Goal: Task Accomplishment & Management: Use online tool/utility

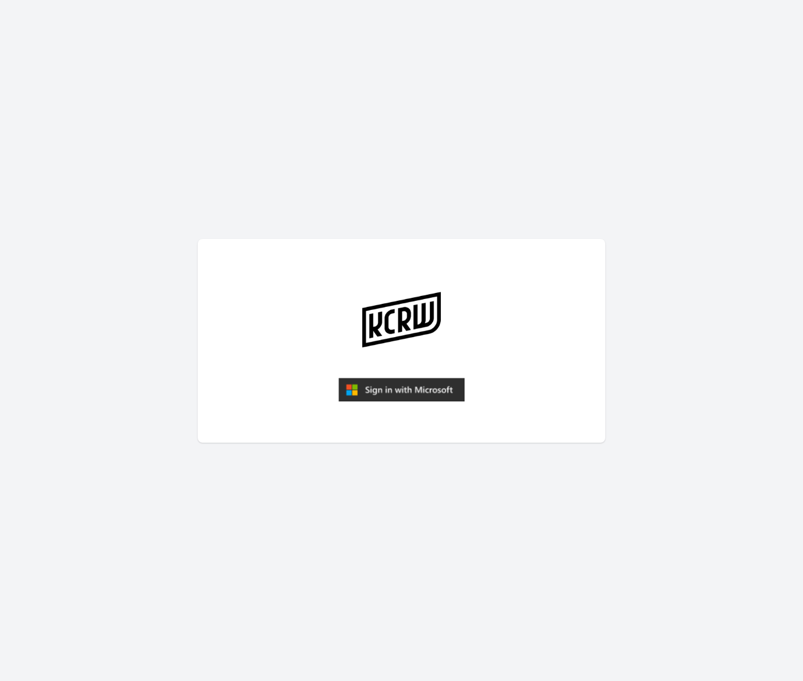
click at [395, 389] on img "submit" at bounding box center [401, 390] width 126 height 24
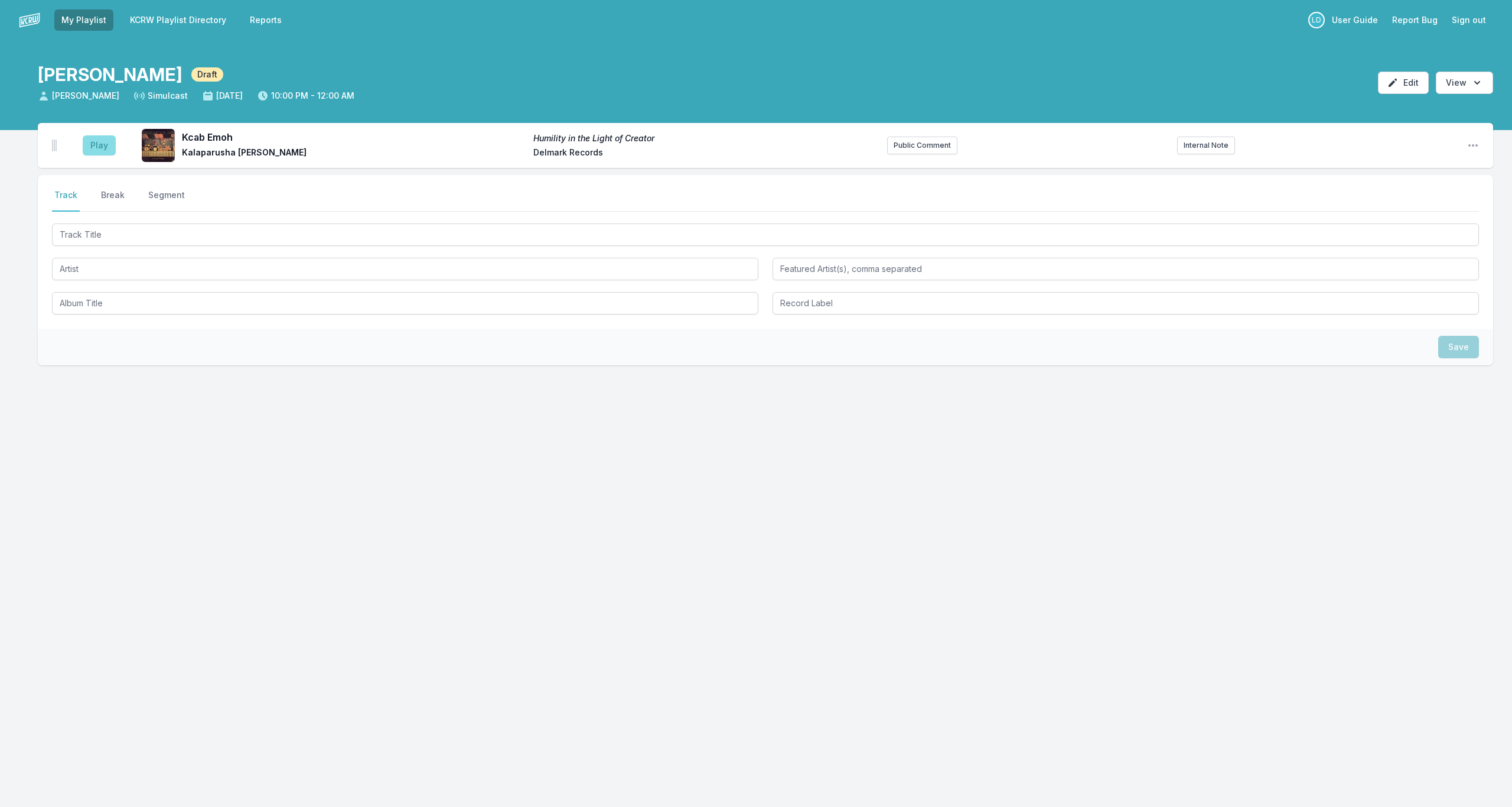
click at [96, 145] on button "Play" at bounding box center [99, 145] width 33 height 20
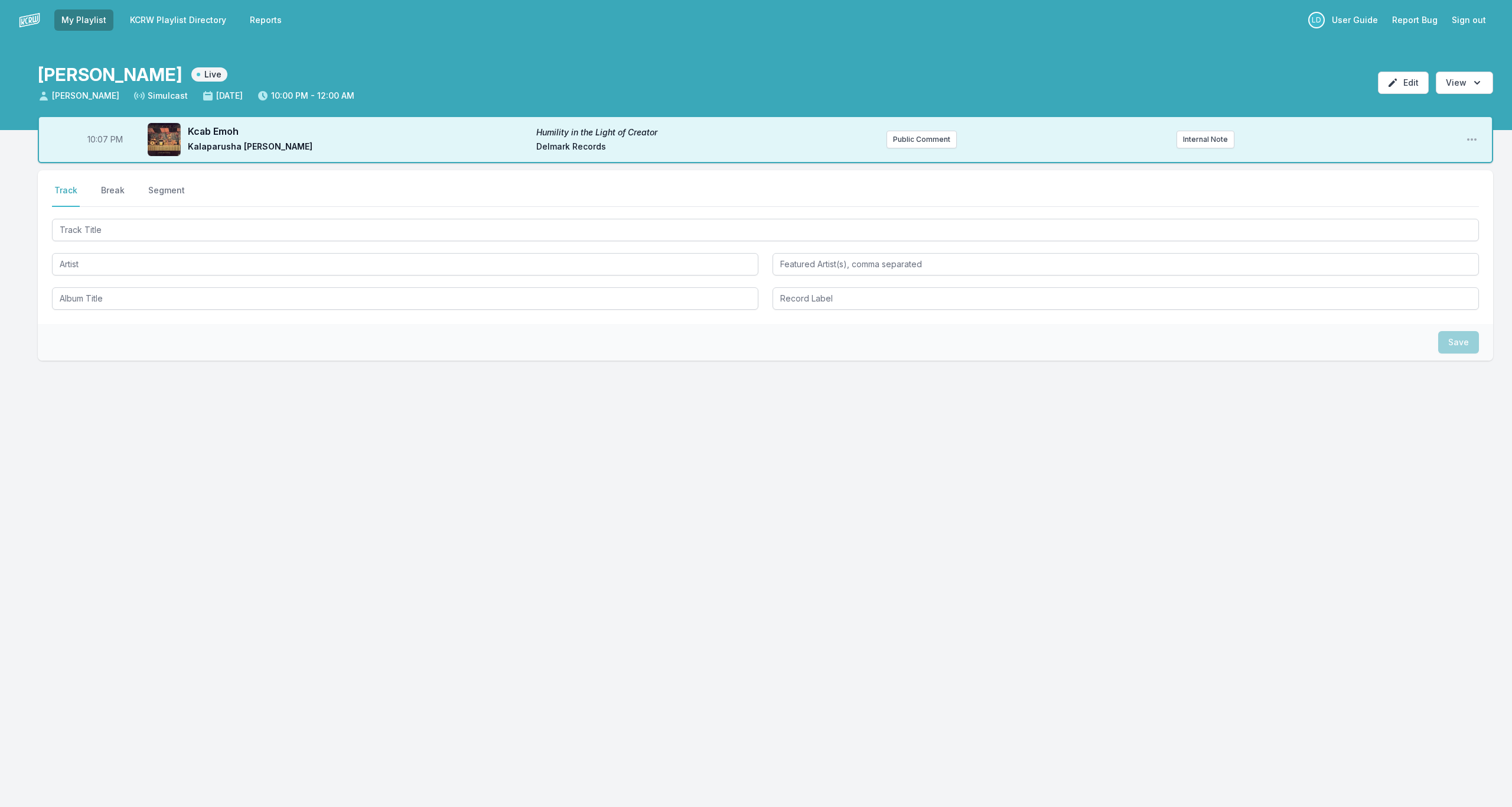
click at [105, 140] on span "10:07 PM" at bounding box center [105, 139] width 35 height 12
click at [100, 137] on input "22:07" at bounding box center [105, 139] width 66 height 22
type input "22:00"
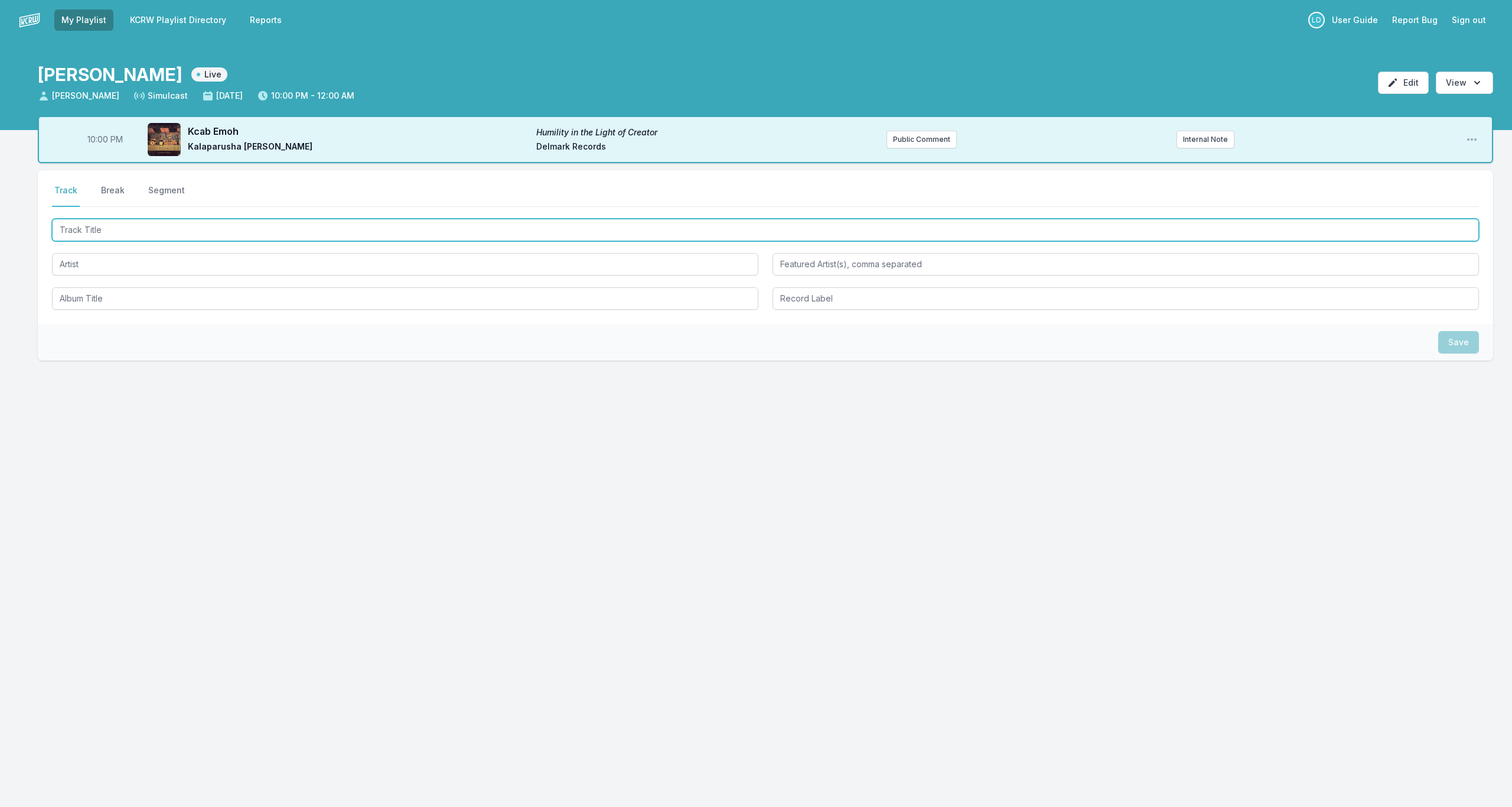
click at [166, 220] on input "Track Title" at bounding box center [765, 229] width 1427 height 22
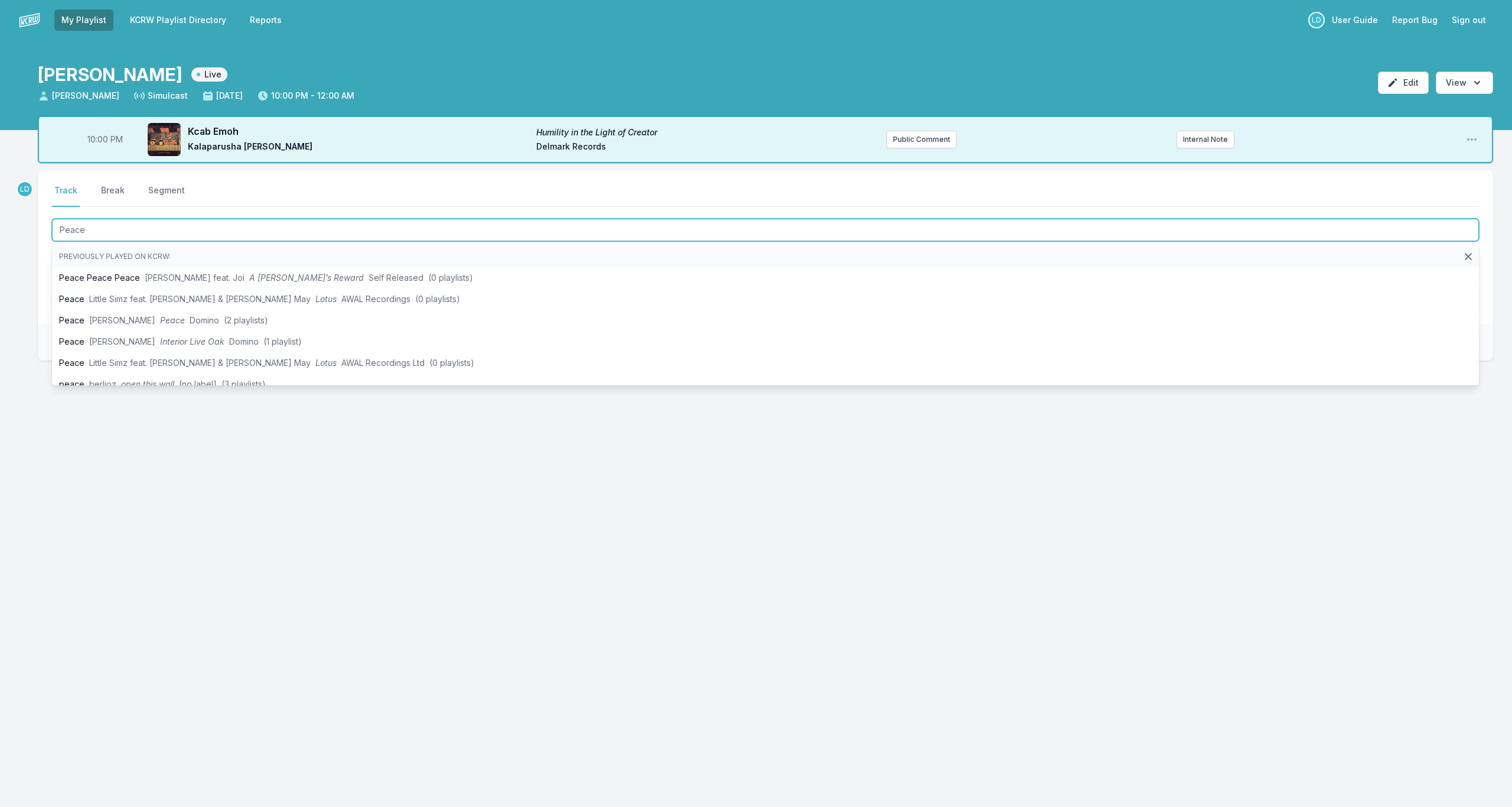
type input "Peace"
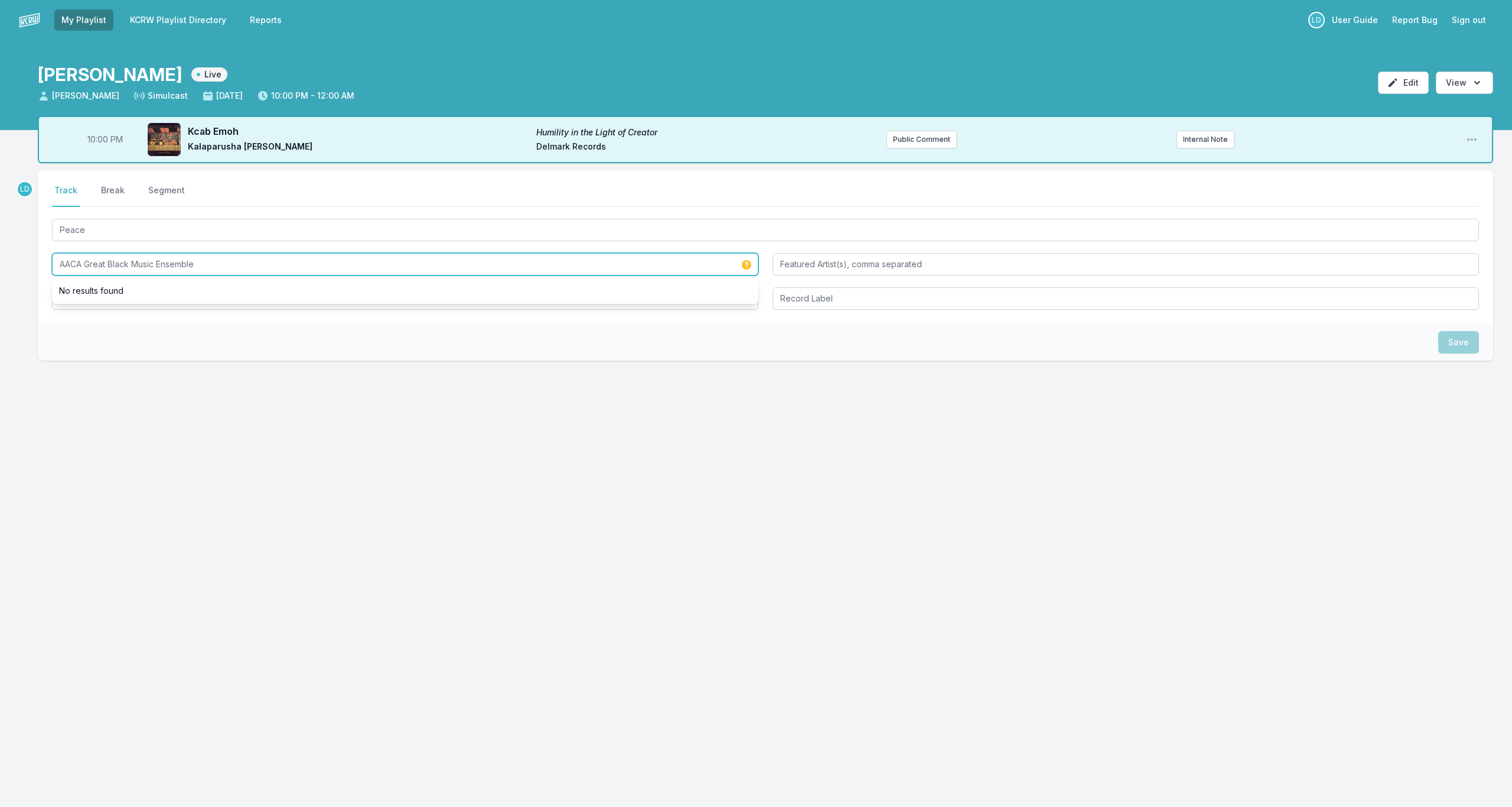
click at [192, 260] on input "AACA Great Black Music Ensemble" at bounding box center [404, 264] width 706 height 22
click at [193, 262] on input "AACA Great Black Music Ensemble" at bounding box center [404, 264] width 706 height 22
click at [193, 263] on input "AACA Great Black Music Ensemble" at bounding box center [404, 264] width 706 height 22
drag, startPoint x: 193, startPoint y: 263, endPoint x: 203, endPoint y: 265, distance: 10.2
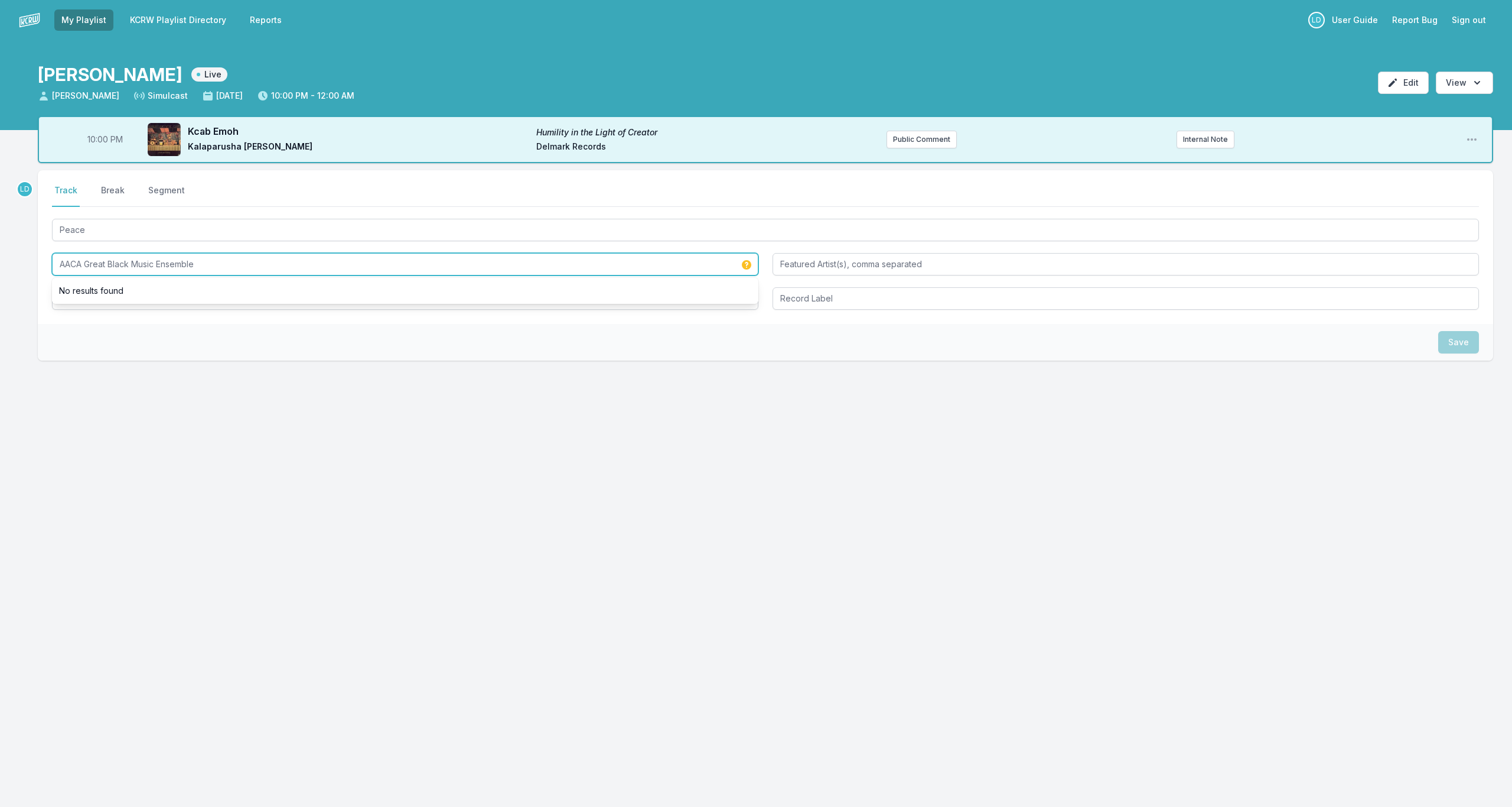
click at [196, 264] on input "AACA Great Black Music Ensemble" at bounding box center [404, 264] width 706 height 22
click at [204, 264] on input "AACA Great Black Music Ensemble" at bounding box center [404, 264] width 706 height 22
click at [205, 263] on input "AACA Great Black Music Ensemble" at bounding box center [404, 264] width 706 height 22
type input "AACA Great Black Music Ensemble"
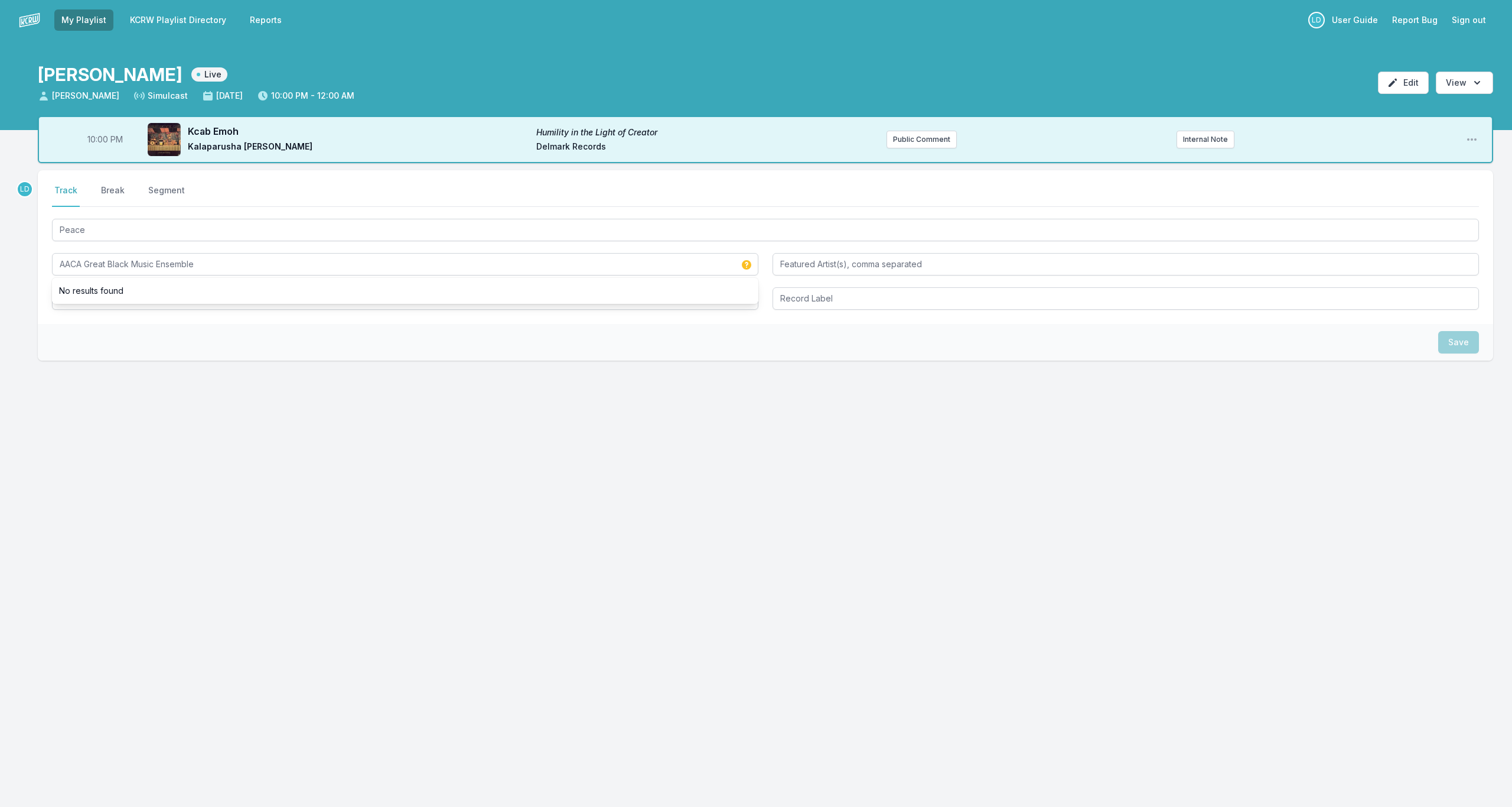
click at [325, 316] on div "Select a tab Track Break Segment Track Break Segment Peace AACA Great Black Mus…" at bounding box center [766, 248] width 1455 height 154
click at [268, 299] on input "Album Title" at bounding box center [404, 298] width 706 height 22
click at [314, 424] on div "LD Select a tab Track Break Segment Track Break Segment Peace AACA Great Black …" at bounding box center [766, 303] width 1455 height 266
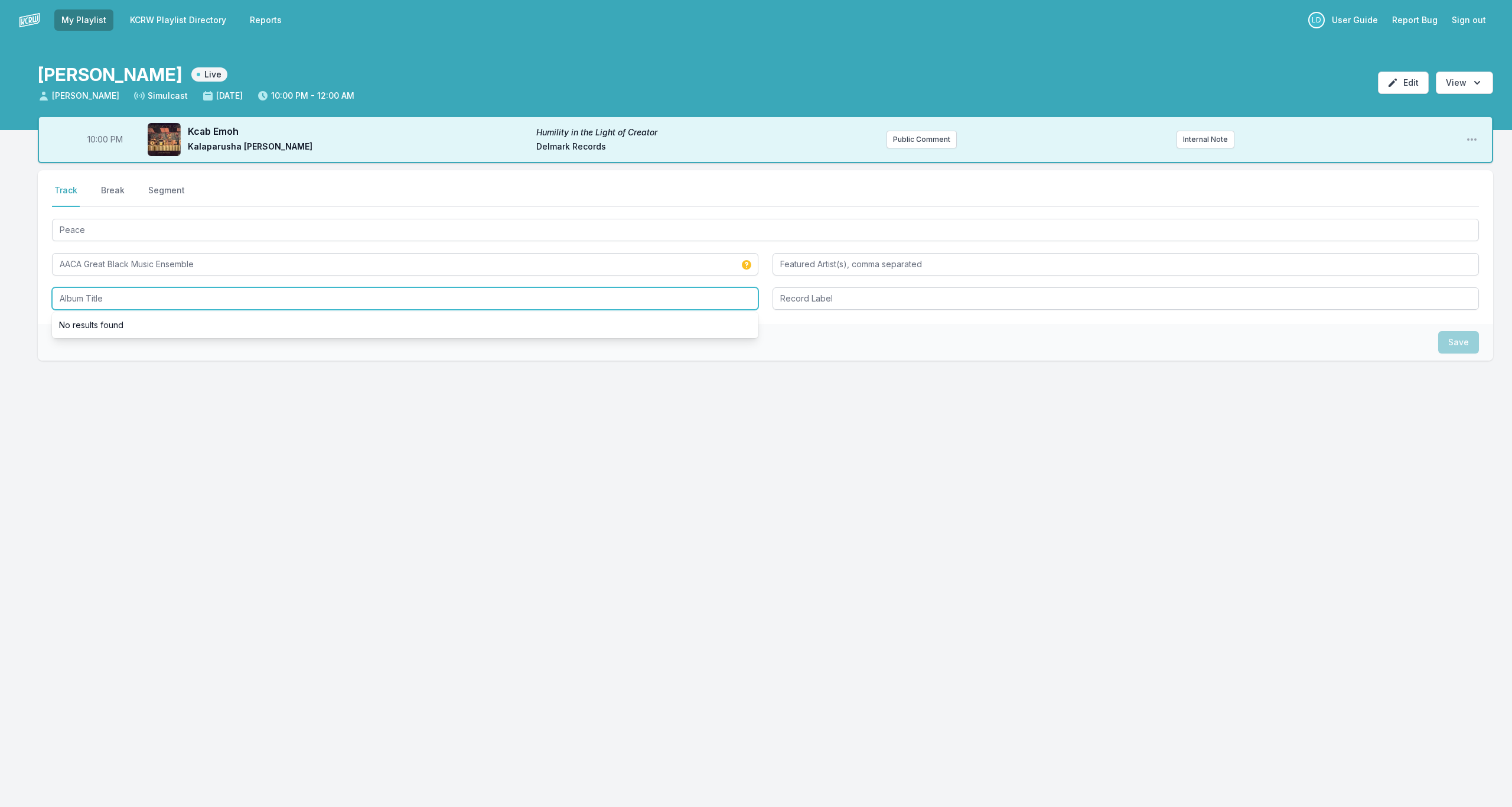
click at [338, 301] on input "Album Title" at bounding box center [404, 298] width 706 height 22
paste input "AACA Great Black Music Ensemble"
type input "AACA Great Black Music Ensemble"
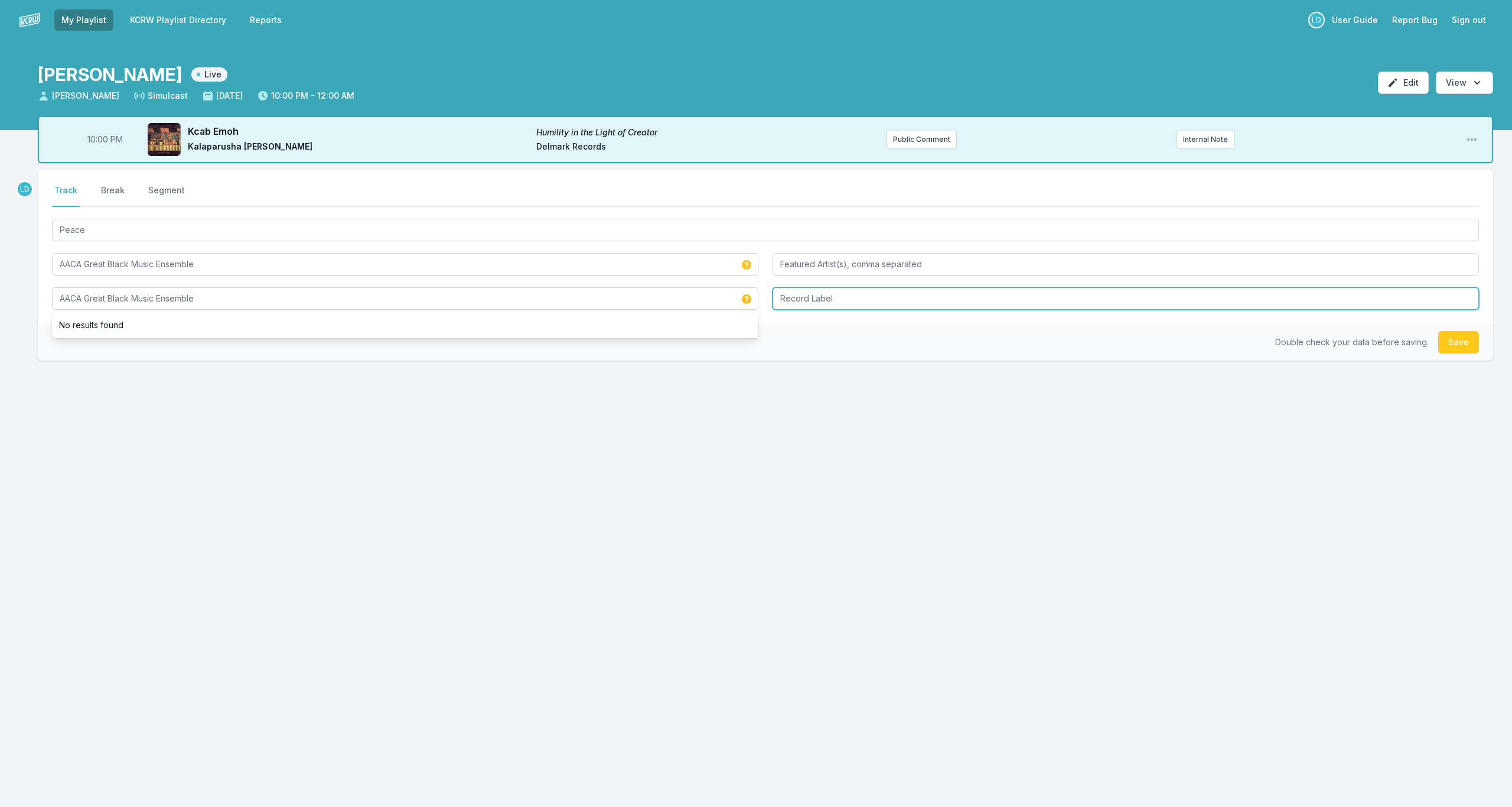
click at [781, 302] on input "Record Label" at bounding box center [1125, 298] width 706 height 22
type input "NA"
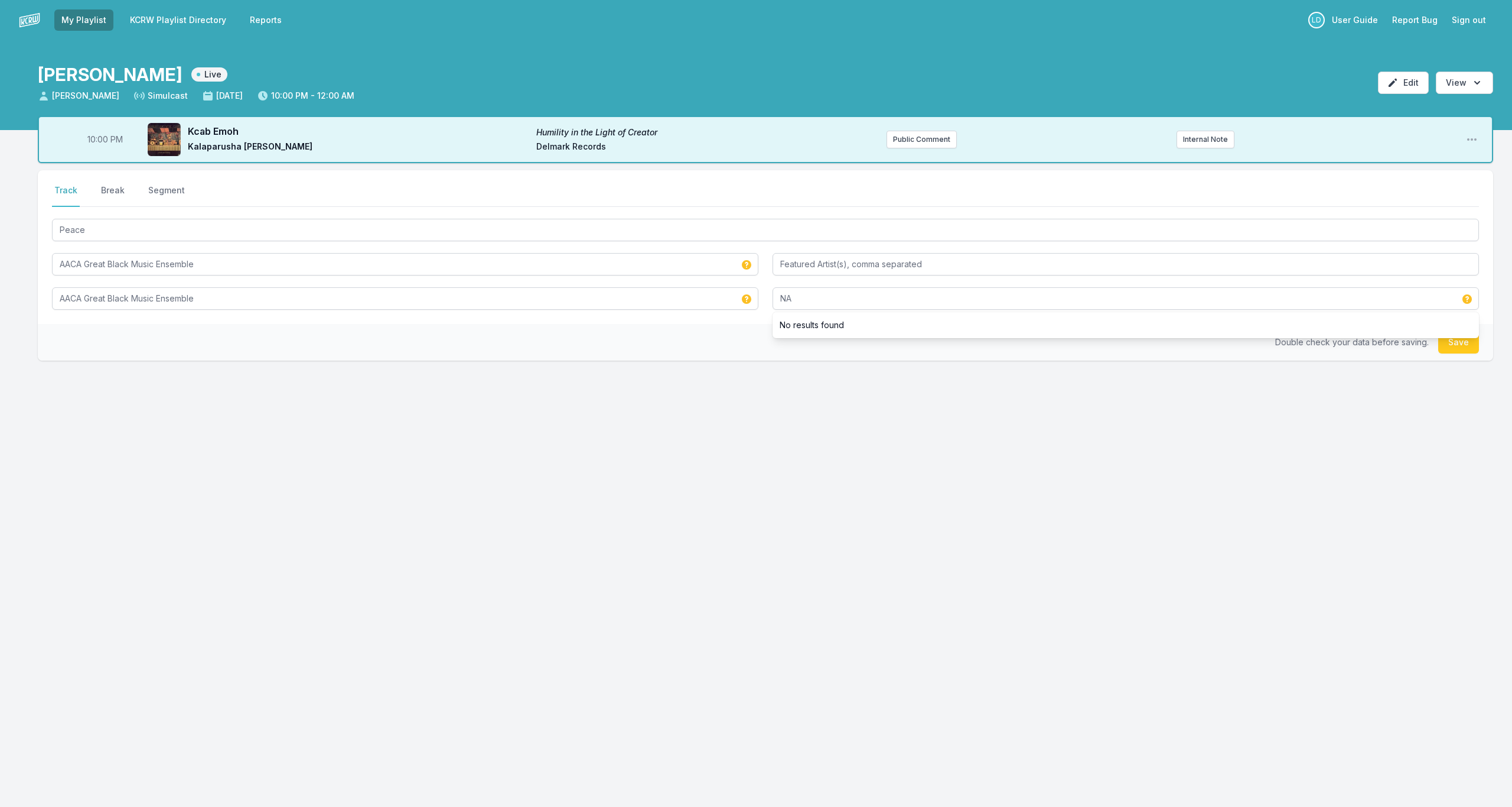
drag, startPoint x: 1466, startPoint y: 344, endPoint x: 1359, endPoint y: 370, distance: 110.1
click at [781, 344] on button "Save" at bounding box center [1458, 342] width 41 height 22
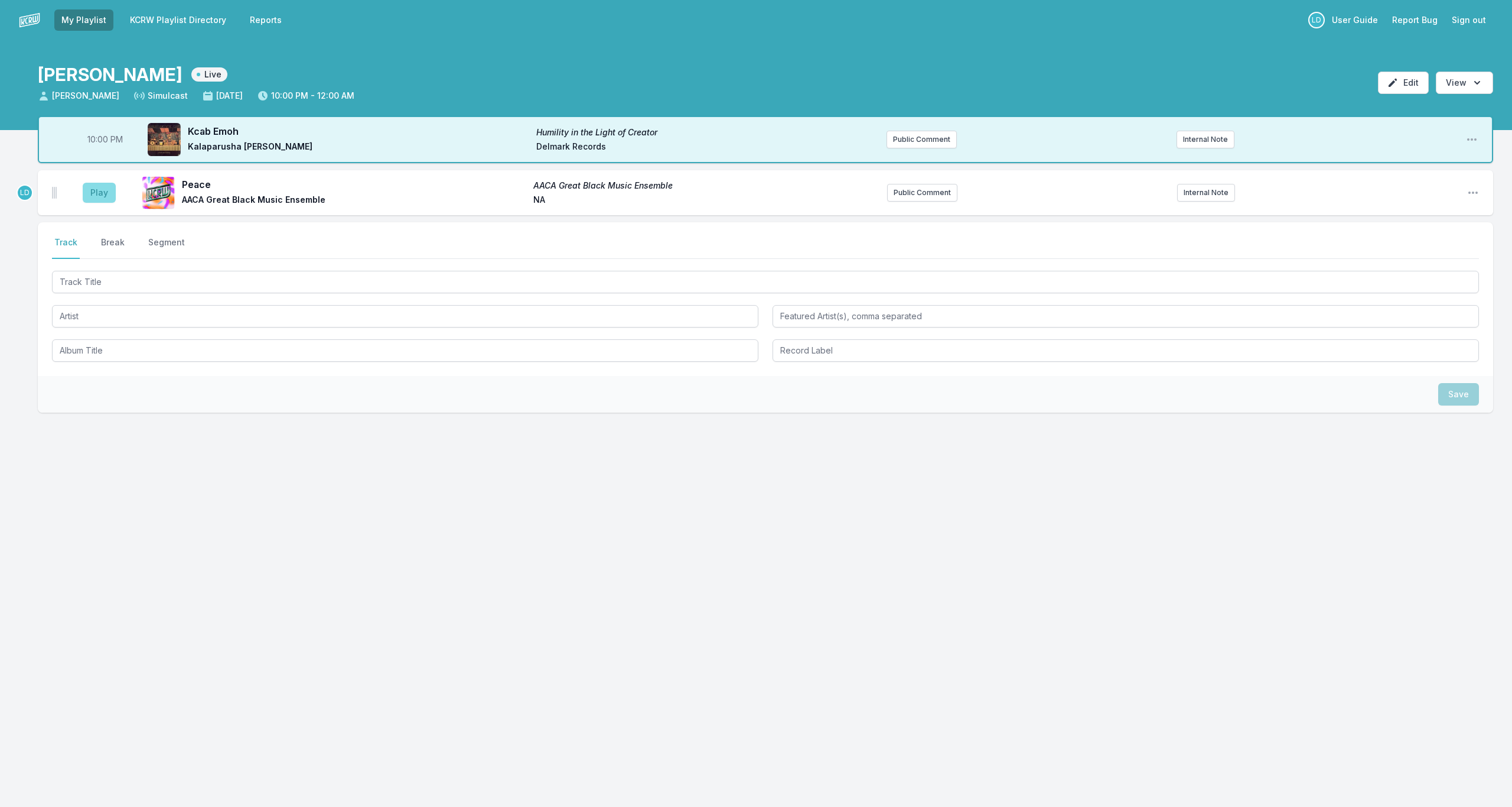
click at [106, 190] on button "Play" at bounding box center [99, 192] width 33 height 20
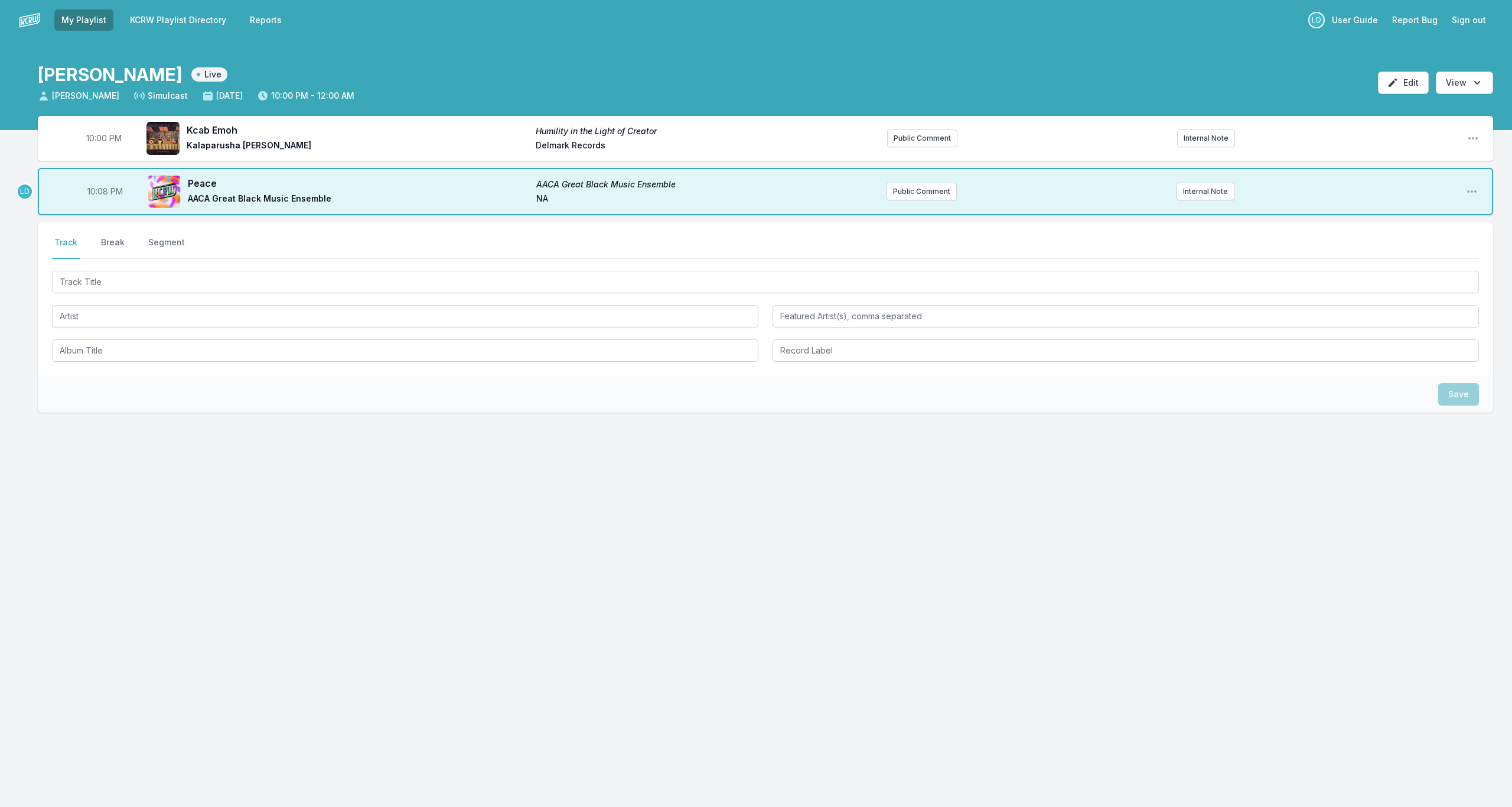
click at [106, 191] on span "10:08 PM" at bounding box center [105, 191] width 35 height 12
click at [106, 191] on input "22:08" at bounding box center [105, 191] width 66 height 22
click at [101, 189] on input "22:08" at bounding box center [105, 191] width 66 height 22
type input "22:05"
click at [226, 263] on div "Select a tab Track Break Segment Track Break Segment" at bounding box center [766, 299] width 1455 height 154
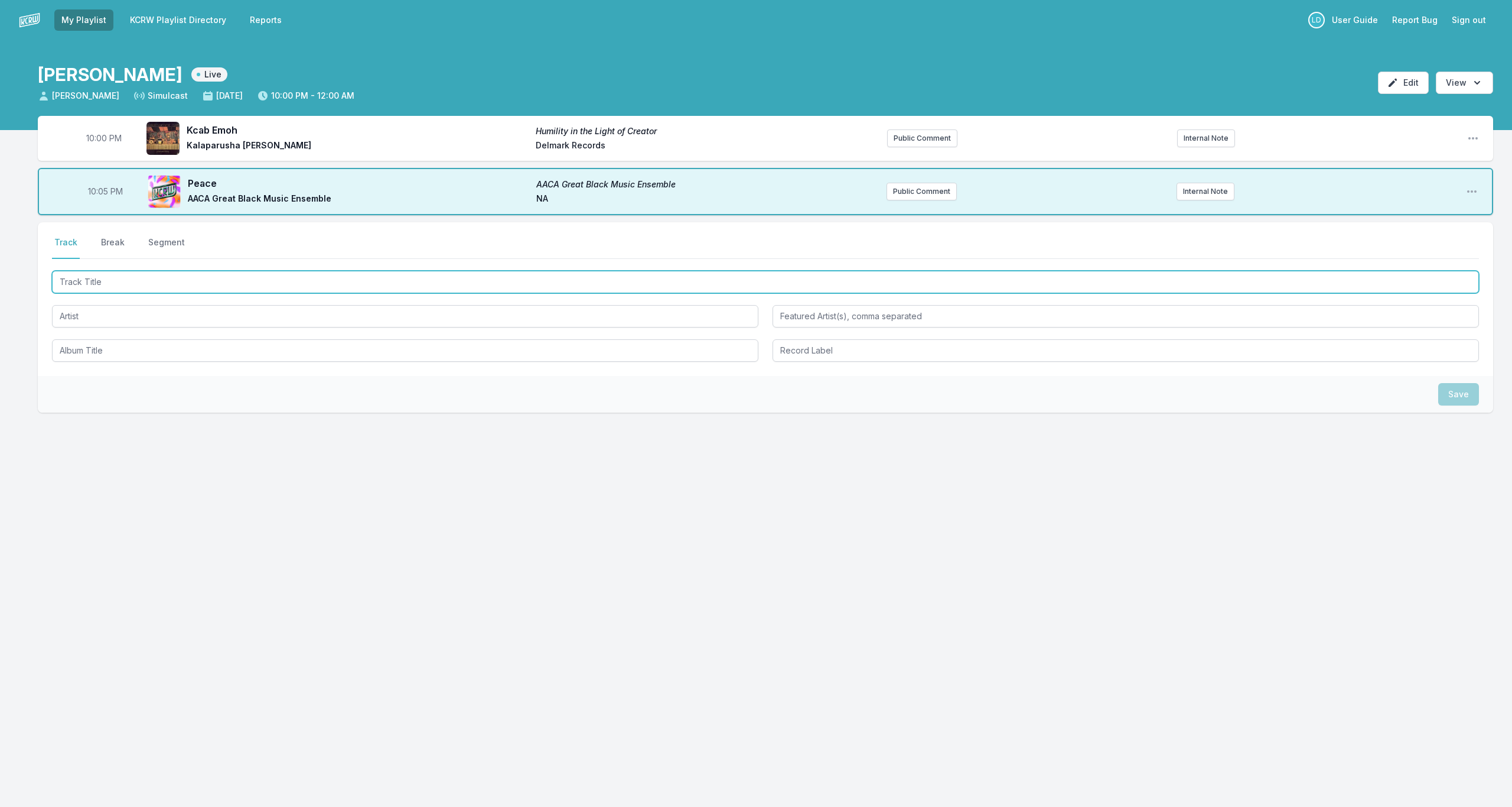
click at [222, 276] on input "Track Title" at bounding box center [765, 282] width 1427 height 22
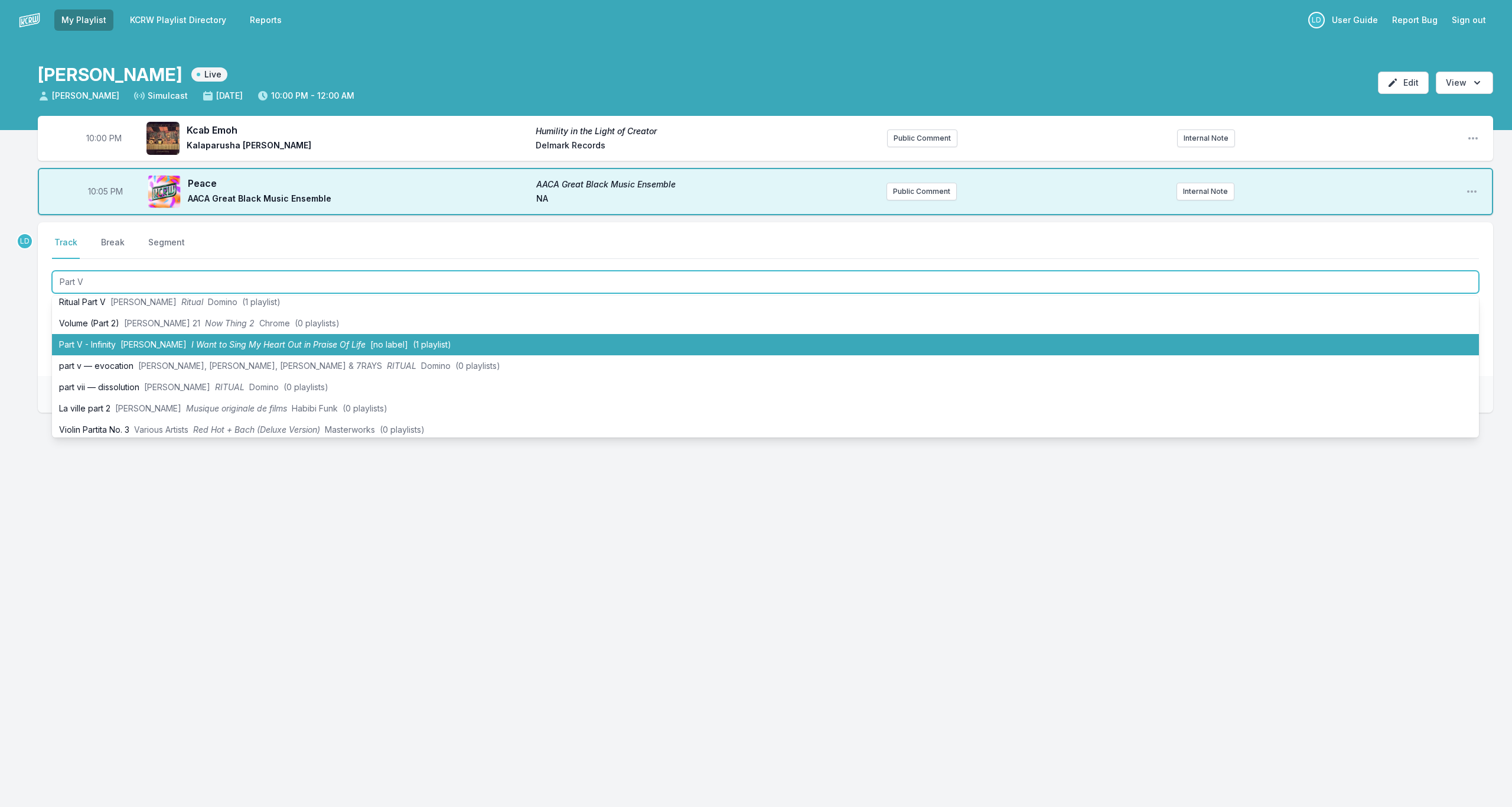
scroll to position [138, 0]
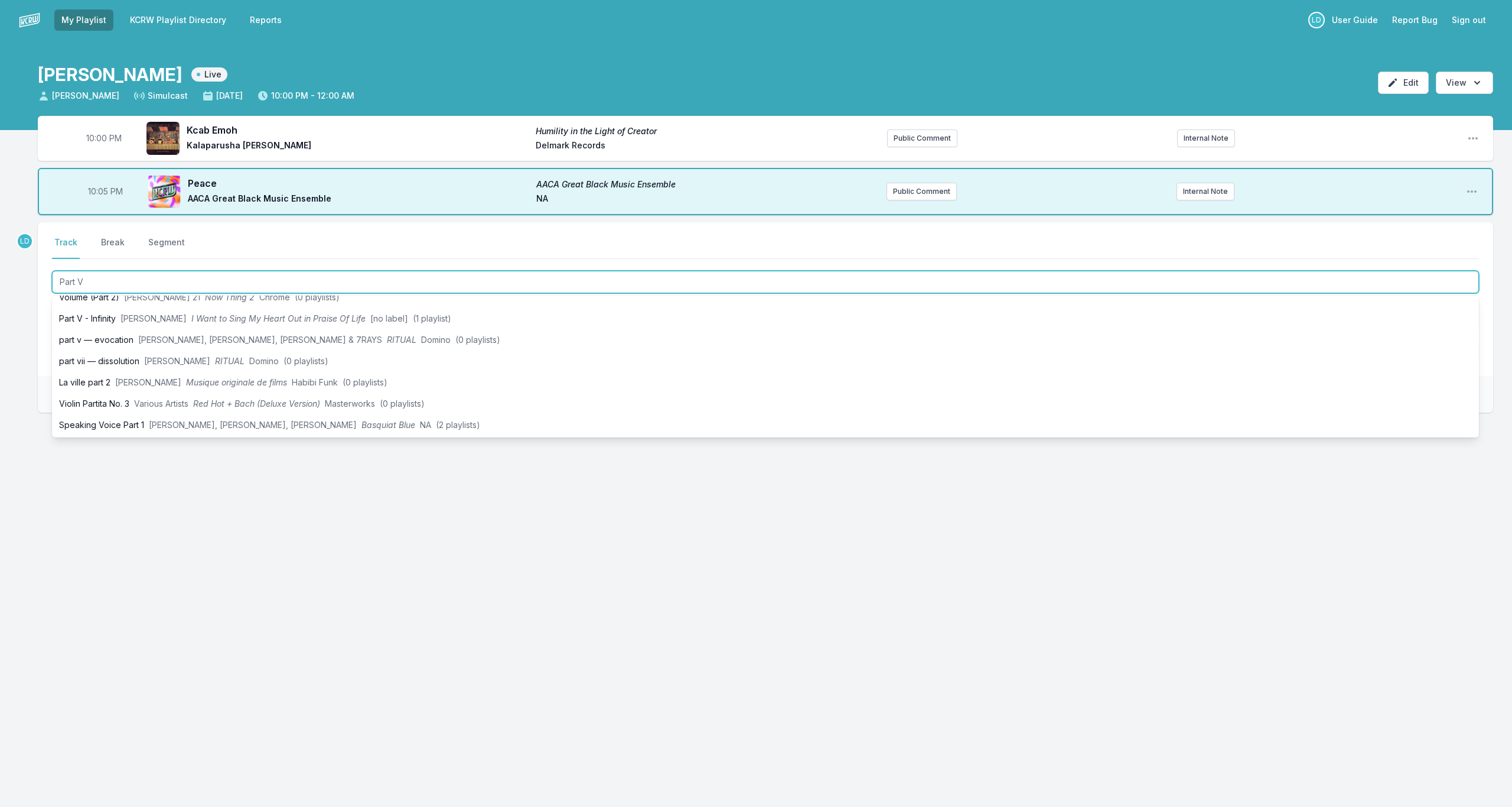
click at [237, 286] on input "Part V" at bounding box center [765, 282] width 1427 height 22
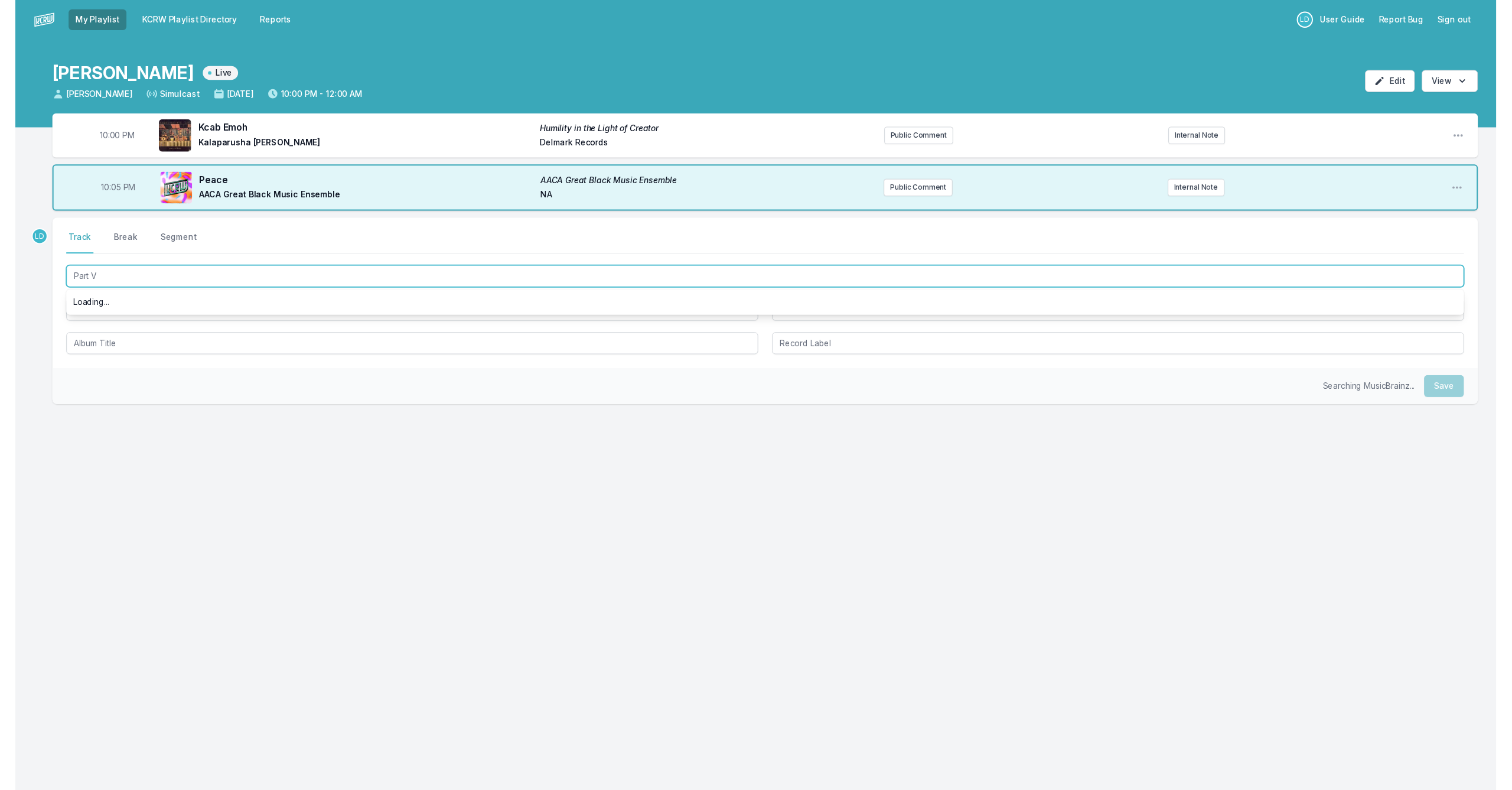
scroll to position [0, 0]
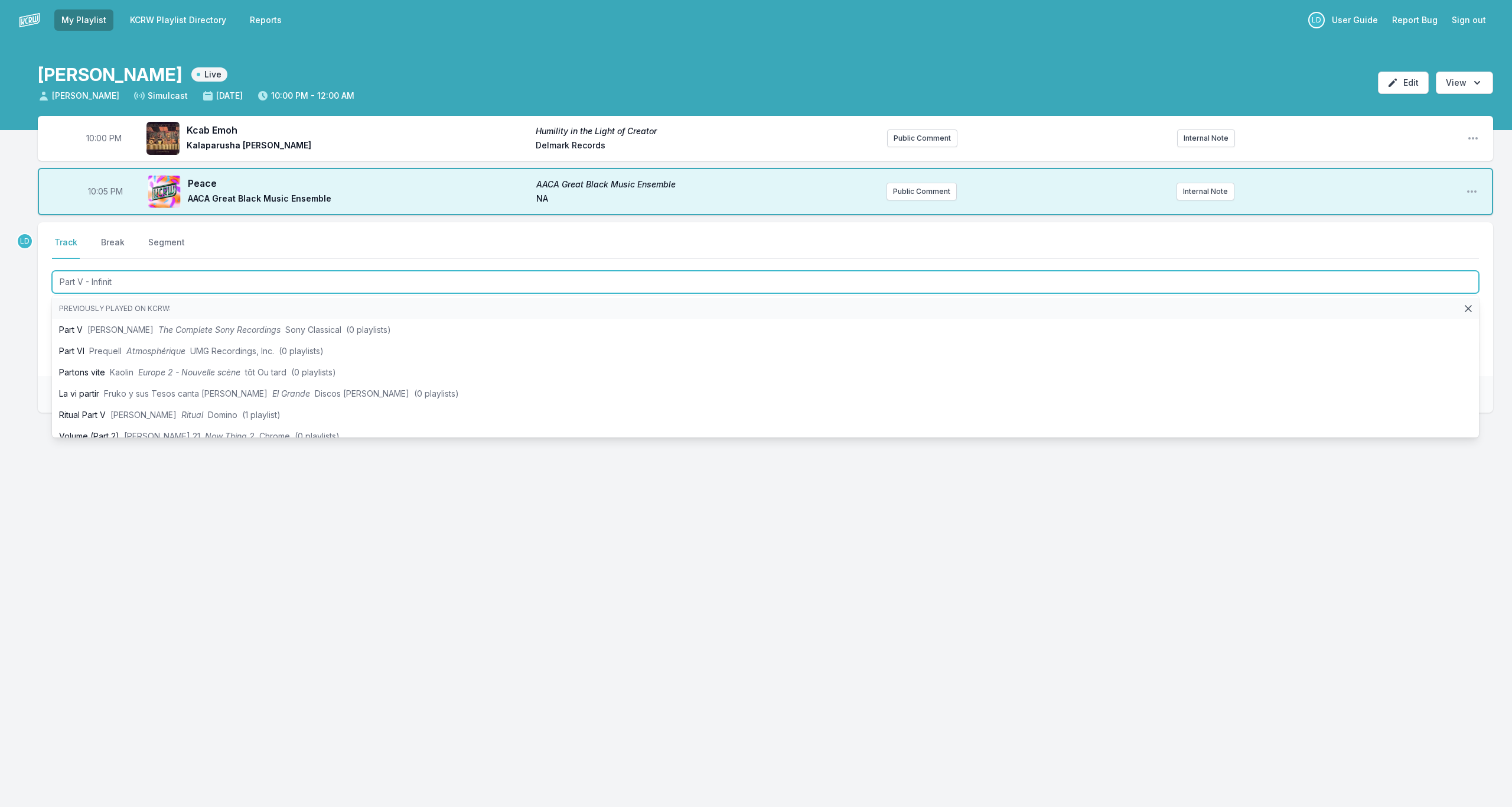
type input "Part V - Infinity"
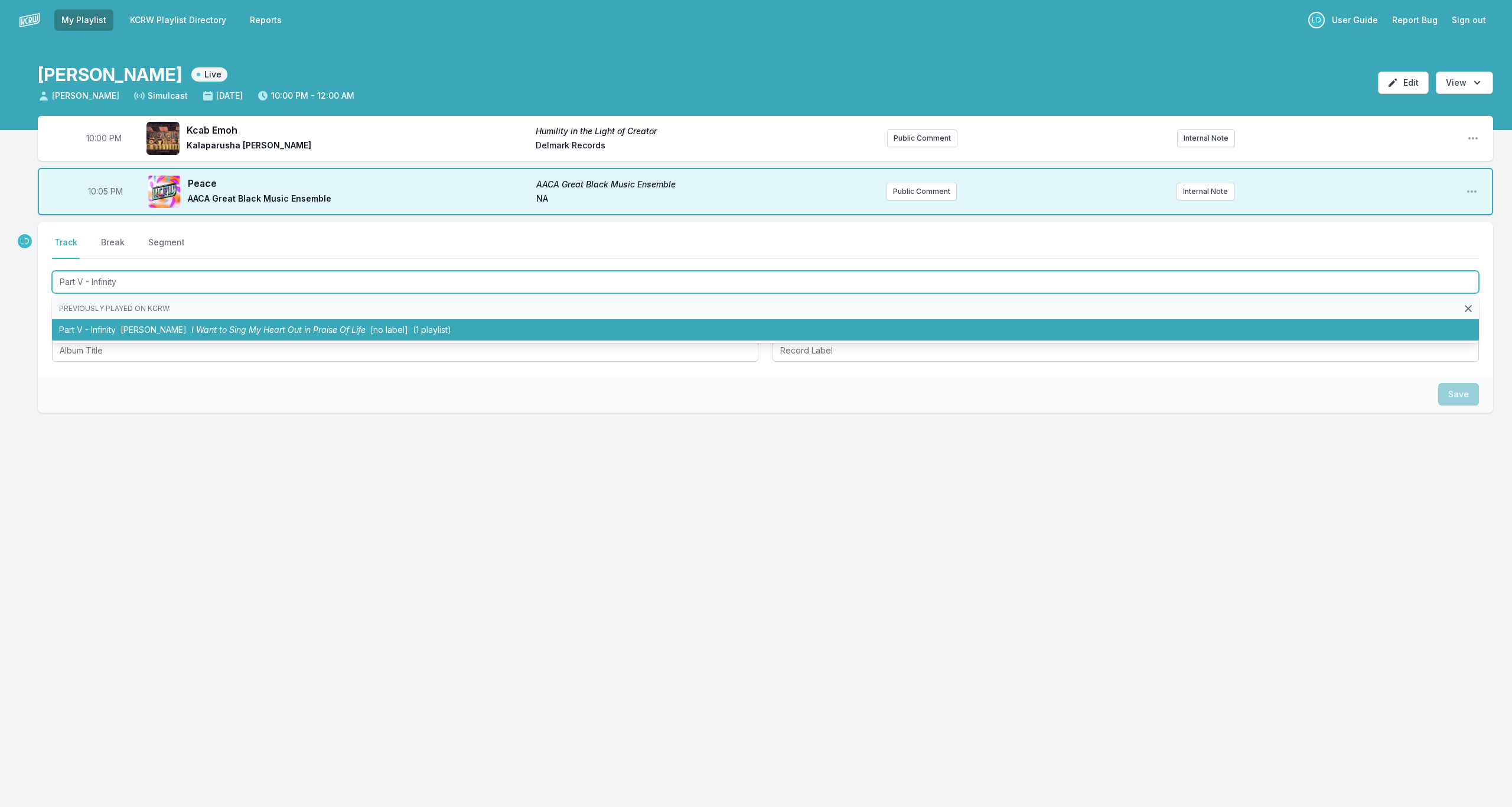
click at [239, 329] on span "I Want to Sing My Heart Out in Praise Of Life" at bounding box center [278, 329] width 174 height 10
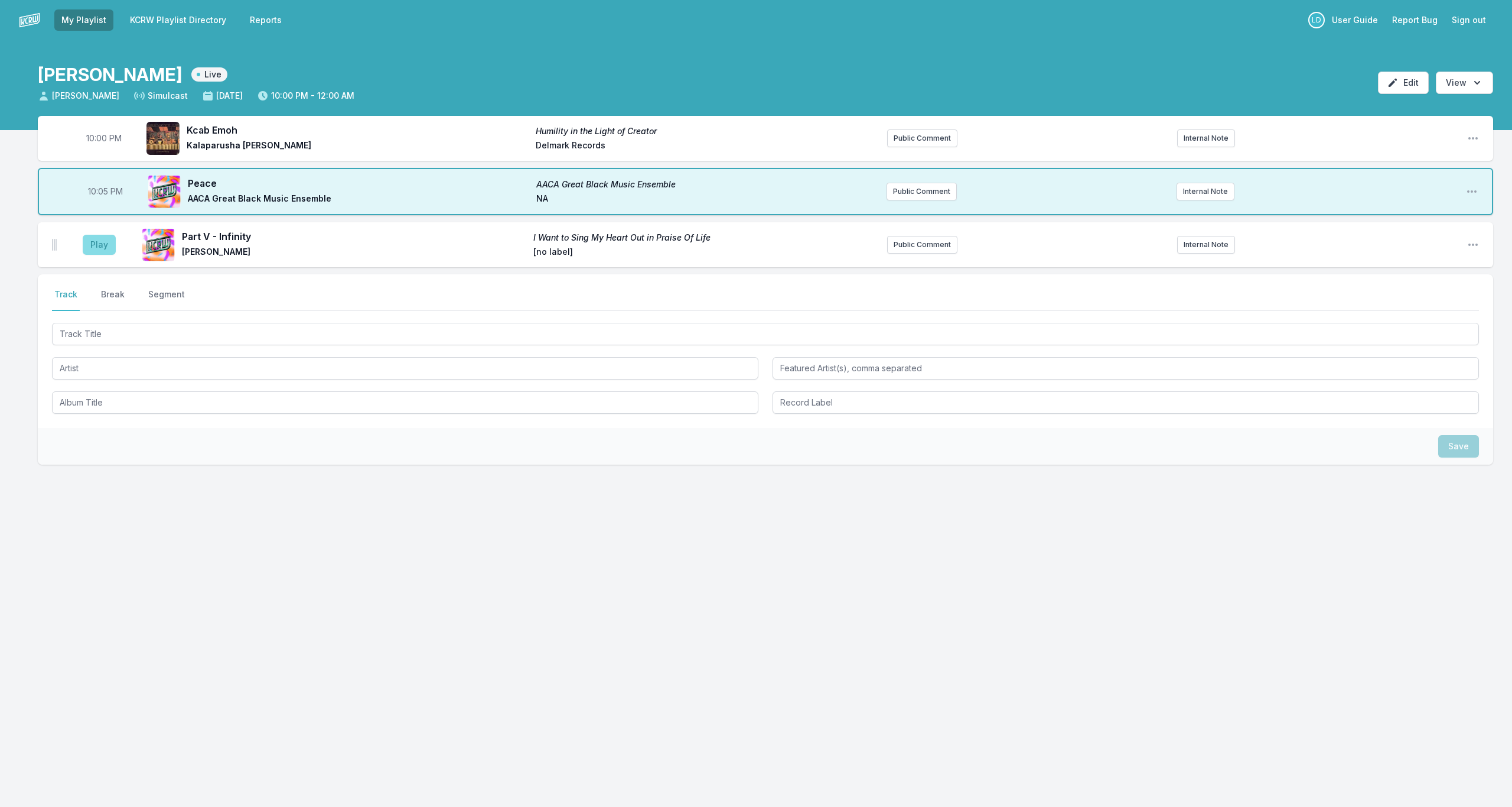
click at [88, 243] on button "Play" at bounding box center [99, 245] width 33 height 20
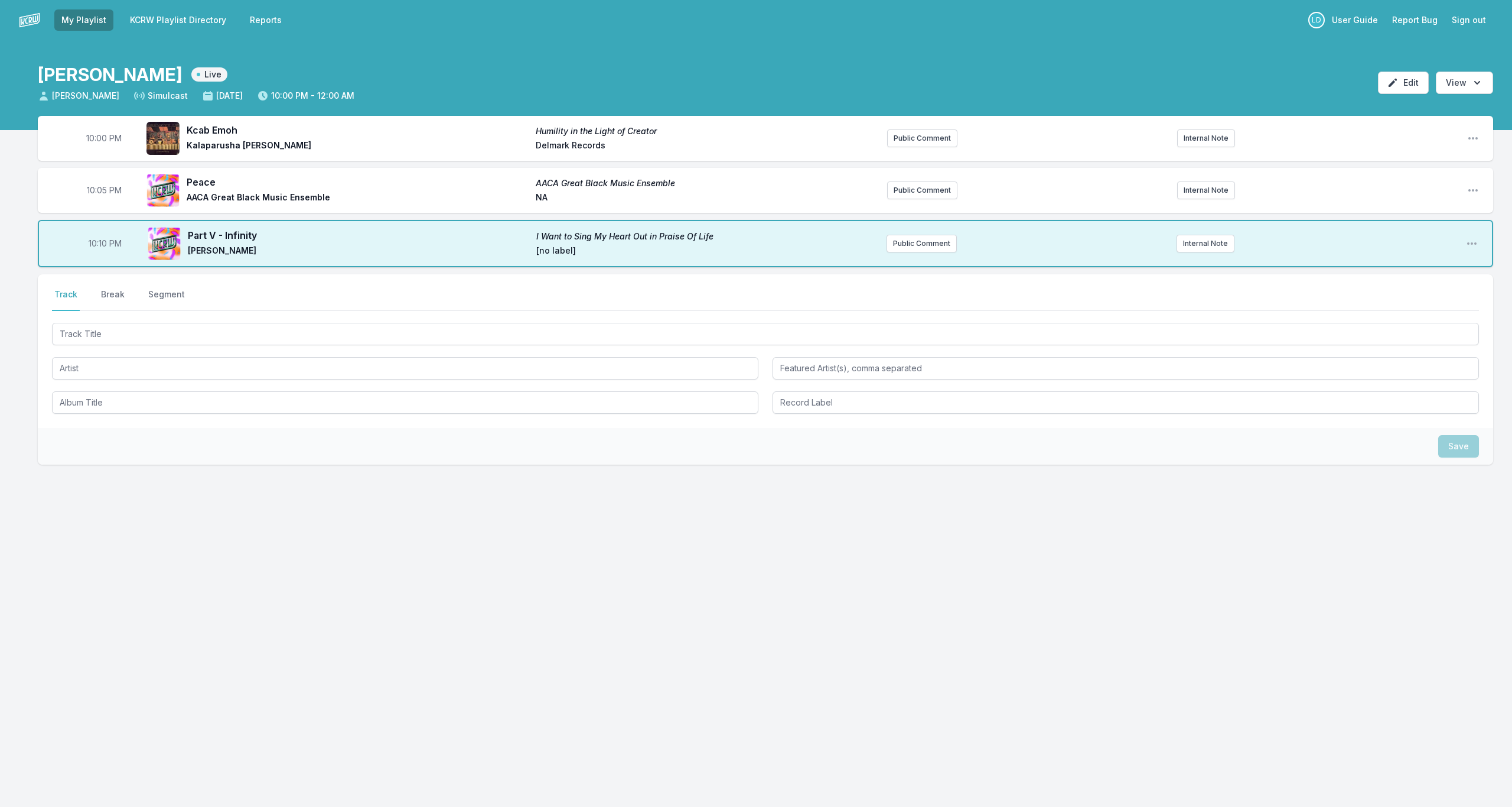
click at [88, 246] on aside "10:10 PM" at bounding box center [105, 243] width 66 height 38
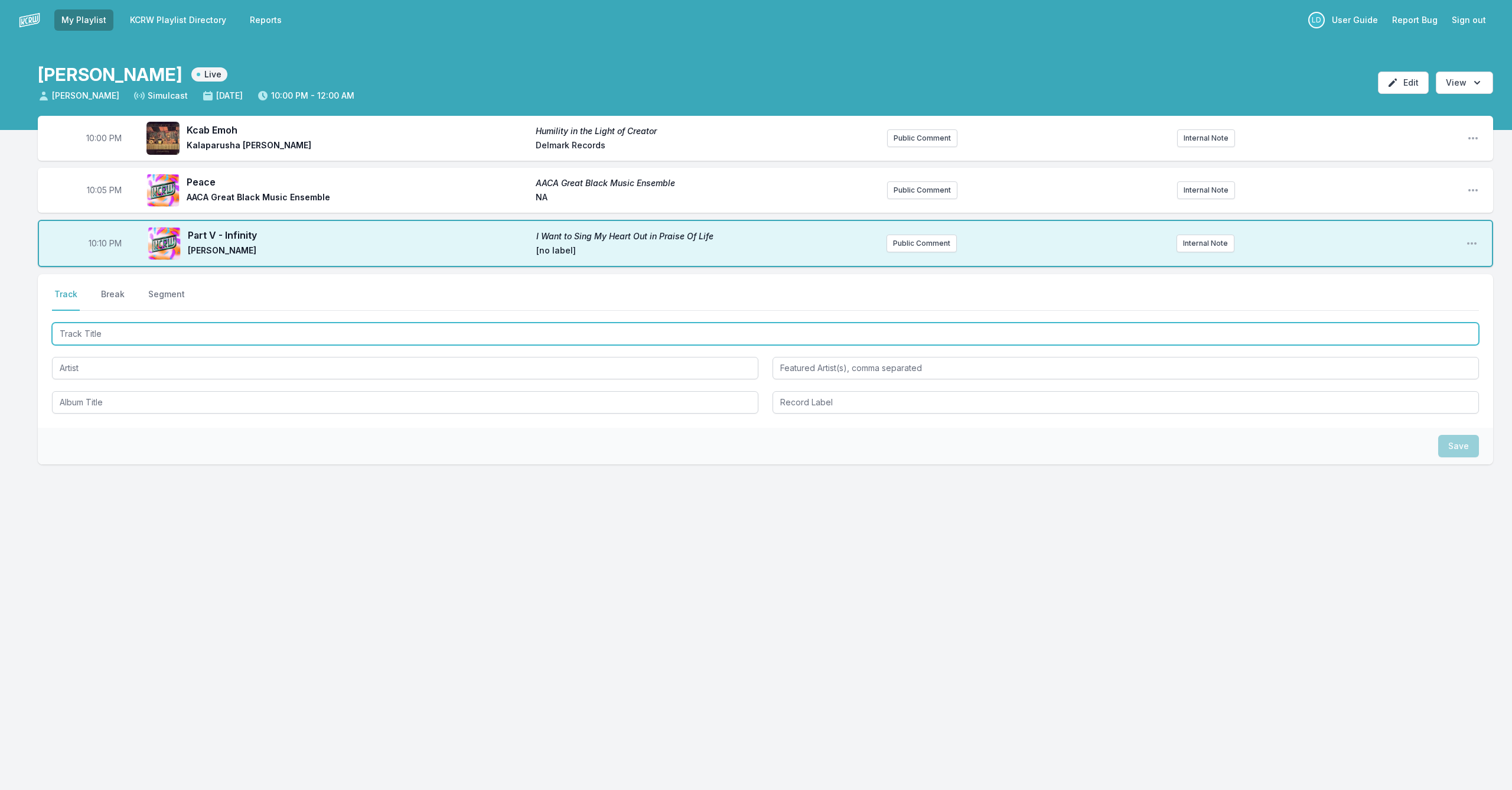
click at [409, 338] on input "Track Title" at bounding box center [765, 333] width 1427 height 22
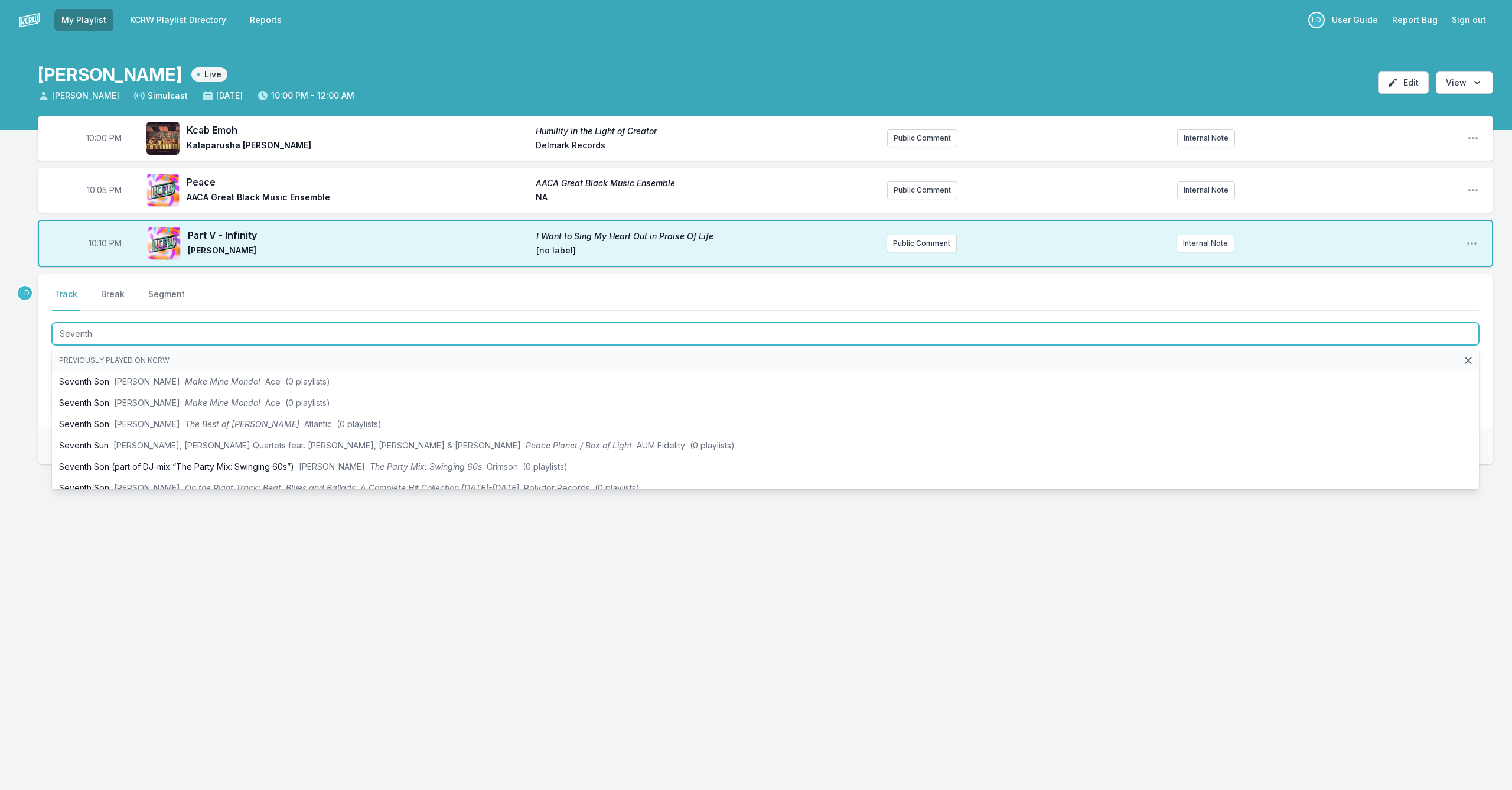
type input "Seventh D"
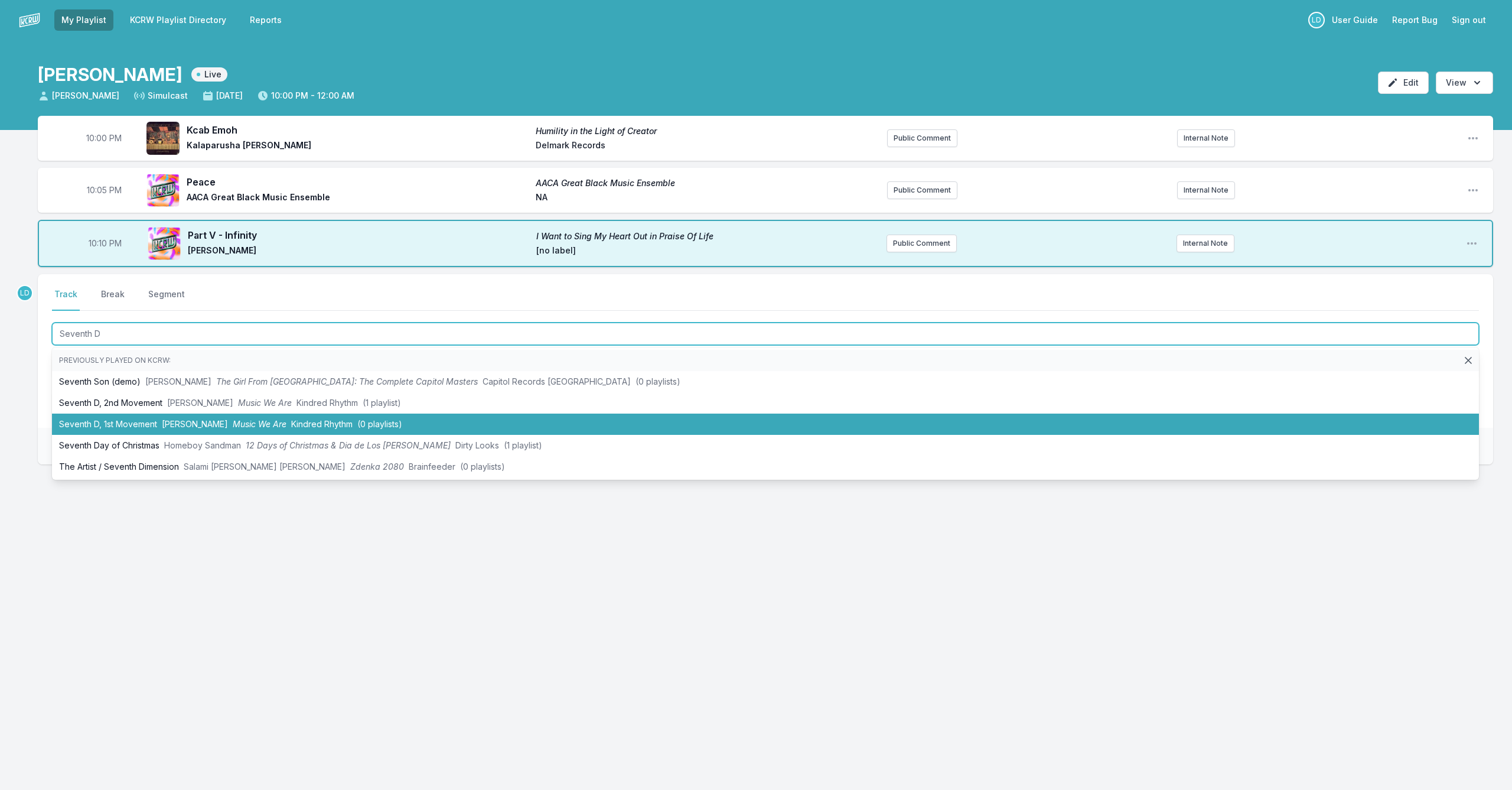
click at [365, 422] on span "(0 playlists)" at bounding box center [380, 424] width 45 height 10
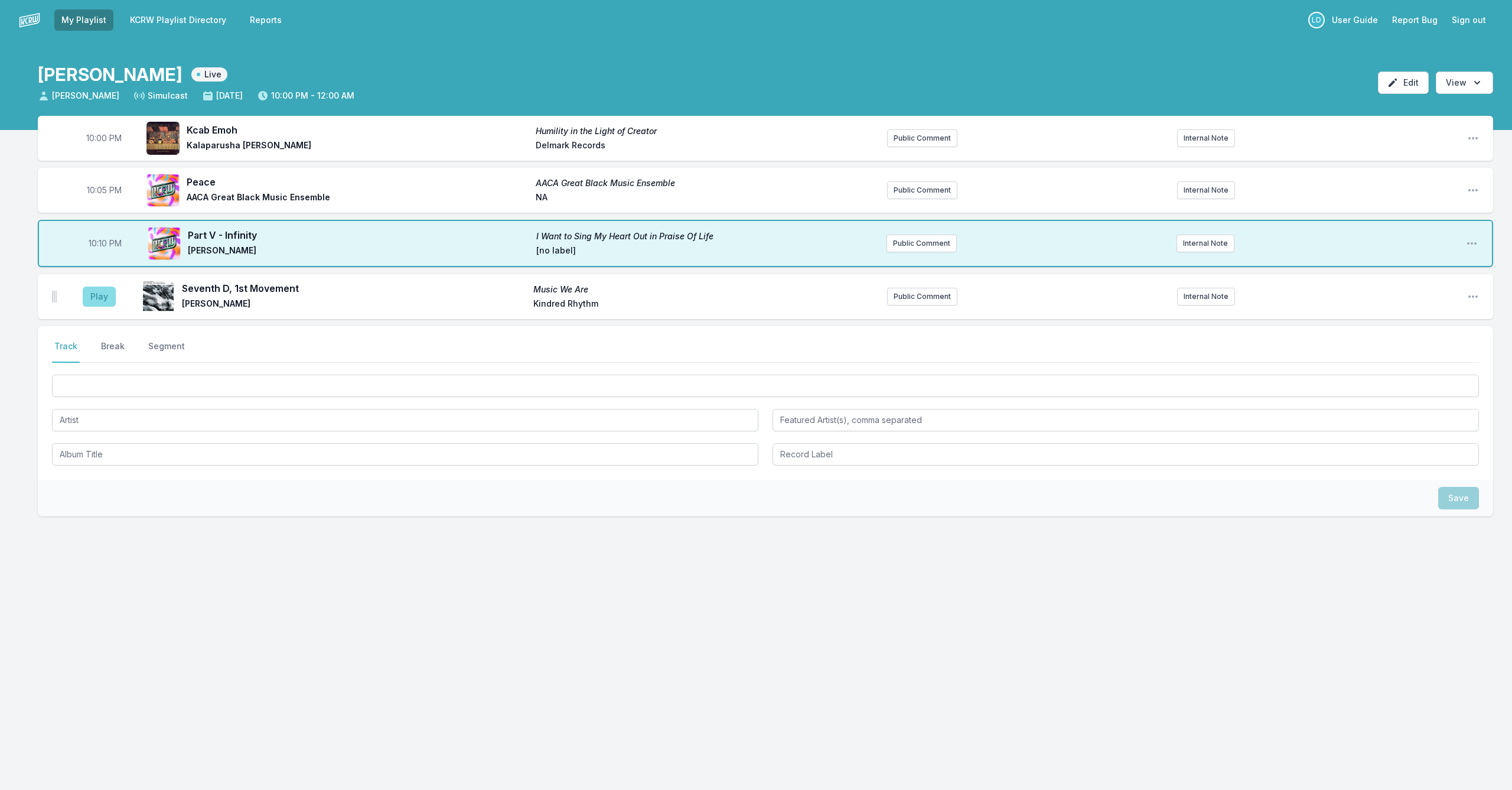
click at [95, 299] on button "Play" at bounding box center [99, 296] width 33 height 20
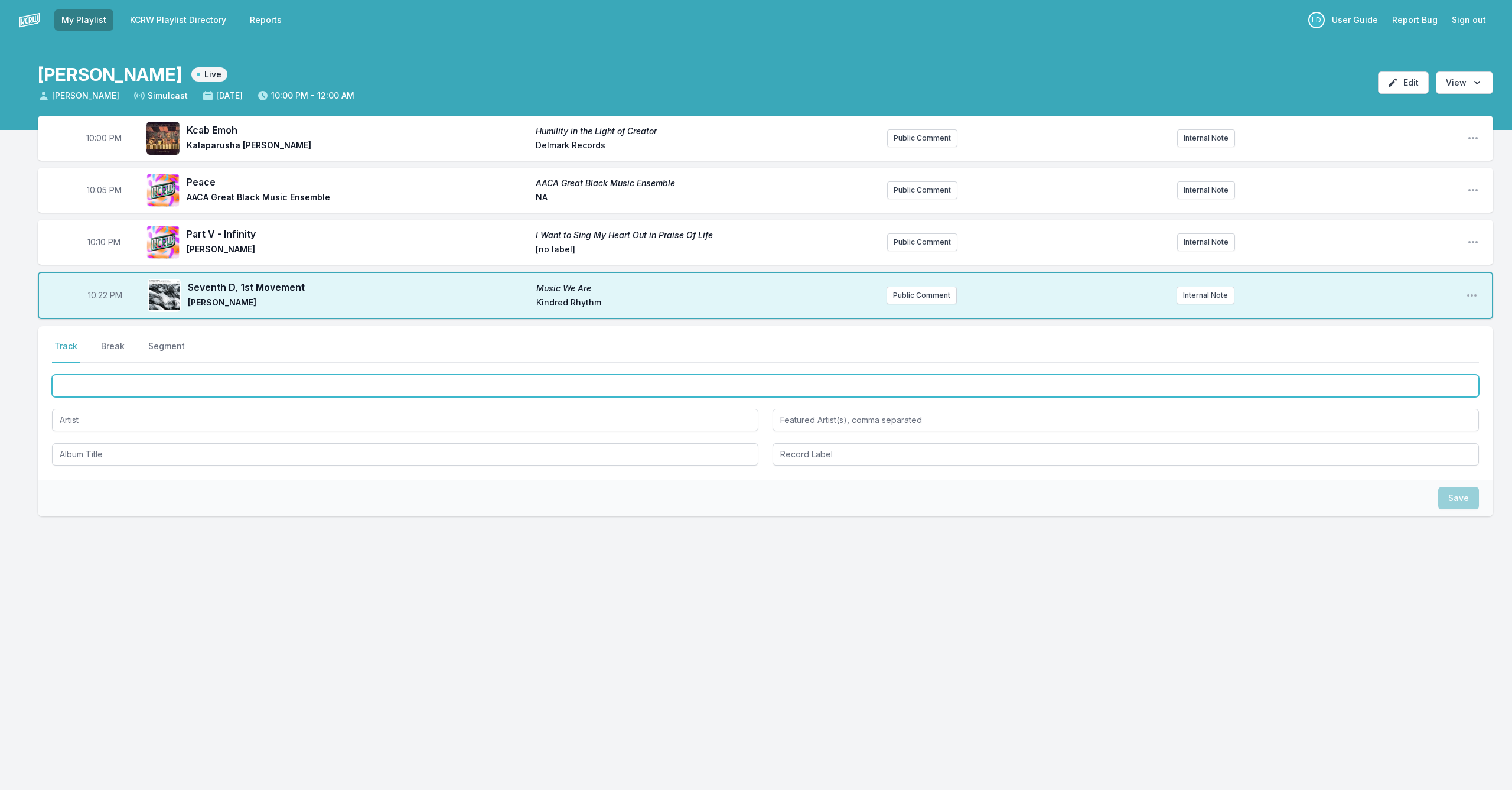
click at [198, 390] on input "Track Title" at bounding box center [765, 385] width 1427 height 22
click at [181, 379] on input "Track Title" at bounding box center [765, 385] width 1427 height 22
click at [71, 388] on input "Dispora of Climate Change" at bounding box center [765, 385] width 1427 height 22
type input "Diaspora of Climate Change"
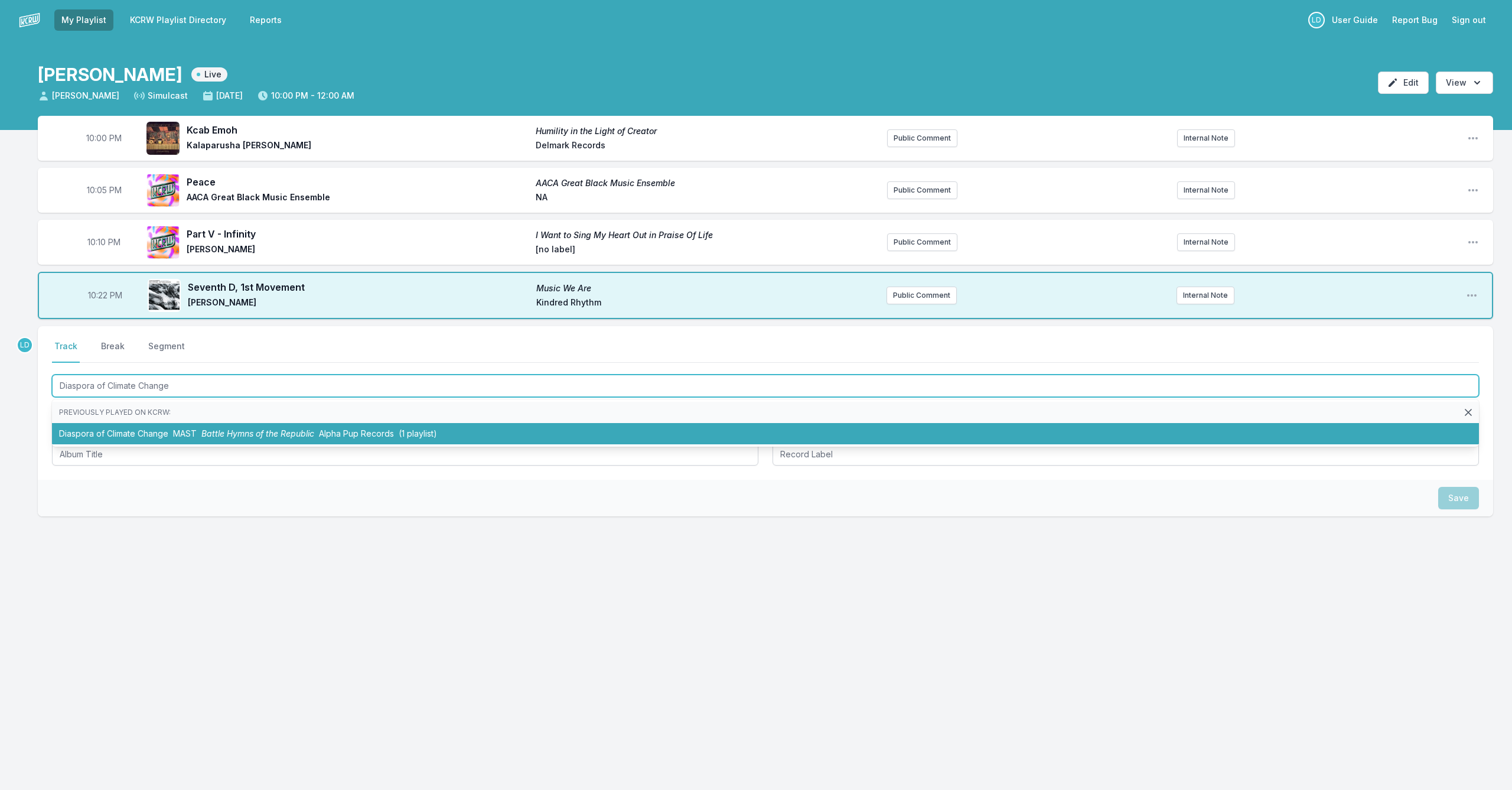
click at [129, 430] on li "Diaspora of Climate Change MAST Battle Hymns of the Republic Alpha Pup Records …" at bounding box center [765, 433] width 1427 height 21
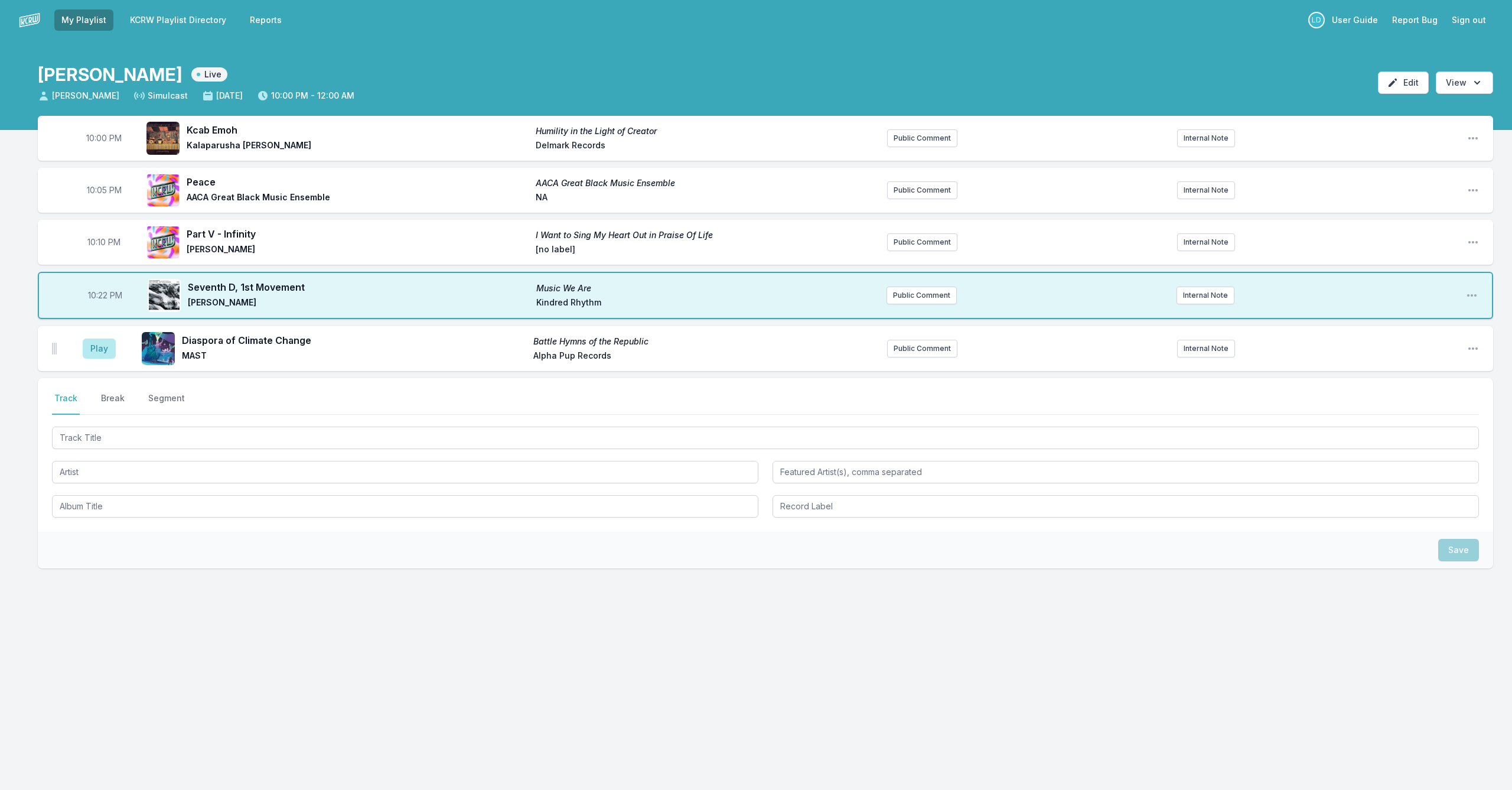
drag, startPoint x: 98, startPoint y: 349, endPoint x: 187, endPoint y: 375, distance: 92.7
click at [107, 352] on button "Play" at bounding box center [99, 348] width 33 height 20
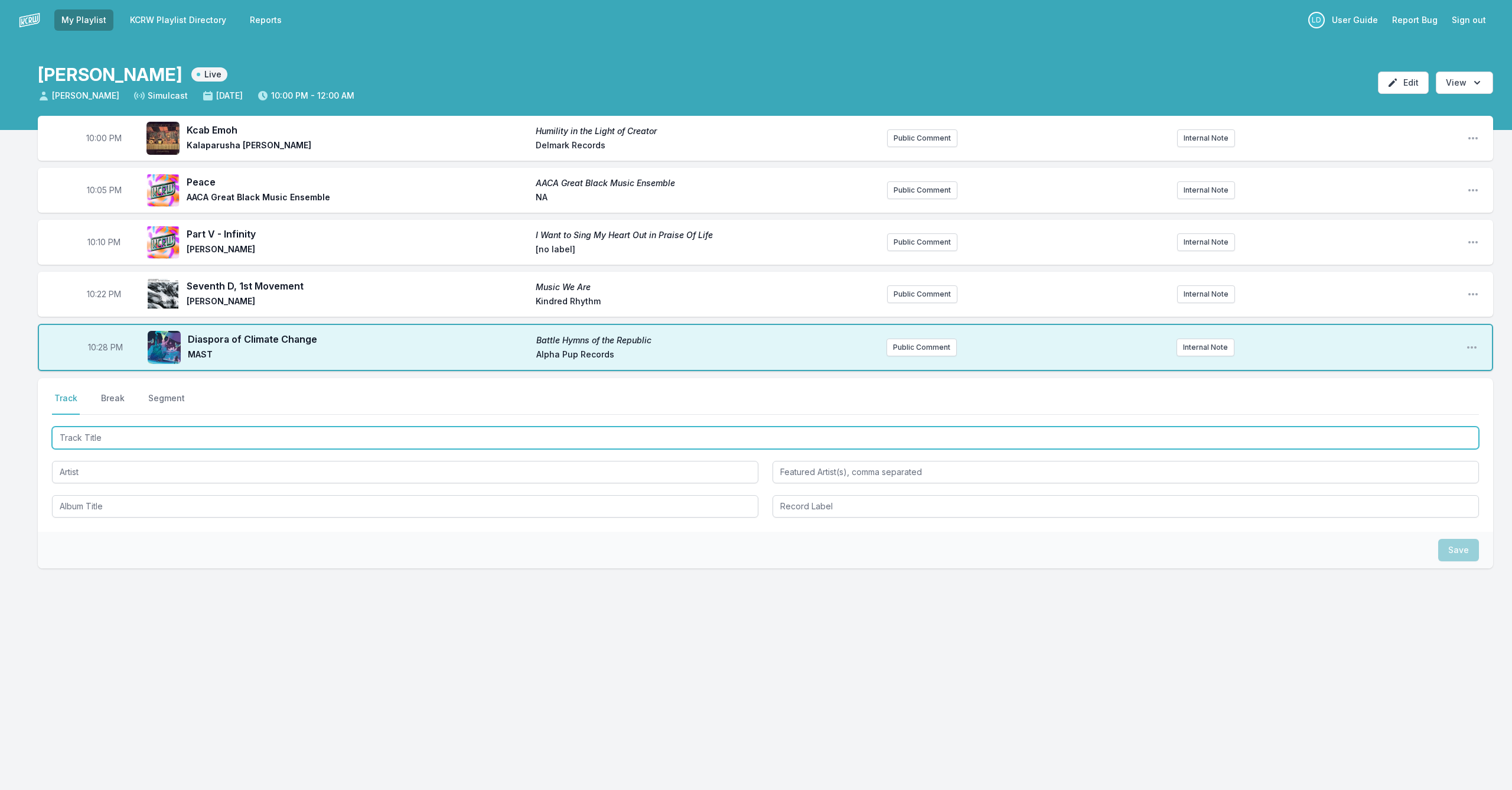
click at [172, 433] on input "Track Title" at bounding box center [765, 437] width 1427 height 22
type input "Arrival of Never"
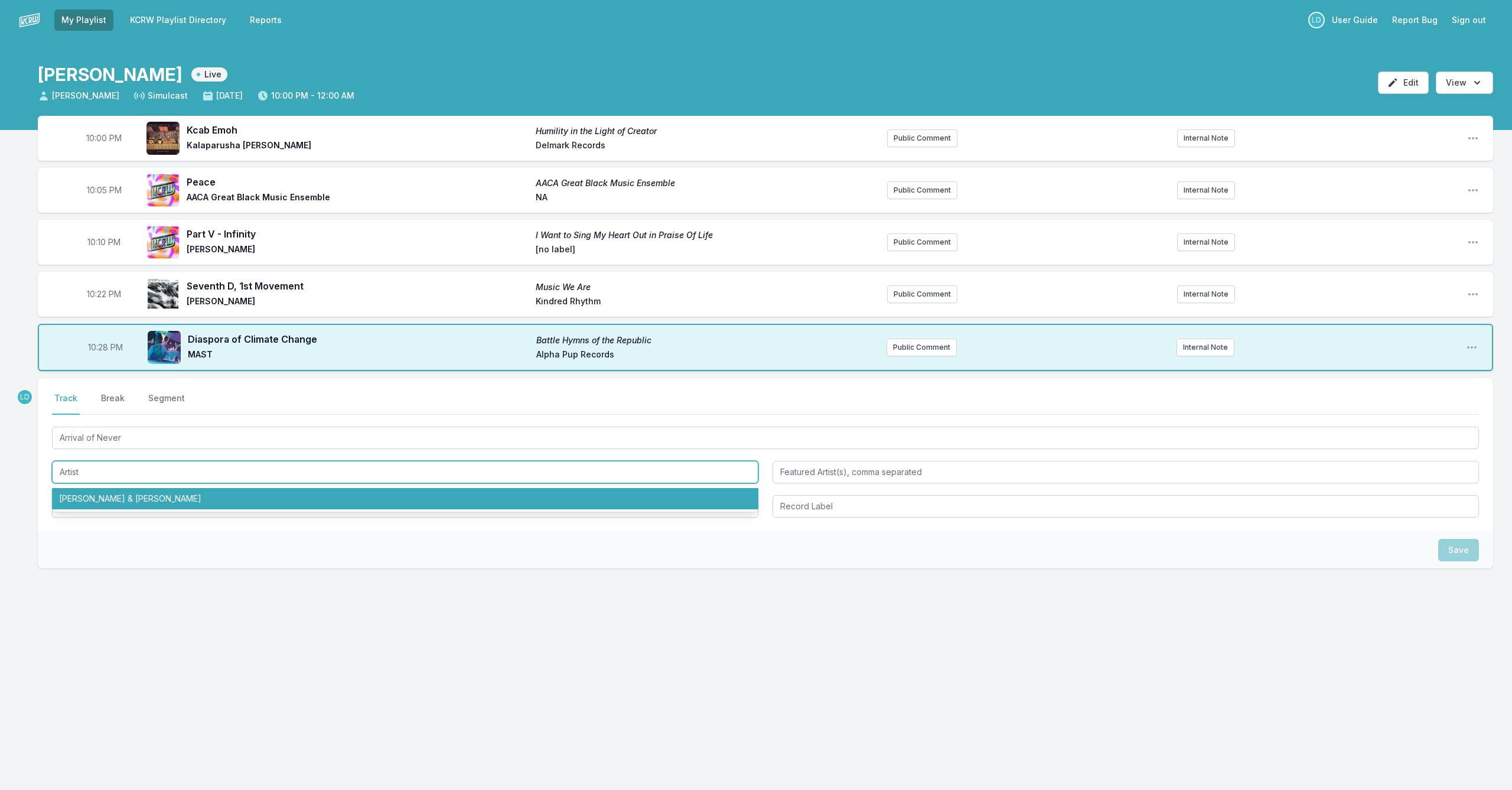
click at [170, 500] on li "[PERSON_NAME] & [PERSON_NAME]" at bounding box center [404, 499] width 706 height 21
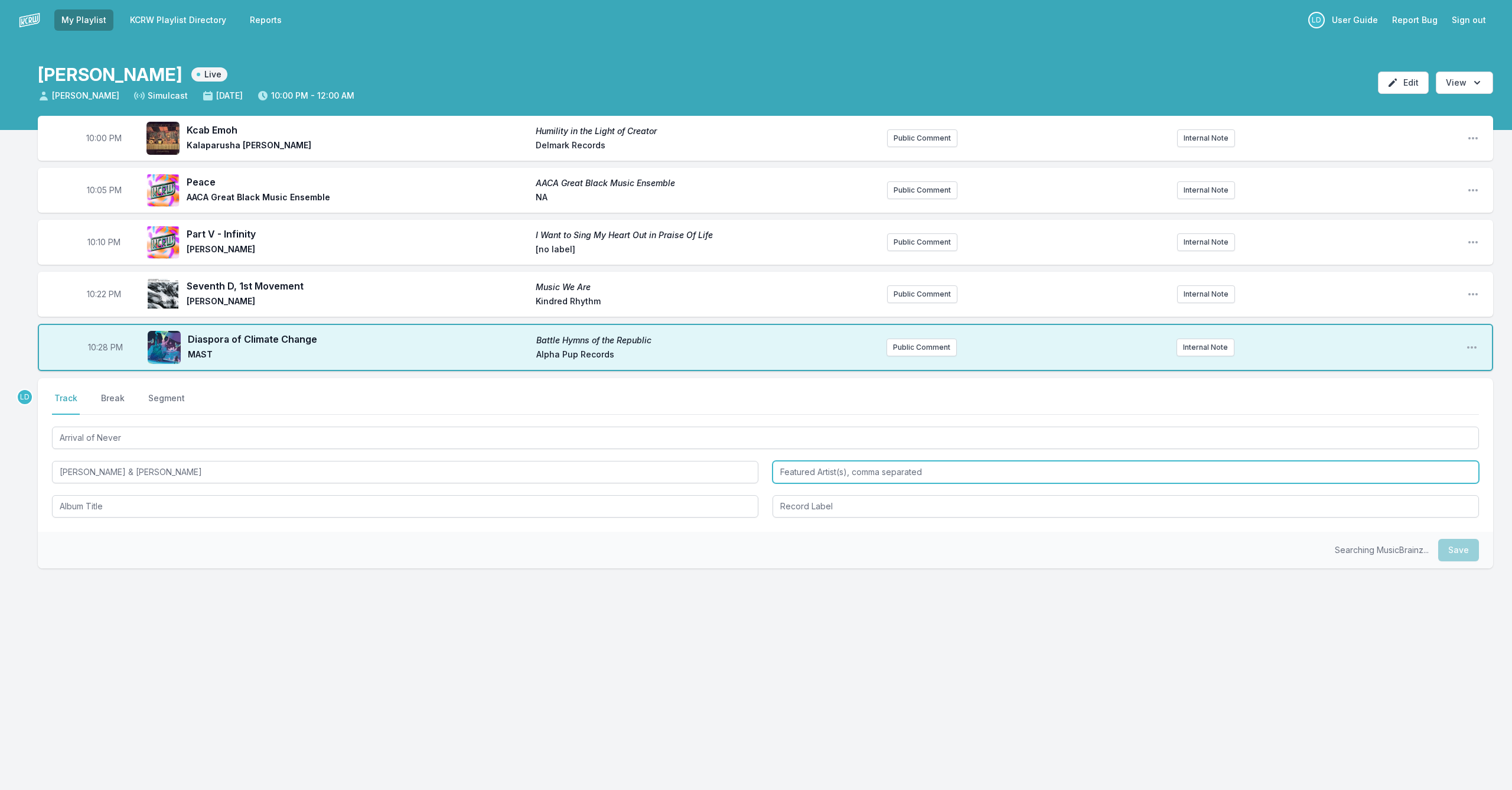
type input "[PERSON_NAME] & [PERSON_NAME]"
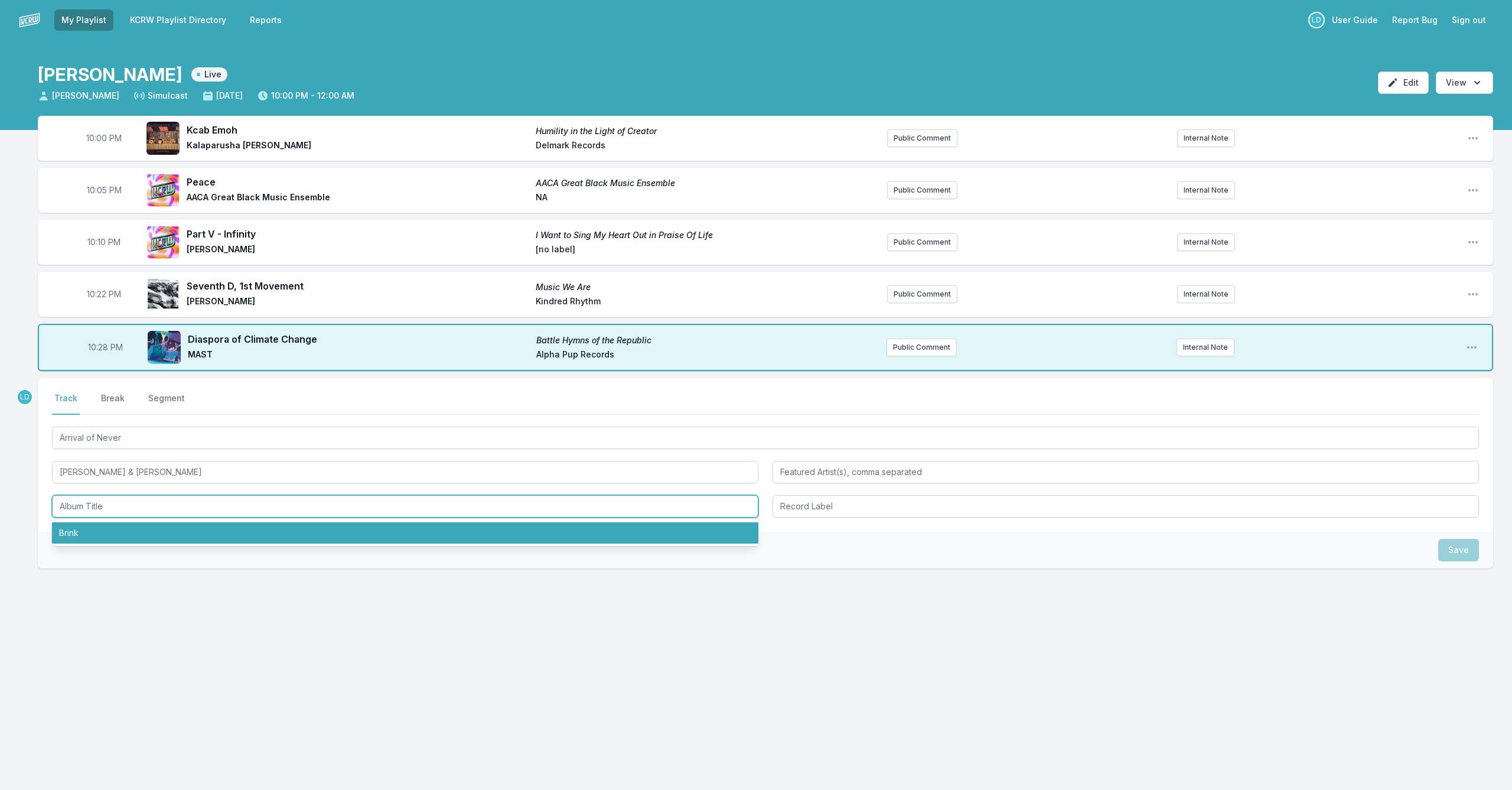
click at [191, 524] on li "Brink" at bounding box center [404, 533] width 706 height 21
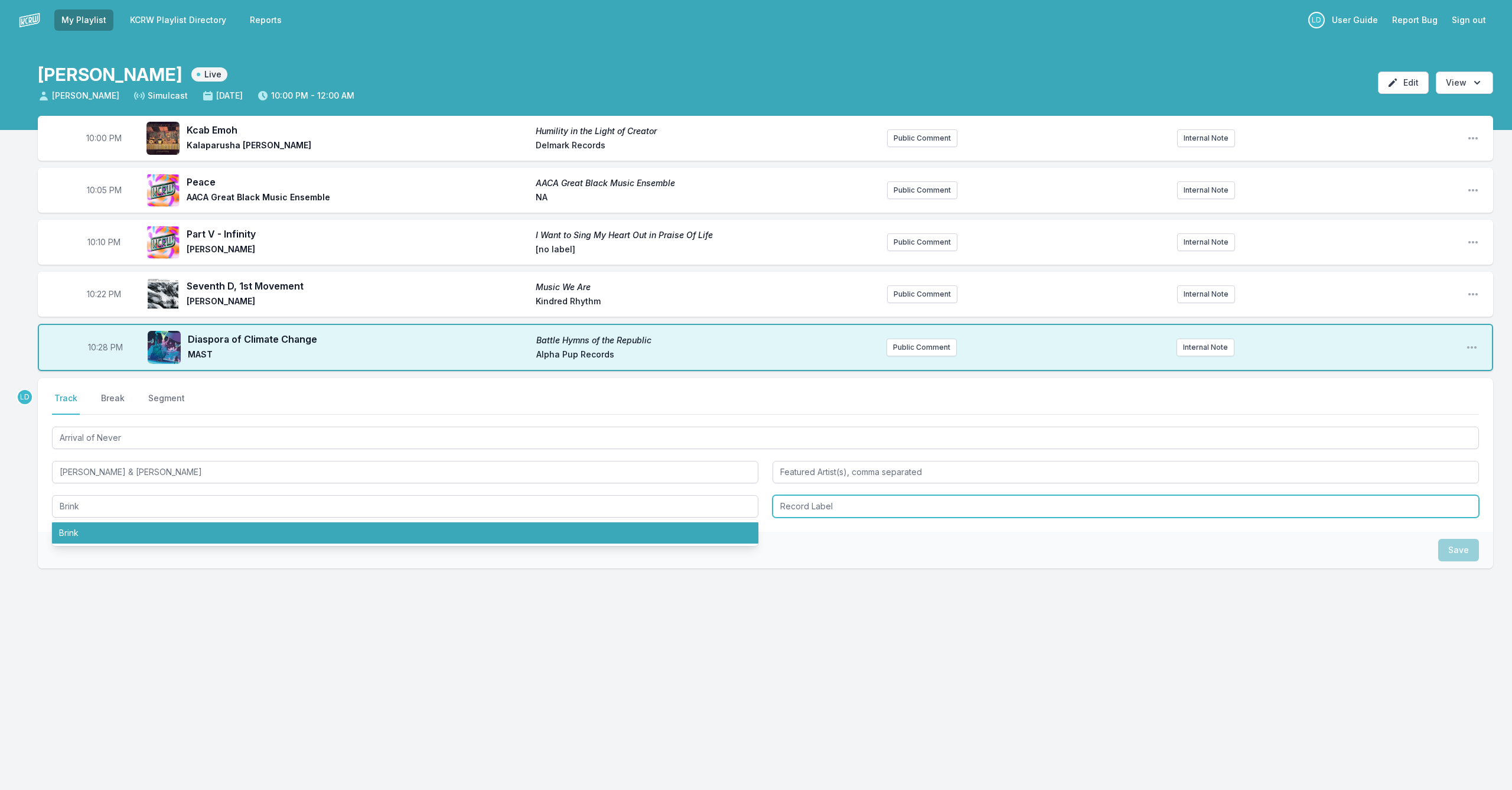
type input "Brink"
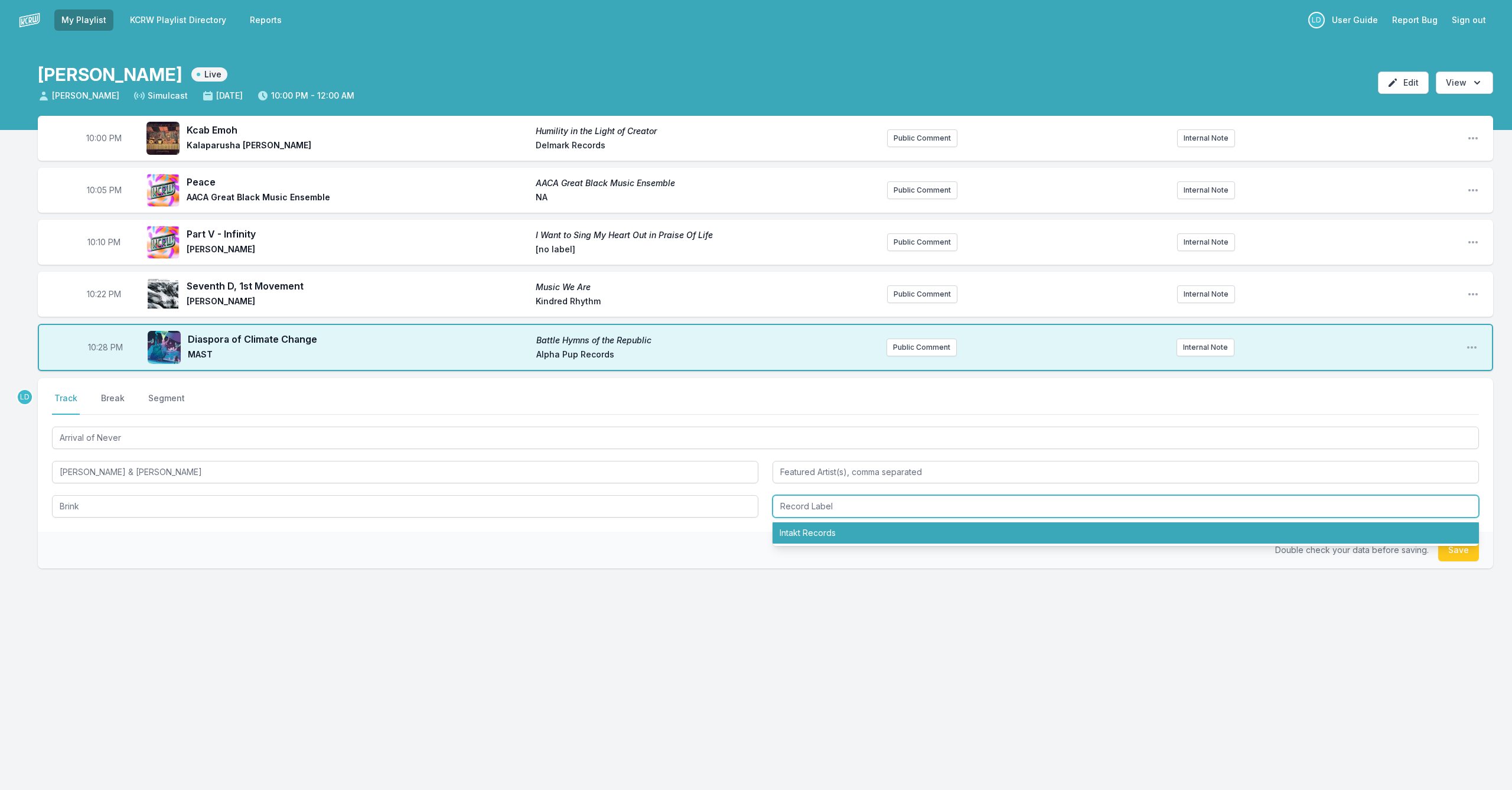
drag, startPoint x: 827, startPoint y: 541, endPoint x: 813, endPoint y: 544, distance: 14.3
click at [781, 541] on li "Intakt Records" at bounding box center [1125, 533] width 706 height 21
type input "Intakt Records"
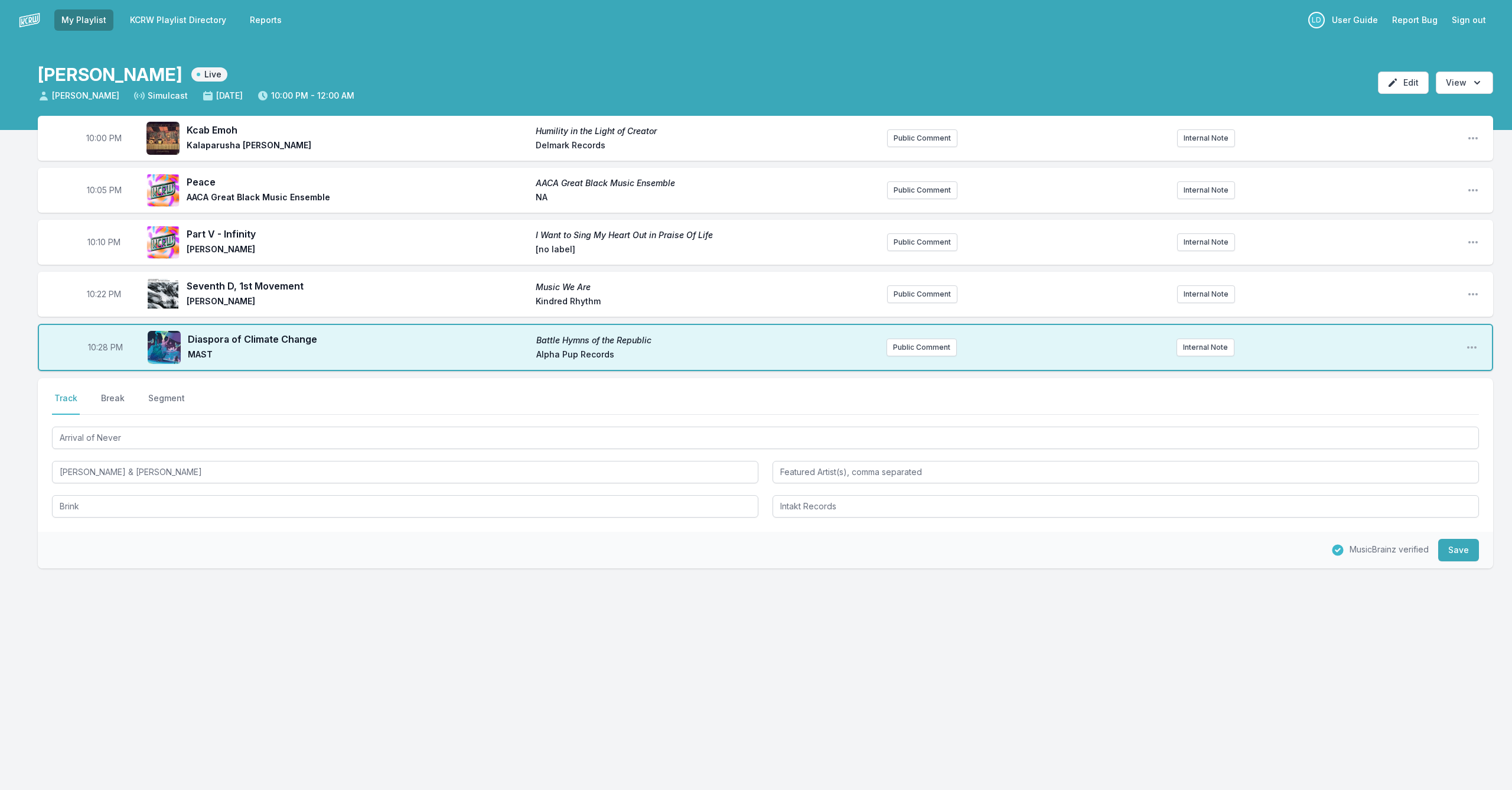
drag, startPoint x: 1447, startPoint y: 546, endPoint x: 1429, endPoint y: 552, distance: 19.0
click at [781, 546] on button "Save" at bounding box center [1458, 549] width 41 height 22
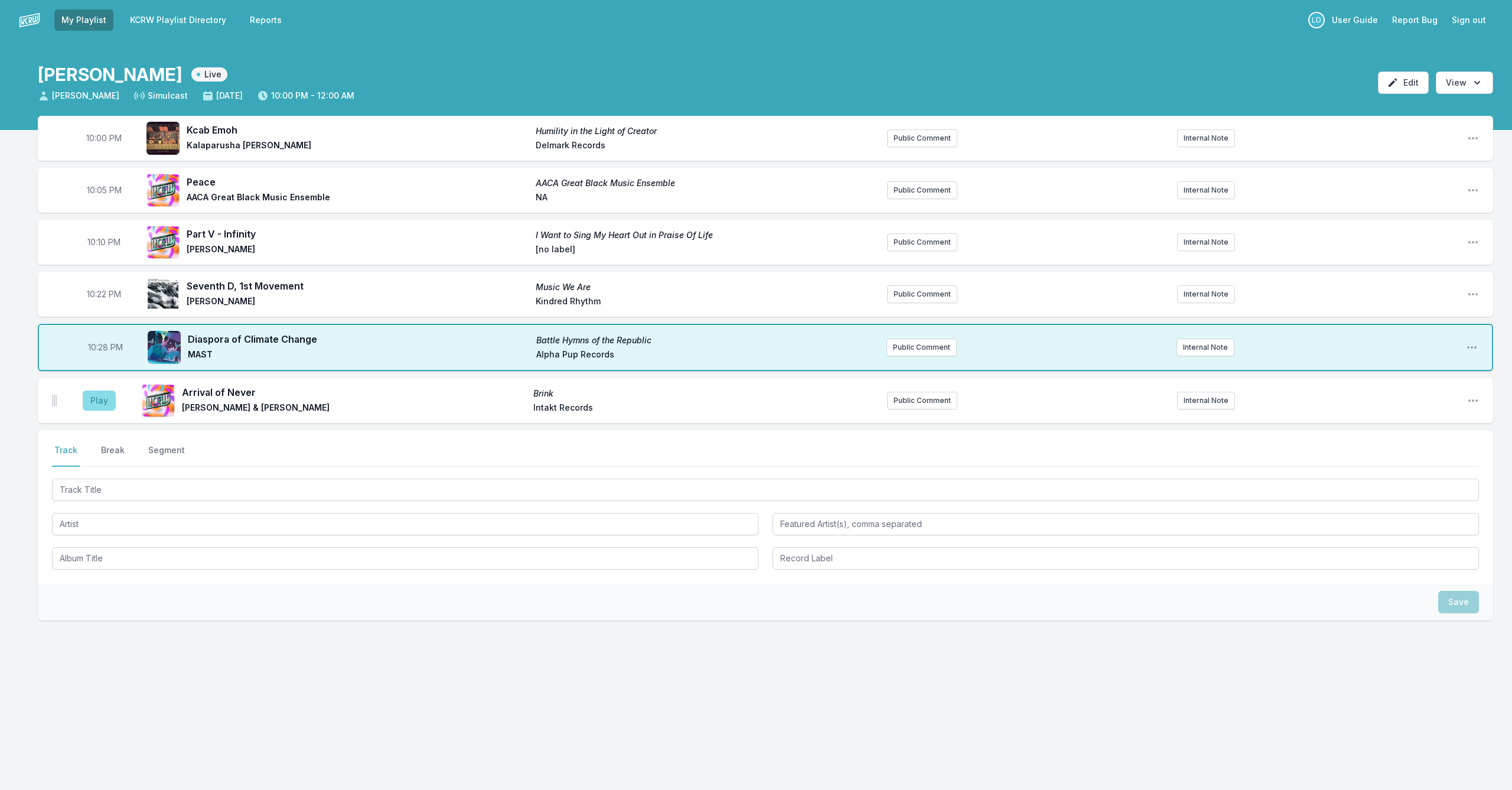
click at [98, 397] on button "Play" at bounding box center [99, 400] width 33 height 20
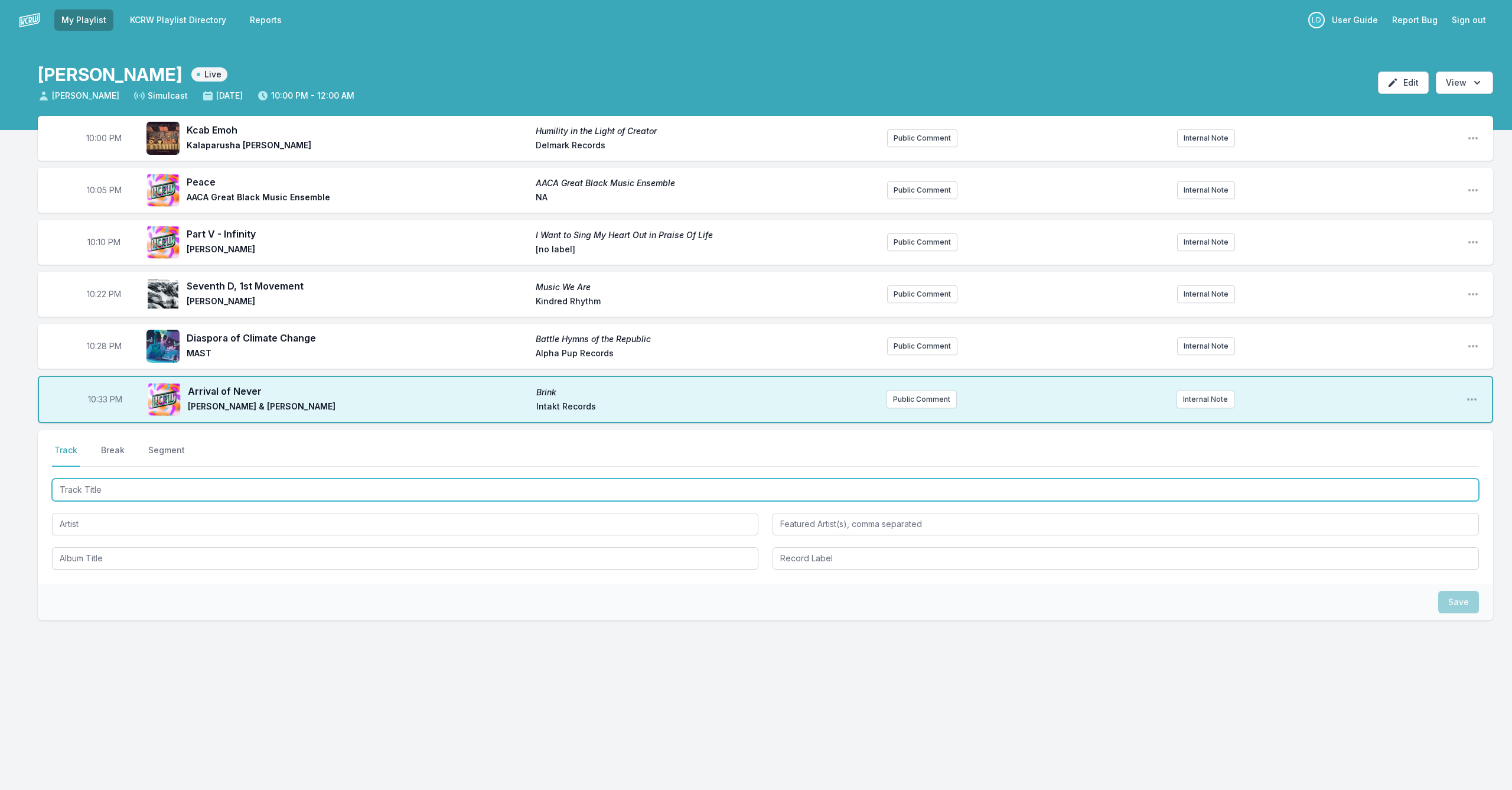
click at [237, 479] on input "Track Title" at bounding box center [765, 489] width 1427 height 22
type input "Welcome"
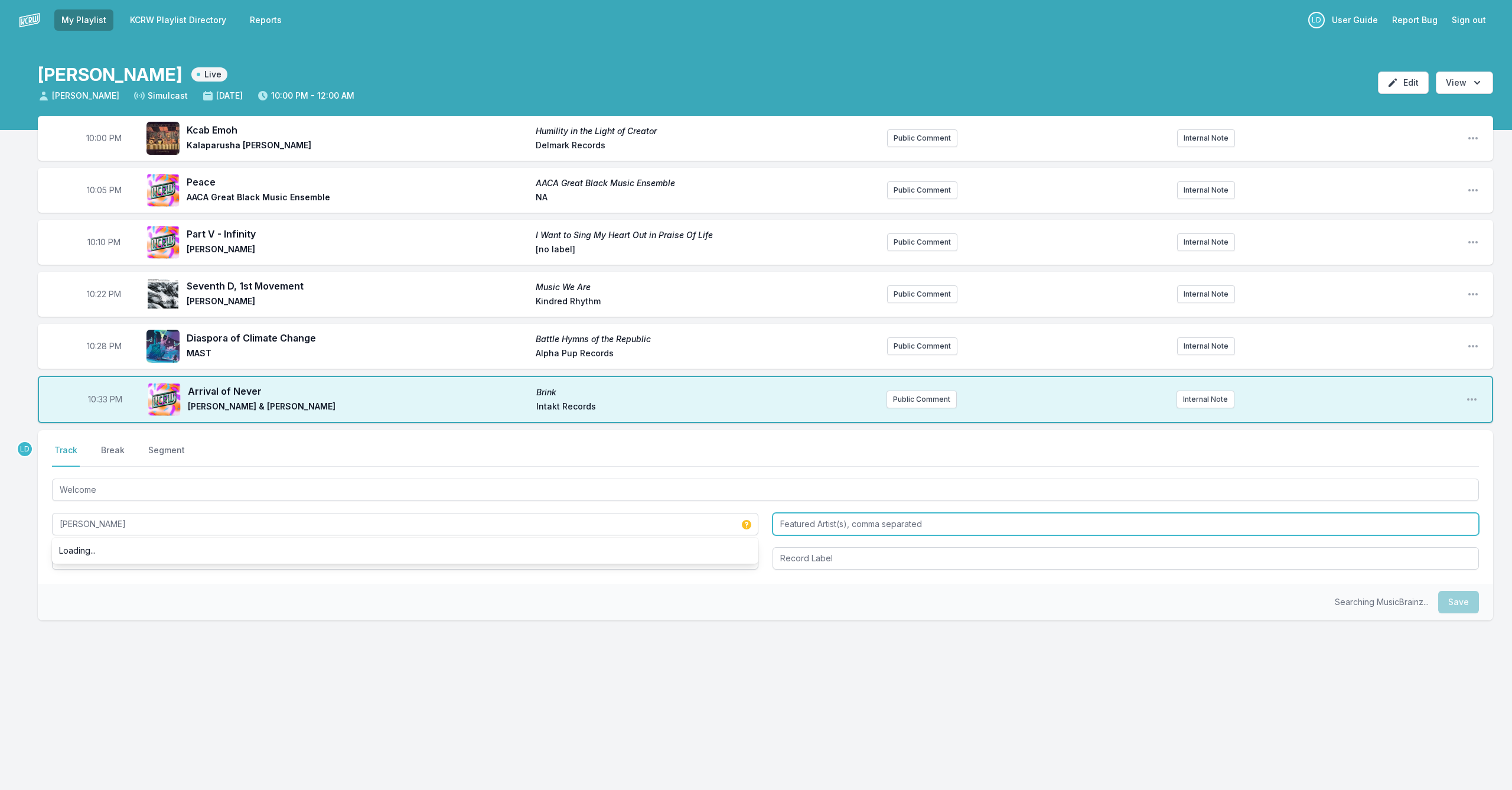
type input "[PERSON_NAME]"
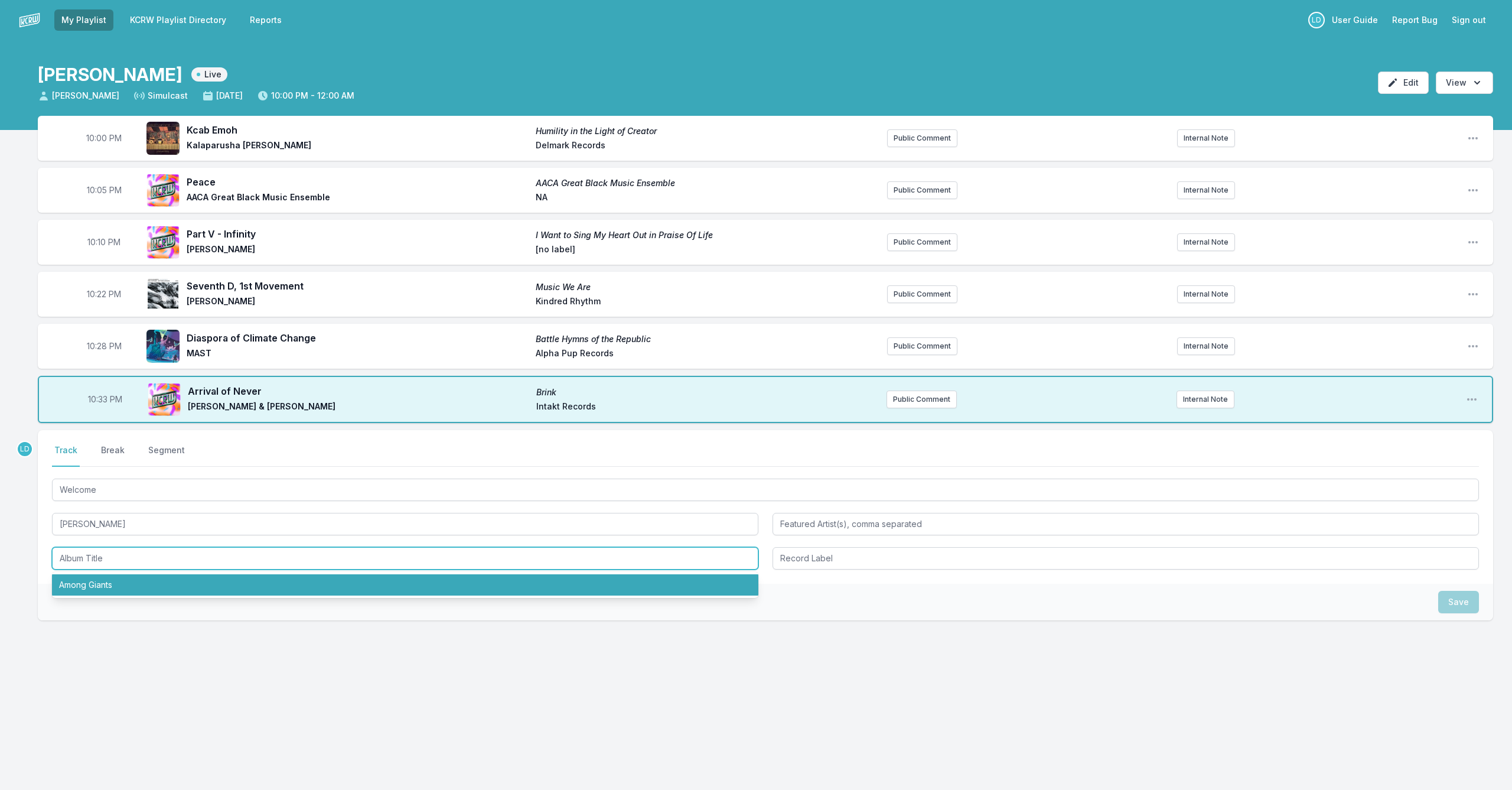
click at [268, 586] on li "Among Giants" at bounding box center [404, 584] width 706 height 21
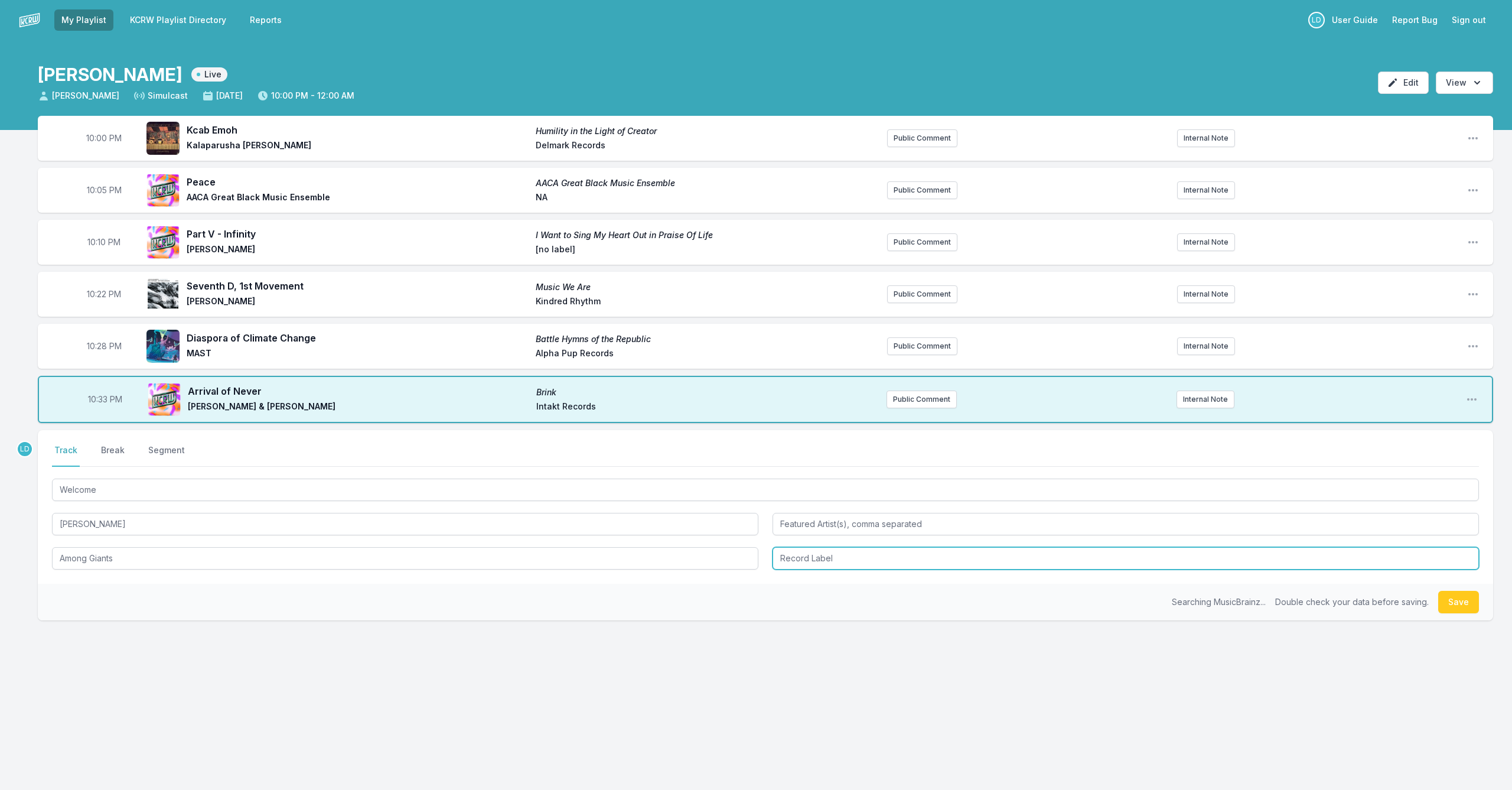
type input "Among Giants"
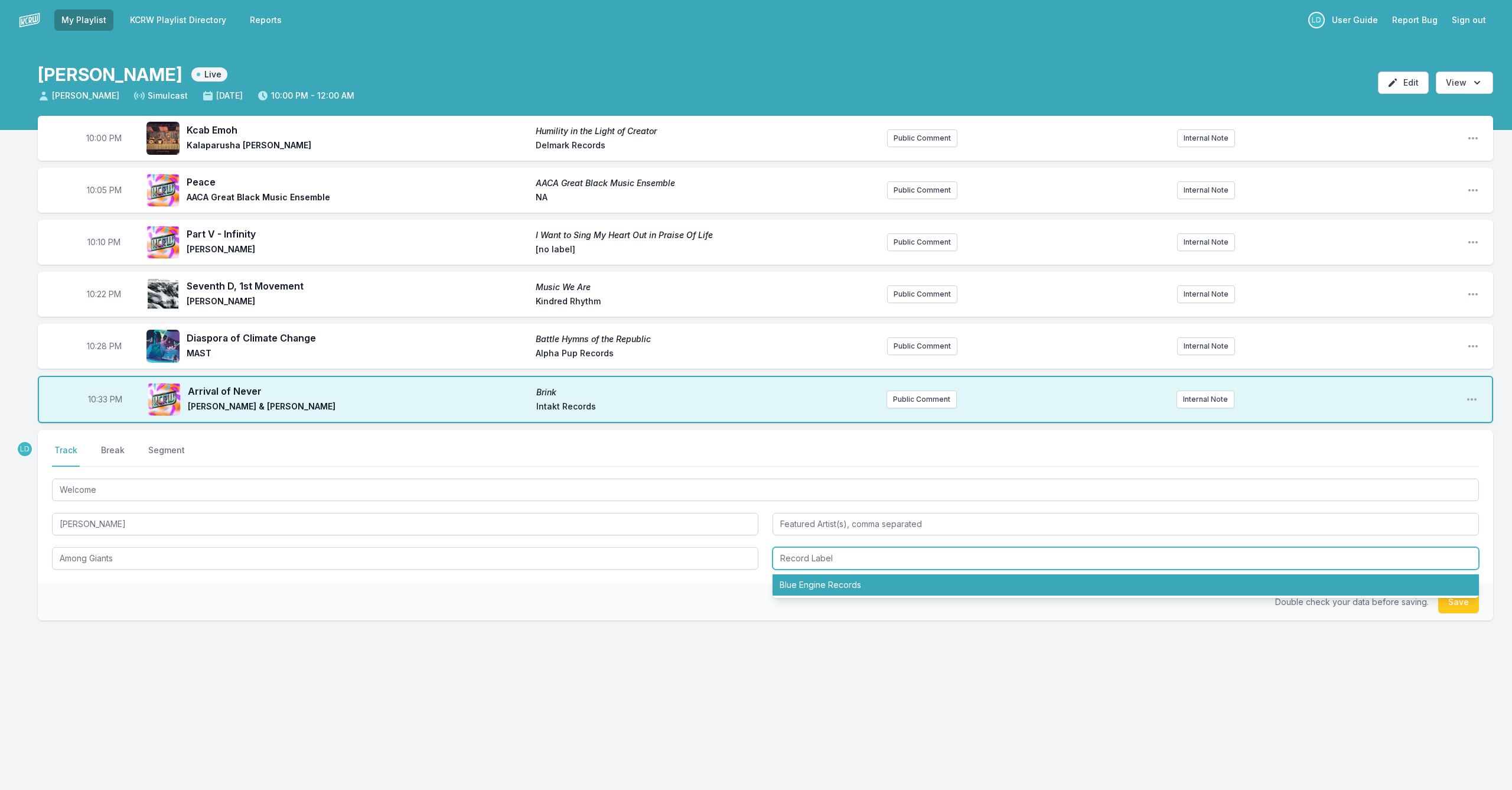
click at [781, 582] on li "Blue Engine Records" at bounding box center [1125, 584] width 706 height 21
type input "Blue Engine Records"
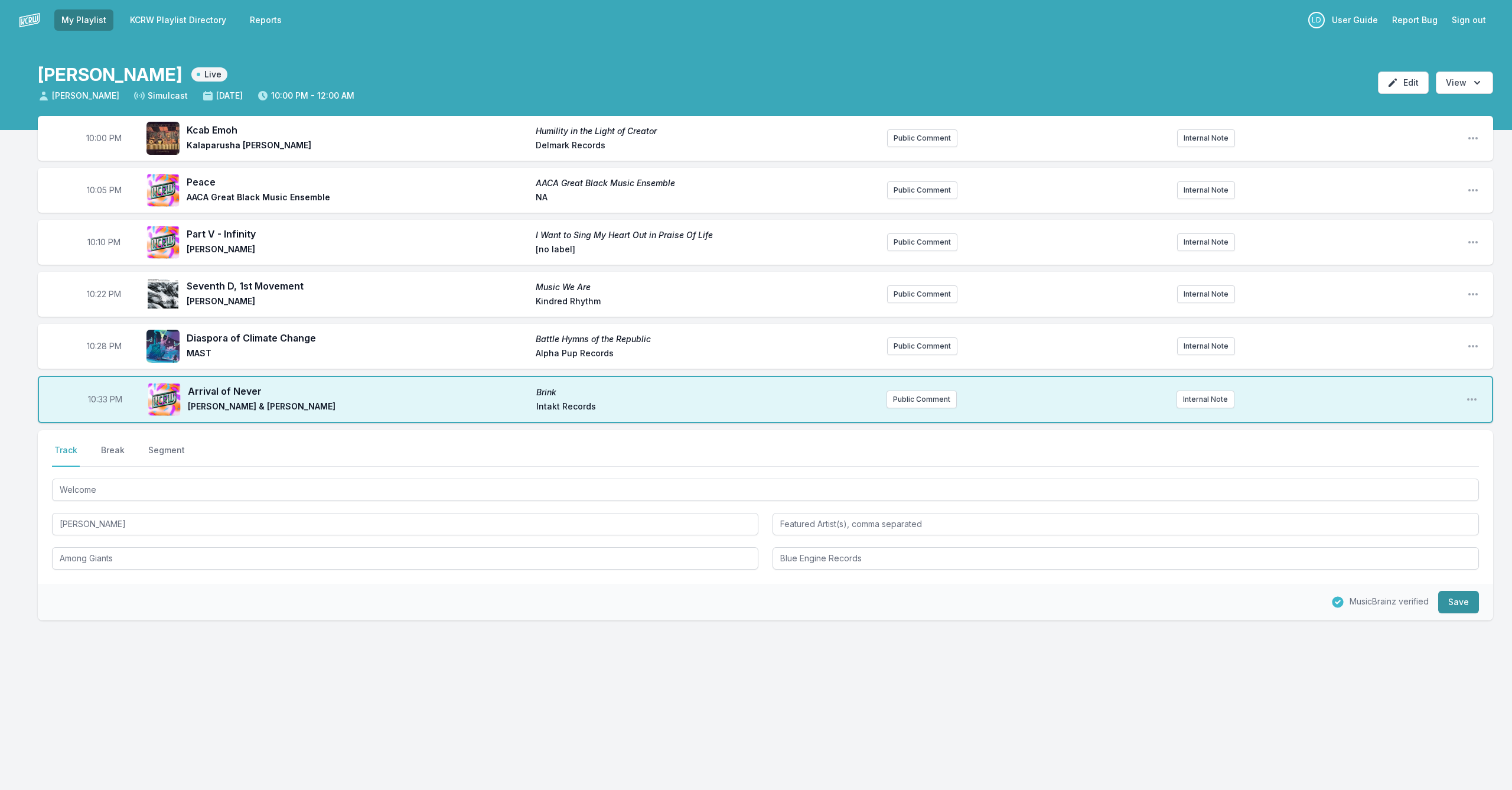
click at [781, 599] on button "Save" at bounding box center [1458, 601] width 41 height 22
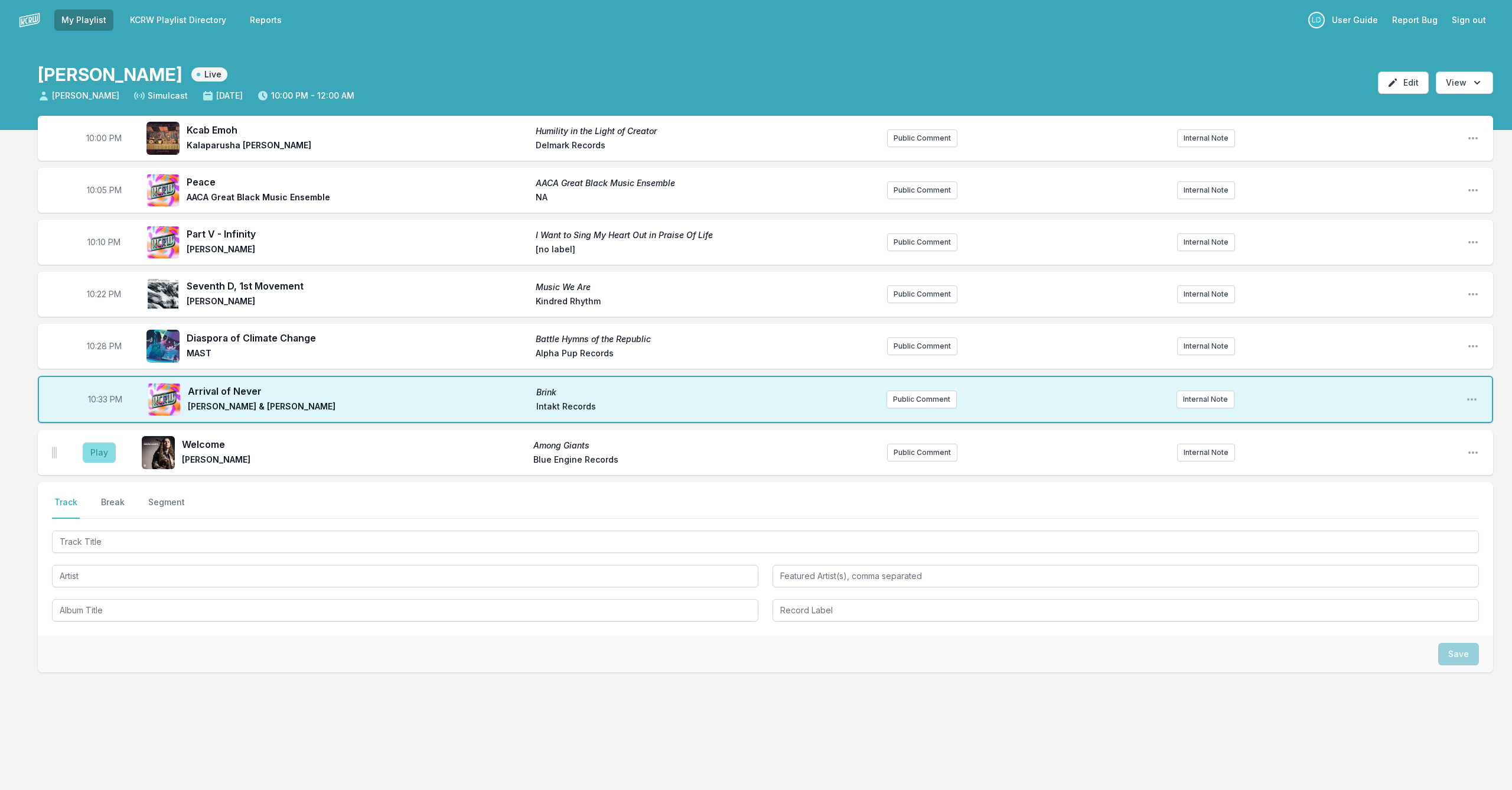
click at [95, 452] on button "Play" at bounding box center [99, 452] width 33 height 20
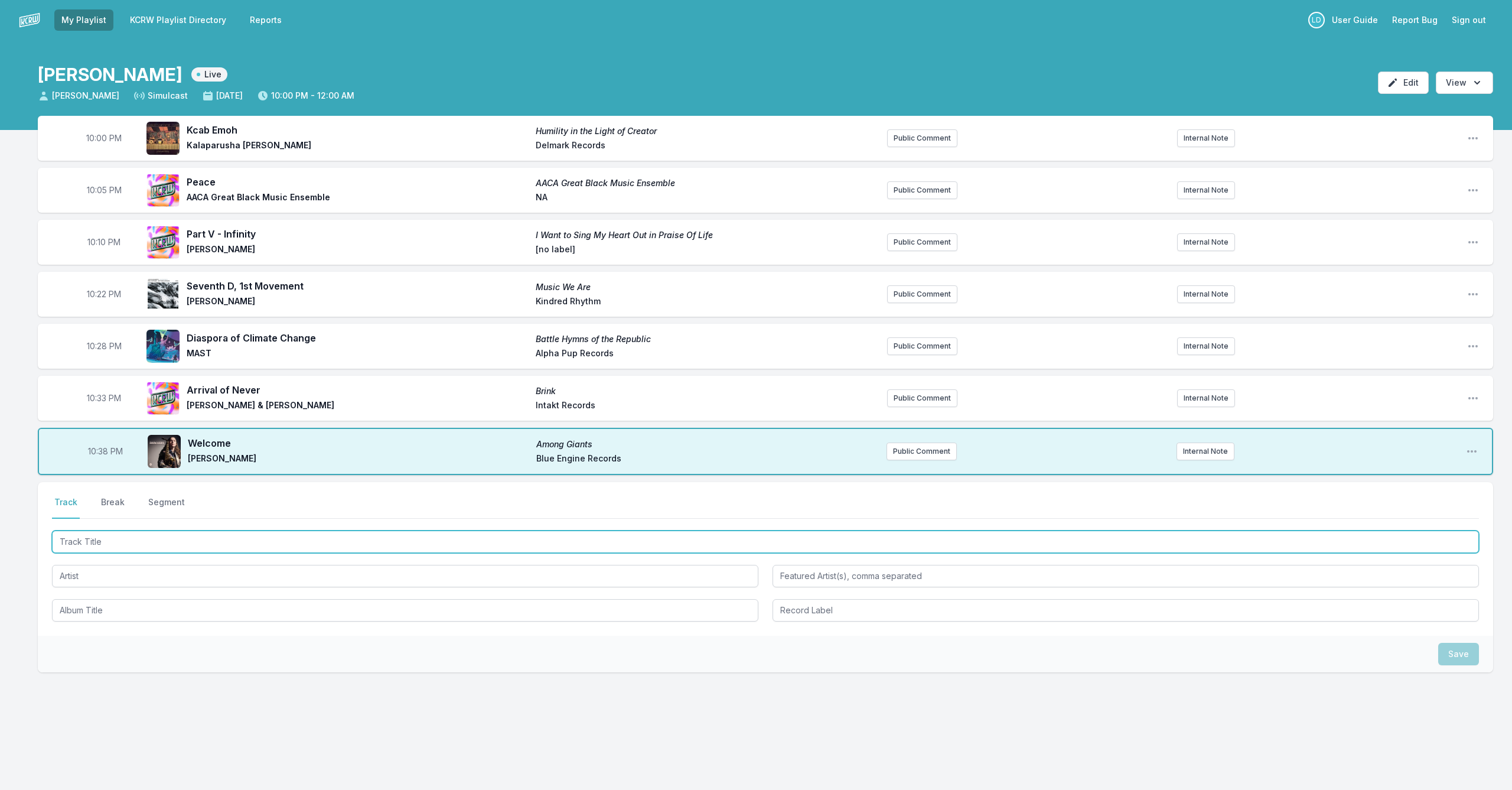
click at [217, 534] on input "Track Title" at bounding box center [765, 541] width 1427 height 22
type input "Lujon"
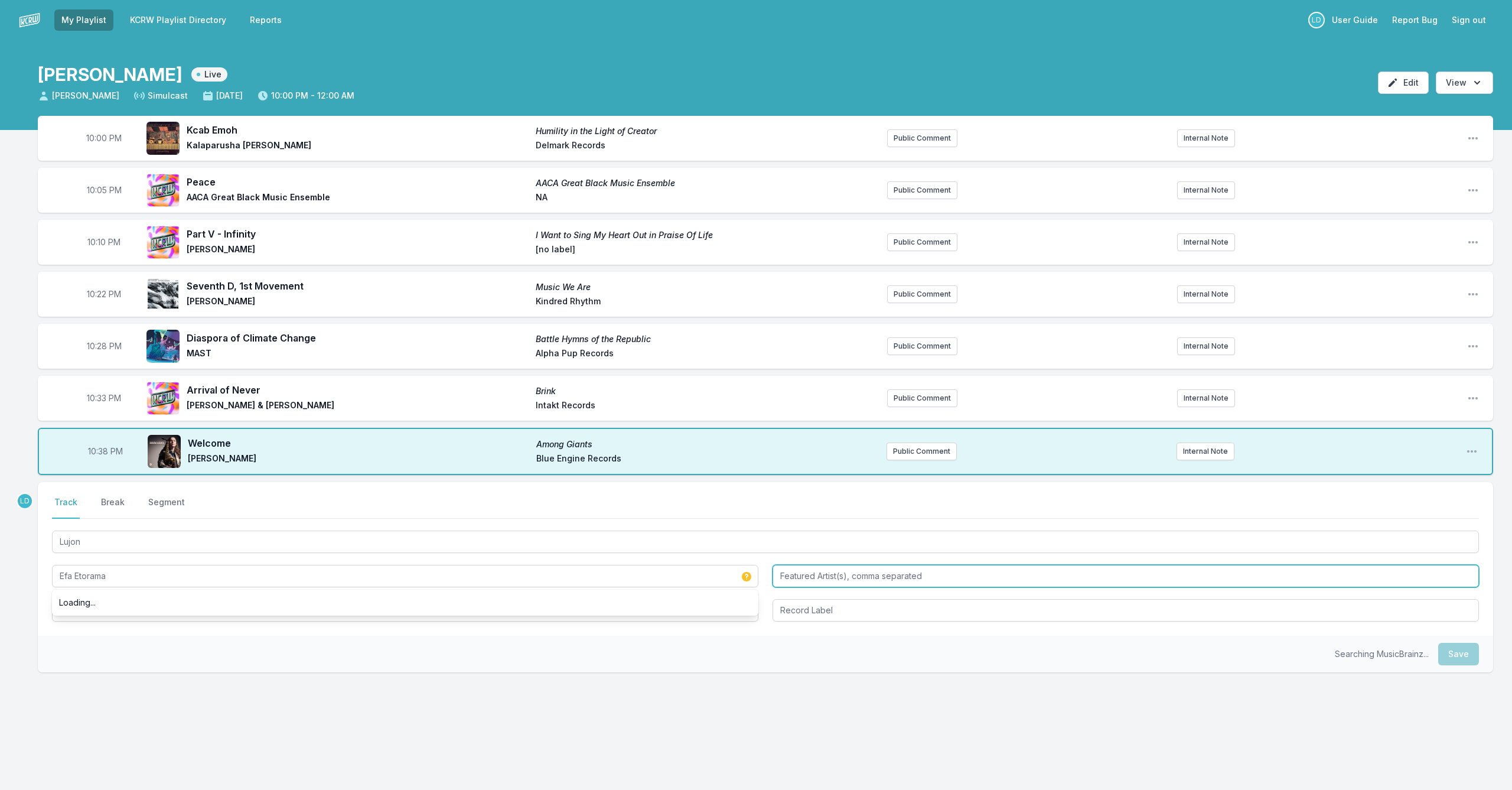
type input "Efa Etorama"
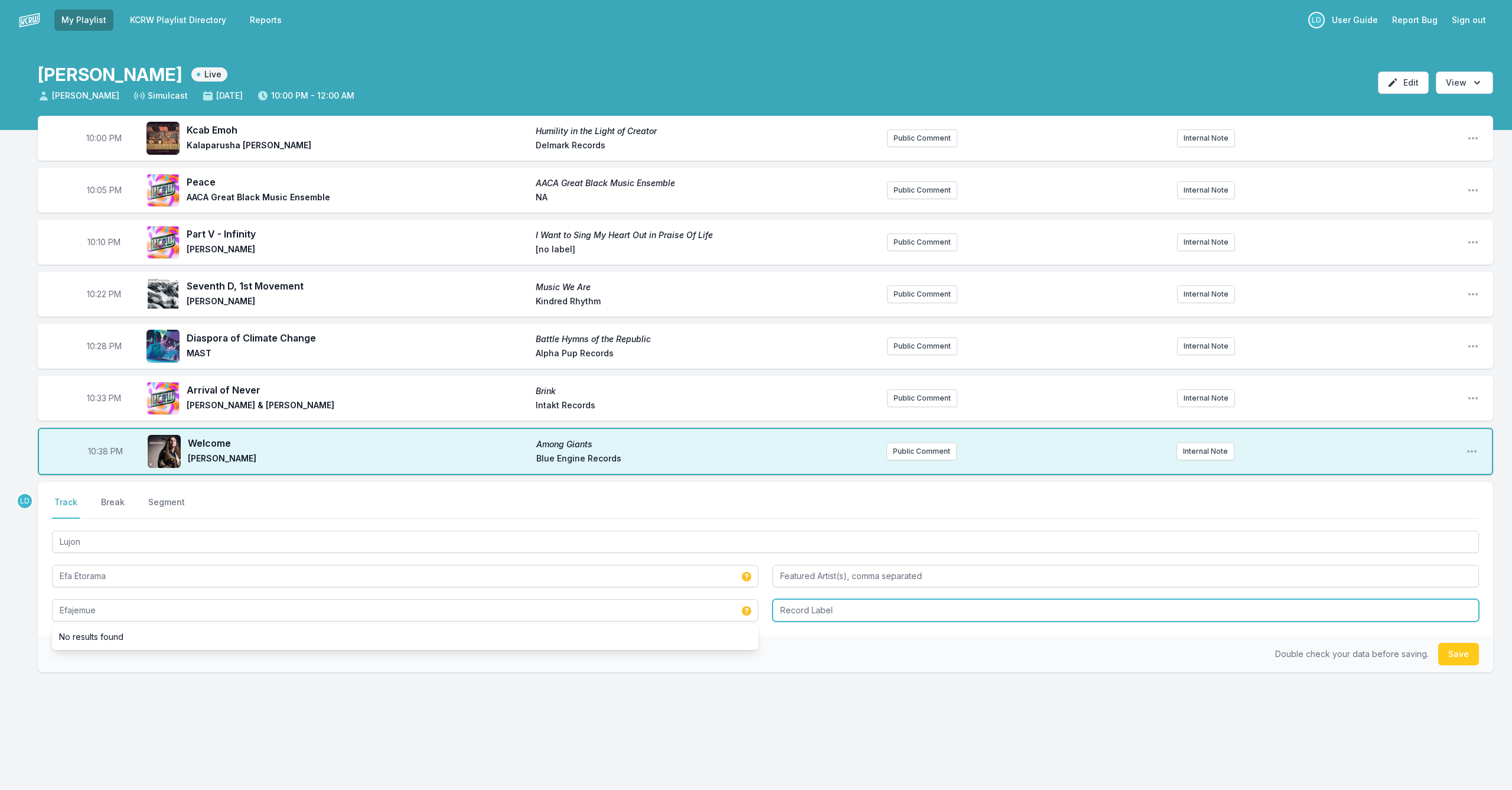
type input "Efajemue"
type input "NA"
drag, startPoint x: 1463, startPoint y: 661, endPoint x: 1456, endPoint y: 665, distance: 8.1
click at [781, 661] on button "Save" at bounding box center [1458, 654] width 41 height 22
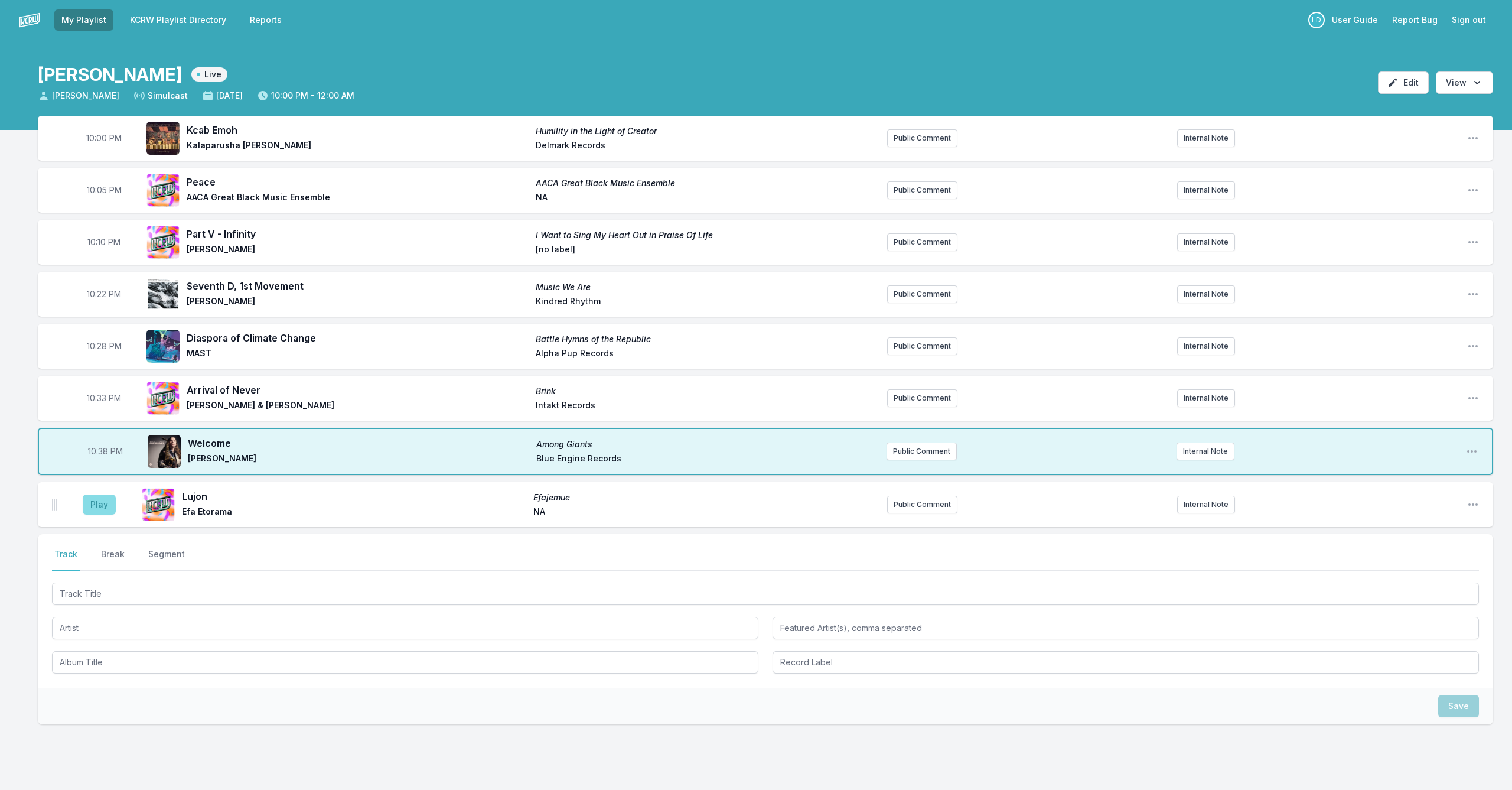
click at [106, 506] on button "Play" at bounding box center [99, 504] width 33 height 20
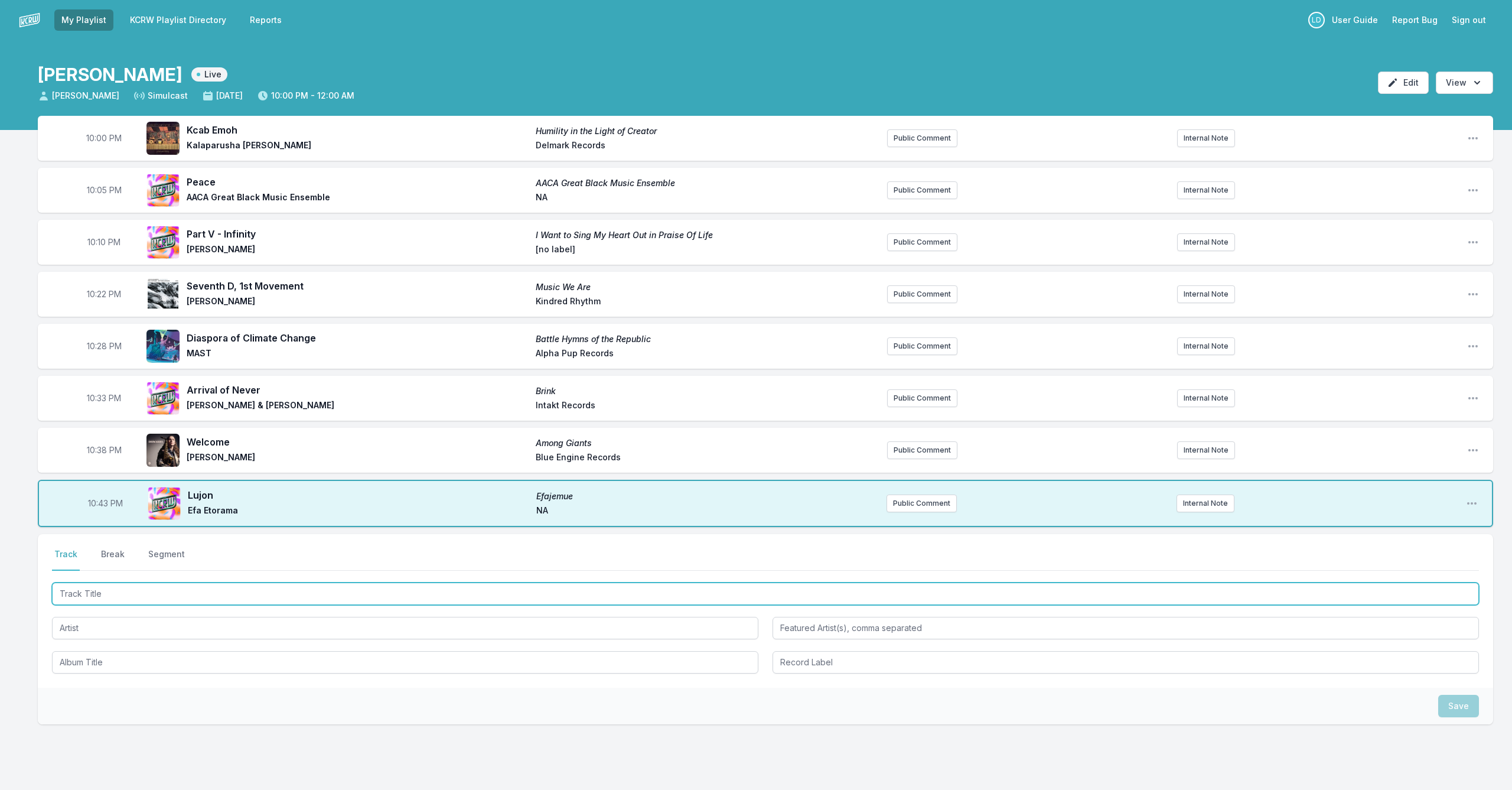
click at [327, 595] on input "Track Title" at bounding box center [765, 593] width 1427 height 22
type input "The Thicket"
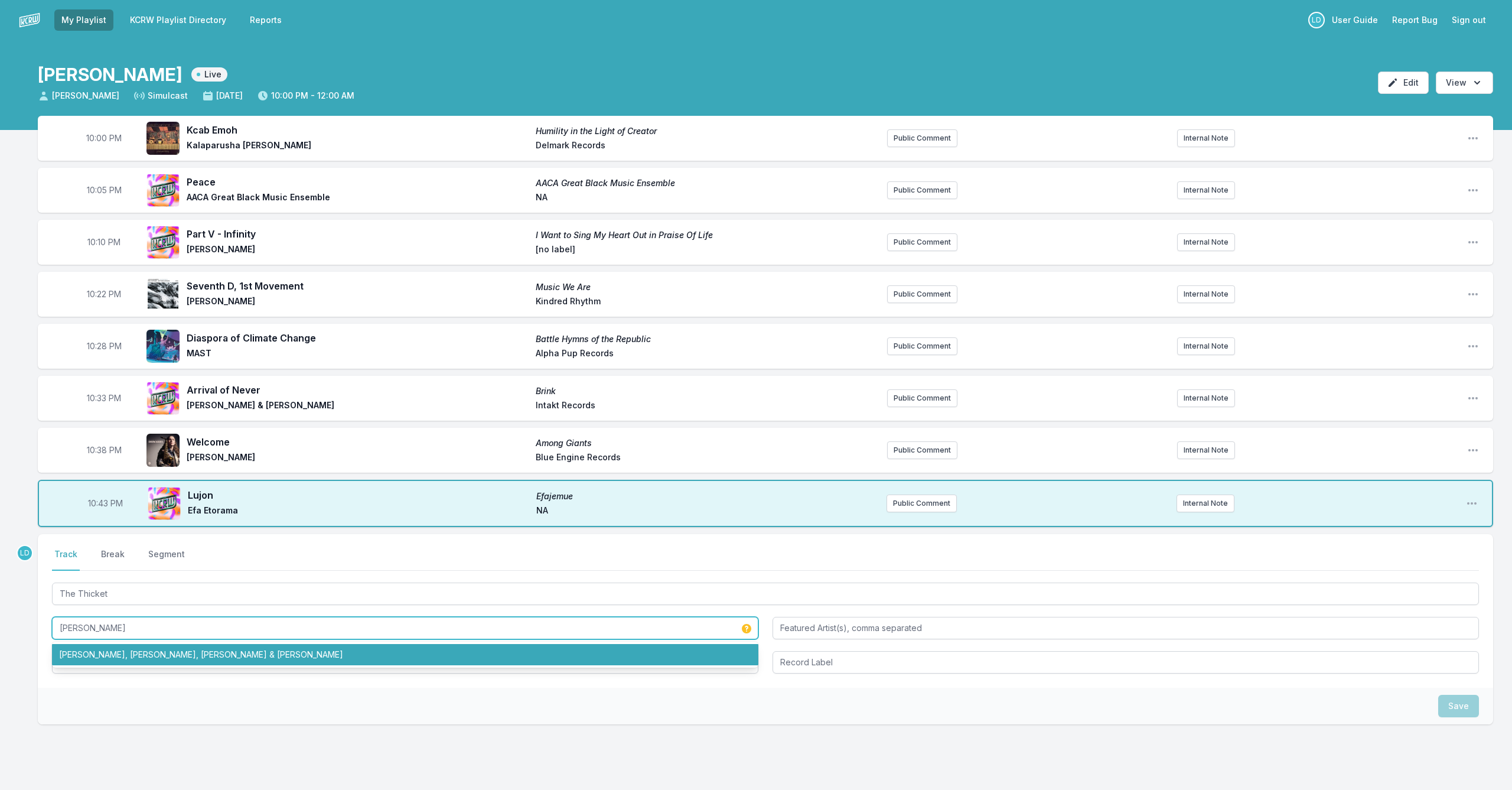
click at [324, 650] on li "[PERSON_NAME], [PERSON_NAME], [PERSON_NAME] & [PERSON_NAME]" at bounding box center [404, 655] width 706 height 21
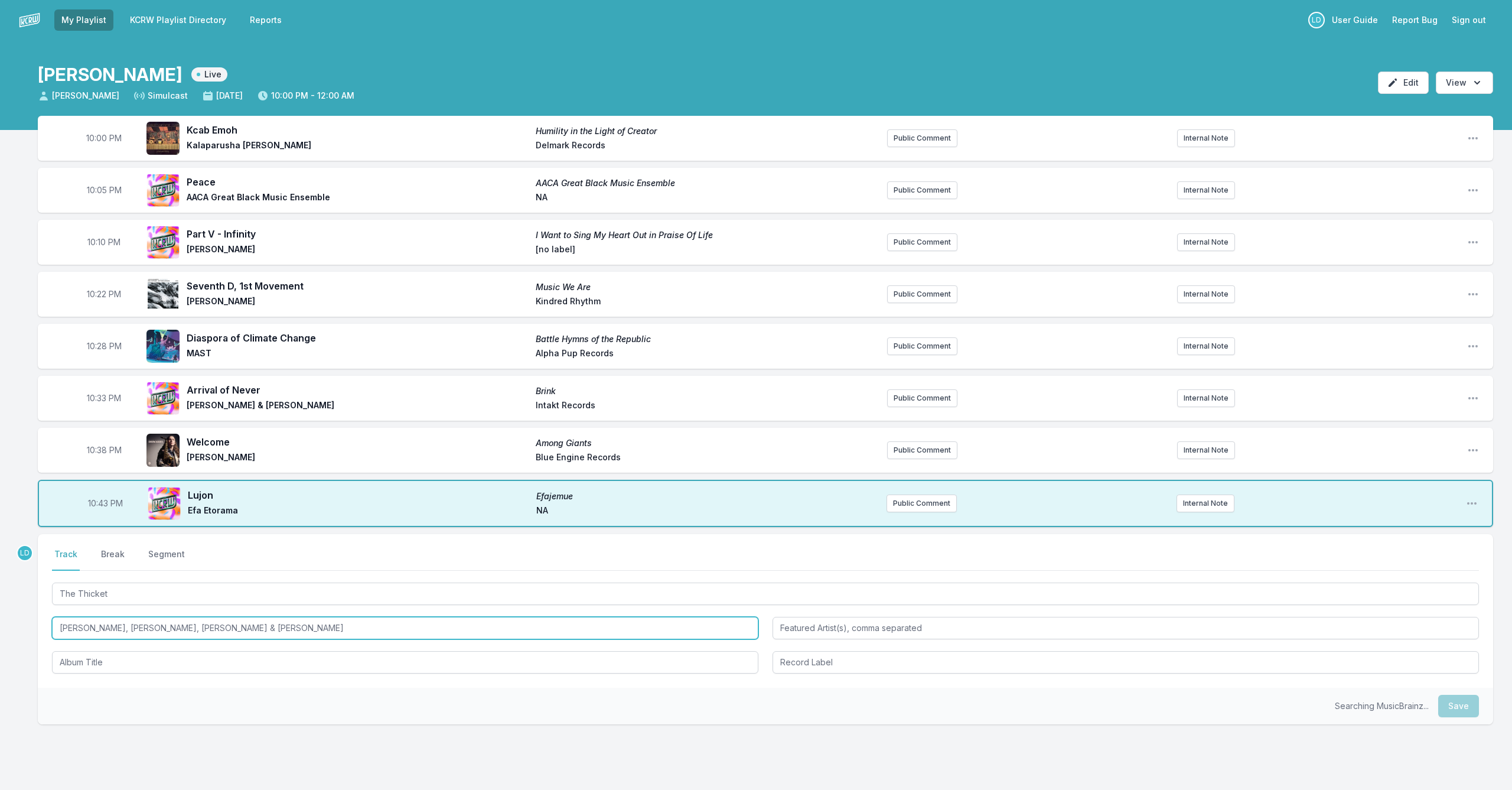
scroll to position [2, 0]
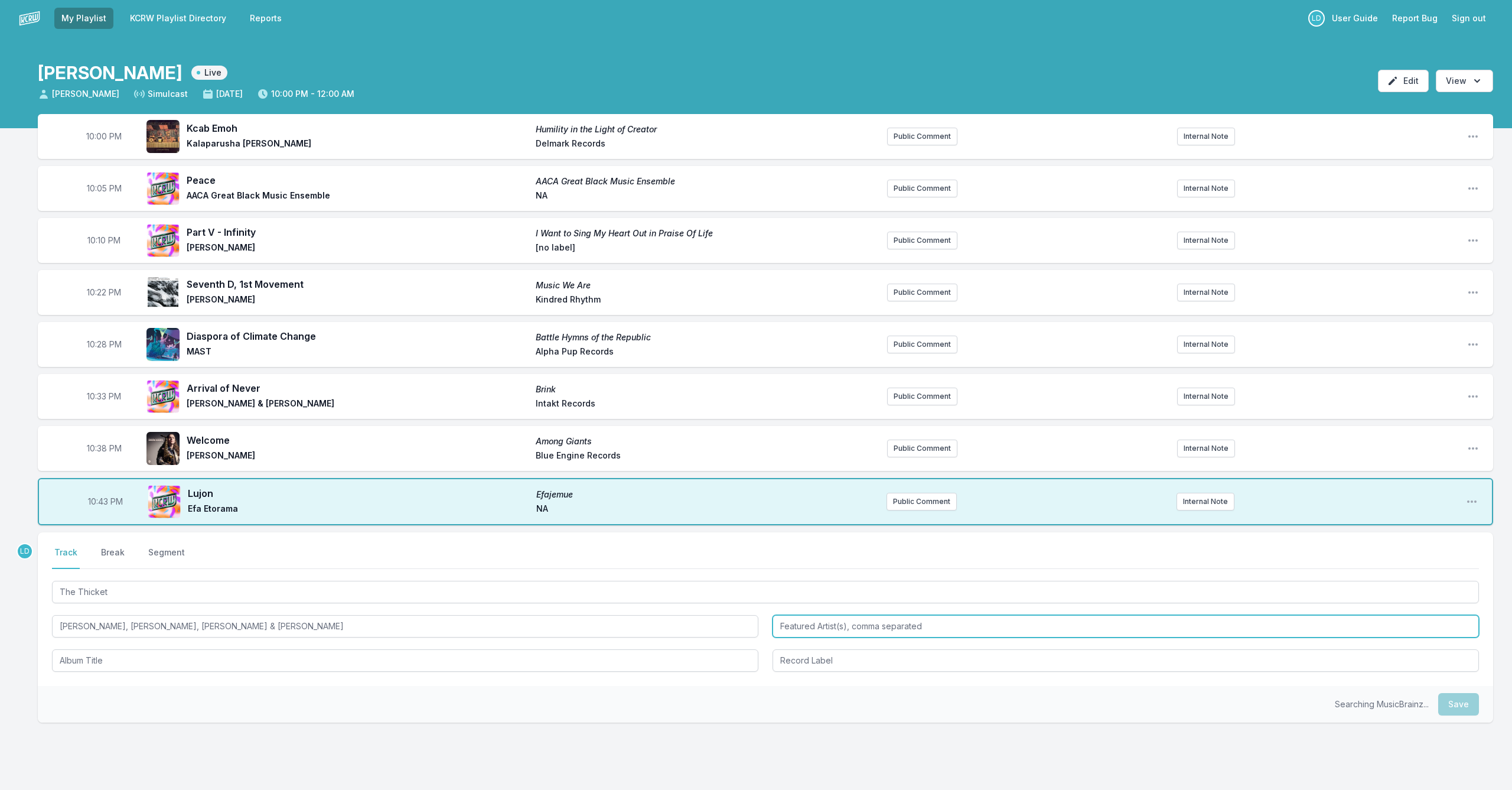
type input "[PERSON_NAME], [PERSON_NAME], [PERSON_NAME] & [PERSON_NAME]"
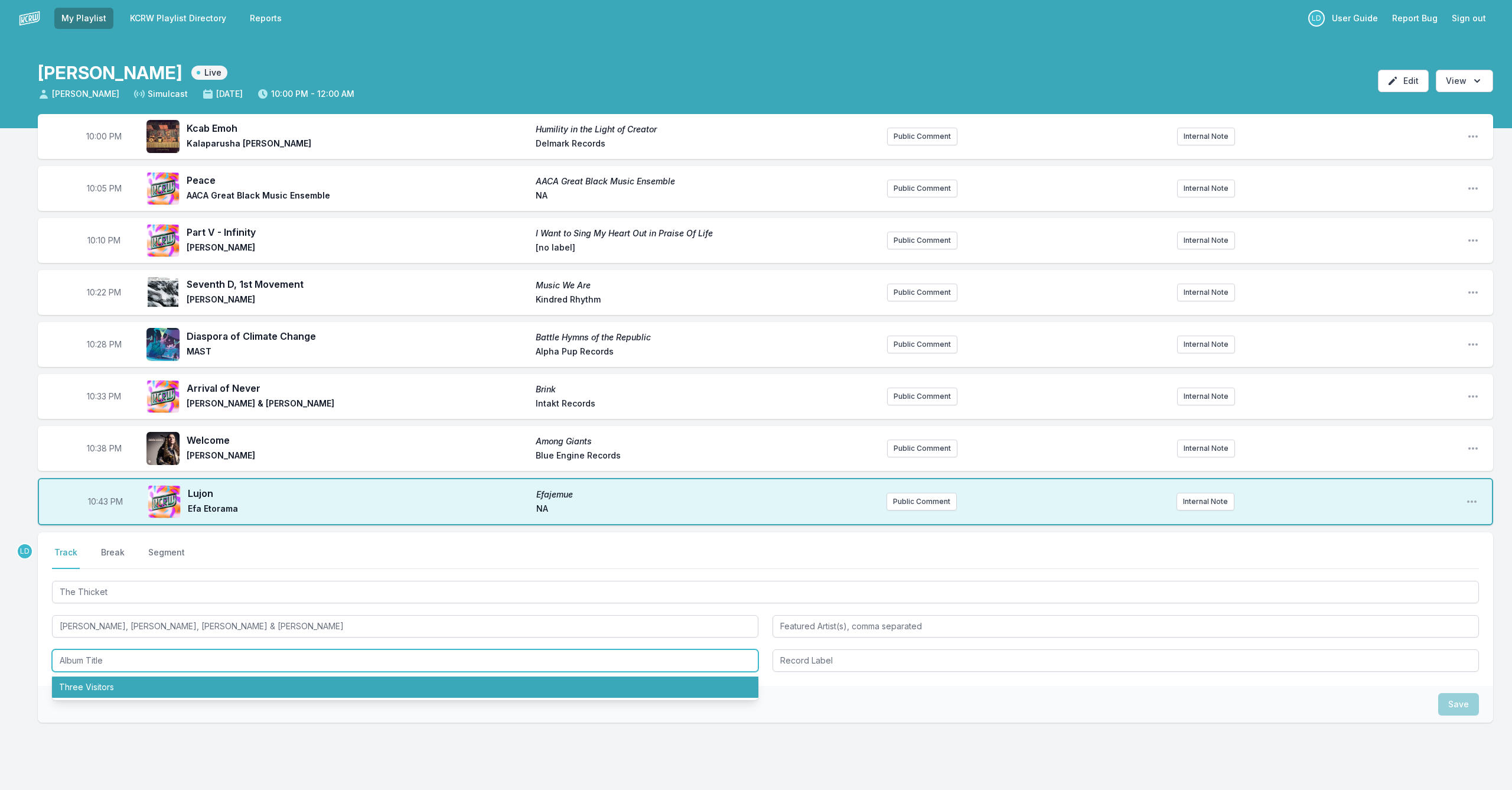
click at [324, 662] on li "Three Visitors" at bounding box center [404, 687] width 706 height 21
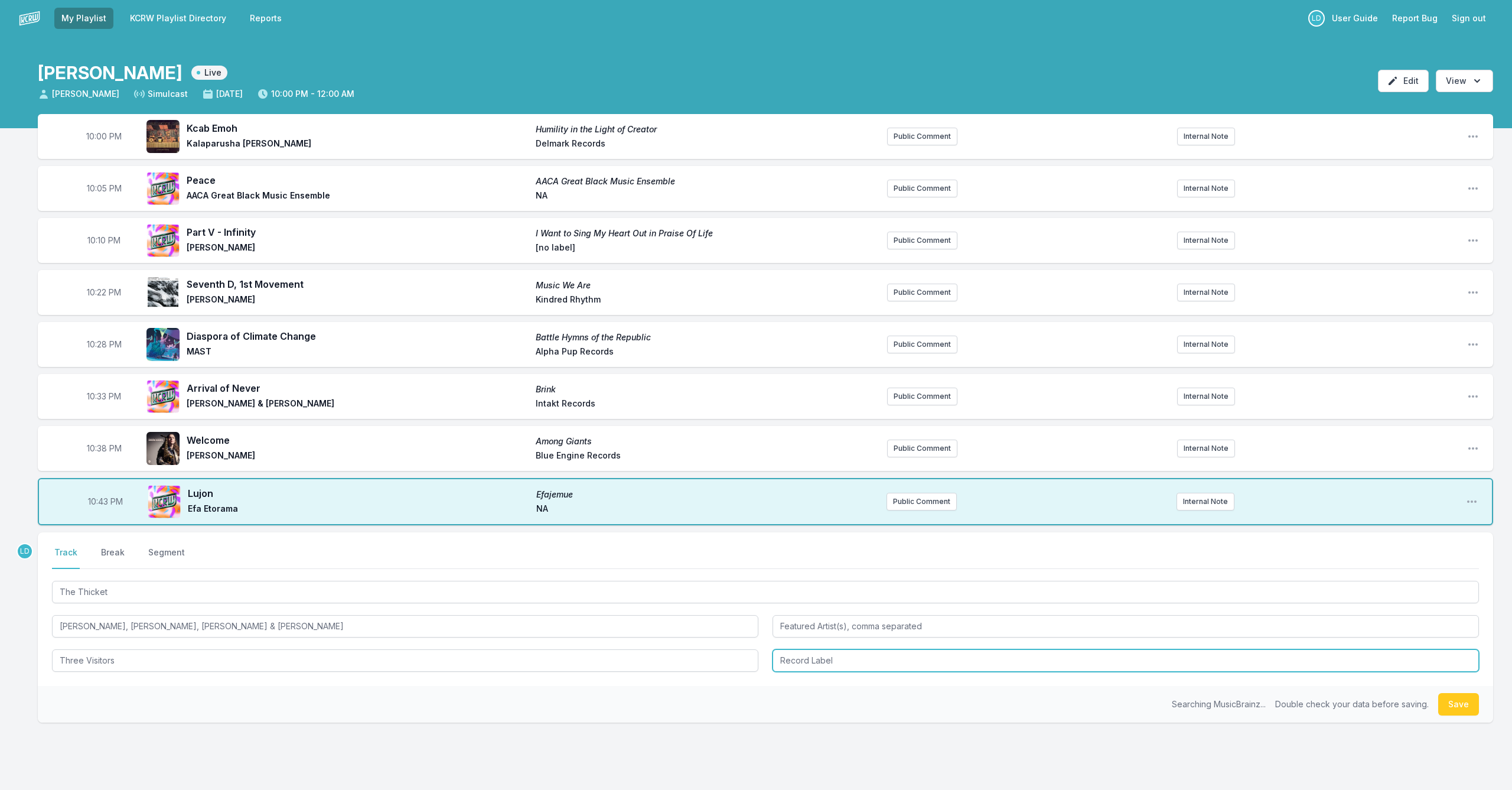
type input "Three Visitors"
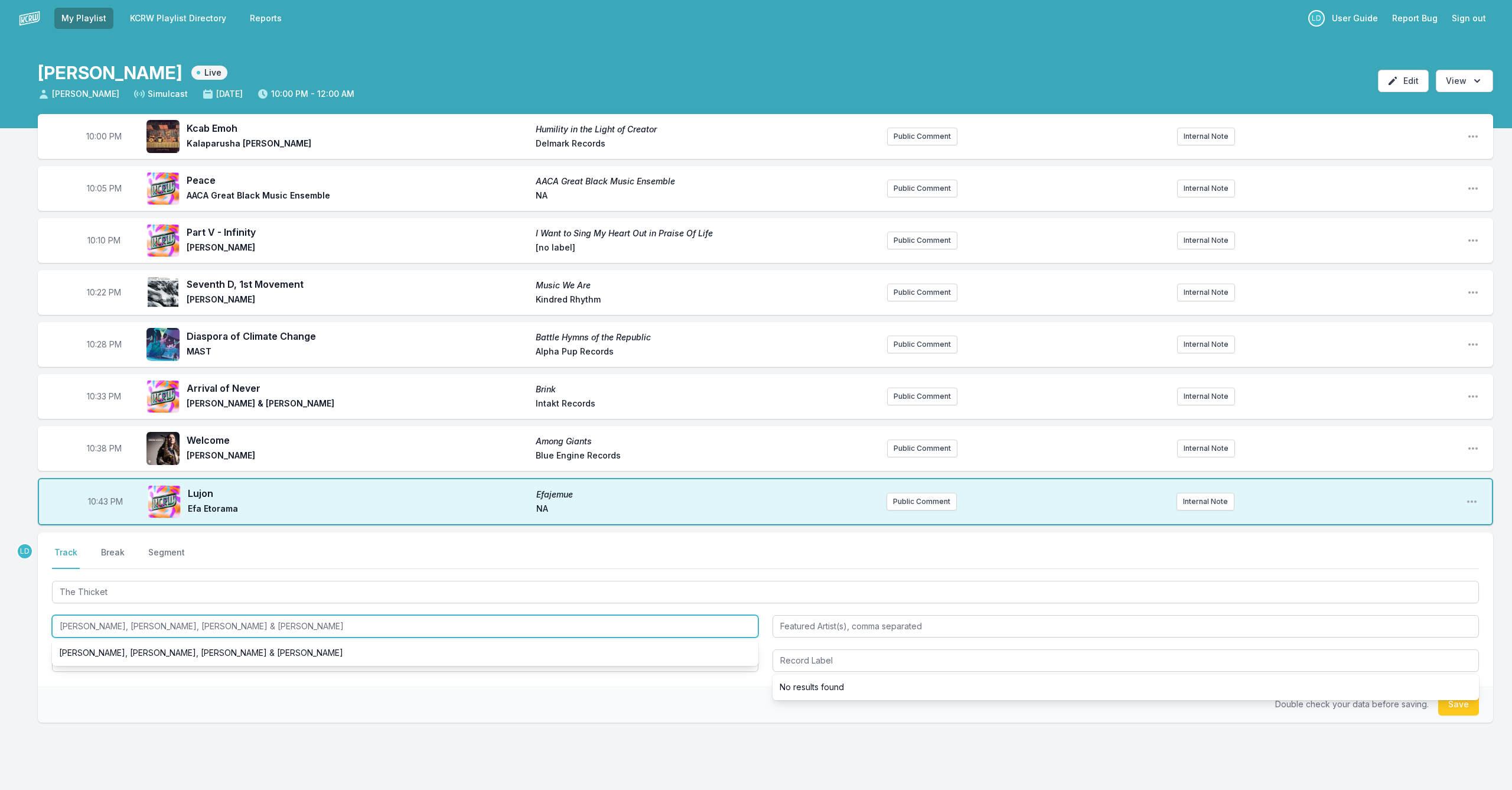
drag, startPoint x: 305, startPoint y: 624, endPoint x: 39, endPoint y: 628, distance: 266.0
click at [39, 629] on div "Select a tab Track Break Segment Track Break Segment The Thicket [PERSON_NAME],…" at bounding box center [766, 609] width 1455 height 154
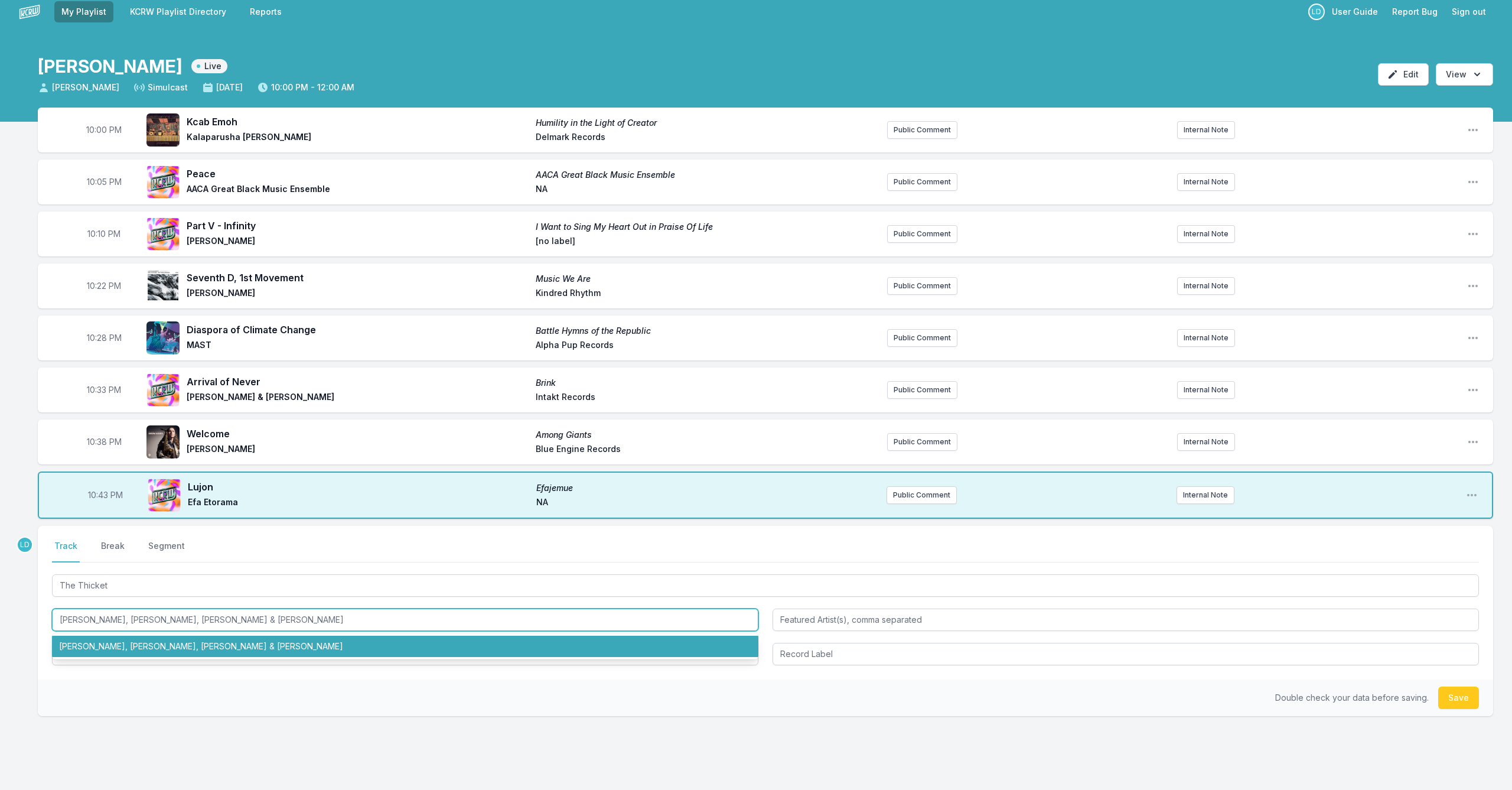
scroll to position [10, 0]
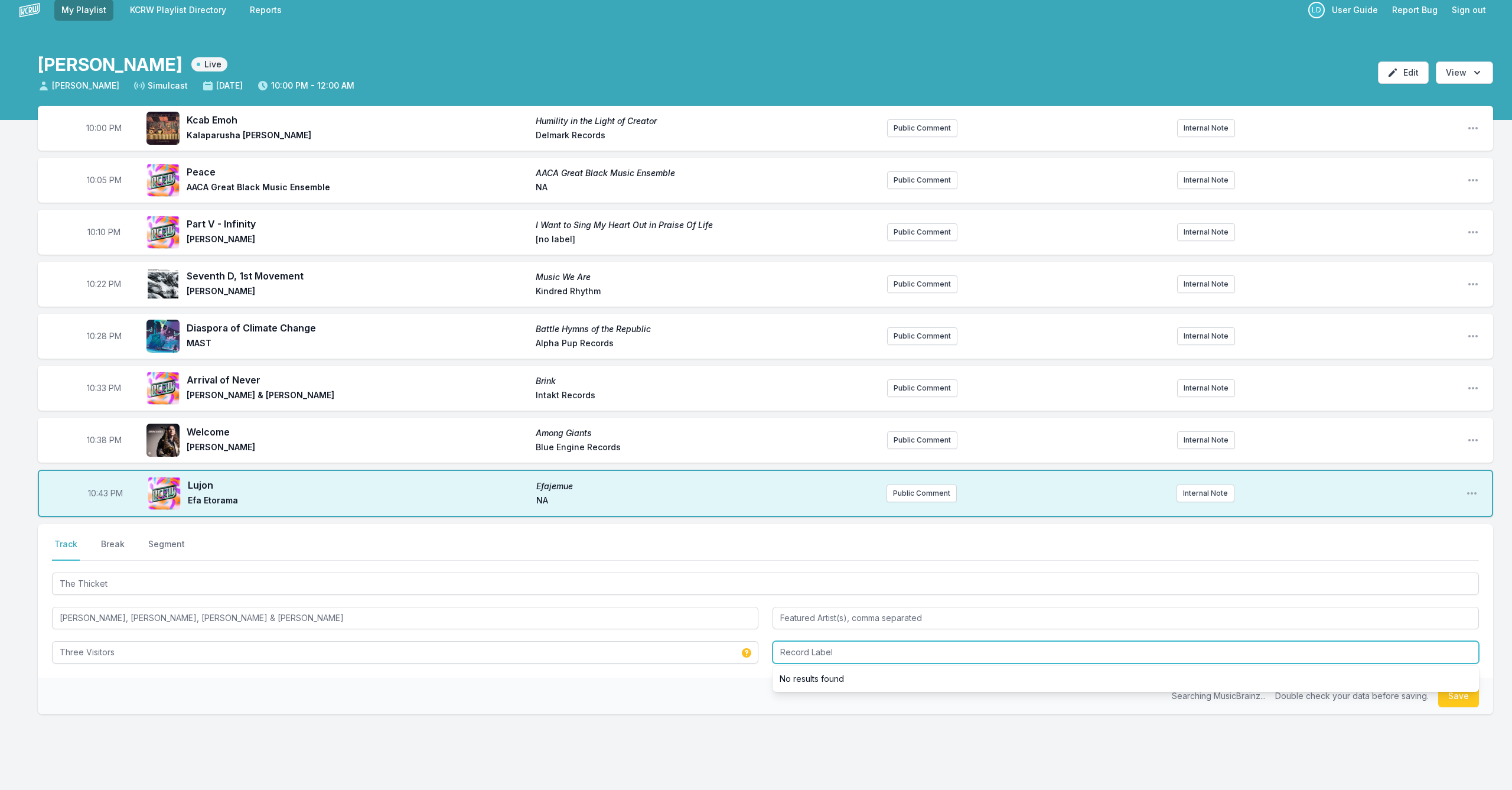
click at [781, 659] on input "Record Label" at bounding box center [1125, 652] width 706 height 22
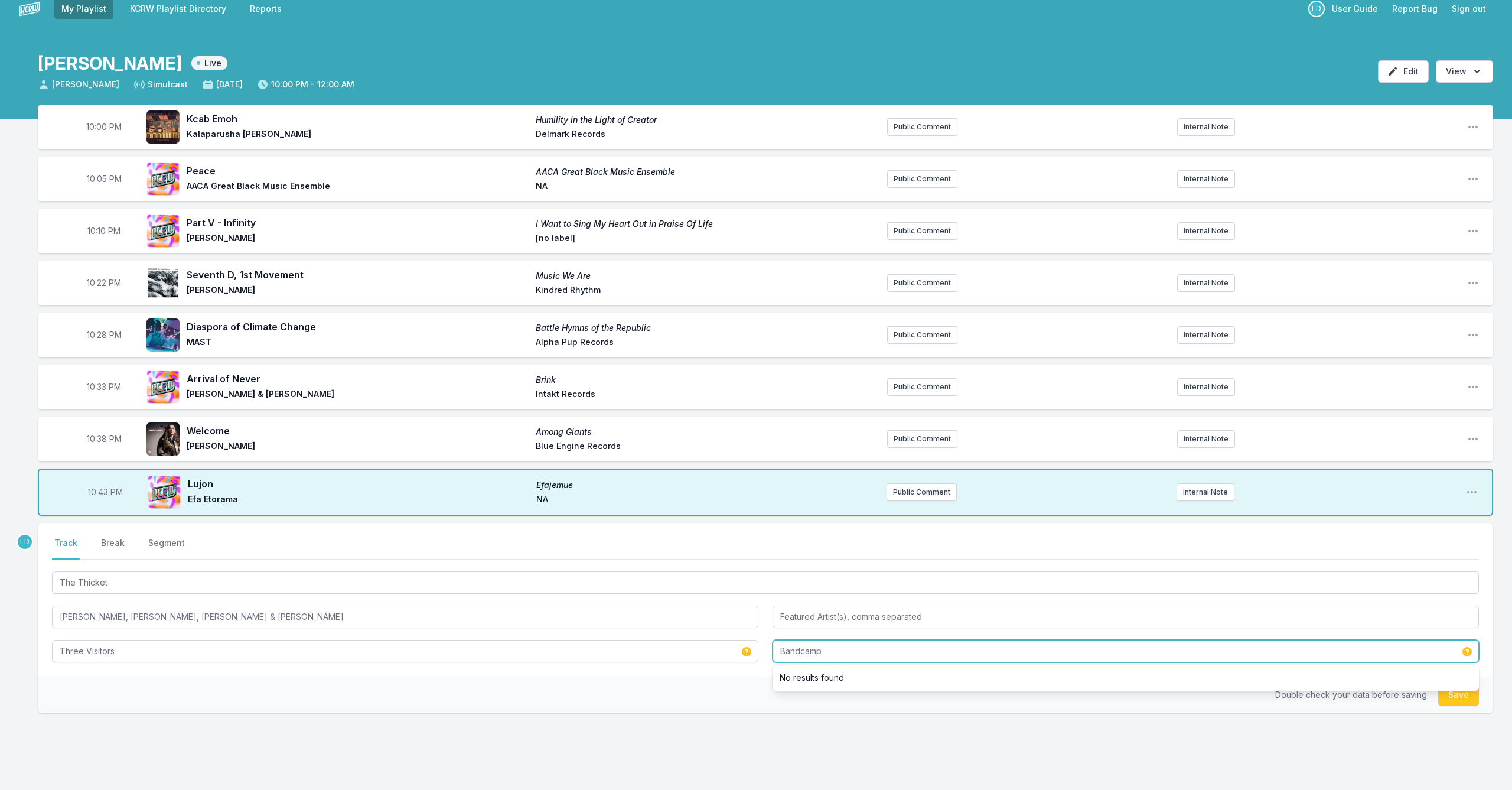
type input "Bandcamp"
click at [781, 662] on button "Save" at bounding box center [1458, 695] width 41 height 22
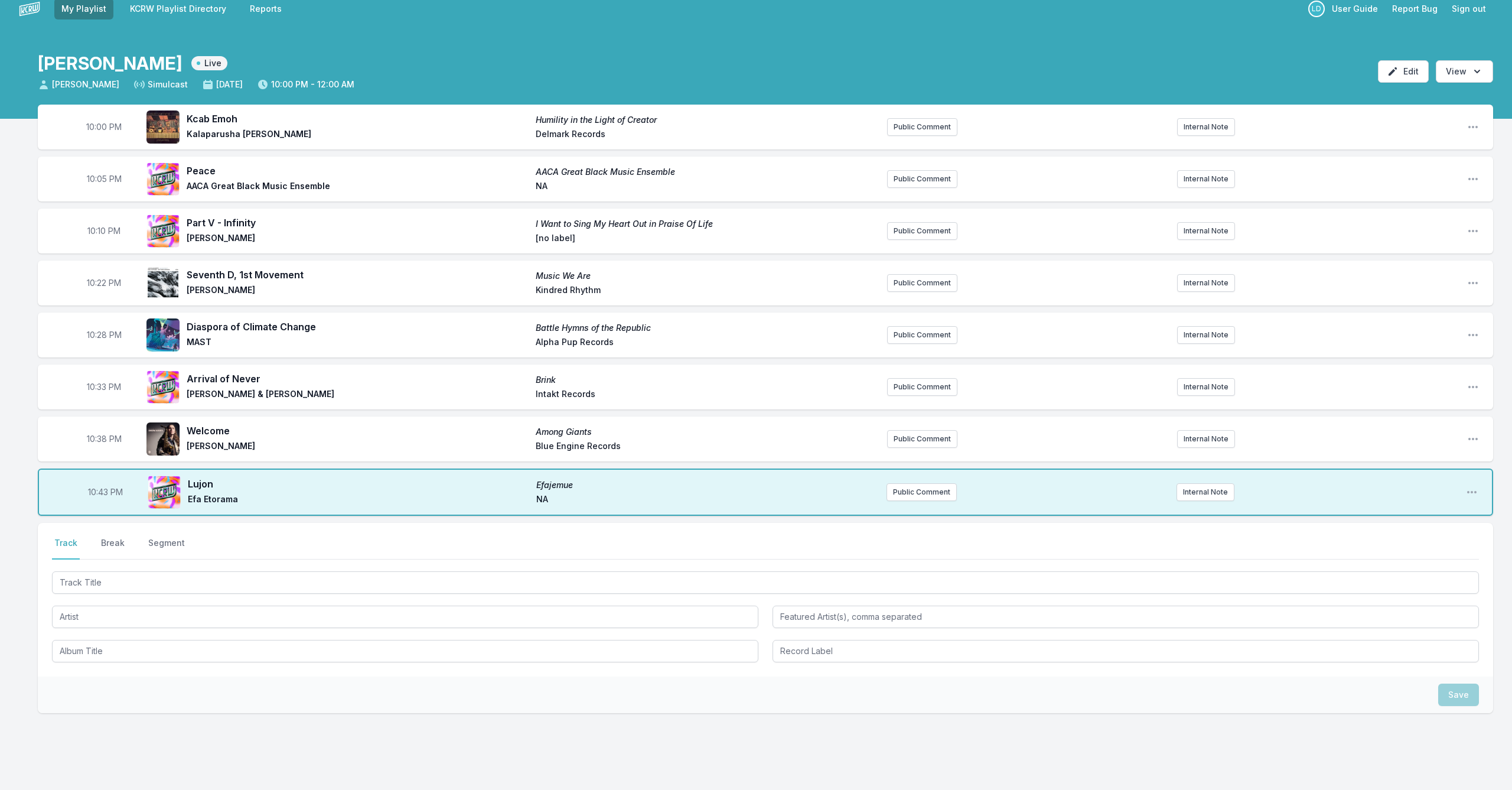
scroll to position [13, 0]
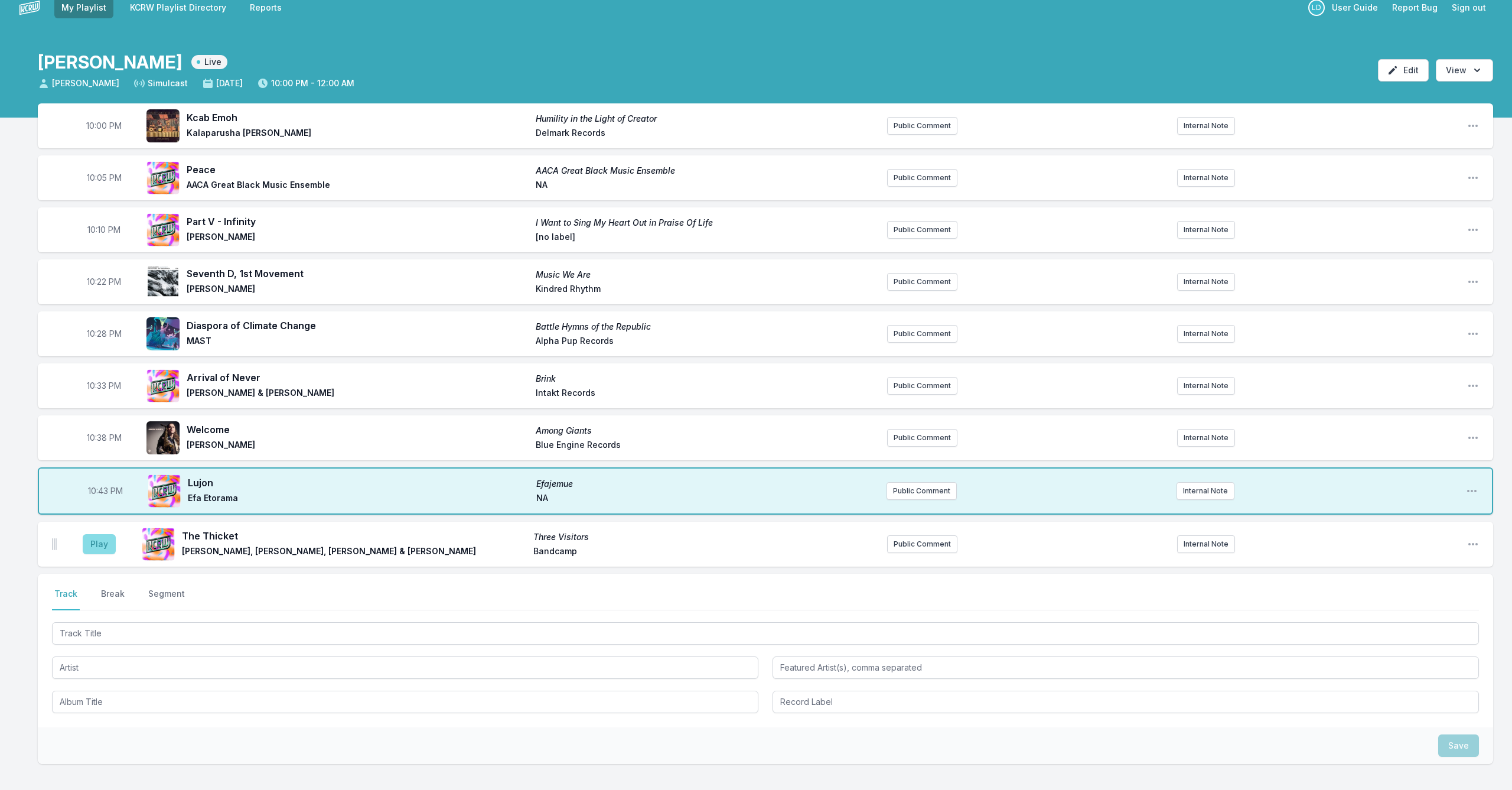
click at [110, 545] on button "Play" at bounding box center [99, 544] width 33 height 20
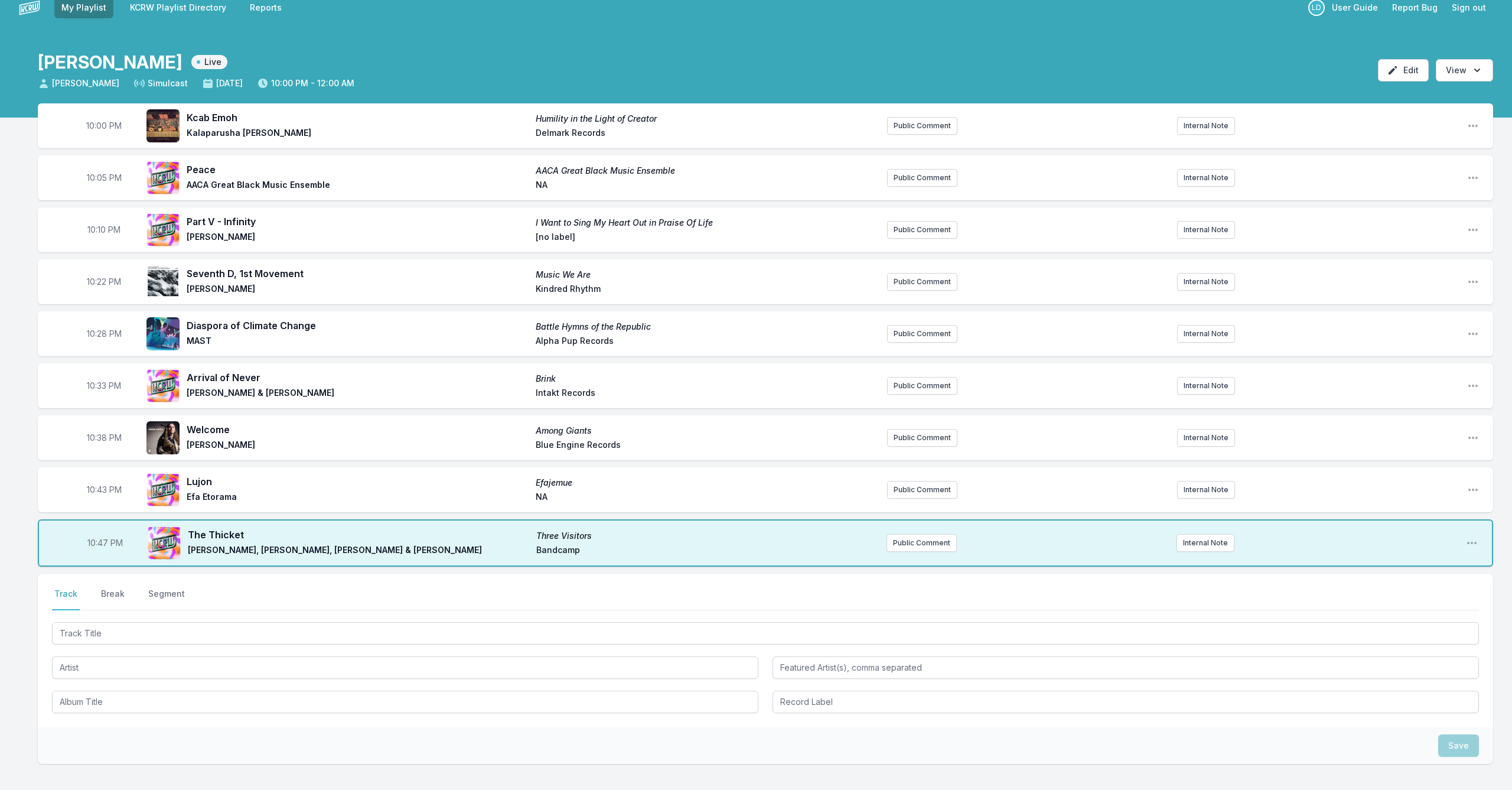
scroll to position [15, 0]
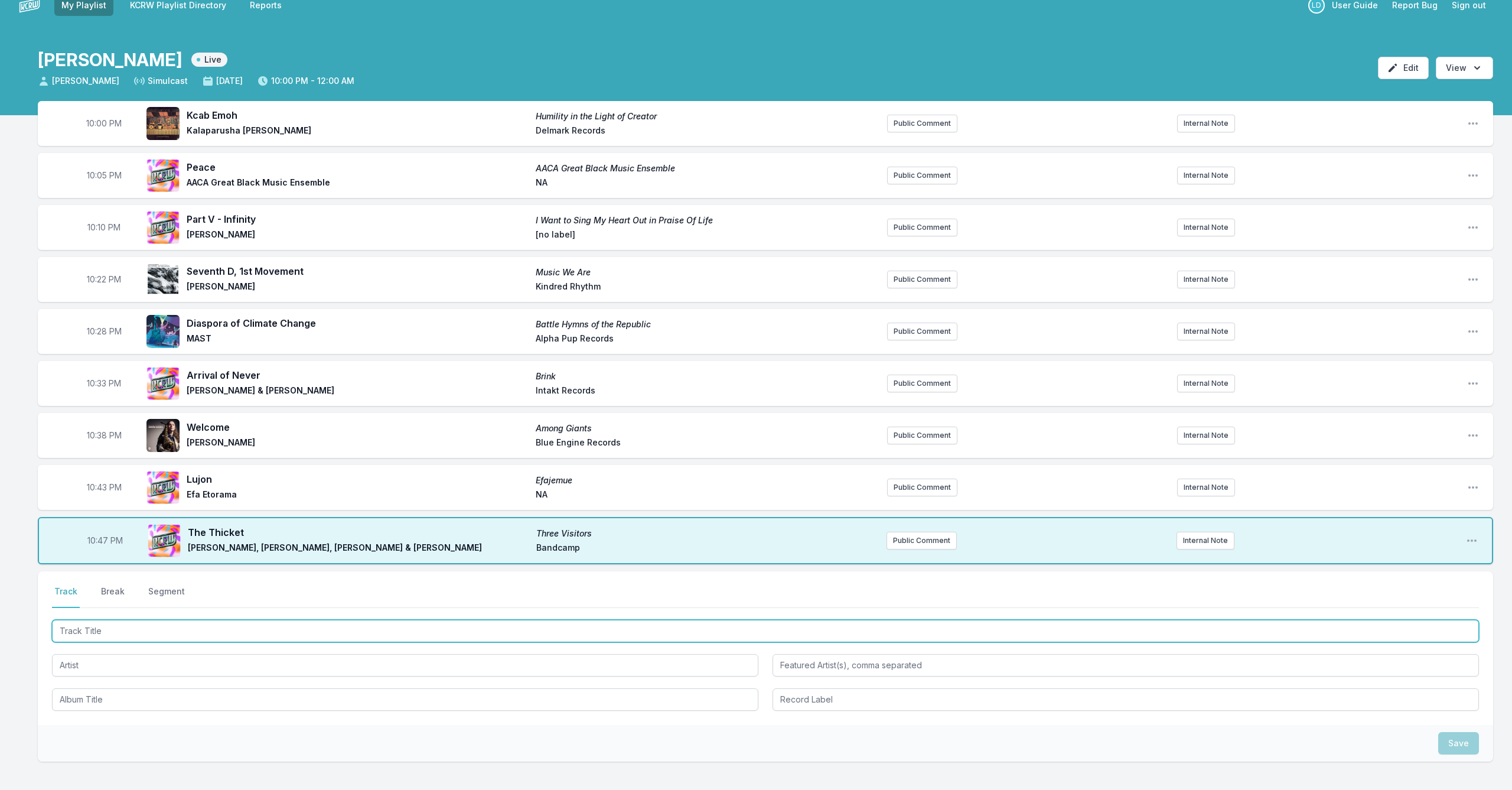
click at [243, 628] on input "Track Title" at bounding box center [765, 630] width 1427 height 22
type input "Dreams of he Manbahniese"
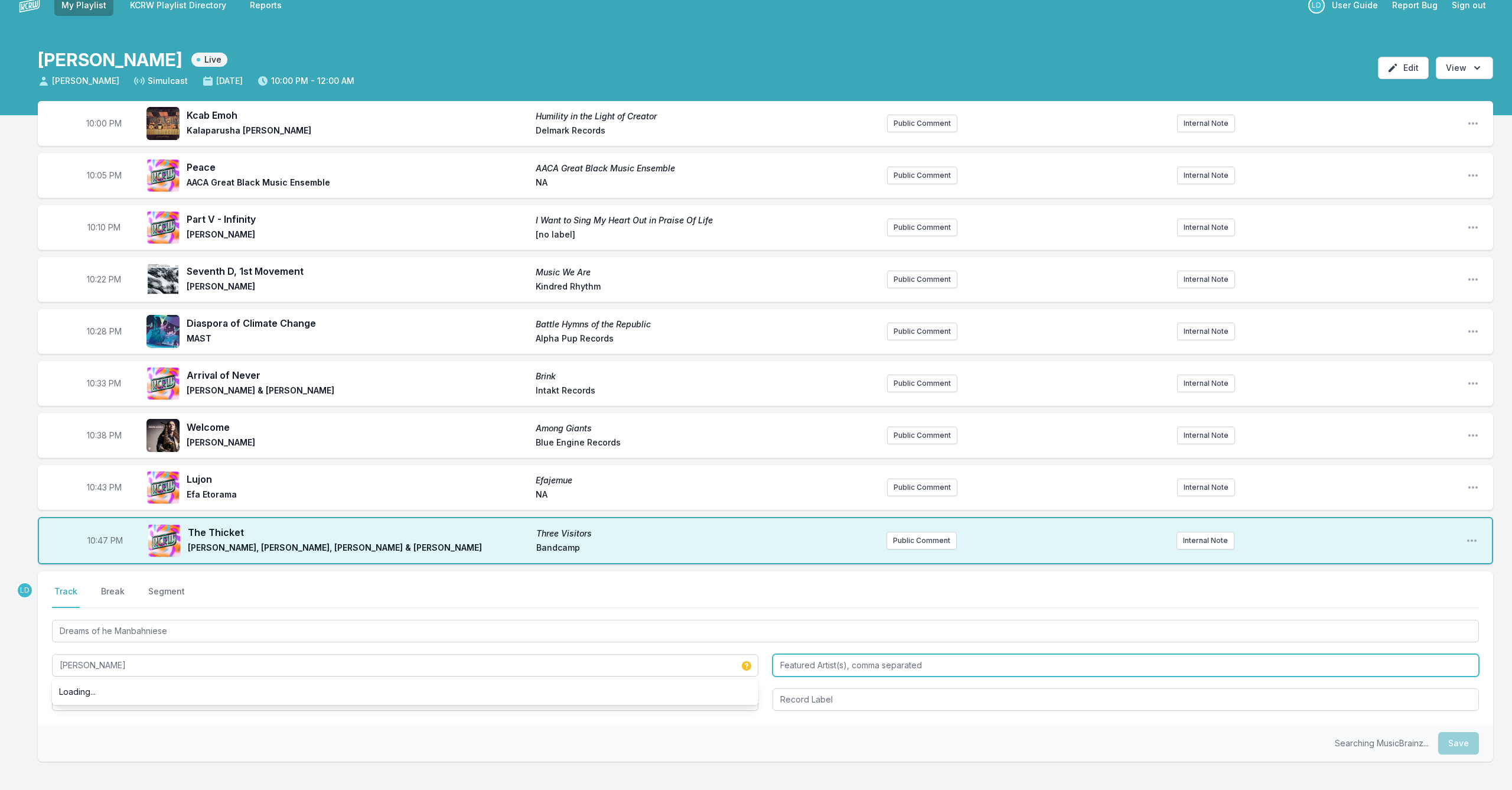
type input "[PERSON_NAME]"
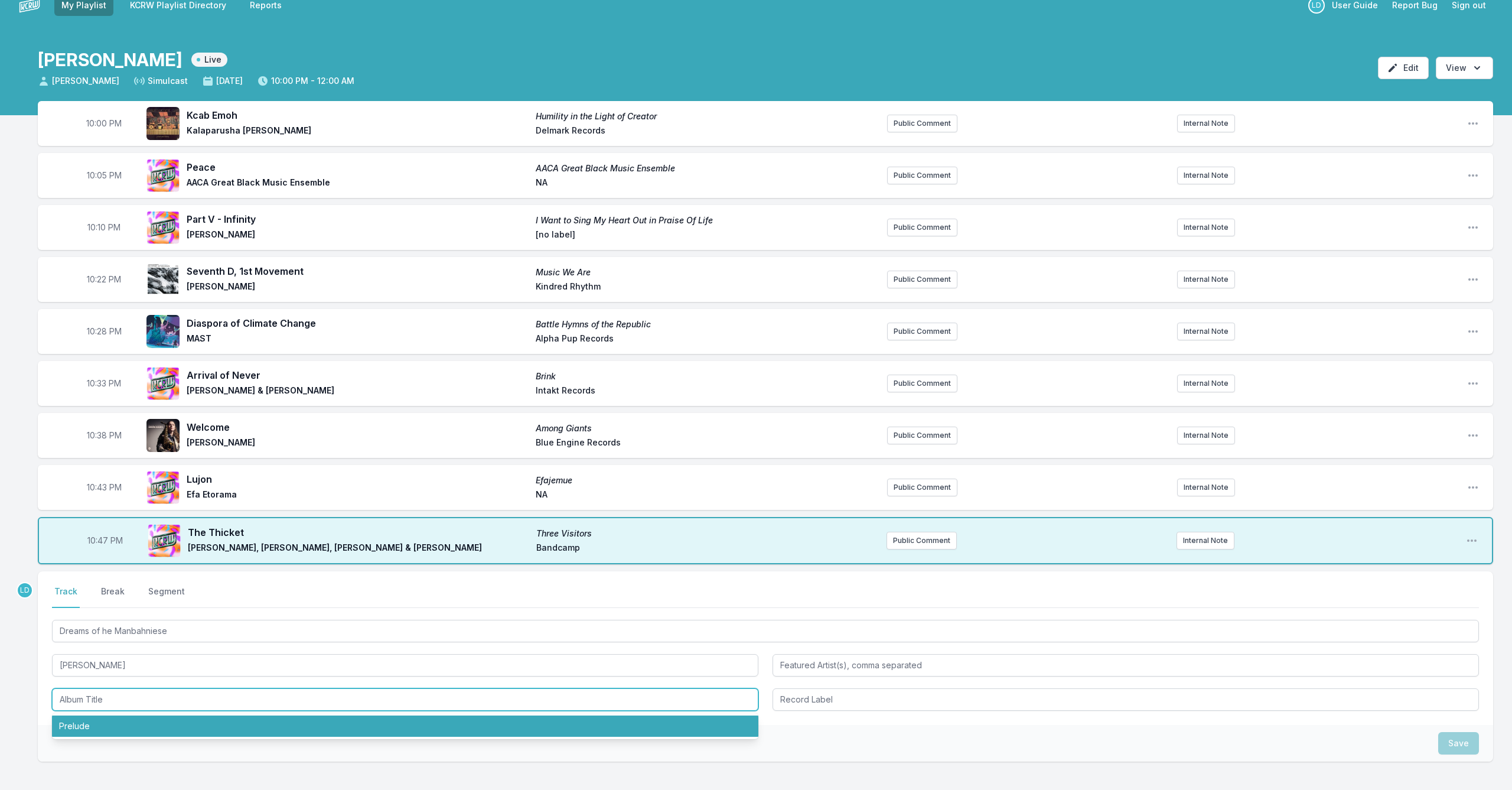
click at [267, 662] on li "Prelude" at bounding box center [404, 726] width 706 height 21
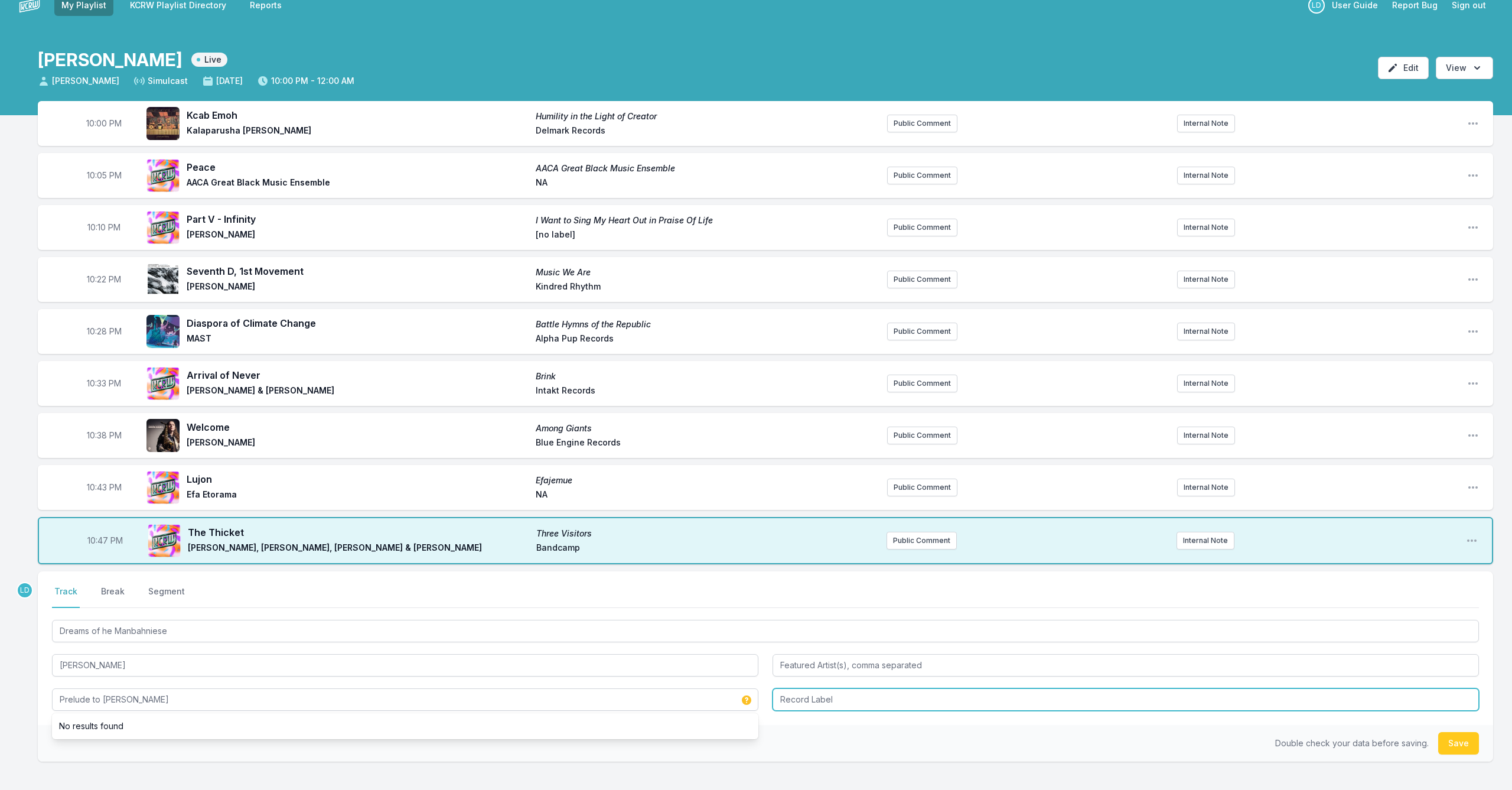
type input "Prelude to [PERSON_NAME]"
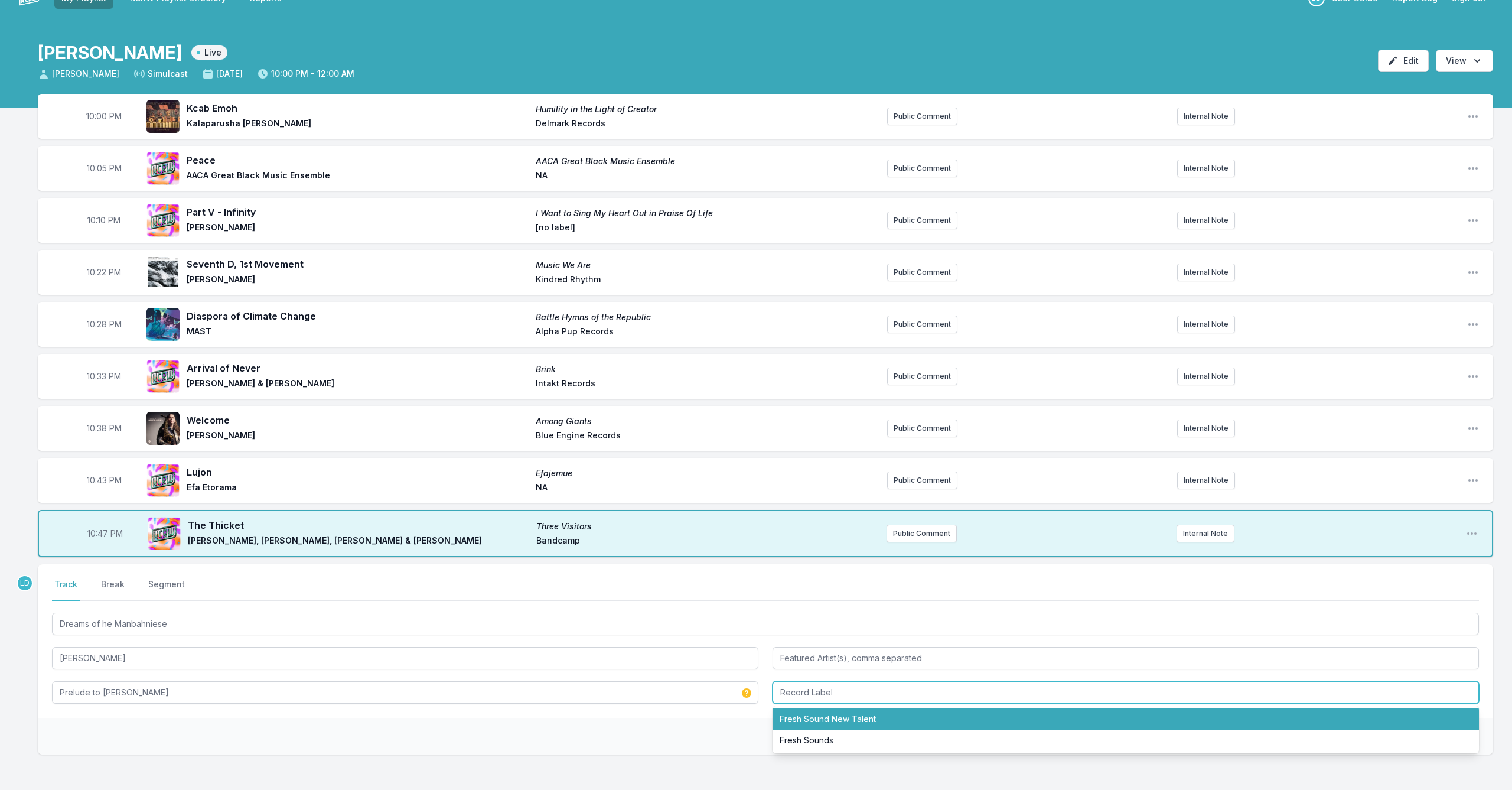
scroll to position [26, 0]
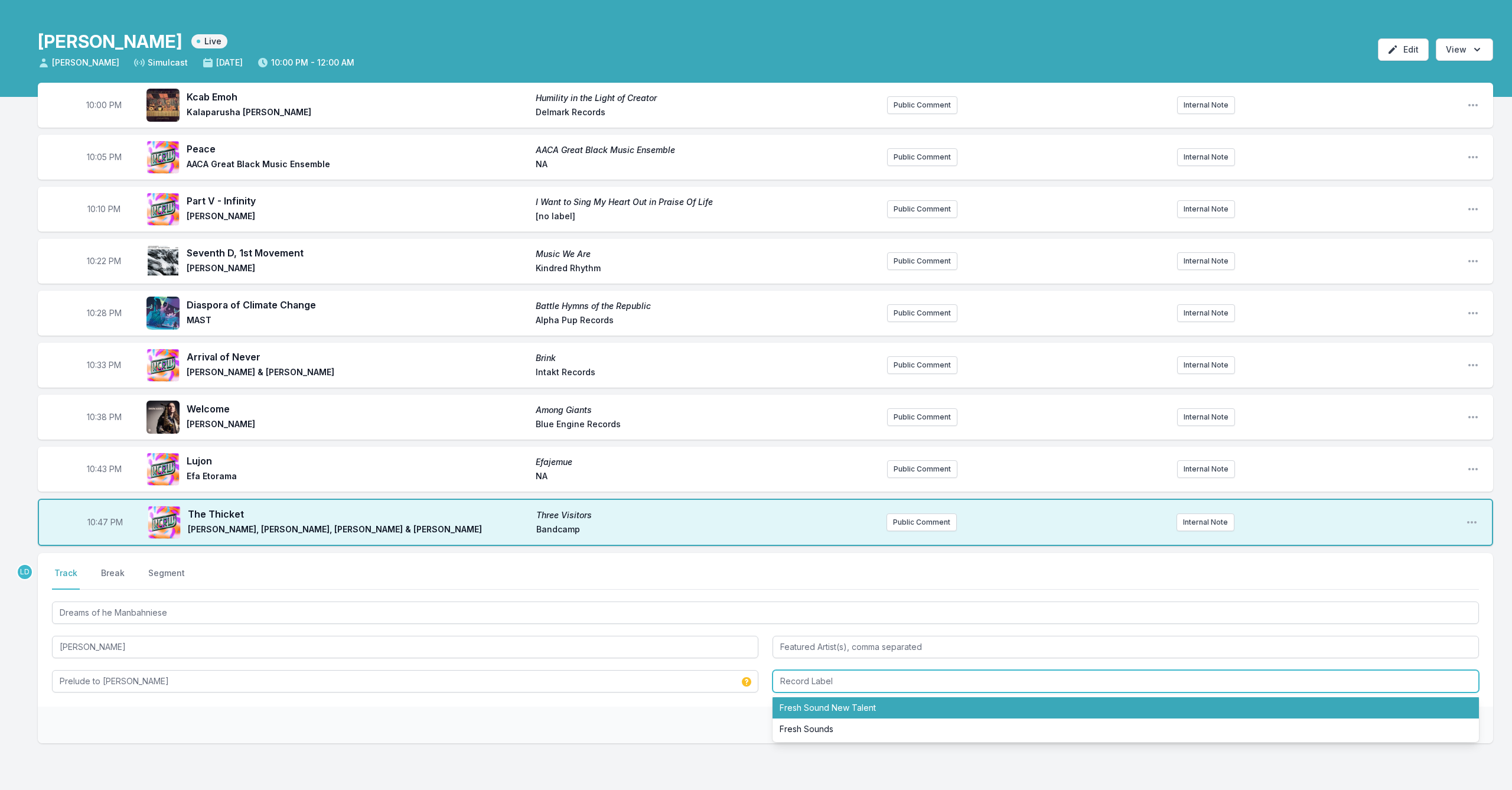
click at [781, 662] on li "Fresh Sound New Talent" at bounding box center [1125, 707] width 706 height 21
type input "Fresh Sound New Talent"
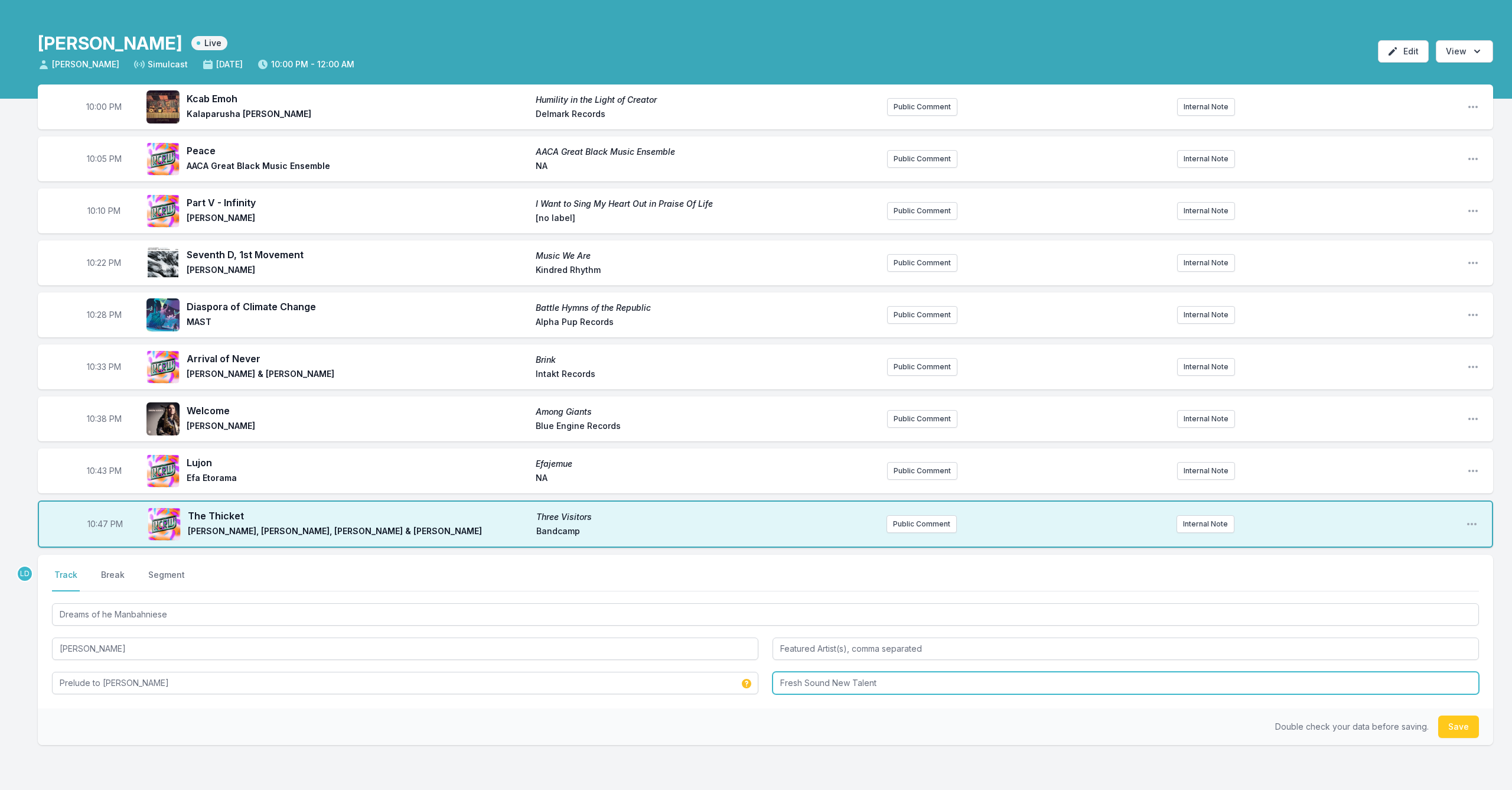
scroll to position [31, 0]
click at [781, 662] on button "Save" at bounding box center [1458, 726] width 41 height 22
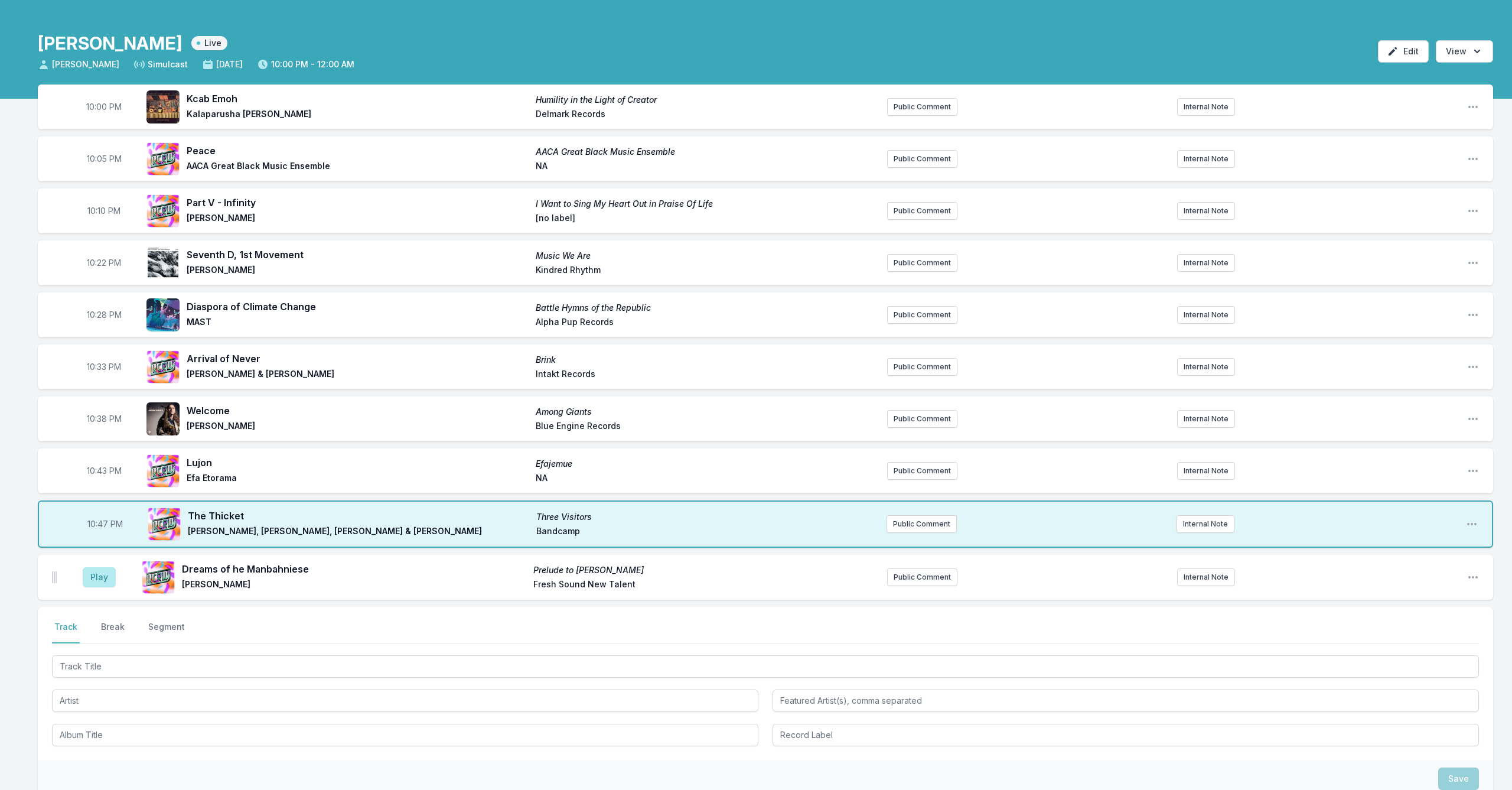
scroll to position [32, 0]
click at [100, 574] on button "Play" at bounding box center [99, 576] width 33 height 20
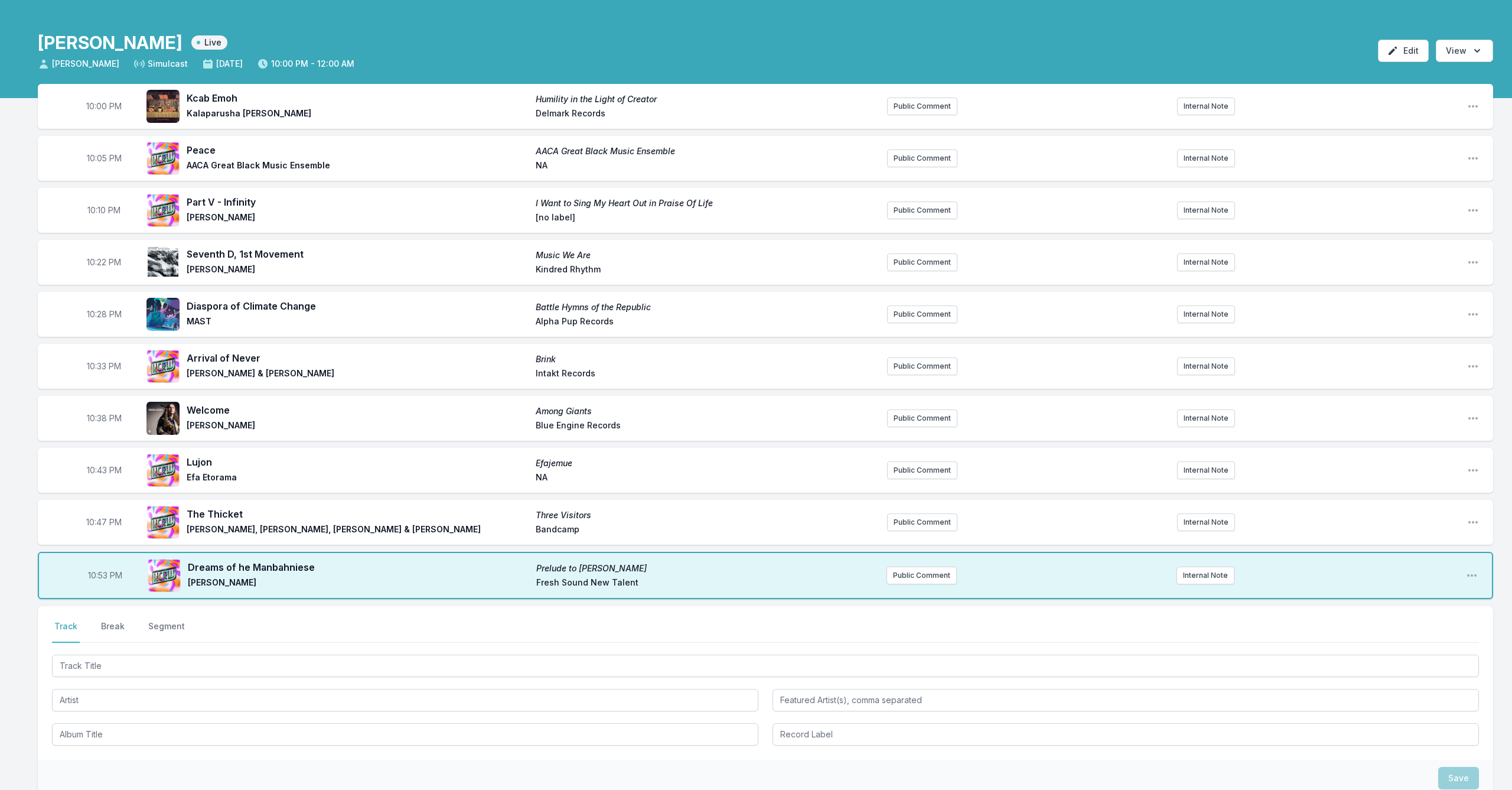
scroll to position [24, 0]
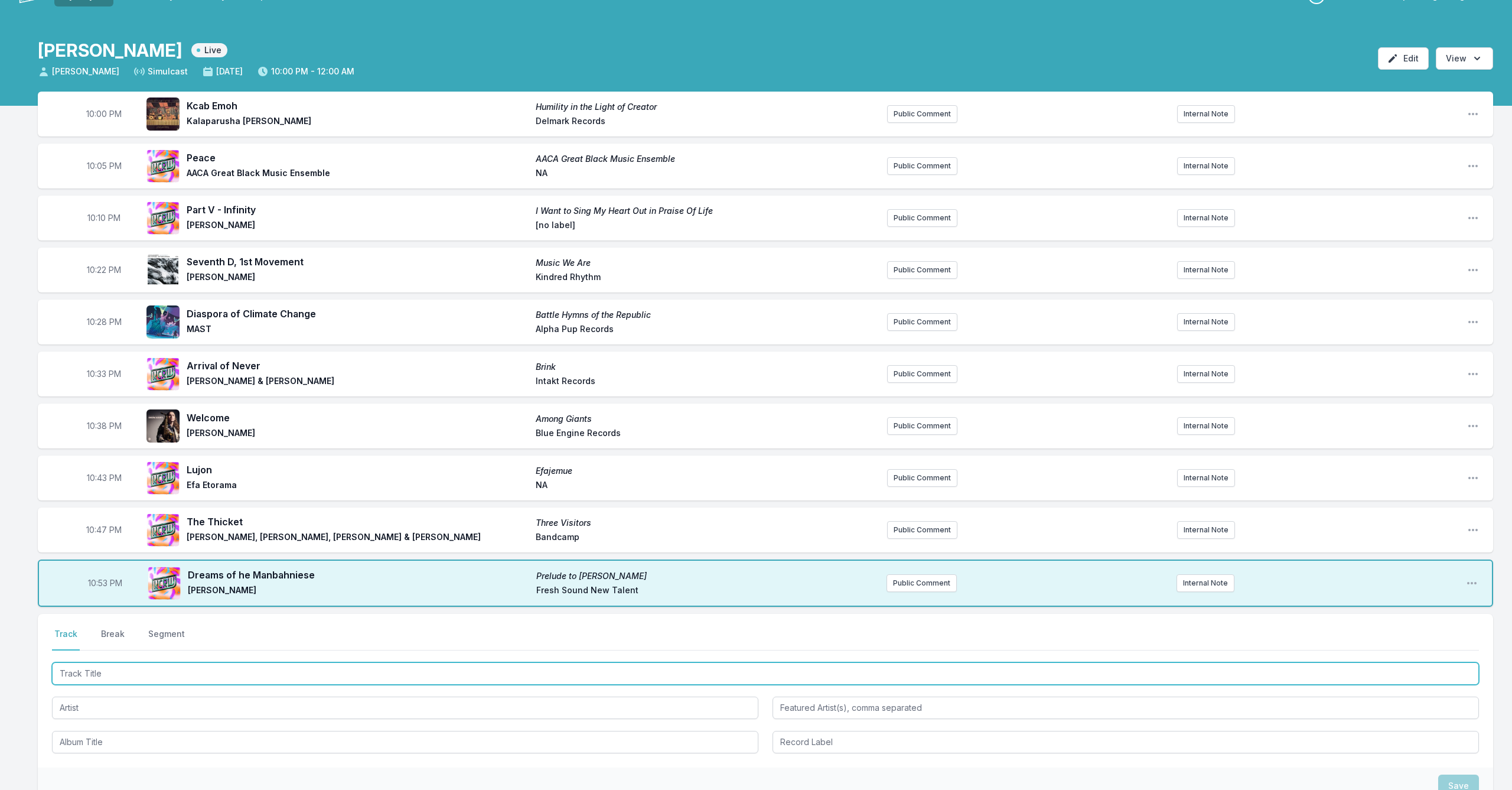
click at [231, 662] on input "Track Title" at bounding box center [765, 673] width 1427 height 22
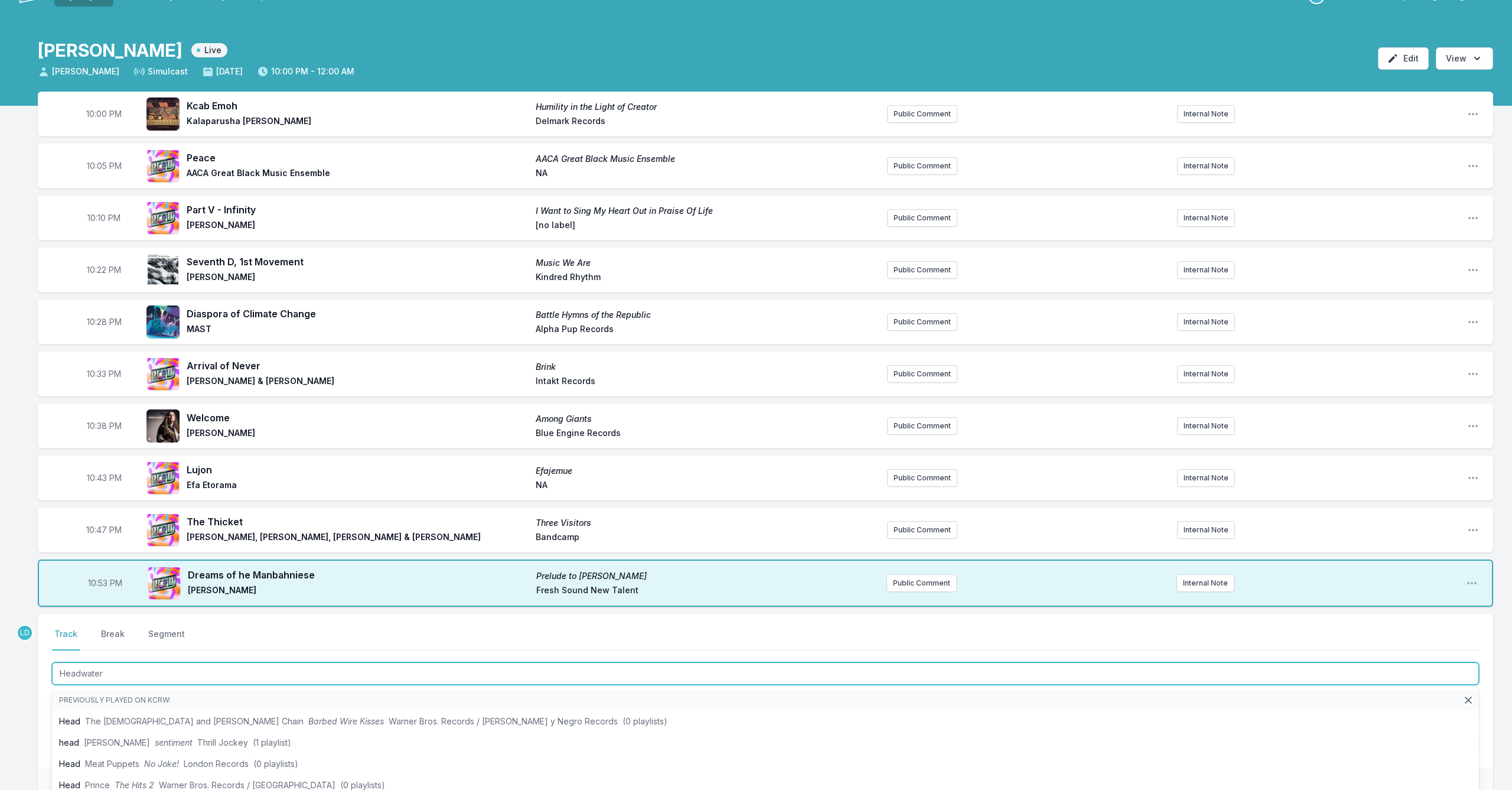
type input "Headwaters"
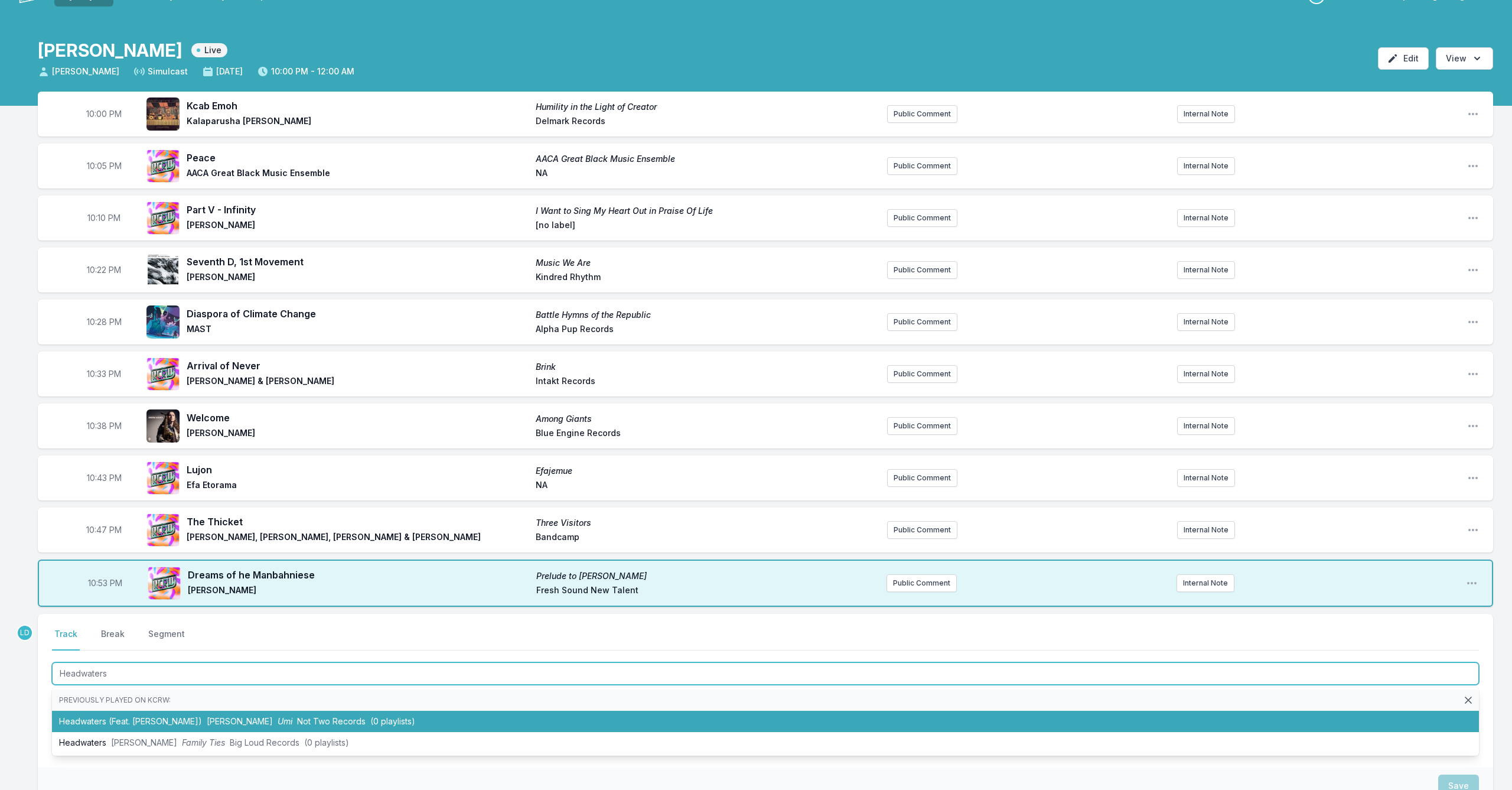
click at [252, 662] on li "Headwaters (Feat. [PERSON_NAME]) [PERSON_NAME] Umi Not Two Records (0 playlists)" at bounding box center [765, 721] width 1427 height 21
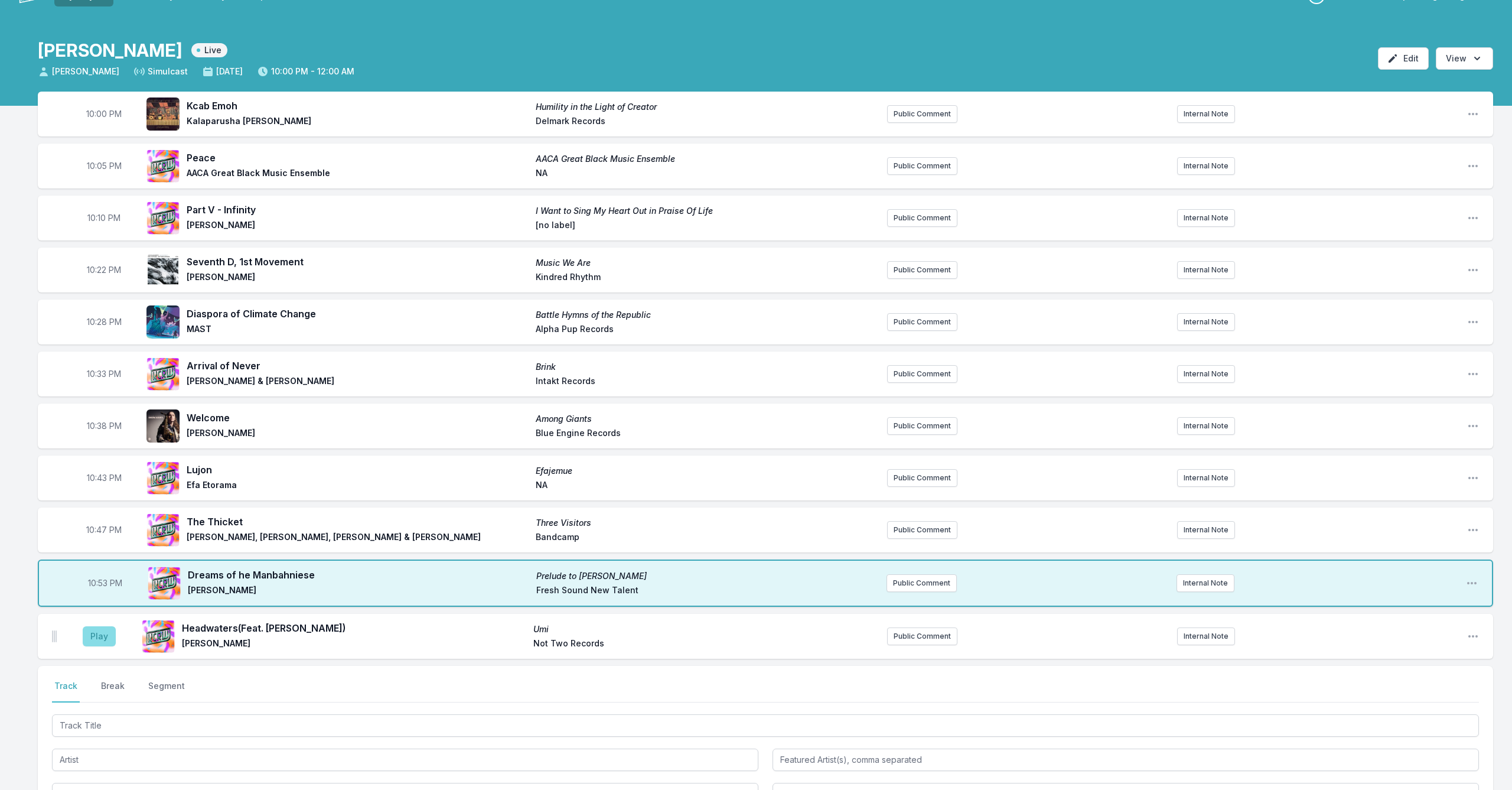
click at [98, 636] on button "Play" at bounding box center [99, 636] width 33 height 20
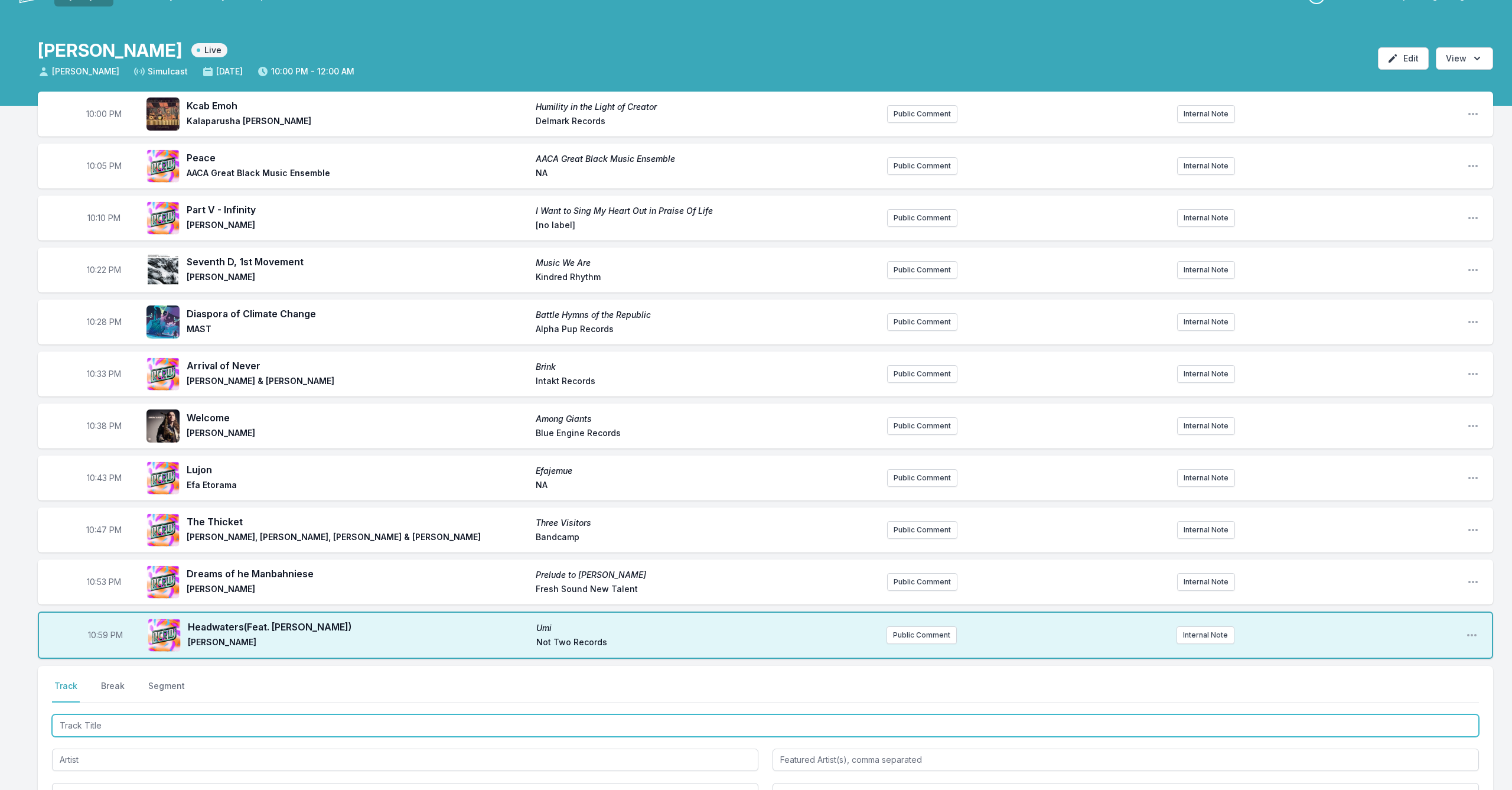
click at [169, 662] on input "Track Title" at bounding box center [765, 725] width 1427 height 22
type input "M"
type input "Exchange"
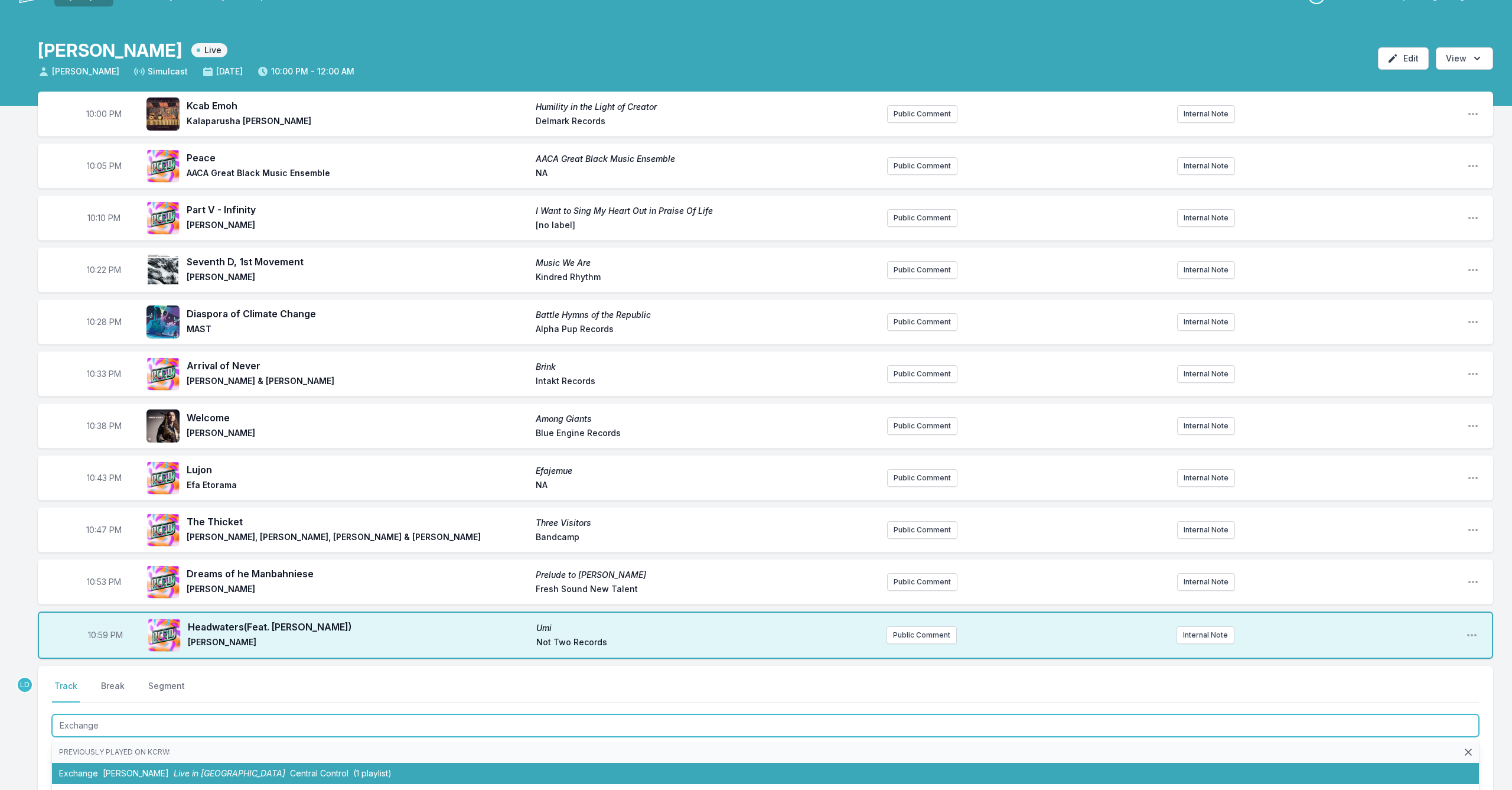
click at [160, 662] on li "Exchange [PERSON_NAME] Live in [GEOGRAPHIC_DATA] Central Control (1 playlist)" at bounding box center [765, 773] width 1427 height 21
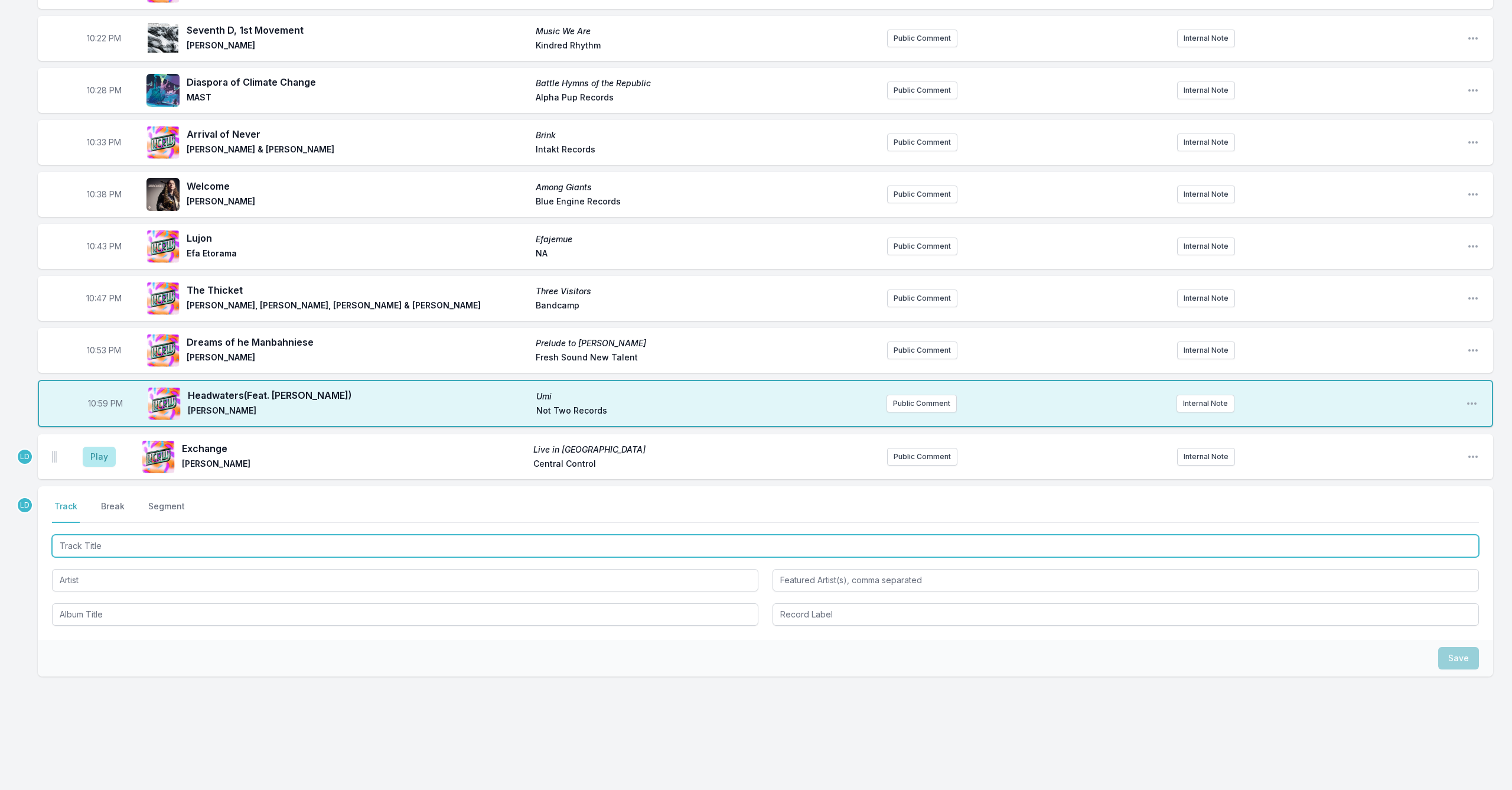
scroll to position [256, 0]
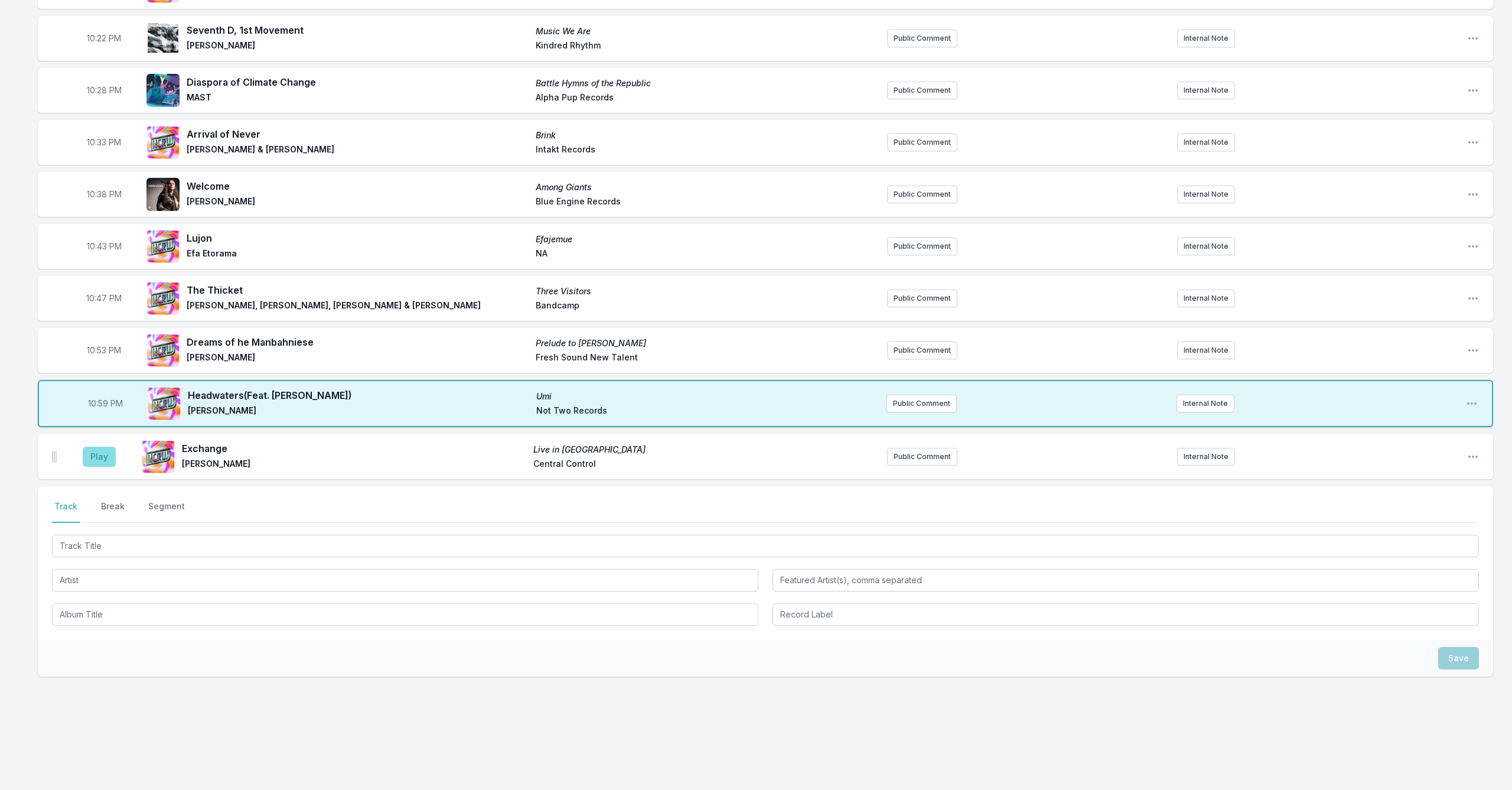
click at [105, 455] on button "Play" at bounding box center [99, 456] width 33 height 20
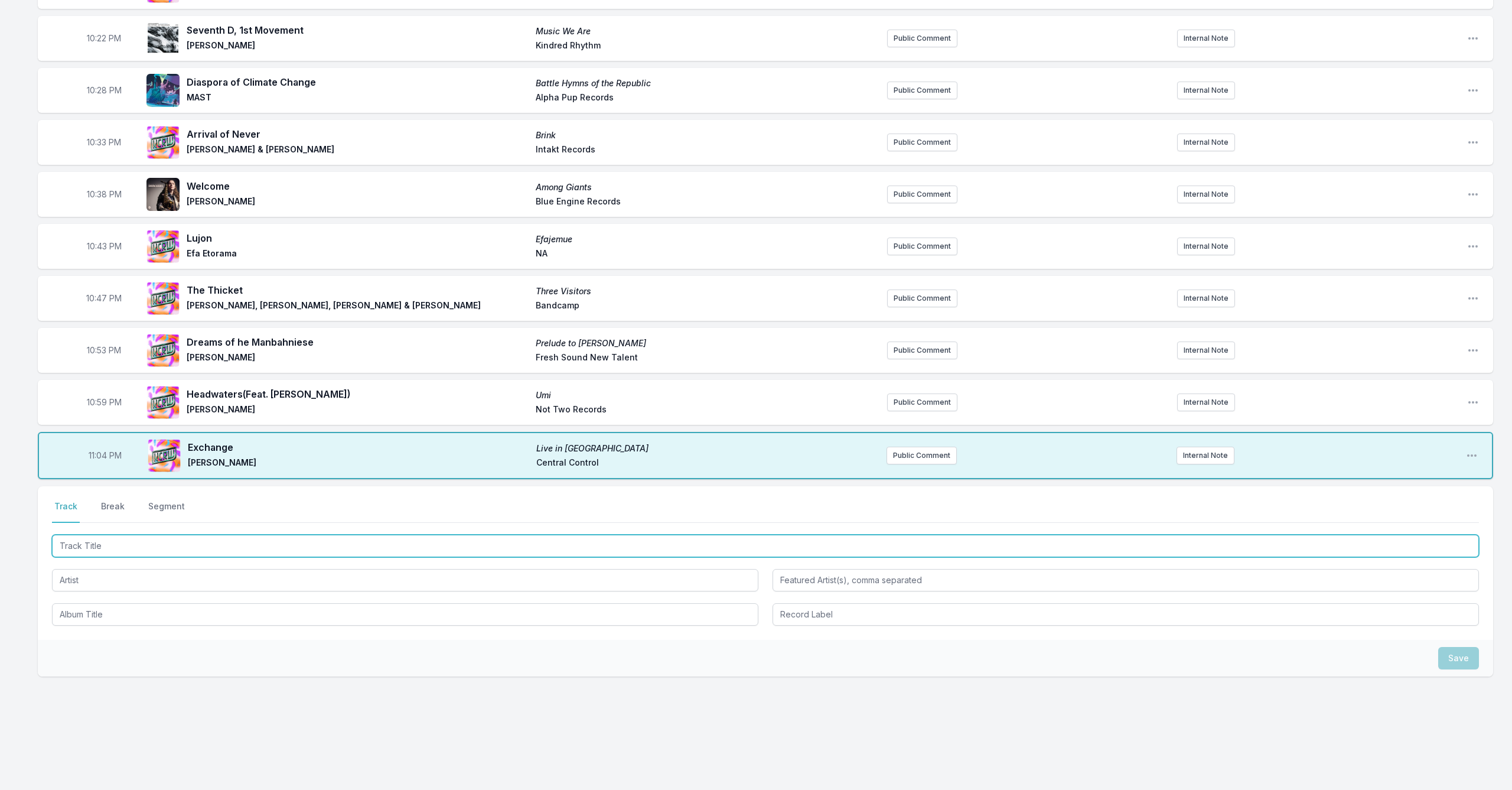
click at [230, 548] on input "Track Title" at bounding box center [765, 545] width 1427 height 22
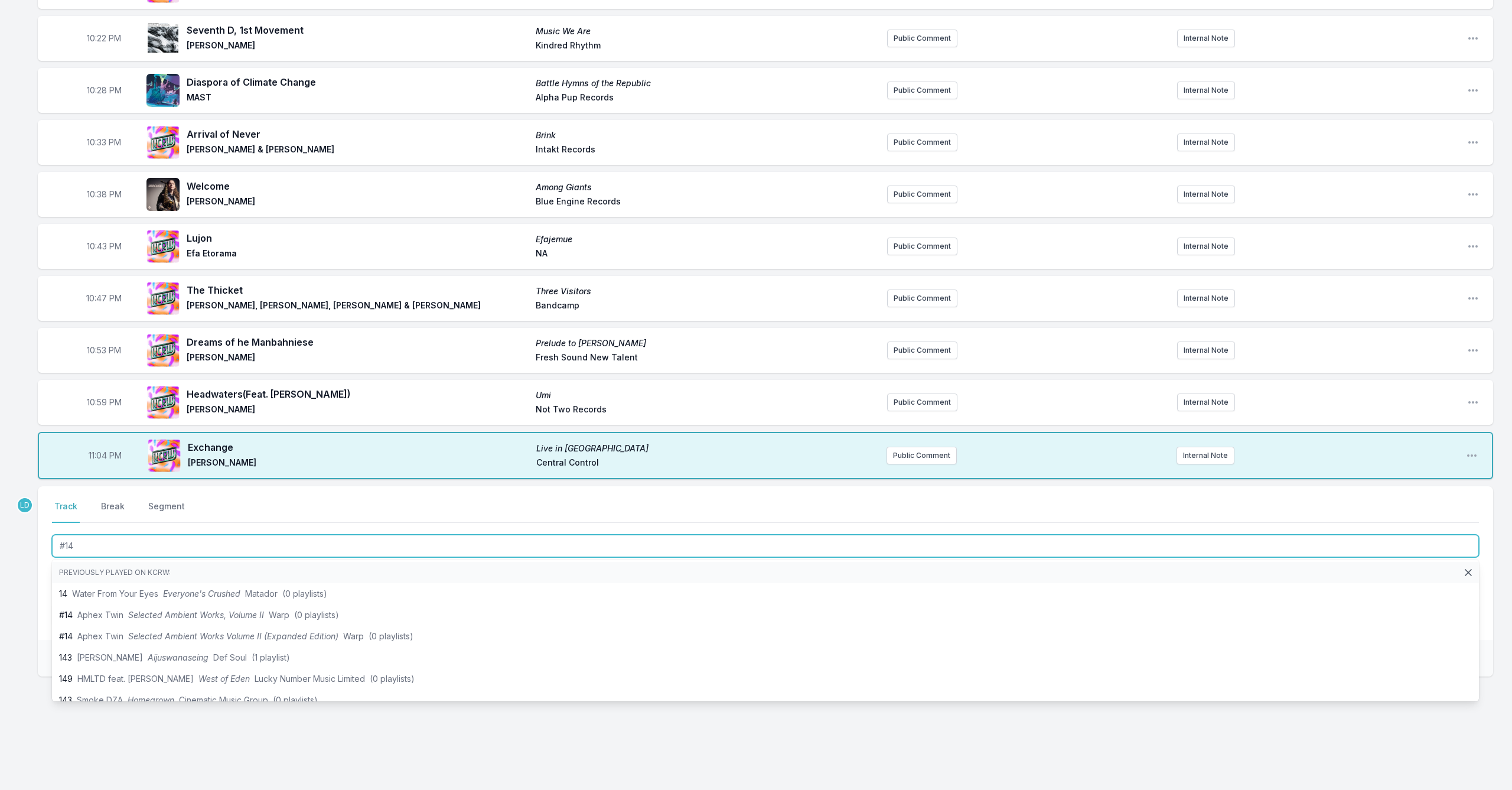
type input "#14"
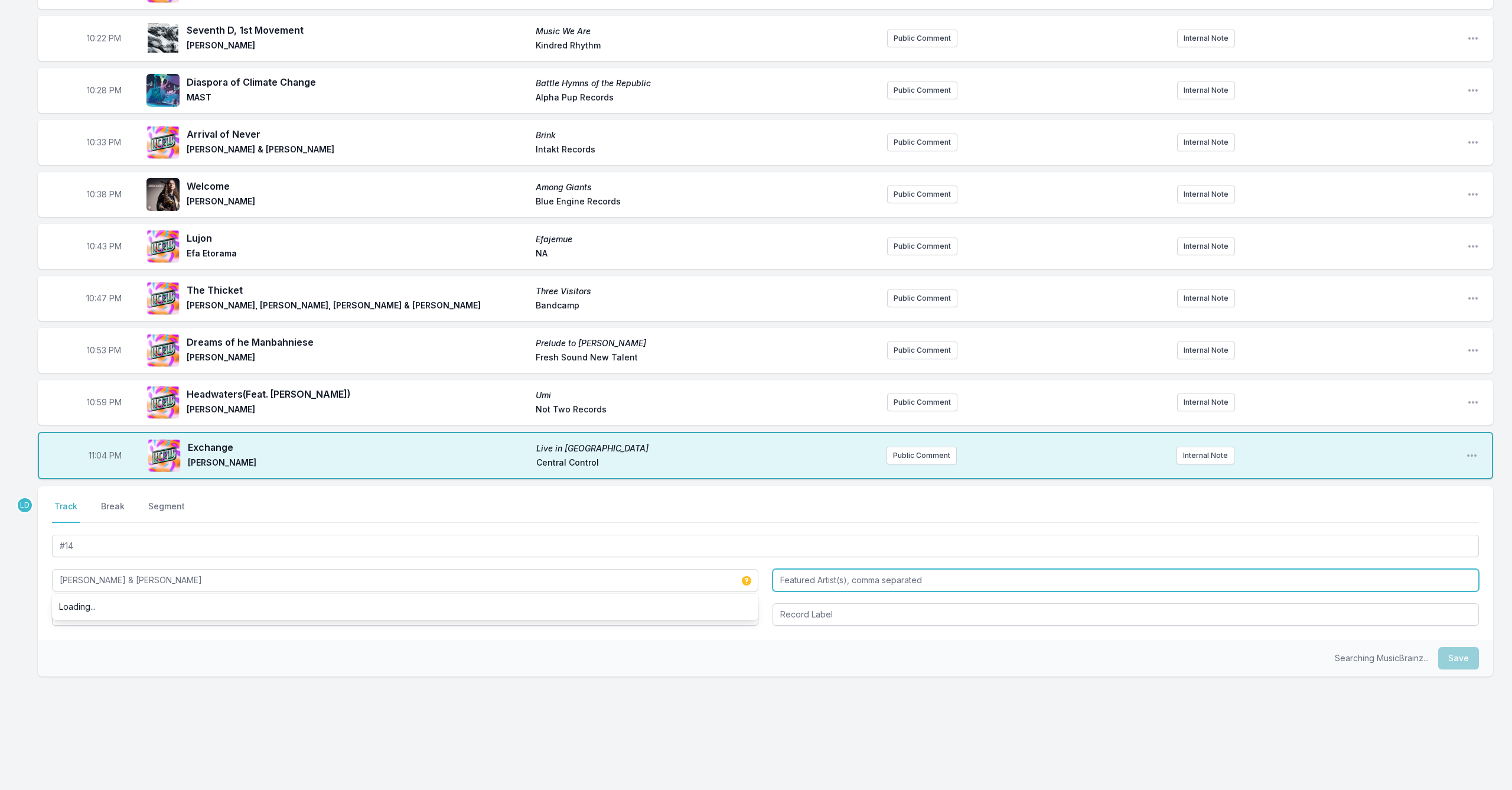
type input "[PERSON_NAME] & [PERSON_NAME]"
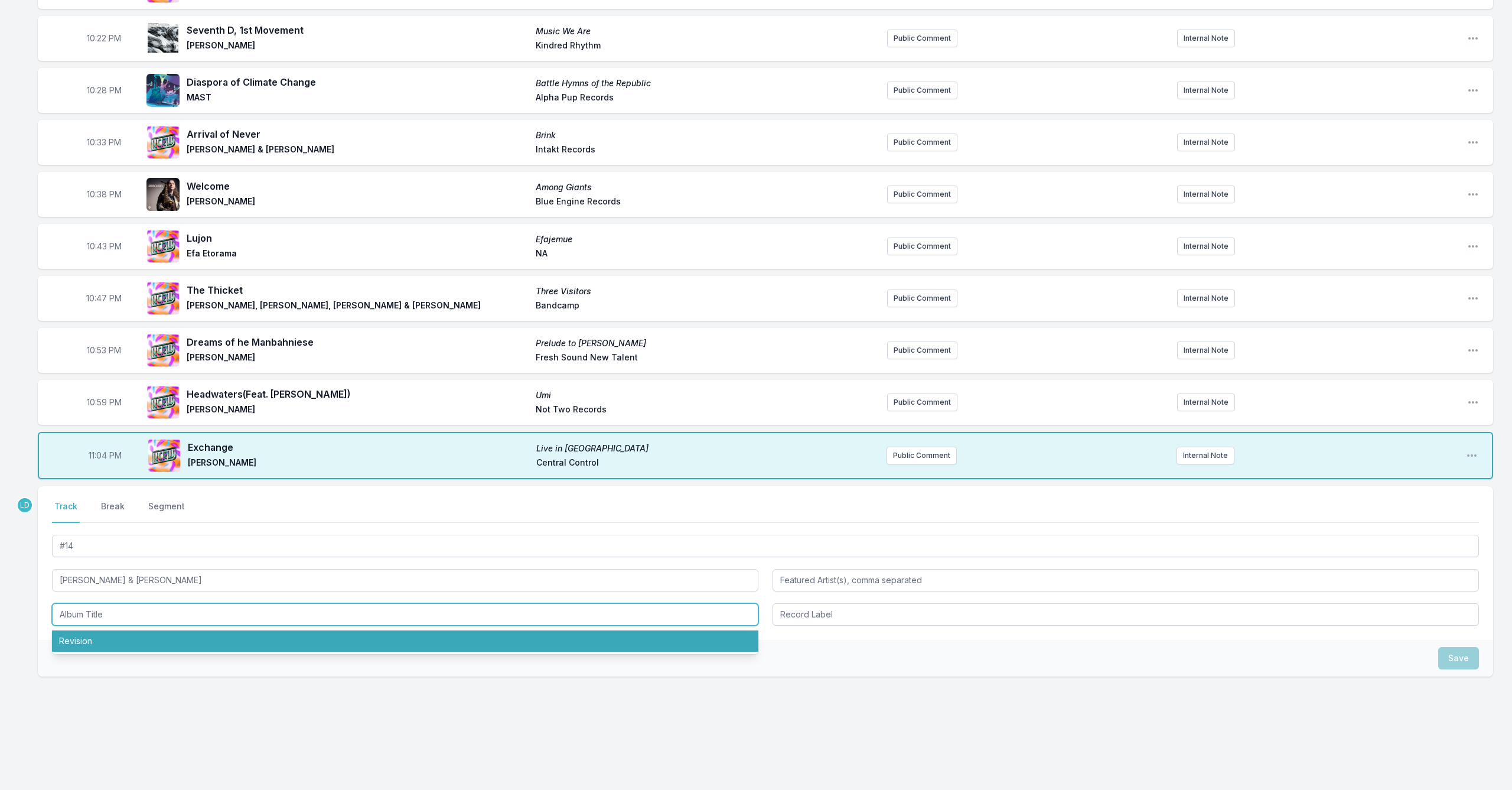
click at [208, 635] on li "Revision" at bounding box center [404, 641] width 706 height 21
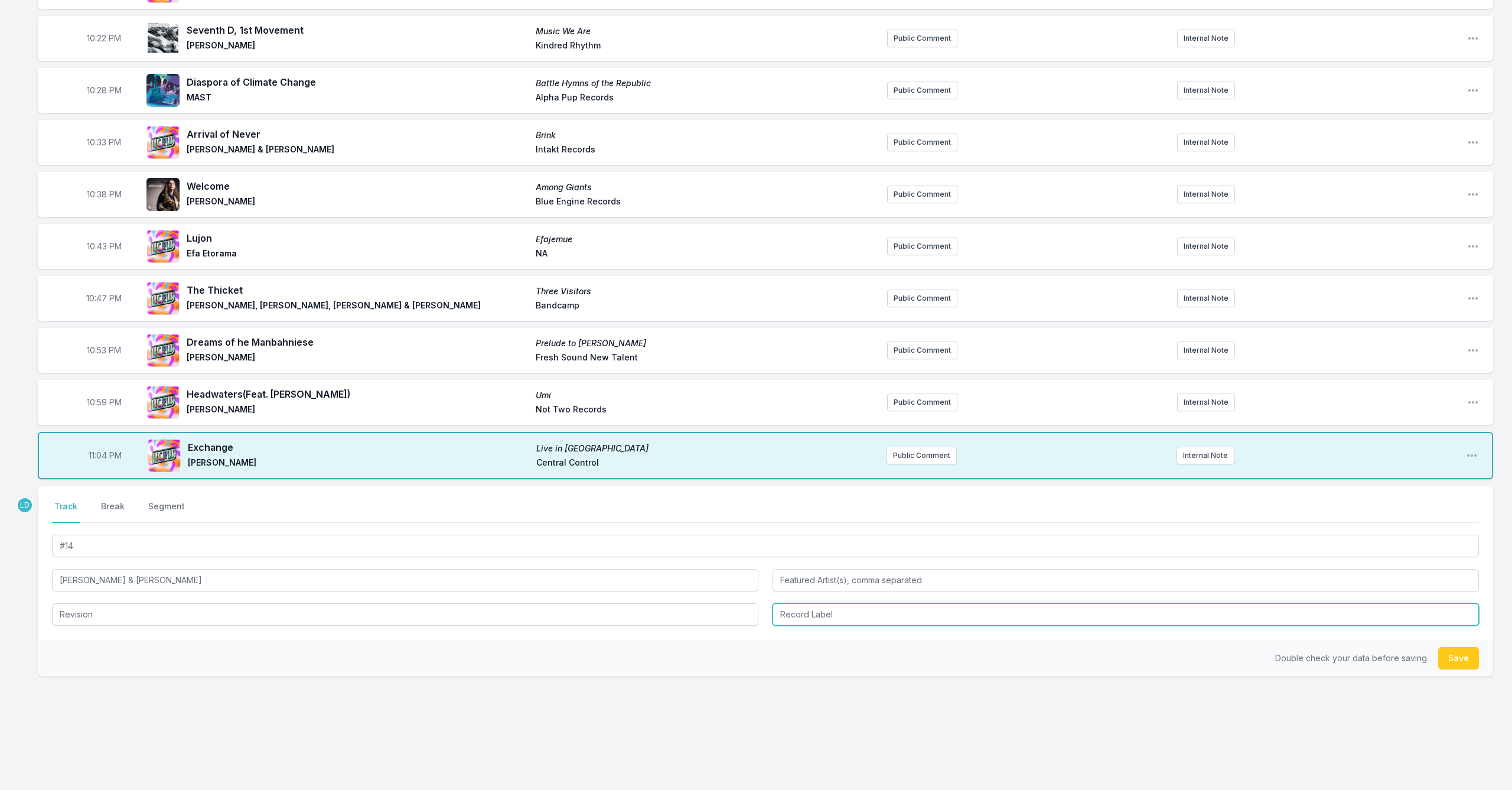
type input "Revision"
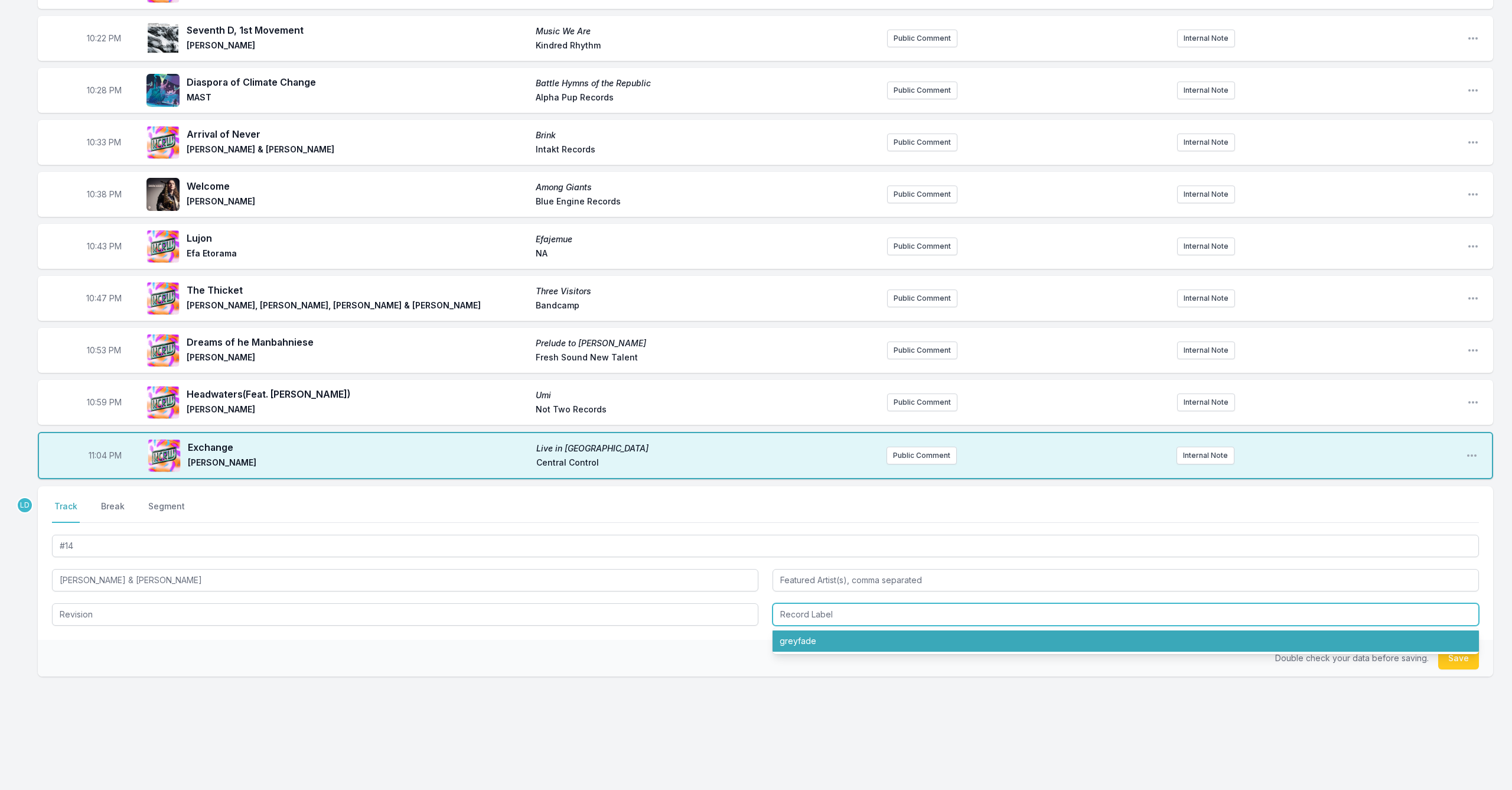
drag, startPoint x: 850, startPoint y: 650, endPoint x: 839, endPoint y: 658, distance: 13.6
click at [781, 650] on li "greyfade" at bounding box center [1125, 641] width 706 height 21
type input "greyfade"
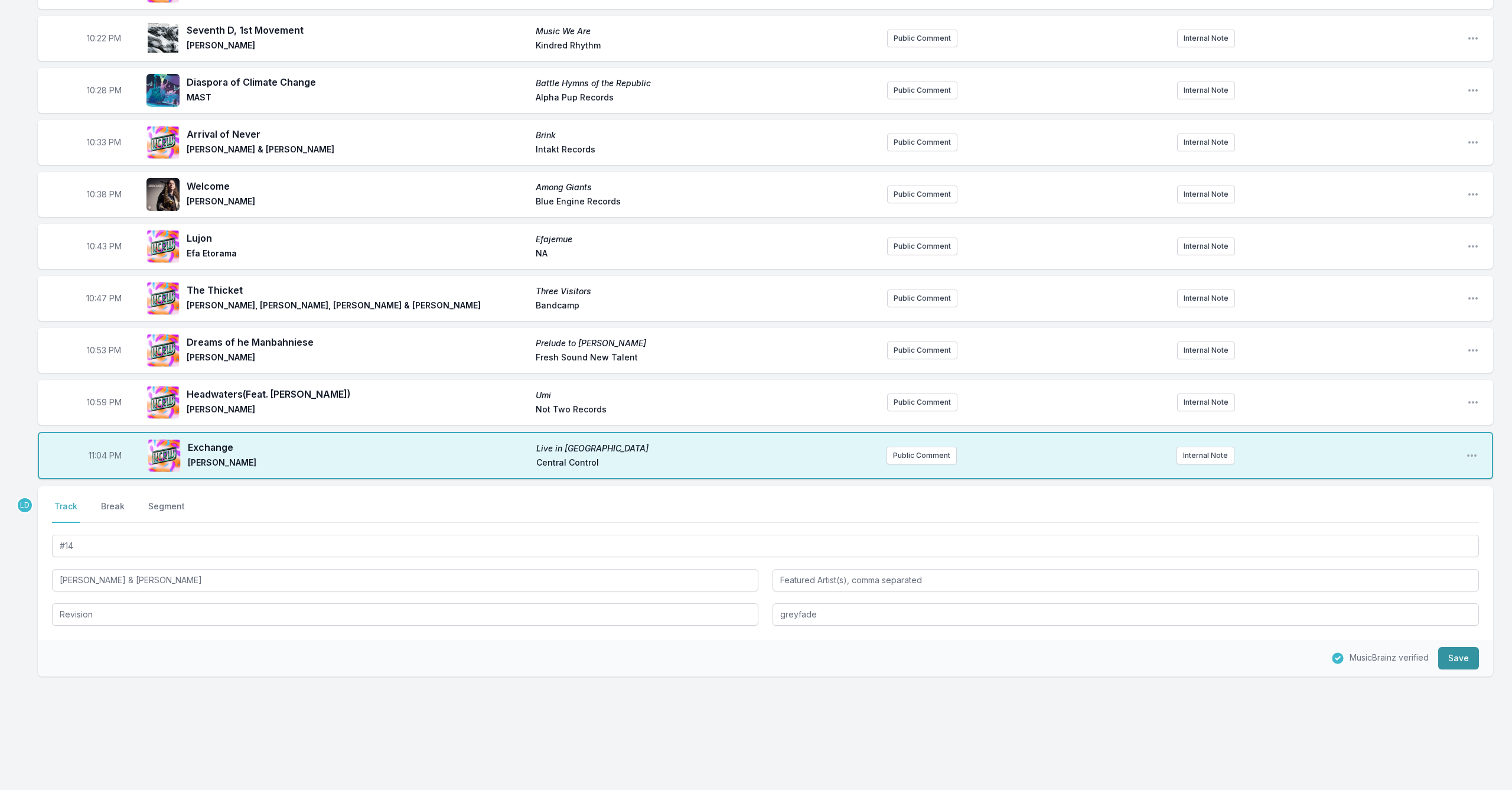
drag, startPoint x: 1460, startPoint y: 657, endPoint x: 1440, endPoint y: 660, distance: 20.2
click at [781, 658] on button "Save" at bounding box center [1458, 658] width 41 height 22
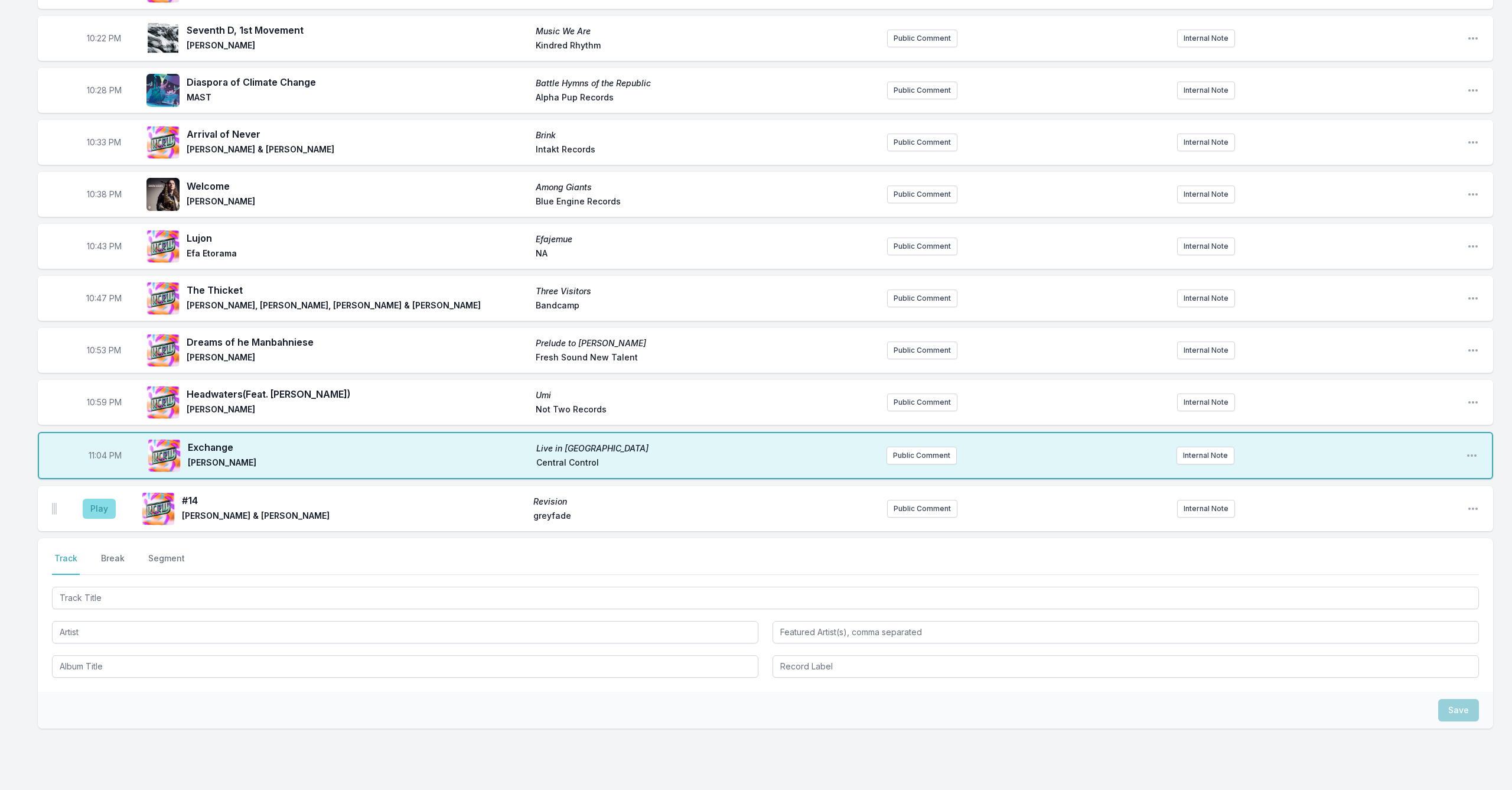
click at [101, 513] on button "Play" at bounding box center [99, 508] width 33 height 20
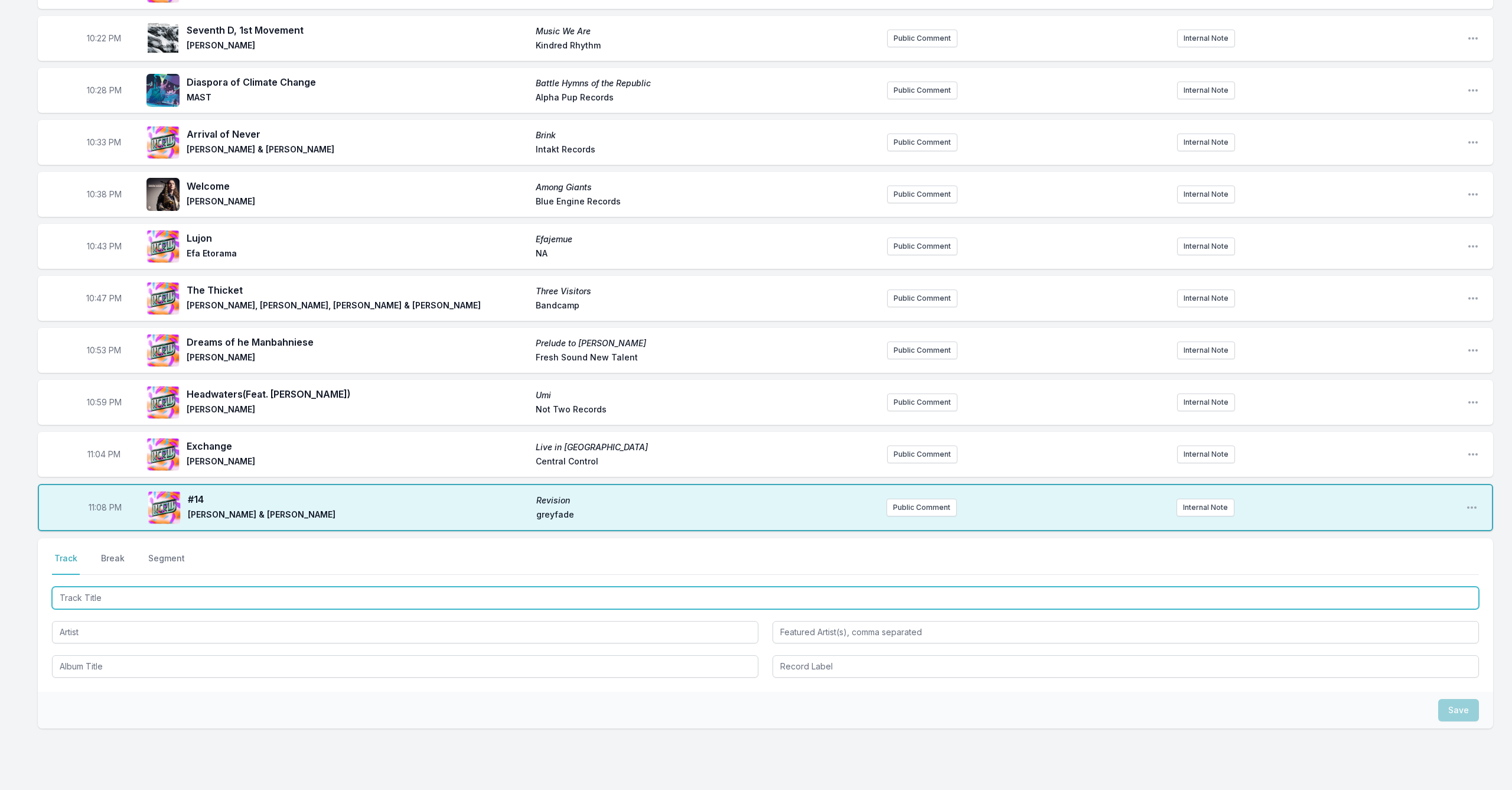
click at [277, 595] on input "Track Title" at bounding box center [765, 597] width 1427 height 22
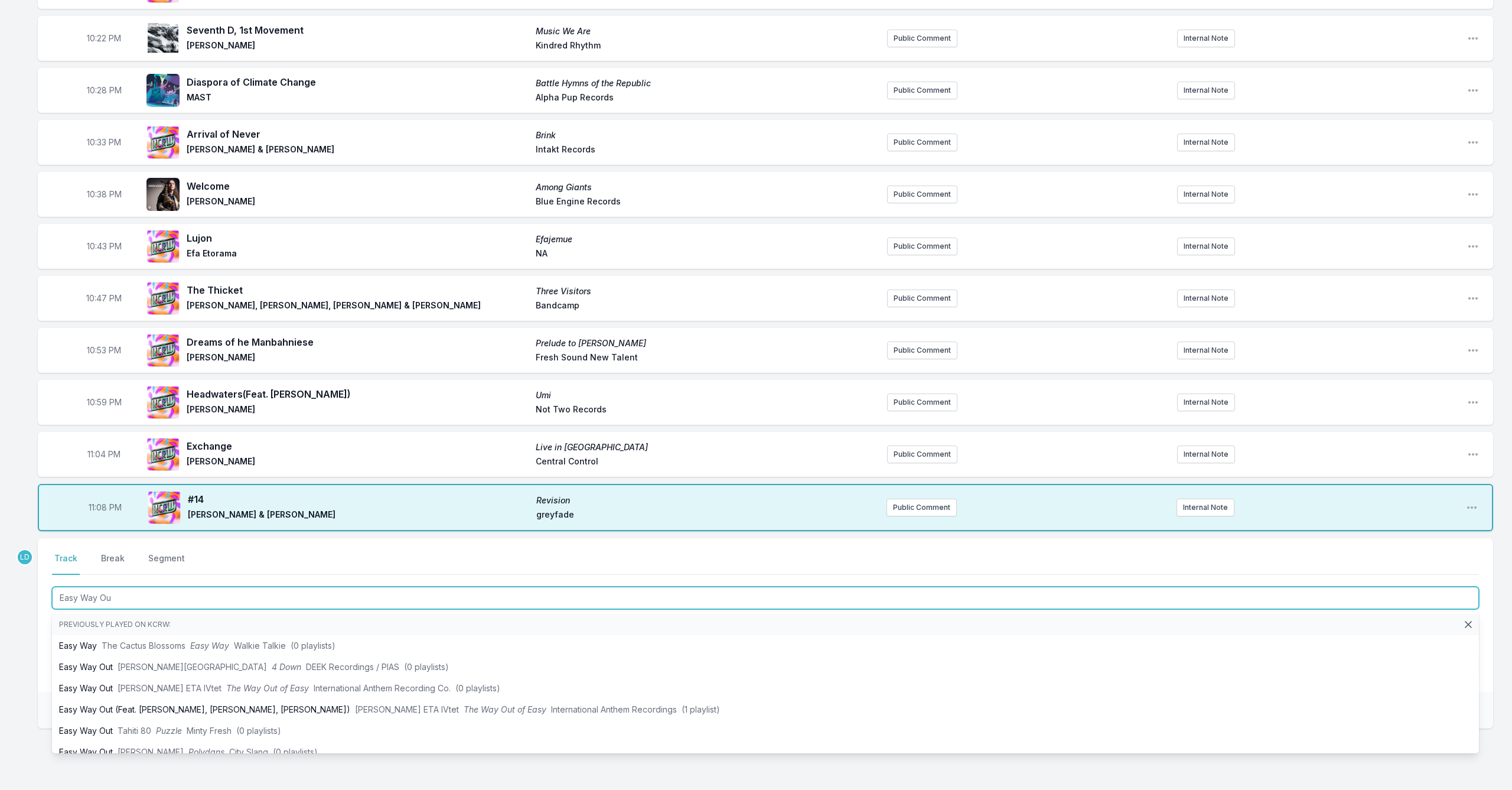
type input "Easy Way Out"
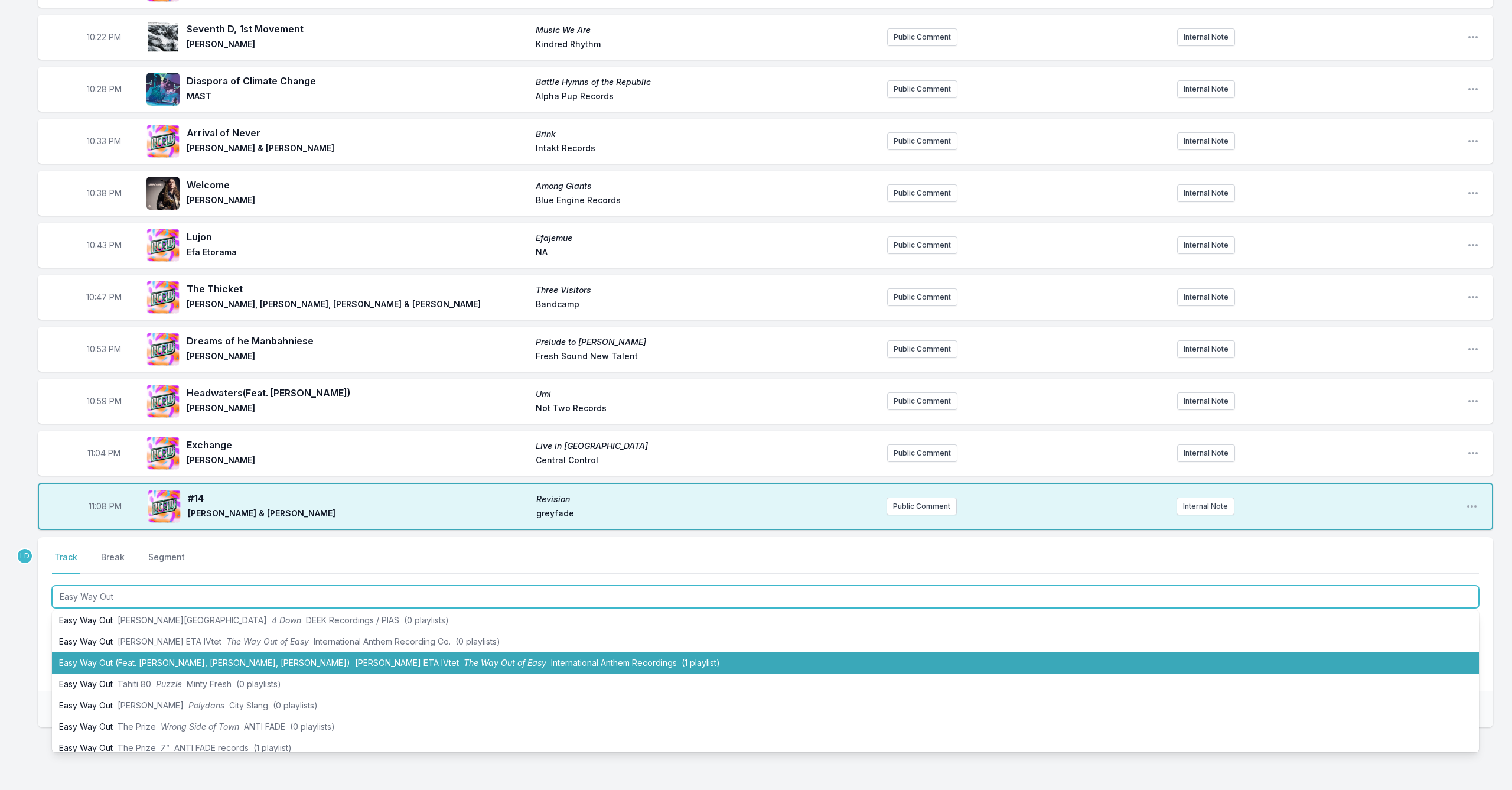
scroll to position [26, 0]
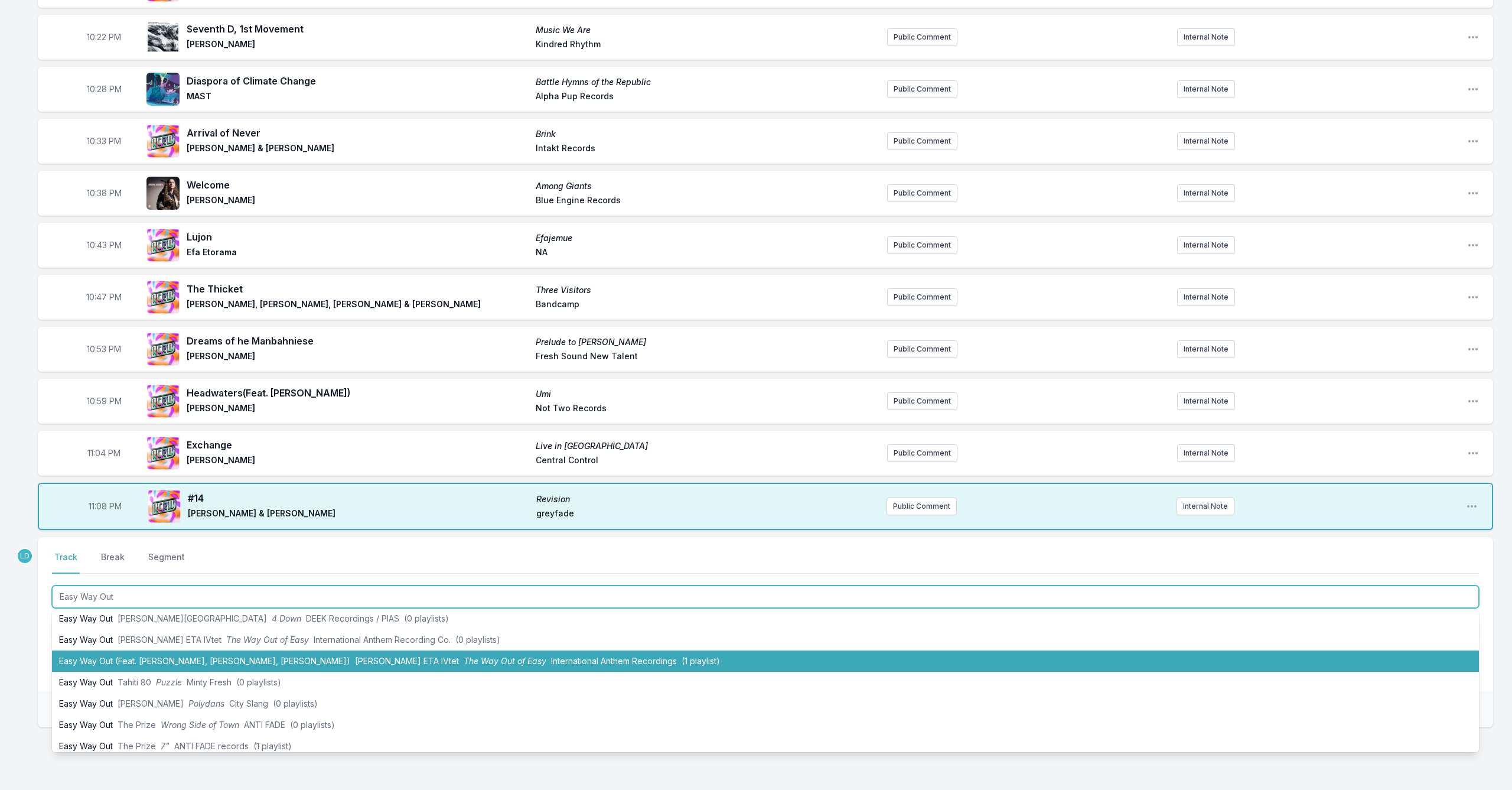
click at [302, 659] on li "Easy Way Out (Feat. [PERSON_NAME], [PERSON_NAME], [PERSON_NAME]) [PERSON_NAME] …" at bounding box center [765, 661] width 1427 height 21
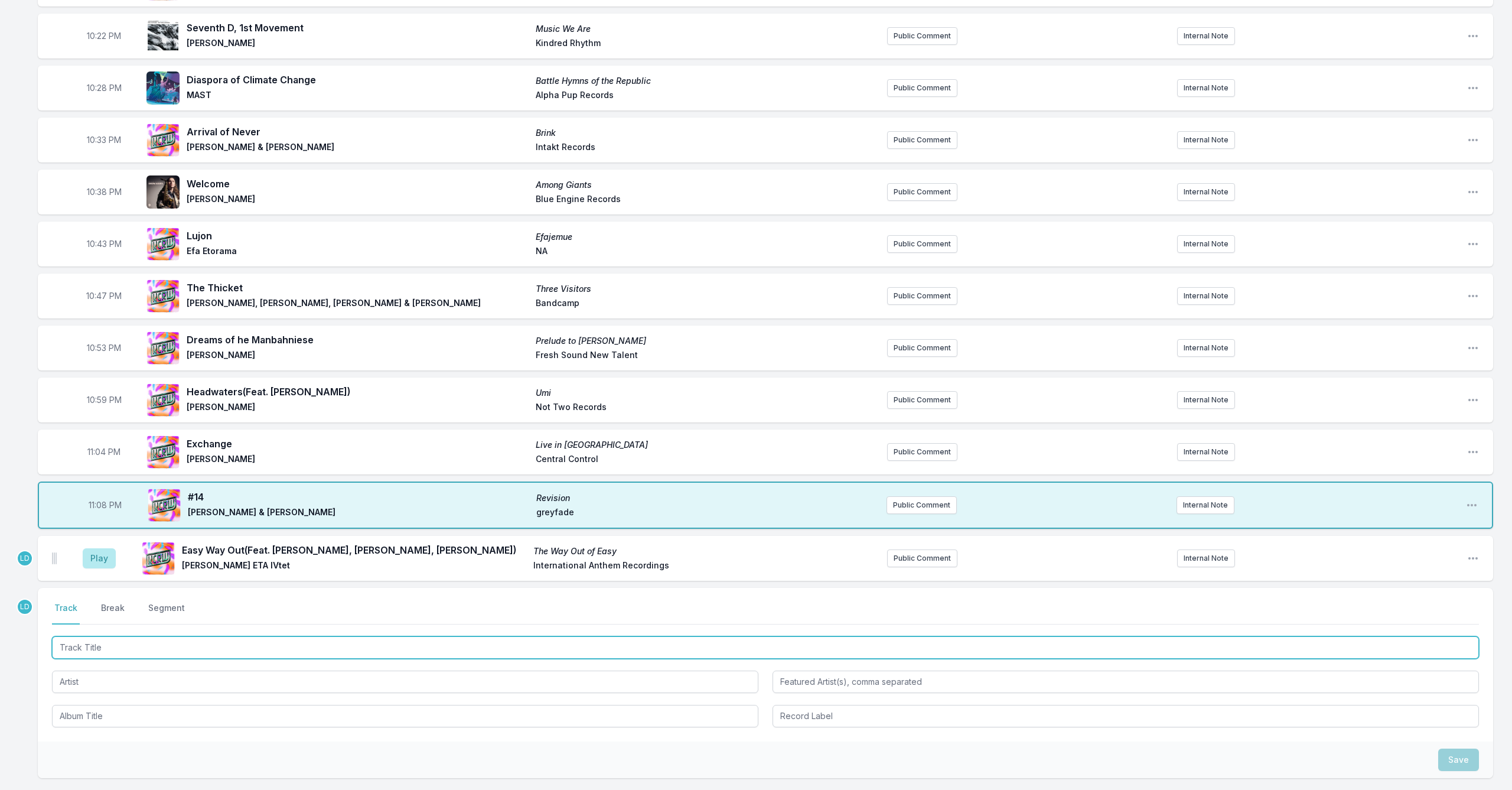
scroll to position [258, 0]
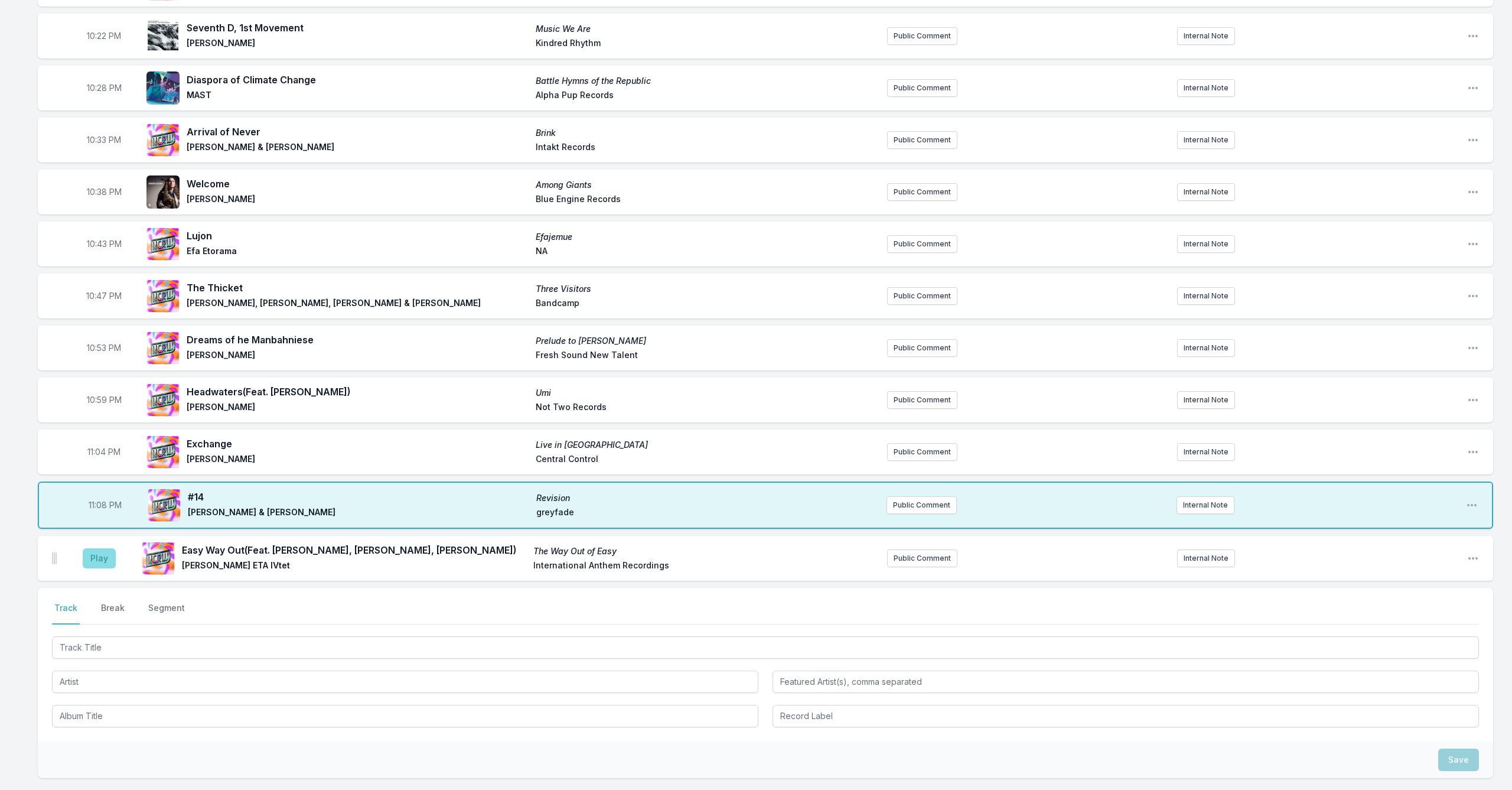
click at [101, 563] on button "Play" at bounding box center [99, 558] width 33 height 20
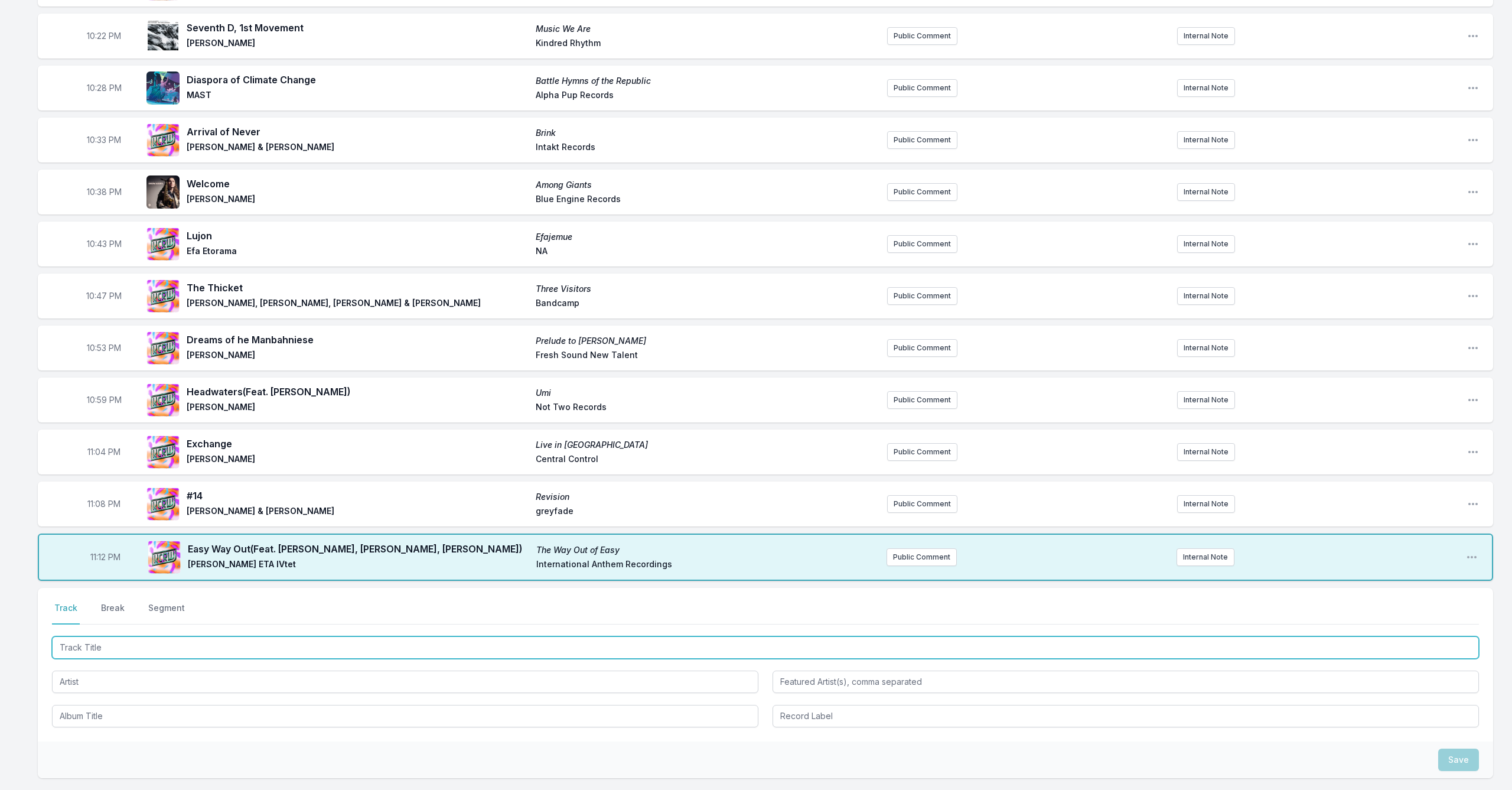
drag, startPoint x: 325, startPoint y: 658, endPoint x: 326, endPoint y: 650, distance: 8.1
click at [326, 650] on input "Track Title" at bounding box center [765, 647] width 1427 height 22
type input "The [PERSON_NAME]"
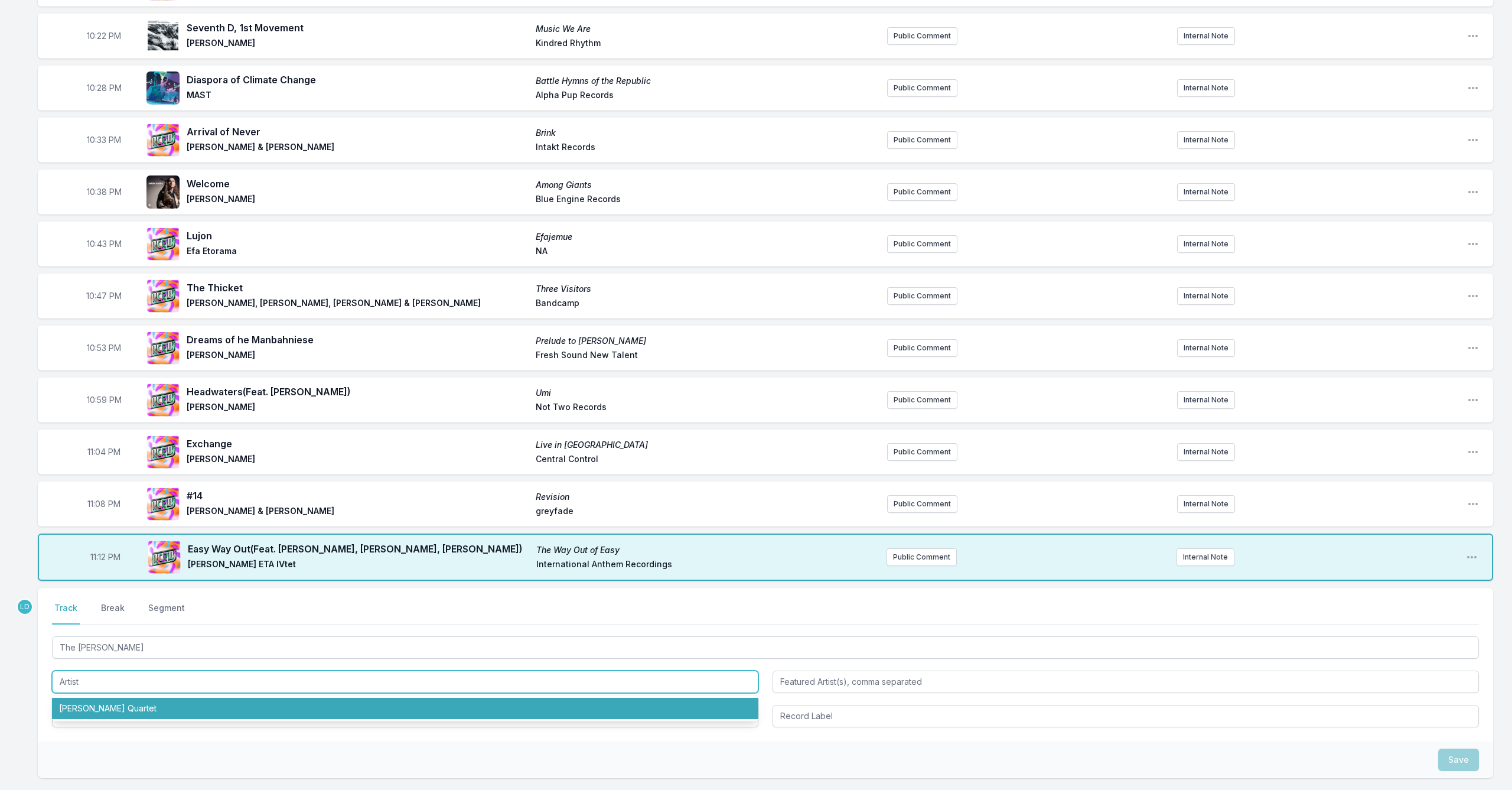
click at [313, 662] on li "[PERSON_NAME] Quartet" at bounding box center [404, 708] width 706 height 21
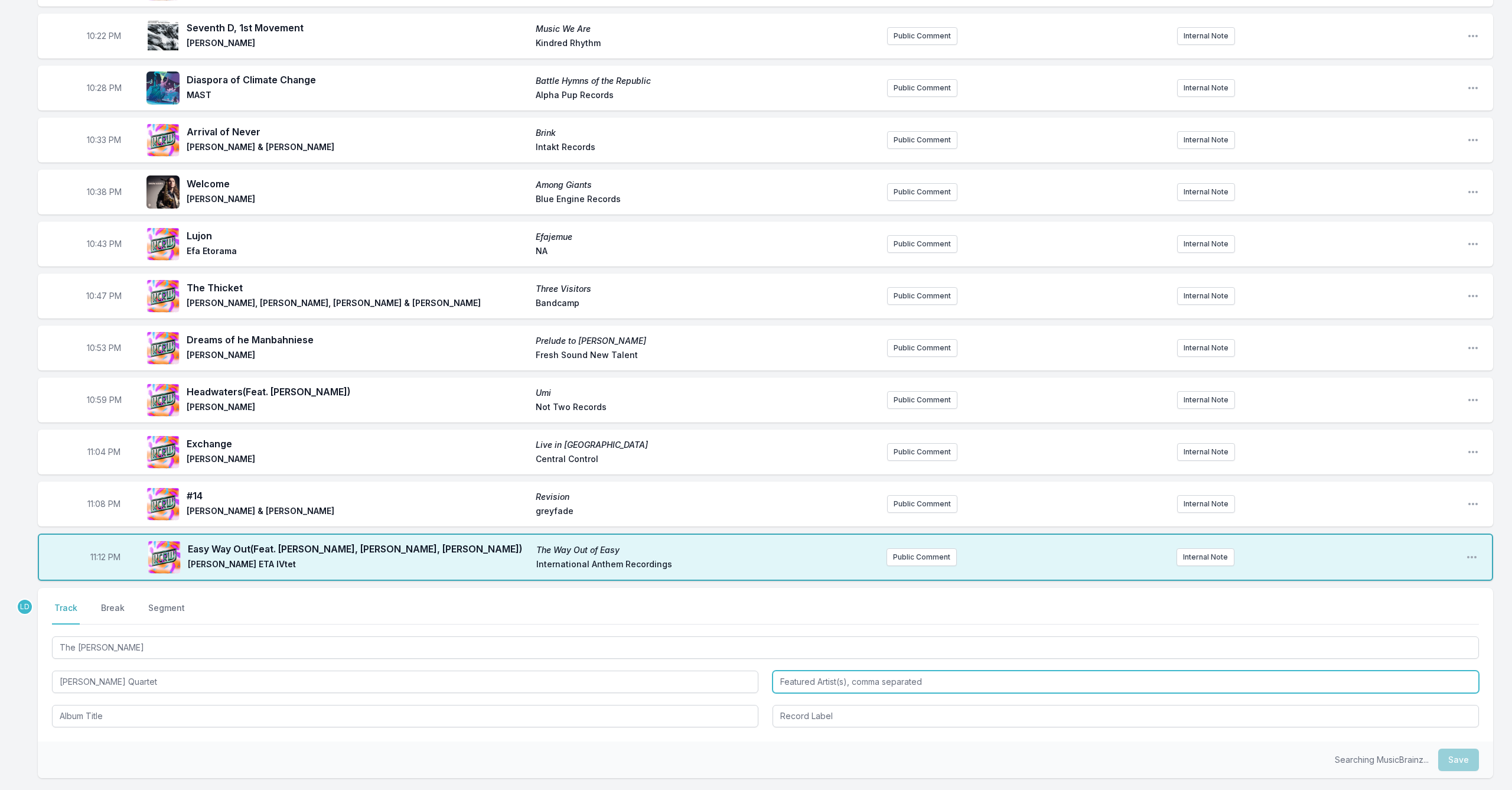
type input "[PERSON_NAME] Quartet"
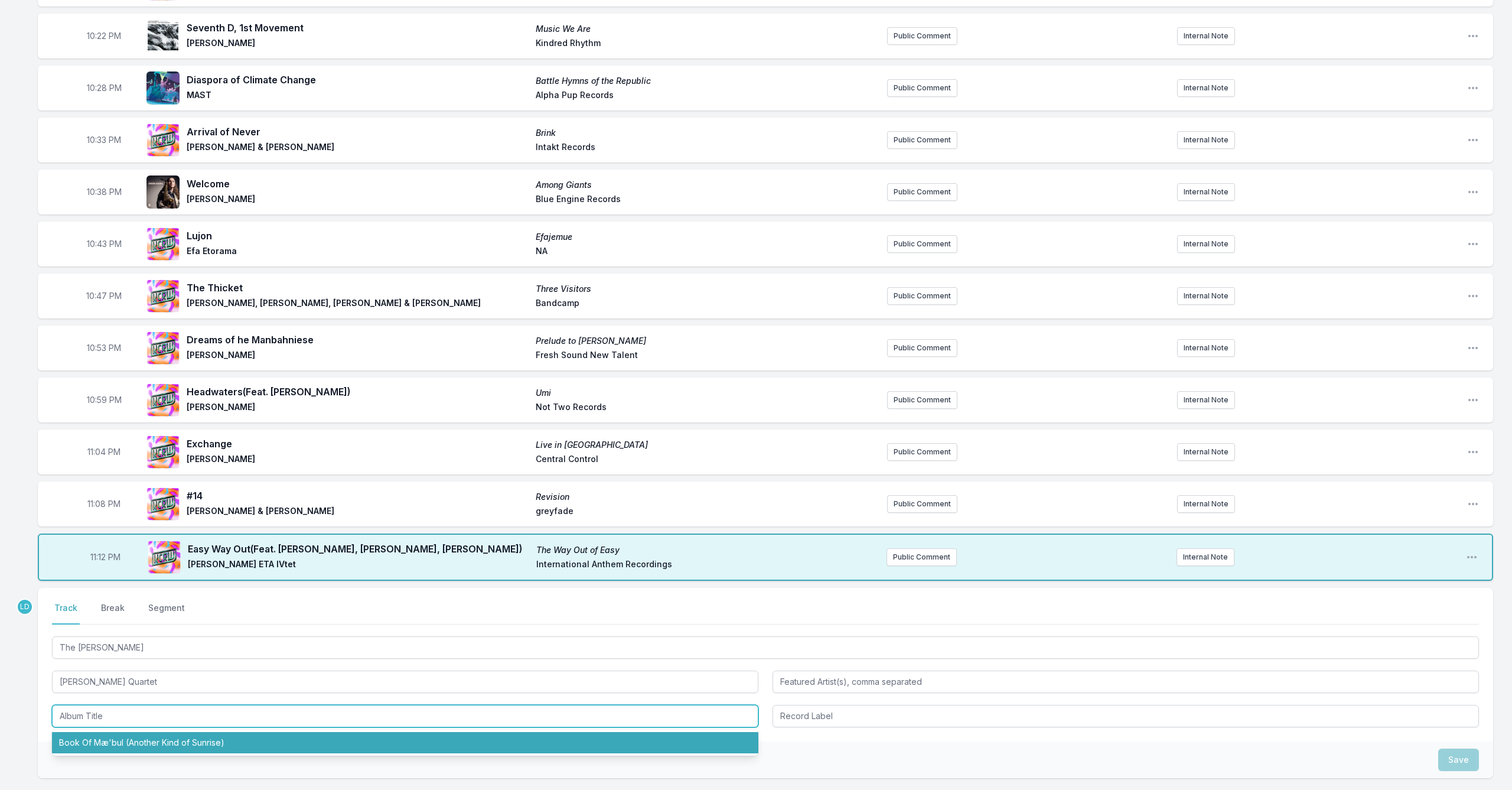
click at [422, 662] on li "Book Of Mæ'bul (Another Kind of Sunrise)" at bounding box center [404, 742] width 706 height 21
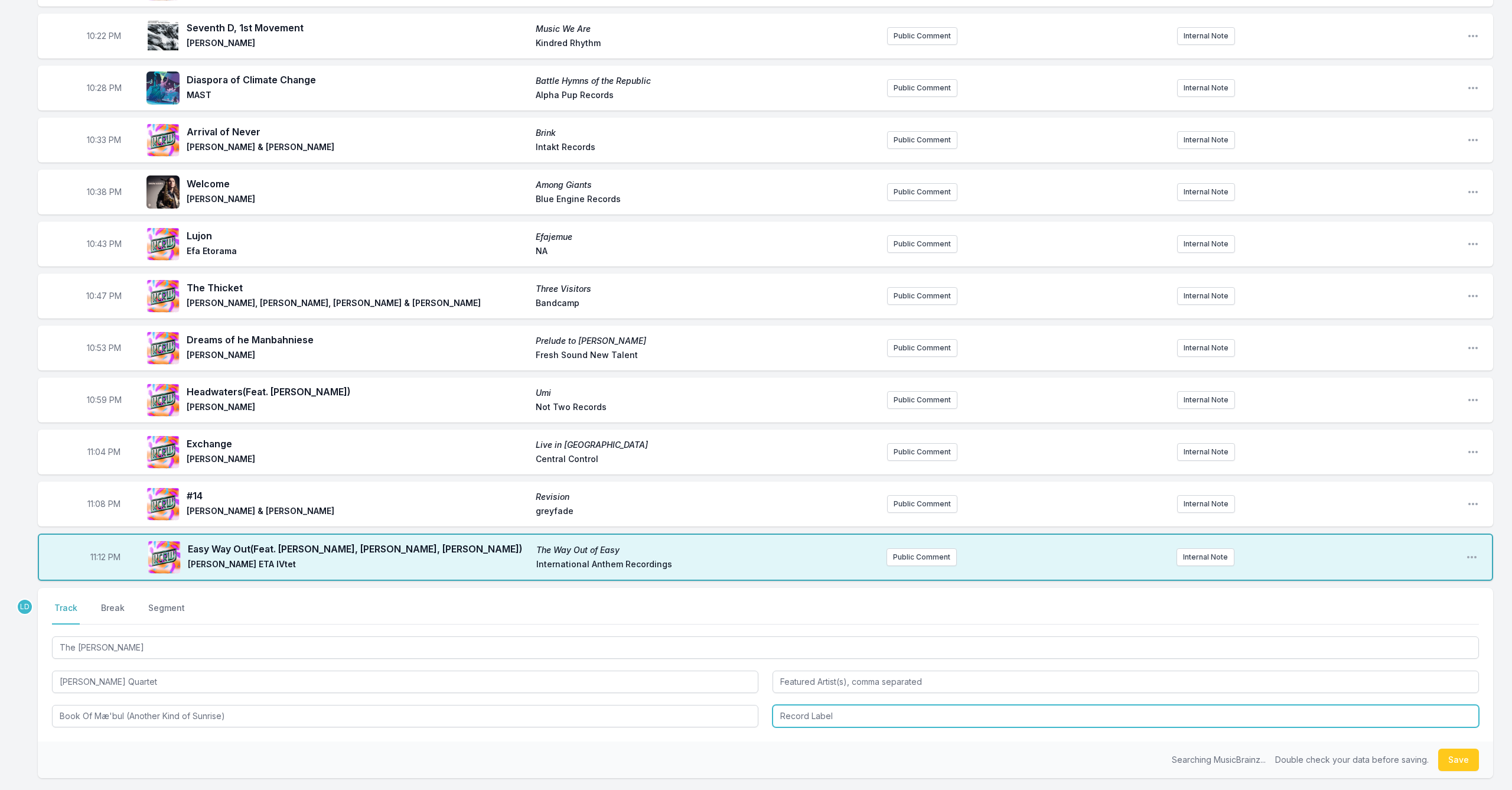
type input "Book Of Mæ'bul (Another Kind of Sunrise)"
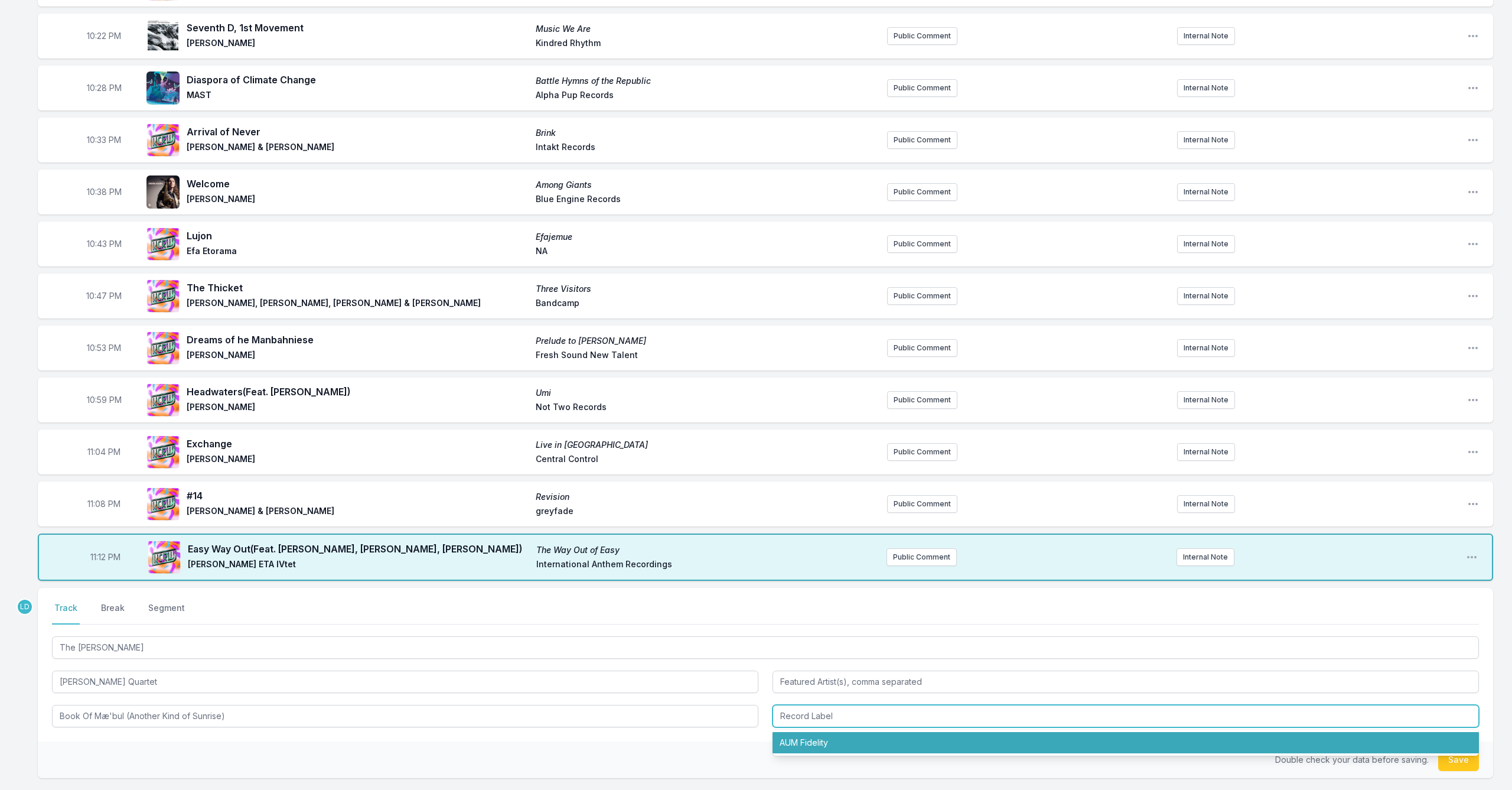
drag, startPoint x: 807, startPoint y: 744, endPoint x: 789, endPoint y: 740, distance: 18.4
click at [781, 662] on li "AUM Fidelity" at bounding box center [1125, 742] width 706 height 21
type input "AUM Fidelity"
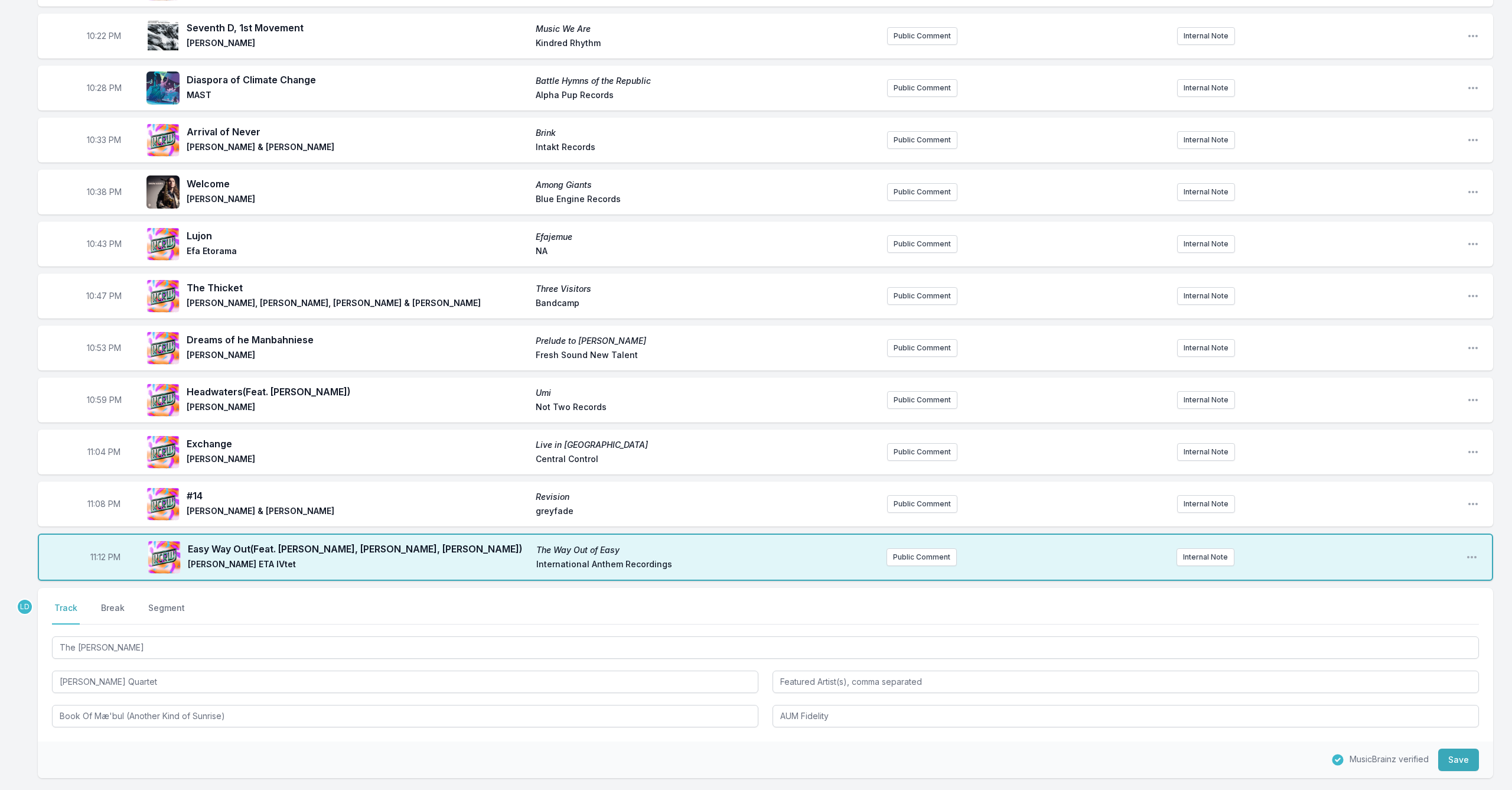
drag, startPoint x: 1465, startPoint y: 763, endPoint x: 1410, endPoint y: 759, distance: 55.1
click at [781, 662] on button "Save" at bounding box center [1458, 759] width 41 height 22
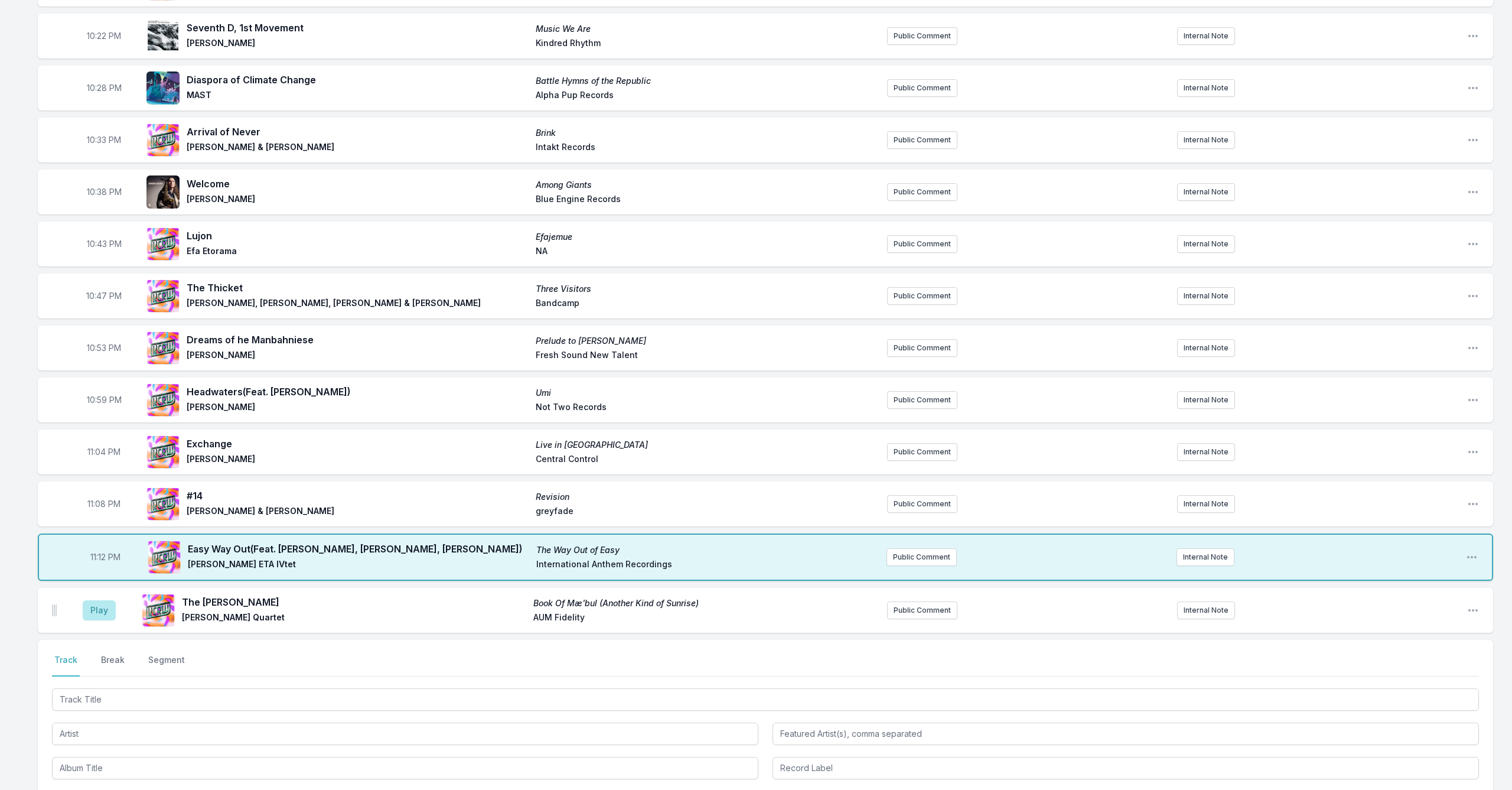
drag, startPoint x: 107, startPoint y: 610, endPoint x: 137, endPoint y: 624, distance: 33.1
click at [107, 610] on button "Play" at bounding box center [99, 610] width 33 height 20
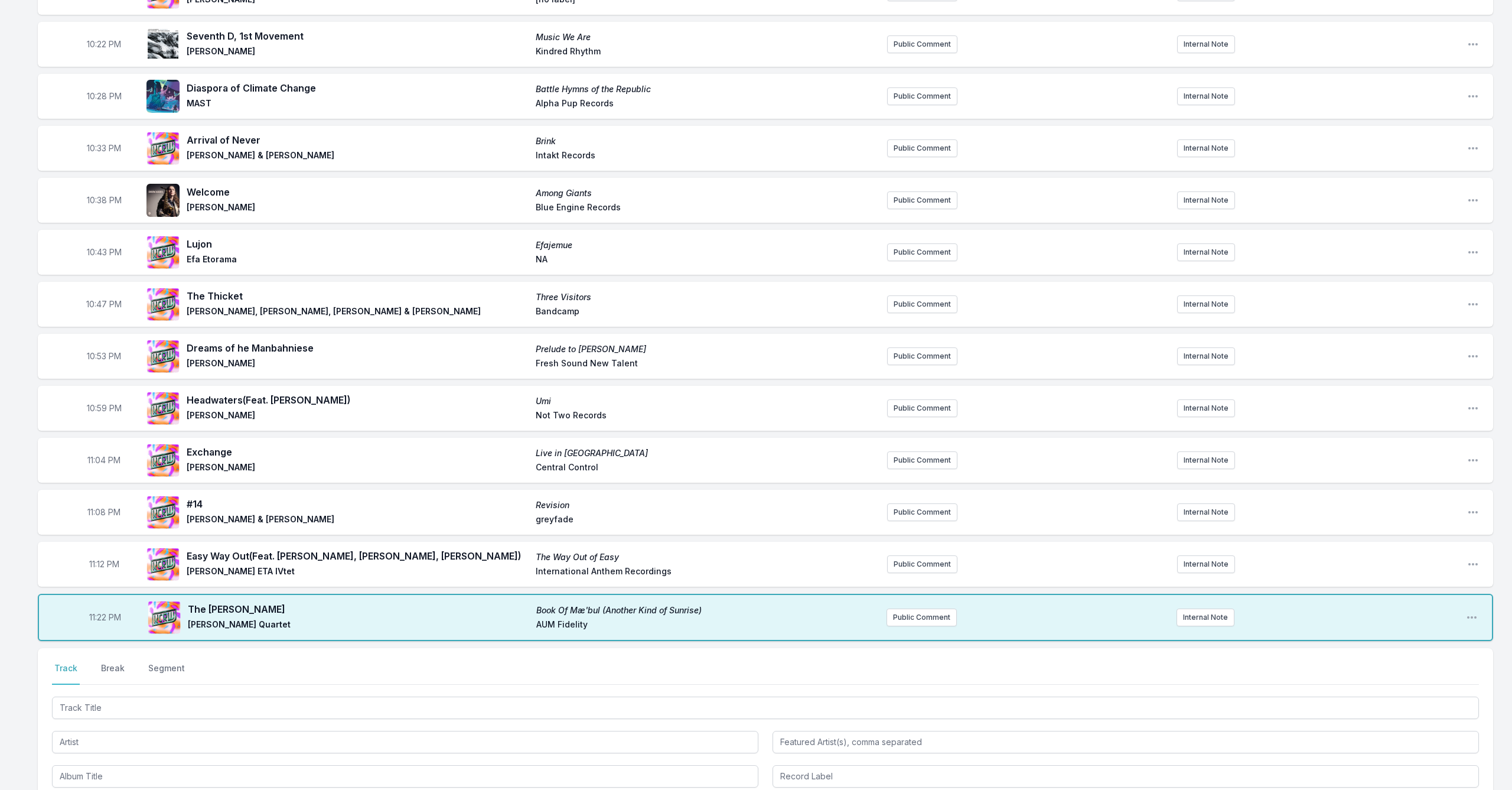
scroll to position [239, 1]
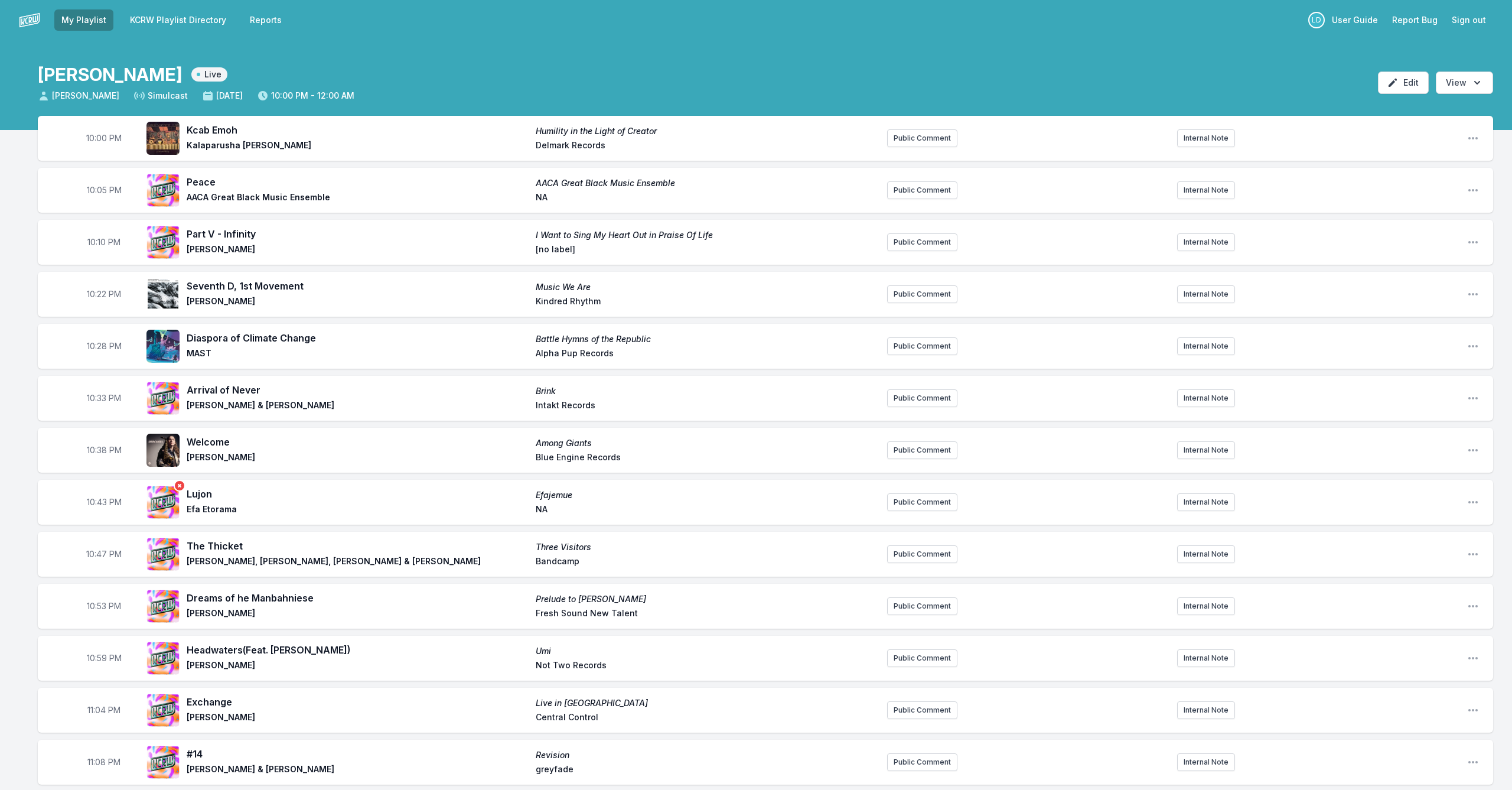
click at [170, 517] on img at bounding box center [163, 502] width 33 height 33
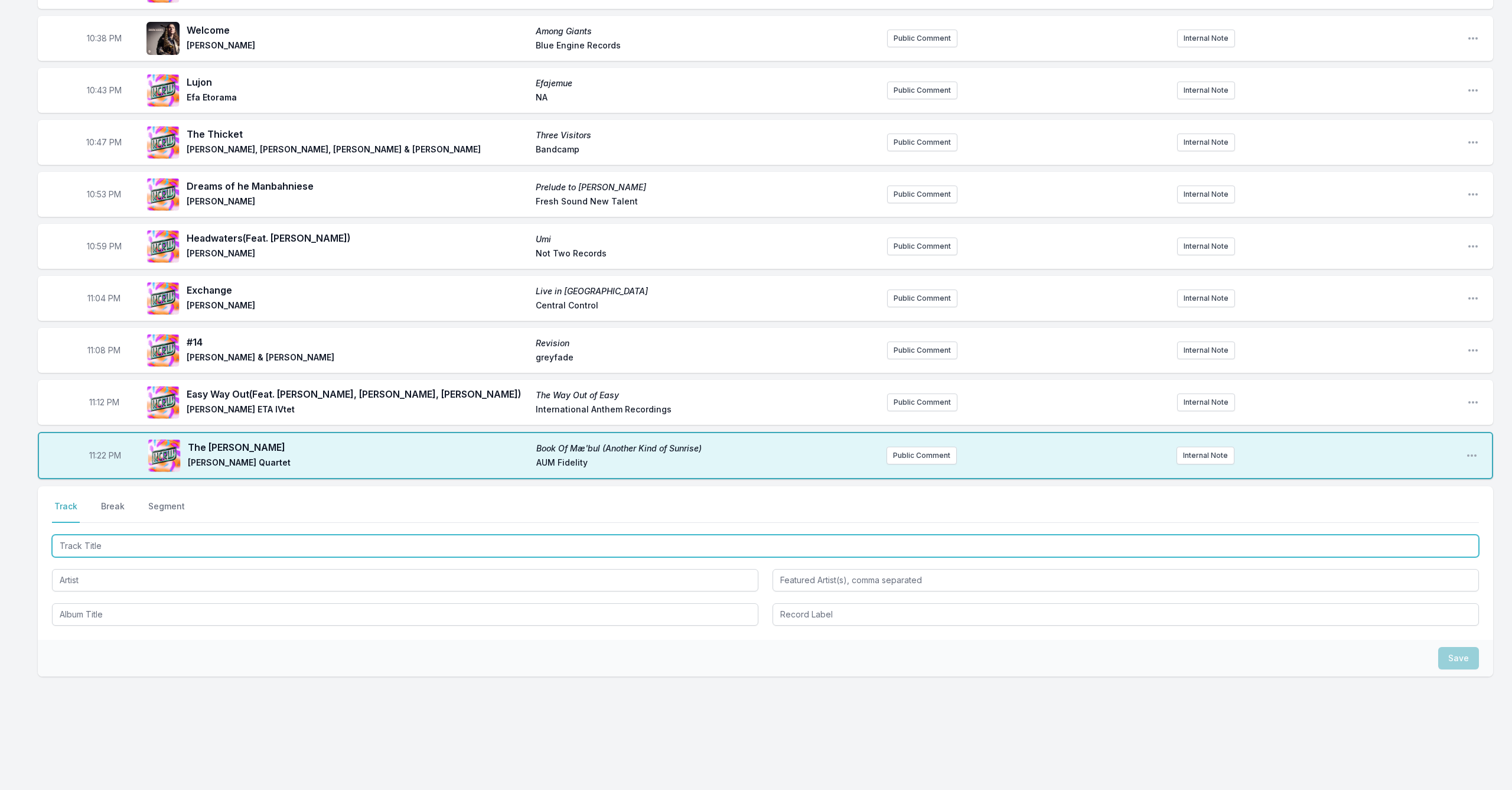
click at [179, 541] on input "Track Title" at bounding box center [765, 545] width 1427 height 22
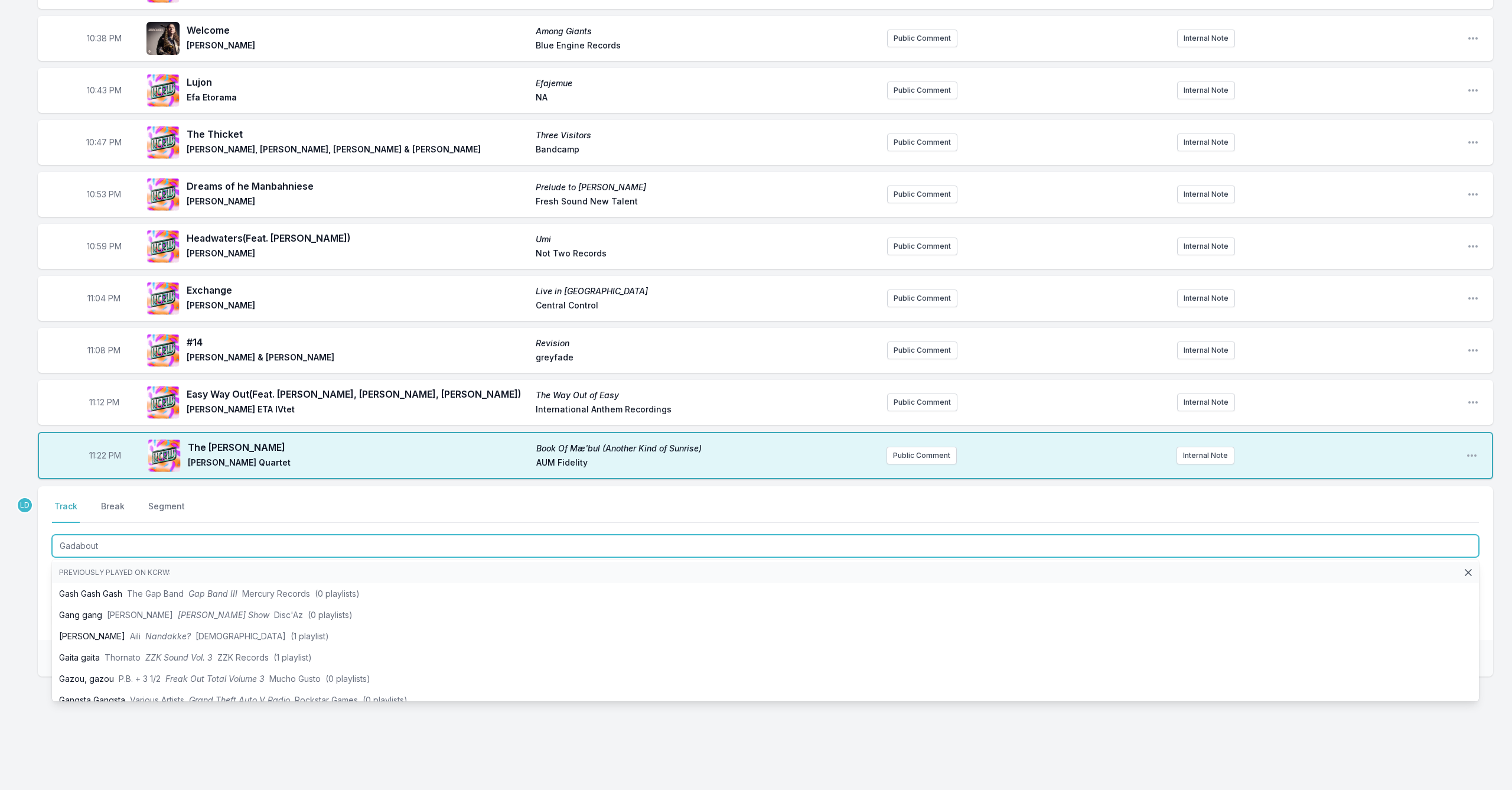
type input "Gadabout"
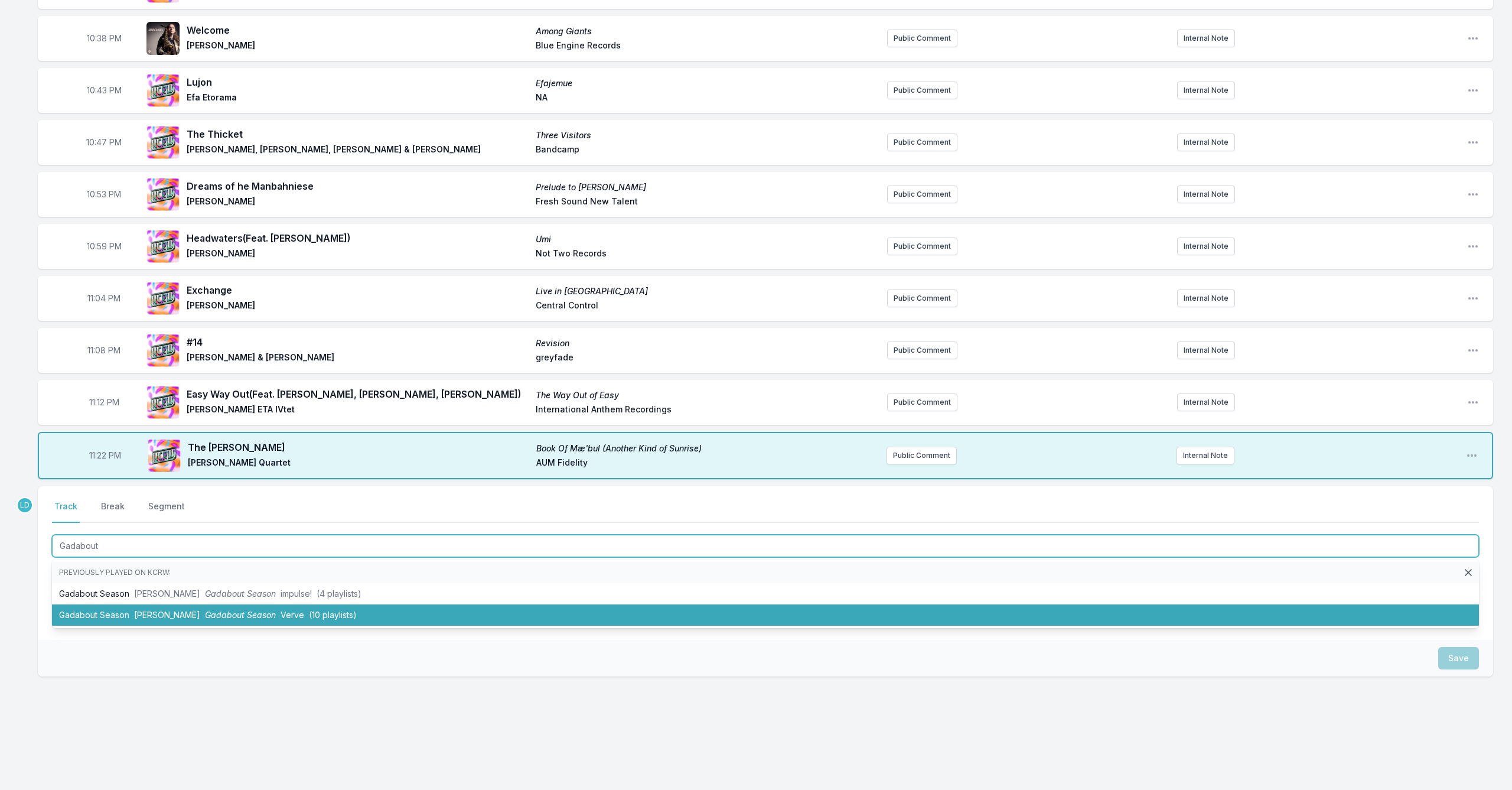
click at [202, 613] on li "Gadabout Season [PERSON_NAME] Gadabout Season Verve (10 playlists)" at bounding box center [765, 615] width 1427 height 21
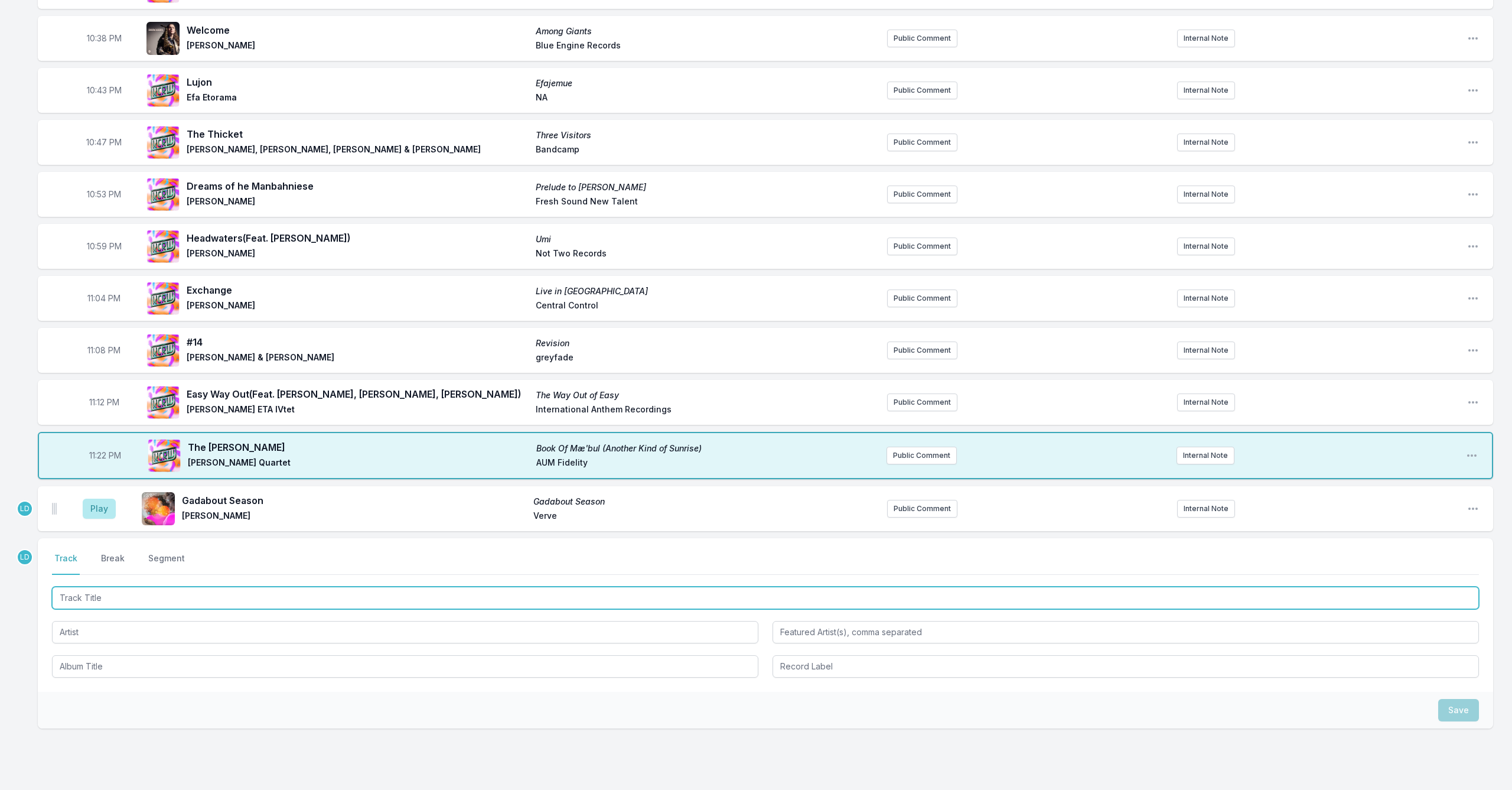
scroll to position [414, 0]
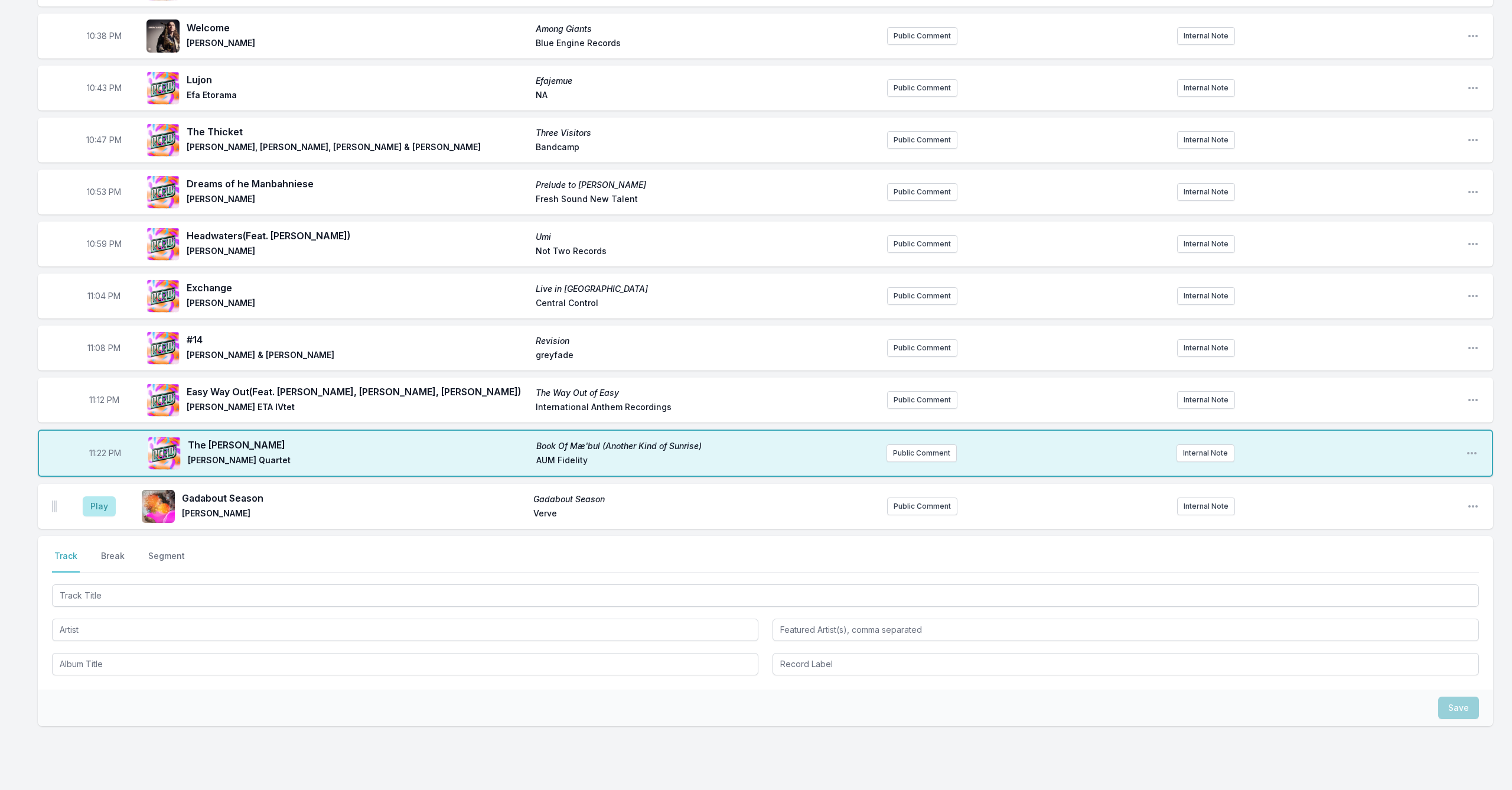
drag, startPoint x: 101, startPoint y: 508, endPoint x: 158, endPoint y: 539, distance: 64.9
click at [101, 508] on button "Play" at bounding box center [99, 506] width 33 height 20
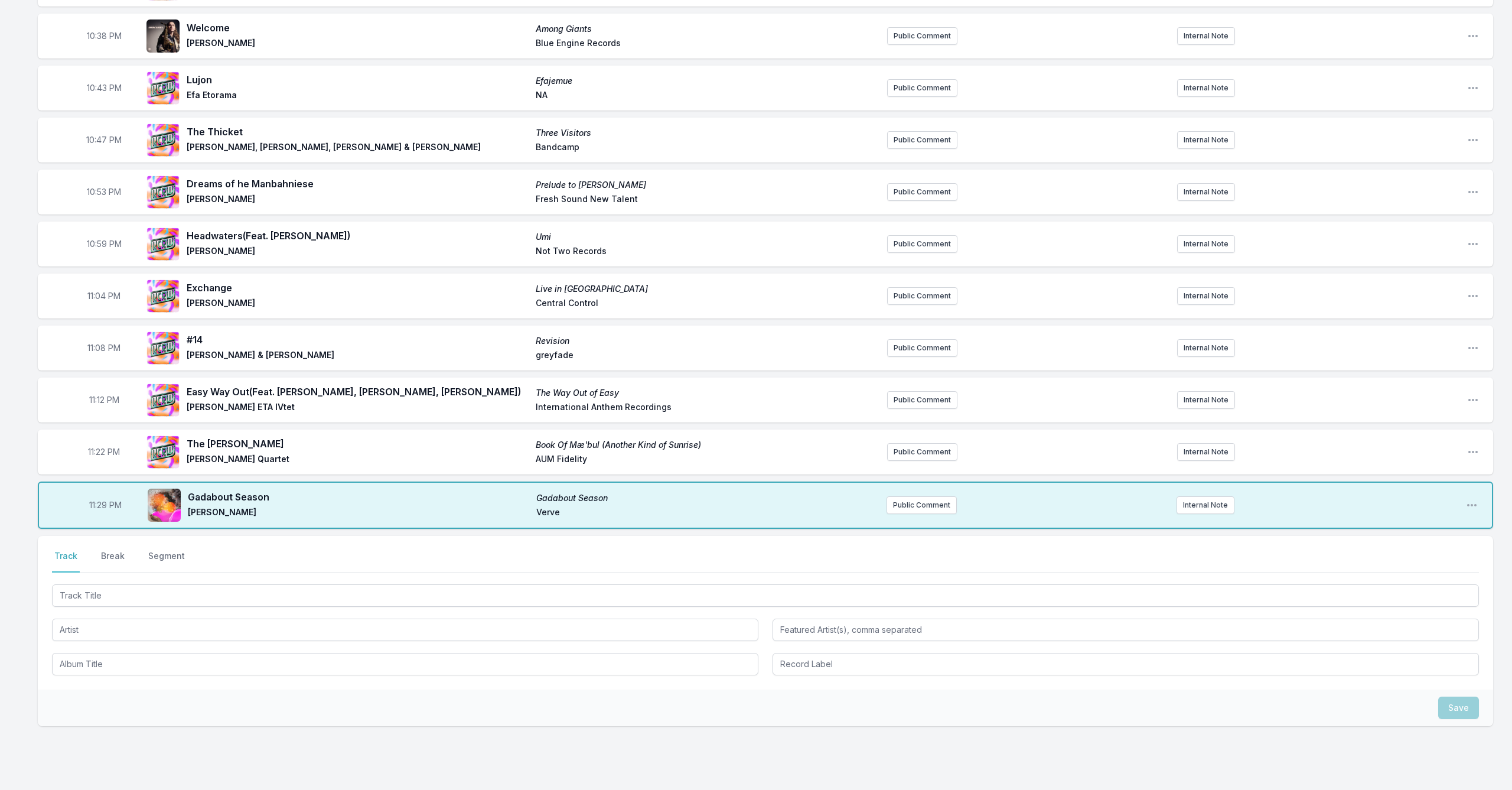
drag, startPoint x: 218, startPoint y: 573, endPoint x: 232, endPoint y: 601, distance: 31.3
click at [232, 601] on div "Select a tab Track Break Segment Track Break Segment" at bounding box center [766, 613] width 1455 height 154
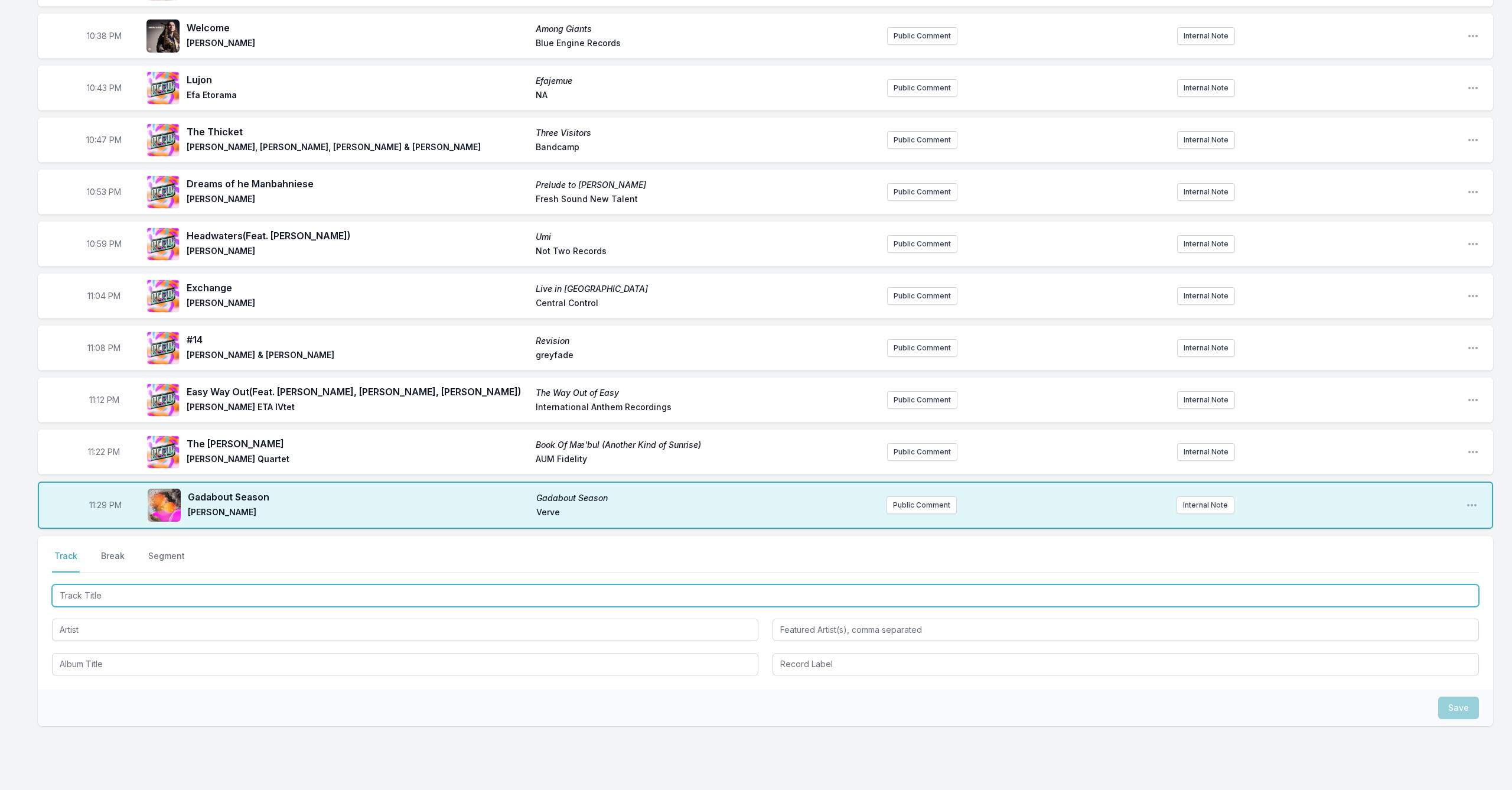
click at [232, 601] on input "Track Title" at bounding box center [765, 595] width 1427 height 22
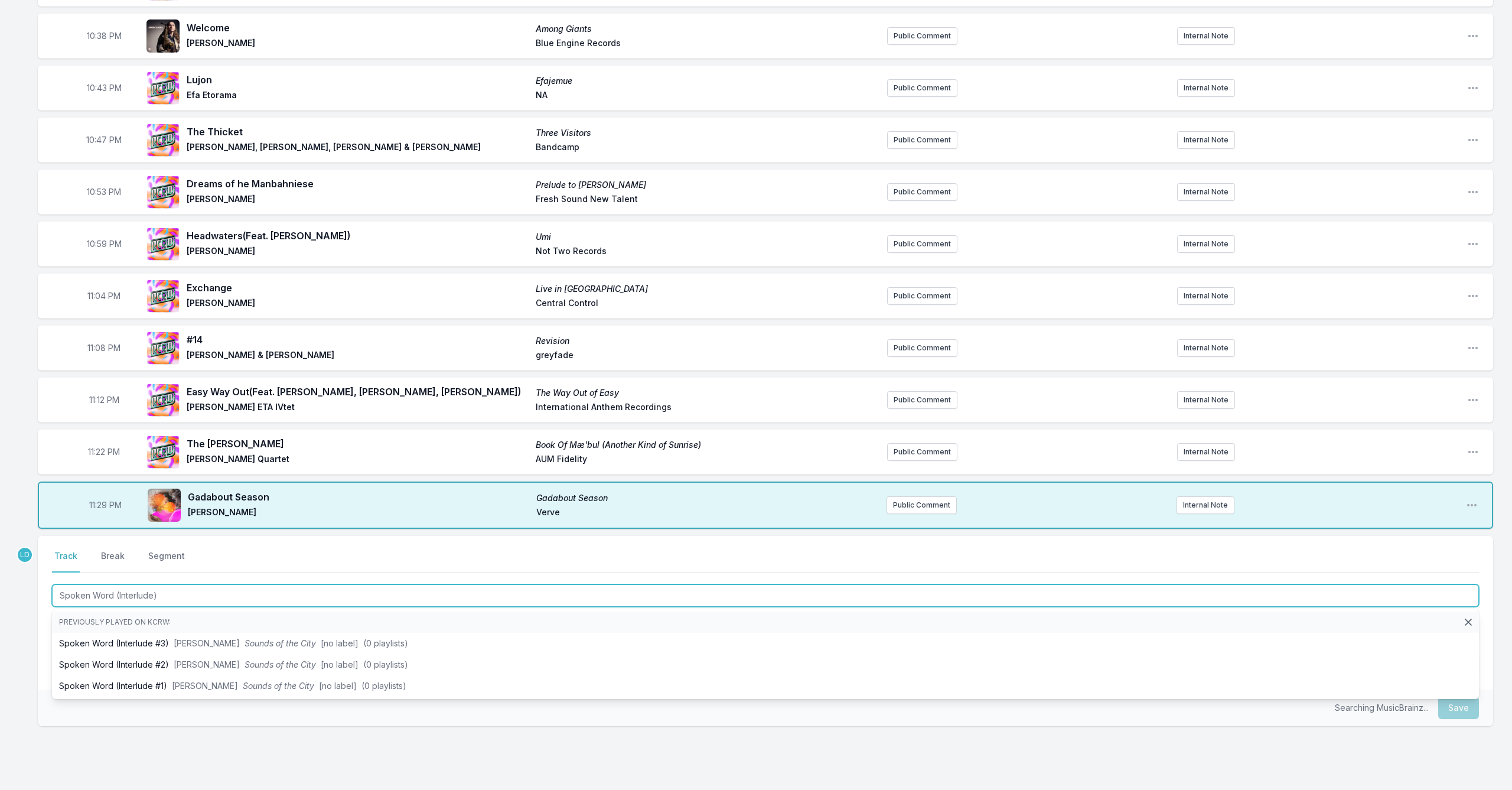
type input "Spoken Word (Interlude)"
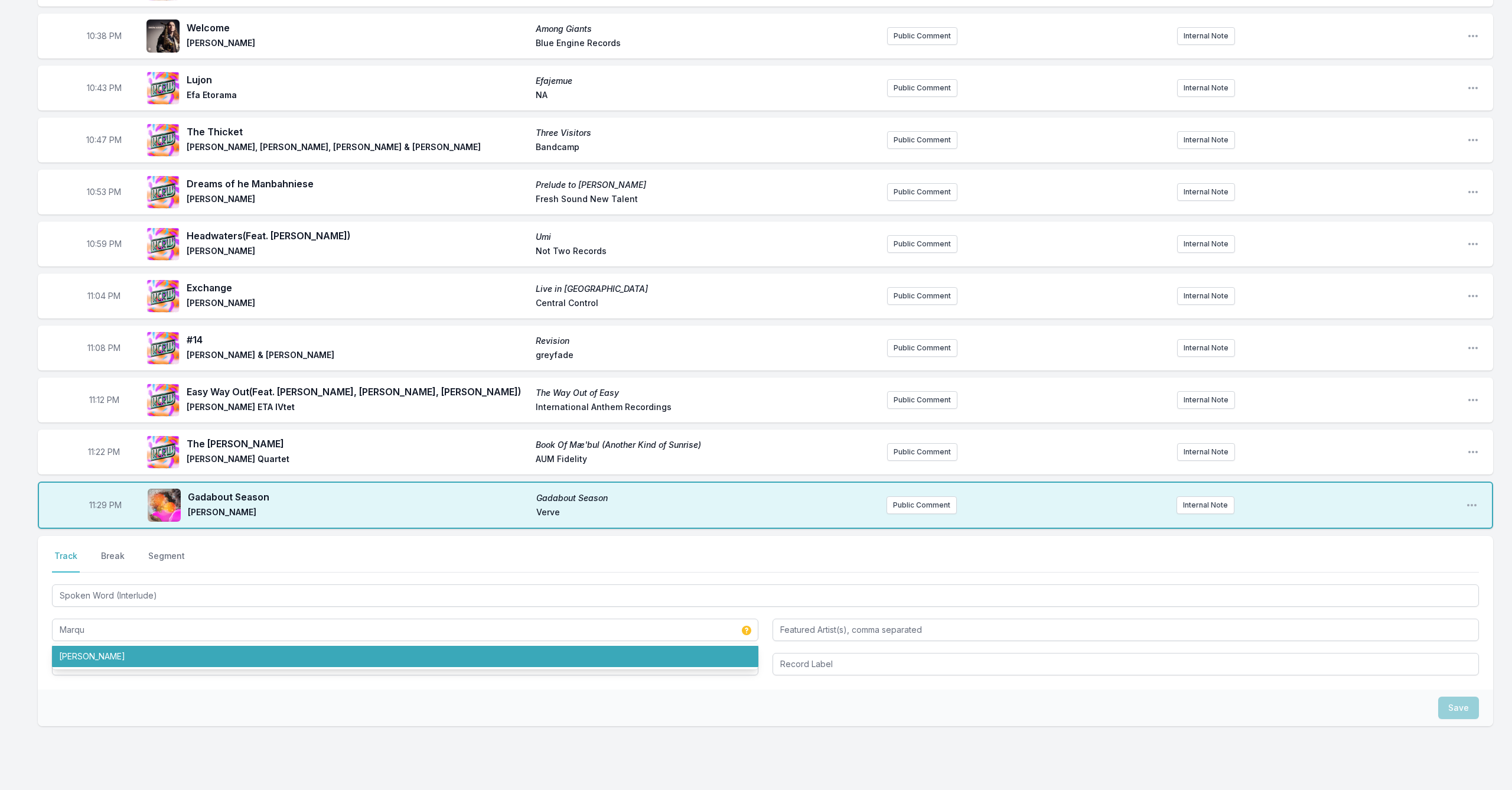
click at [169, 662] on ul "[PERSON_NAME]" at bounding box center [404, 656] width 706 height 26
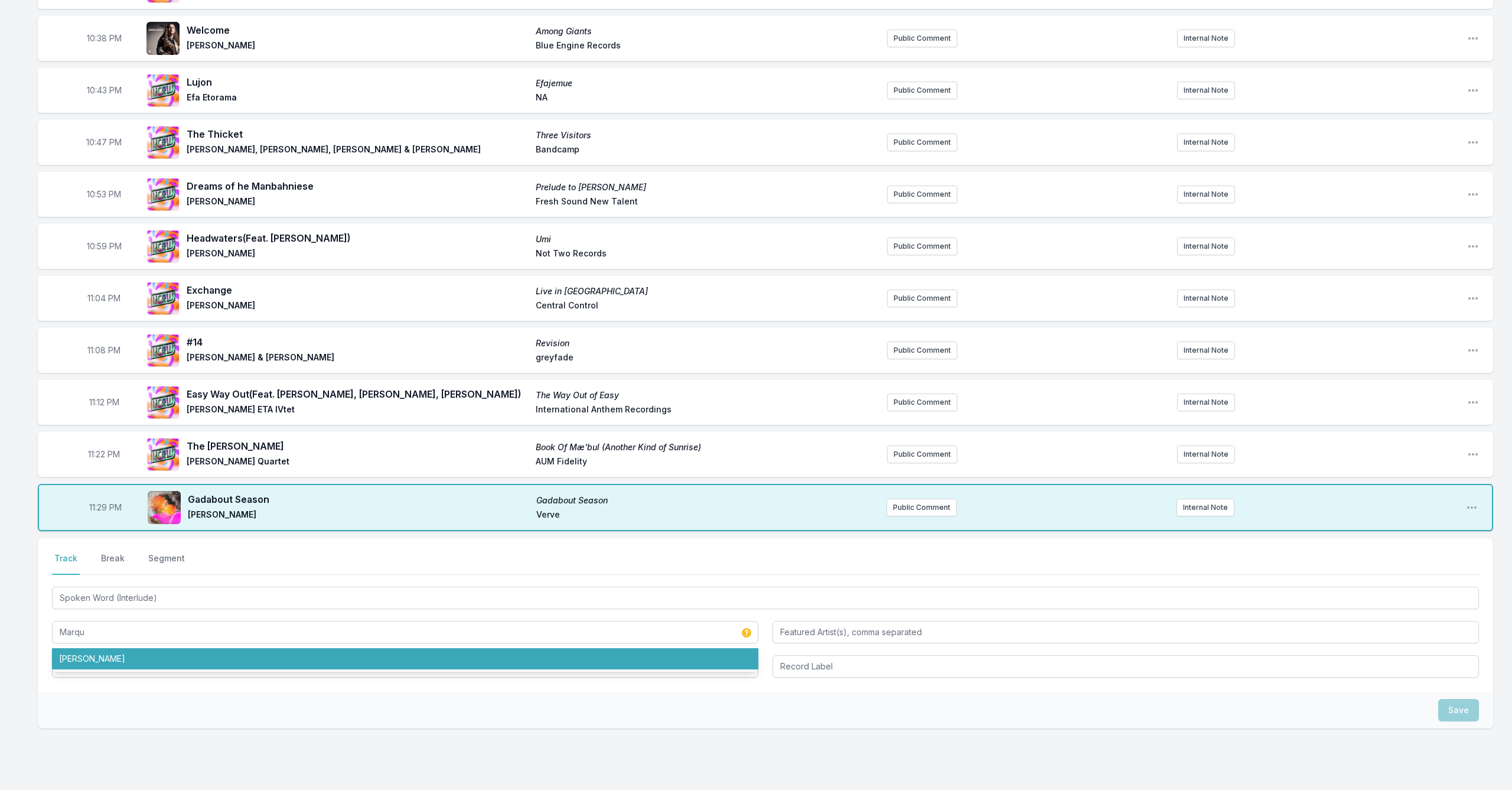
click at [178, 661] on li "[PERSON_NAME]" at bounding box center [404, 658] width 706 height 21
type input "[PERSON_NAME]"
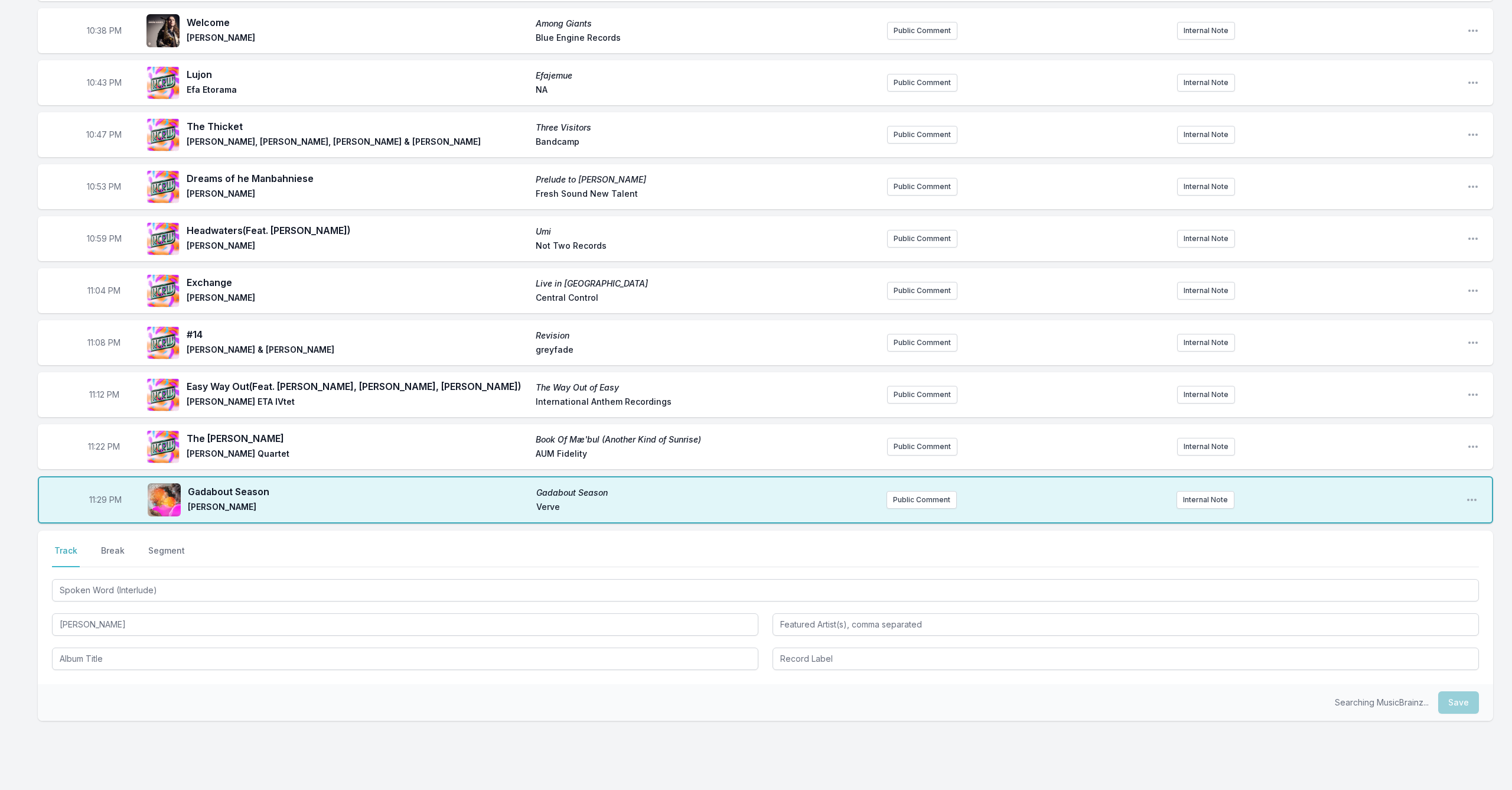
scroll to position [420, 0]
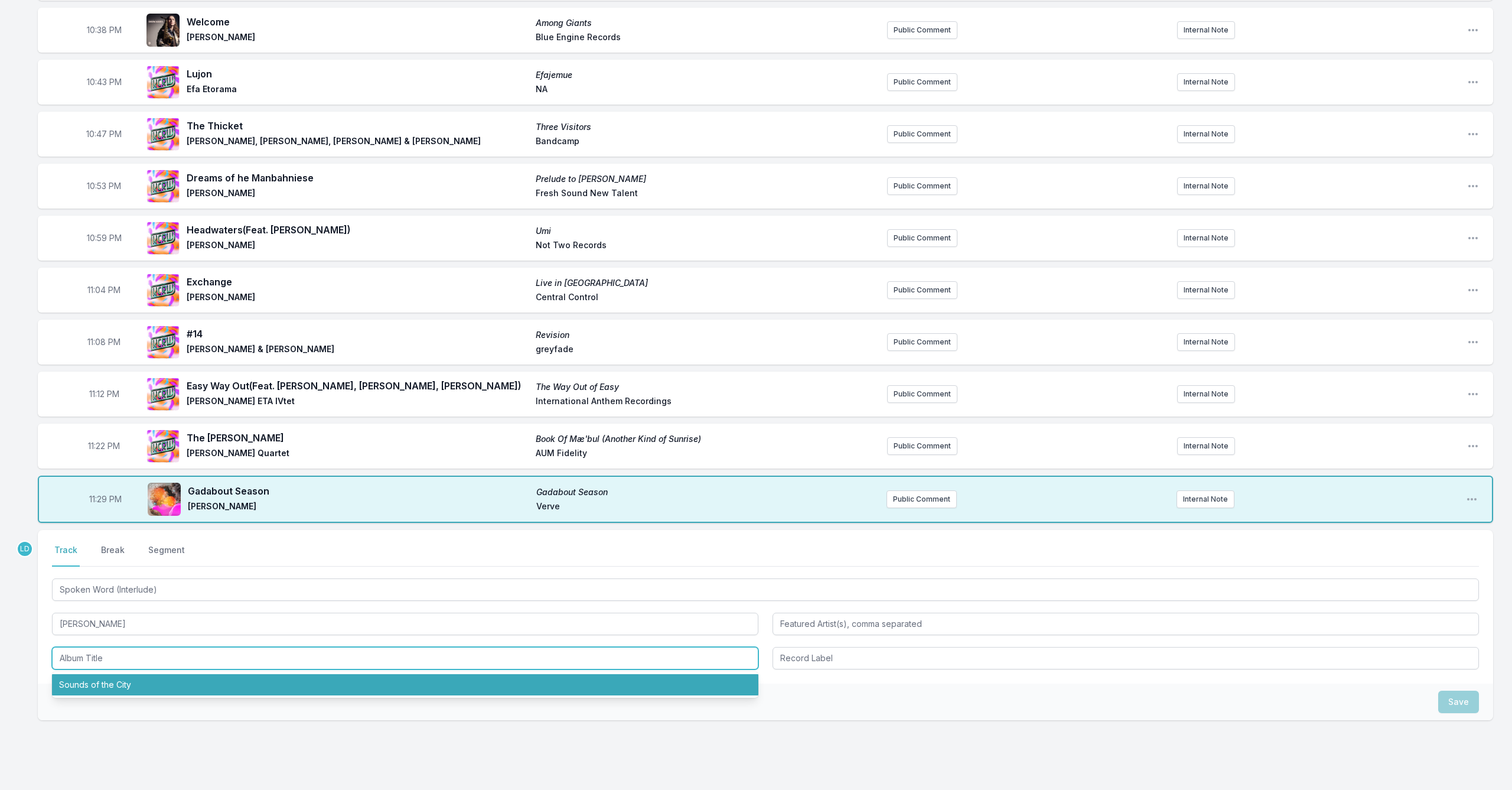
click at [167, 662] on li "Sounds of the City" at bounding box center [404, 685] width 706 height 21
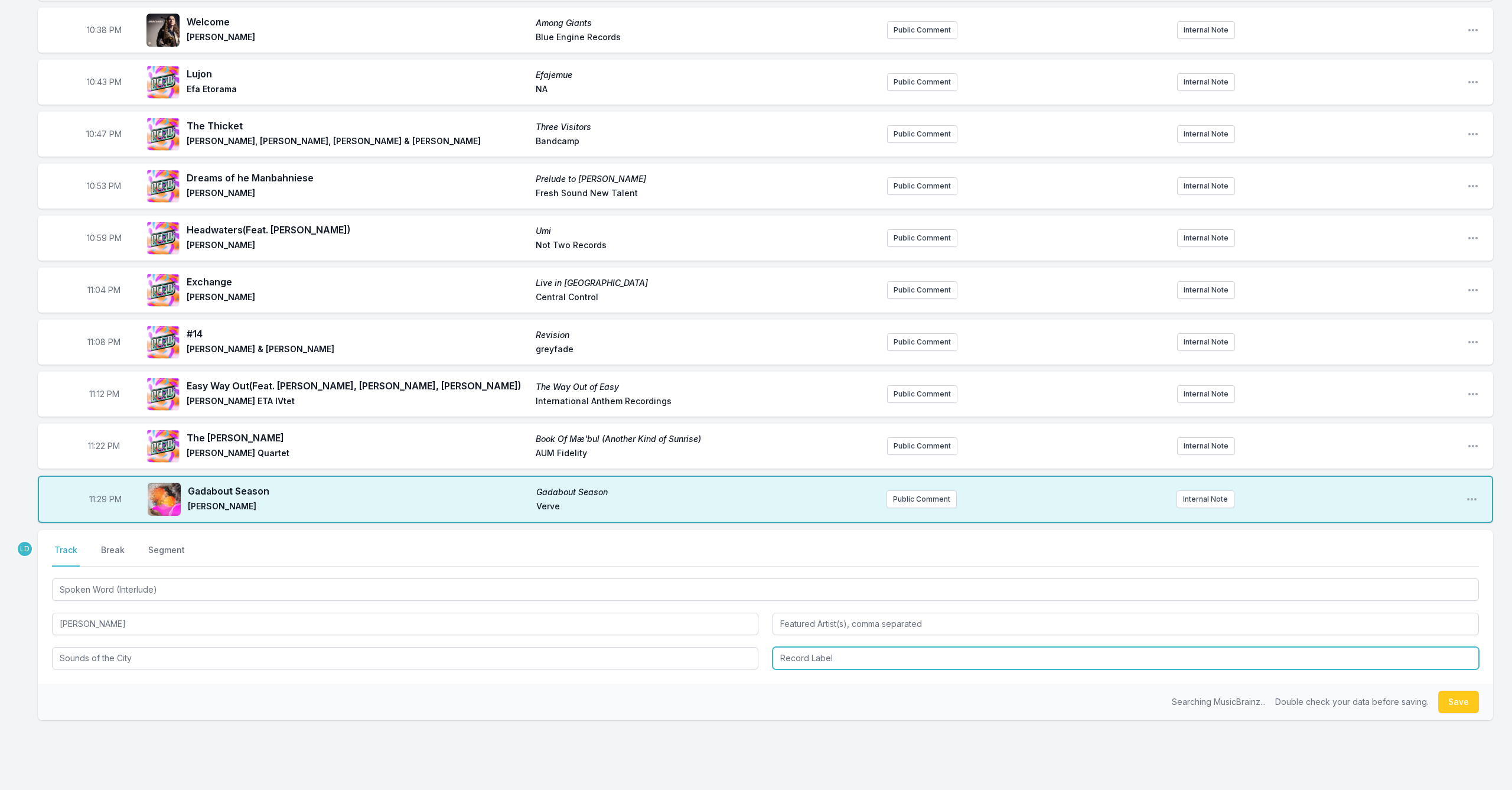
type input "Sounds of the City"
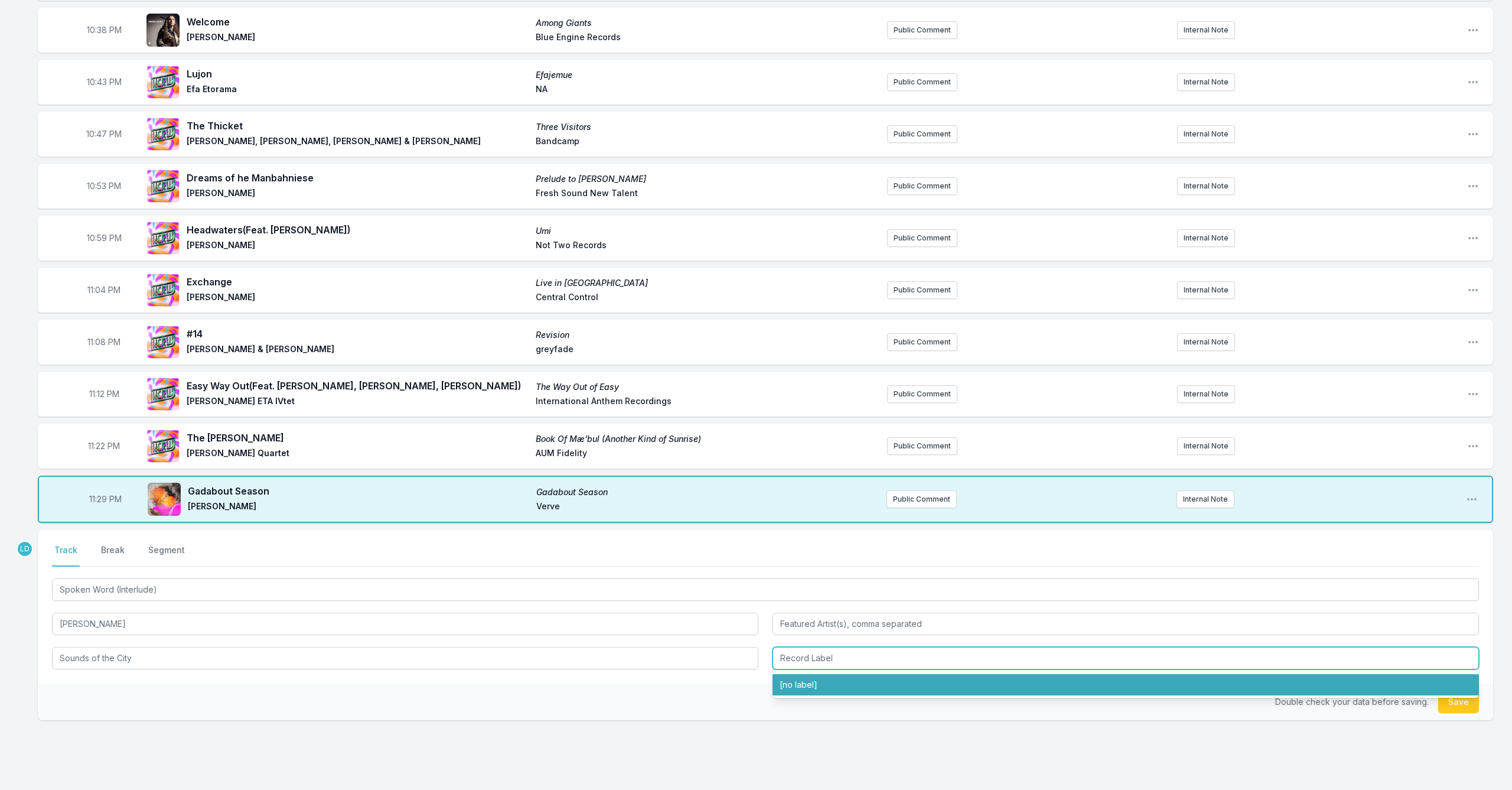
click at [781, 662] on li "[no label]" at bounding box center [1125, 685] width 706 height 21
type input "[no label]"
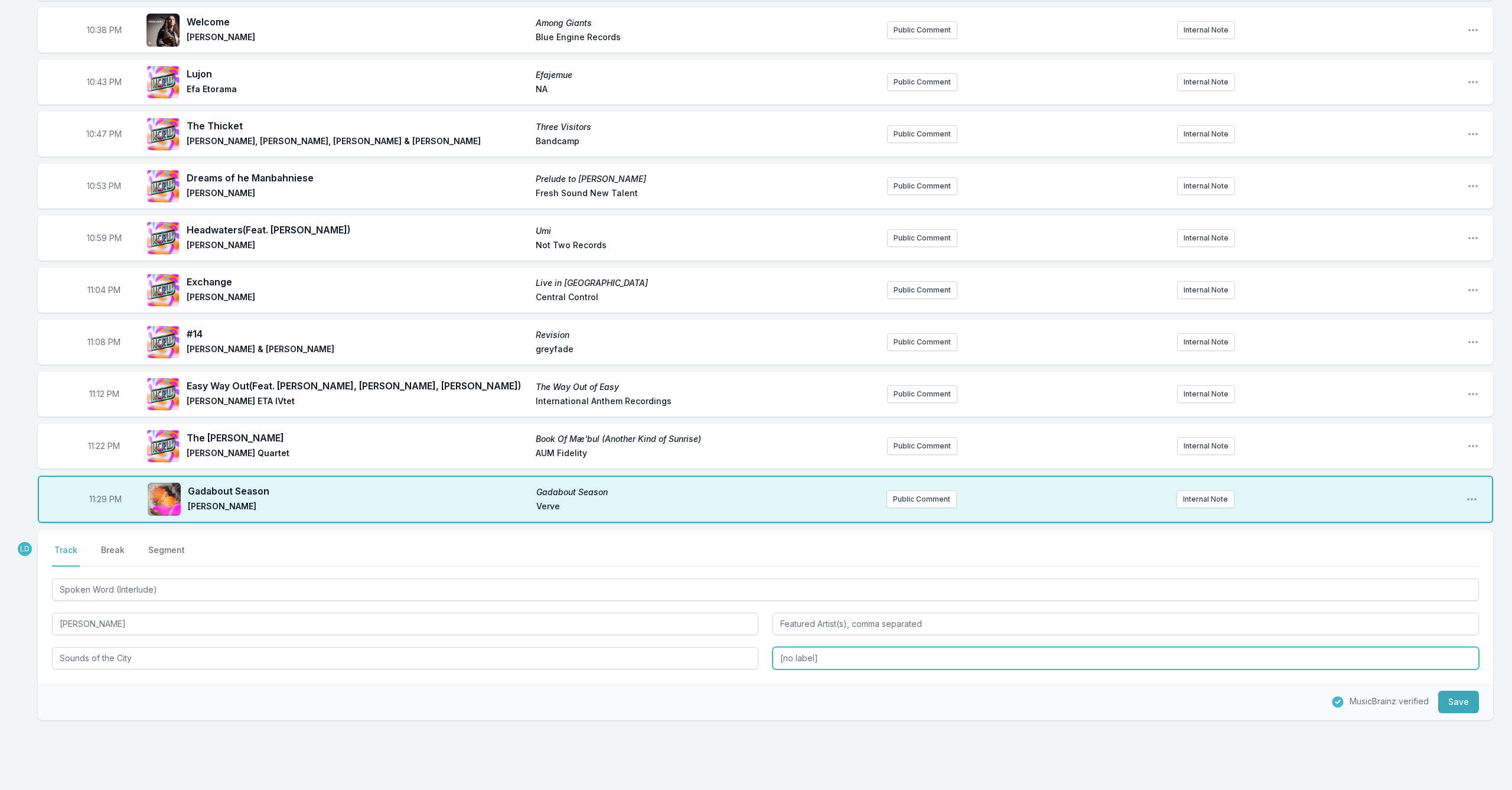
scroll to position [415, 0]
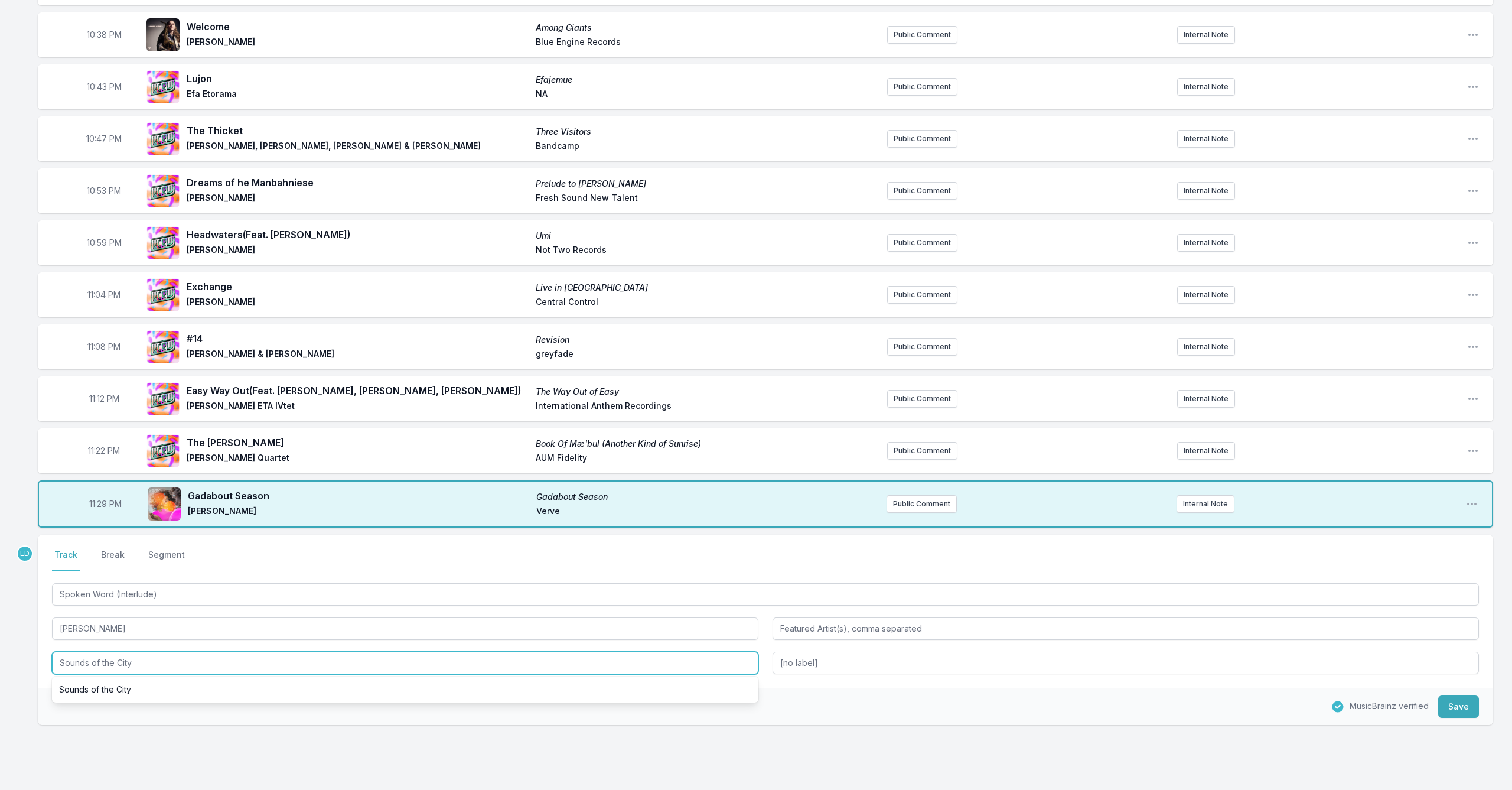
drag, startPoint x: 148, startPoint y: 658, endPoint x: 49, endPoint y: 659, distance: 99.0
click at [45, 662] on div "Select a tab Track Break Segment Track Break Segment Spoken Word (Interlude) [P…" at bounding box center [766, 612] width 1455 height 154
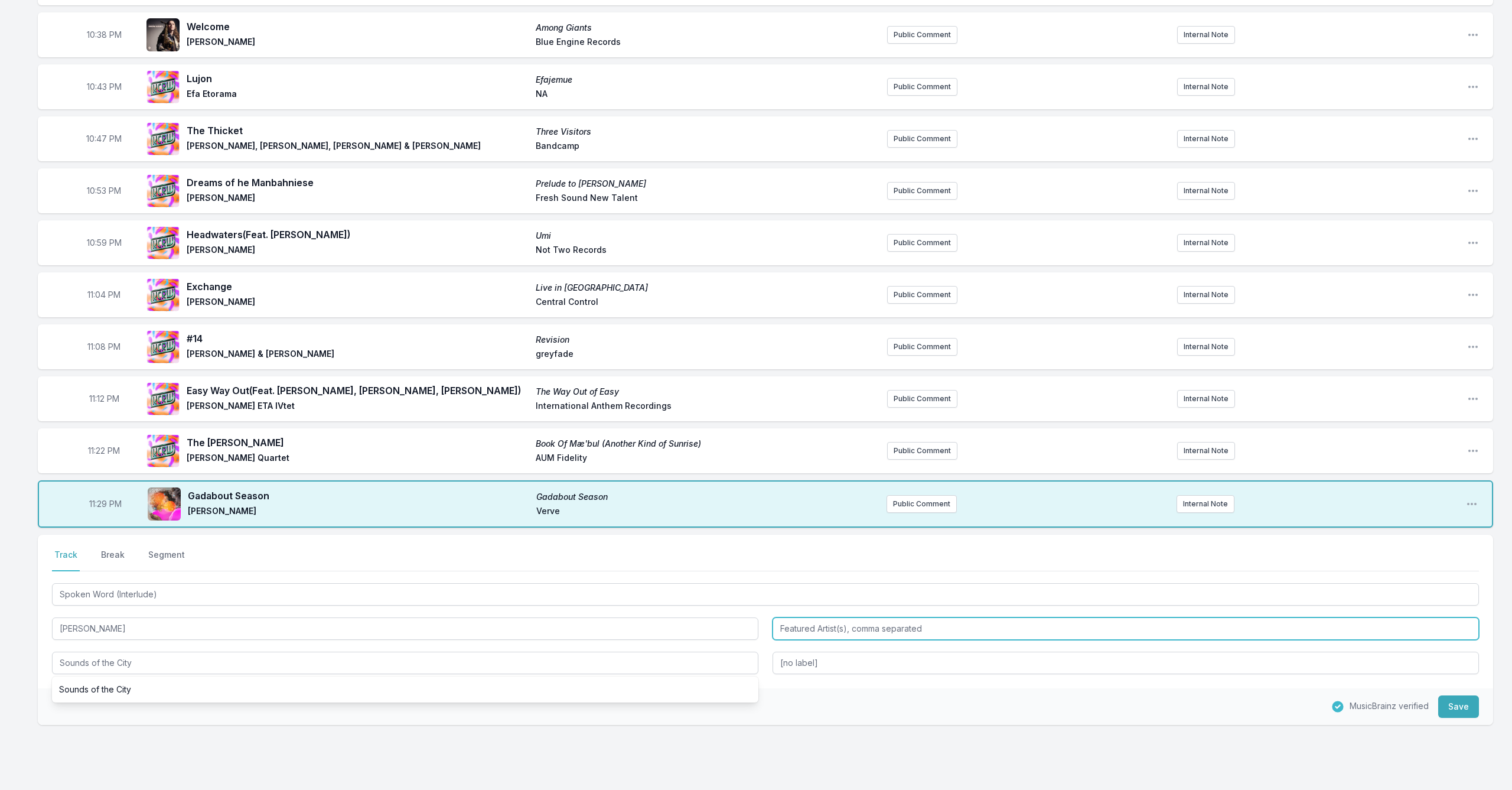
click at [781, 633] on input "Featured Artist(s), comma separated" at bounding box center [1125, 628] width 706 height 22
type input "[PERSON_NAME]"
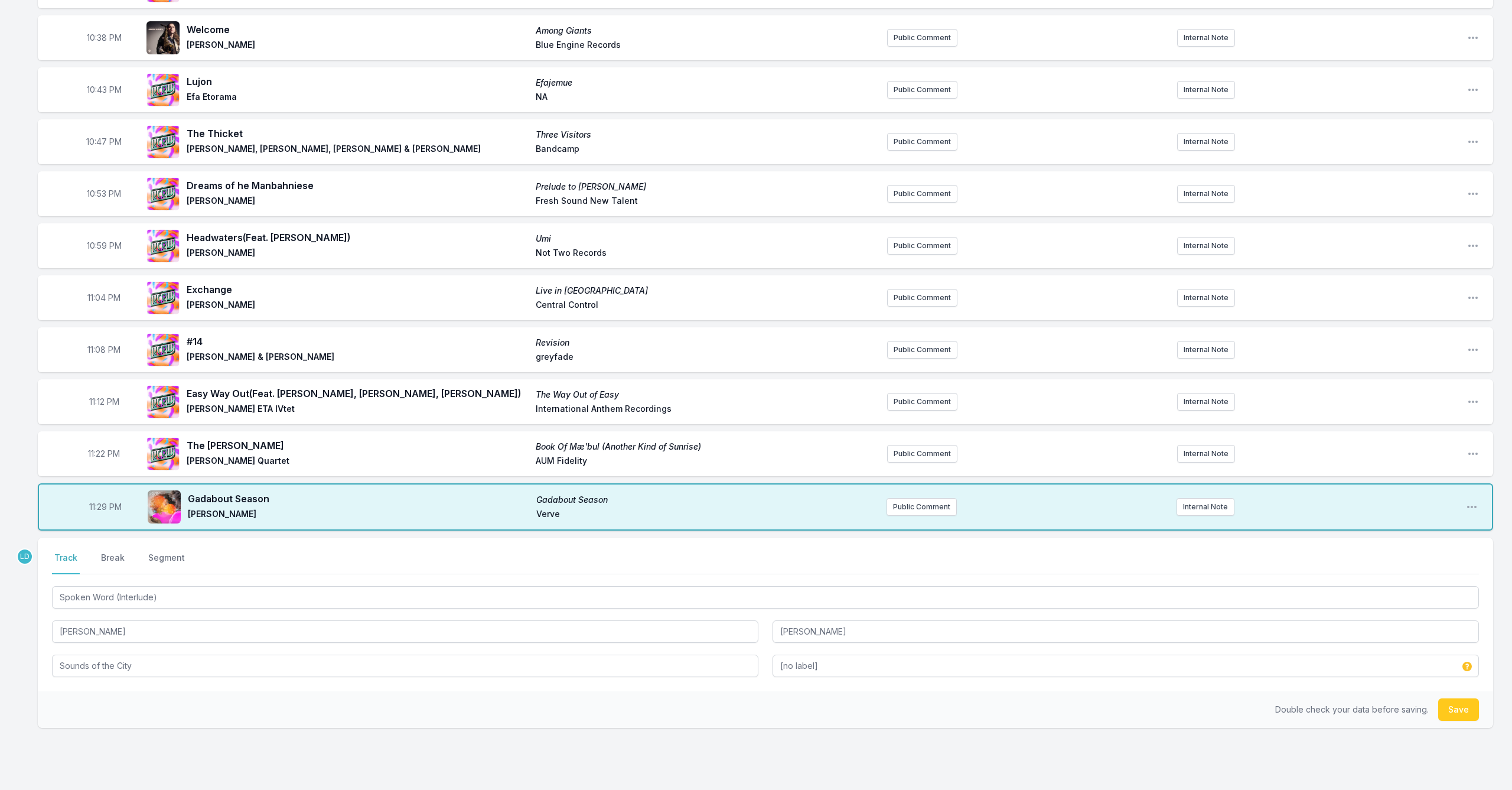
click at [781, 662] on button "Save" at bounding box center [1458, 709] width 41 height 22
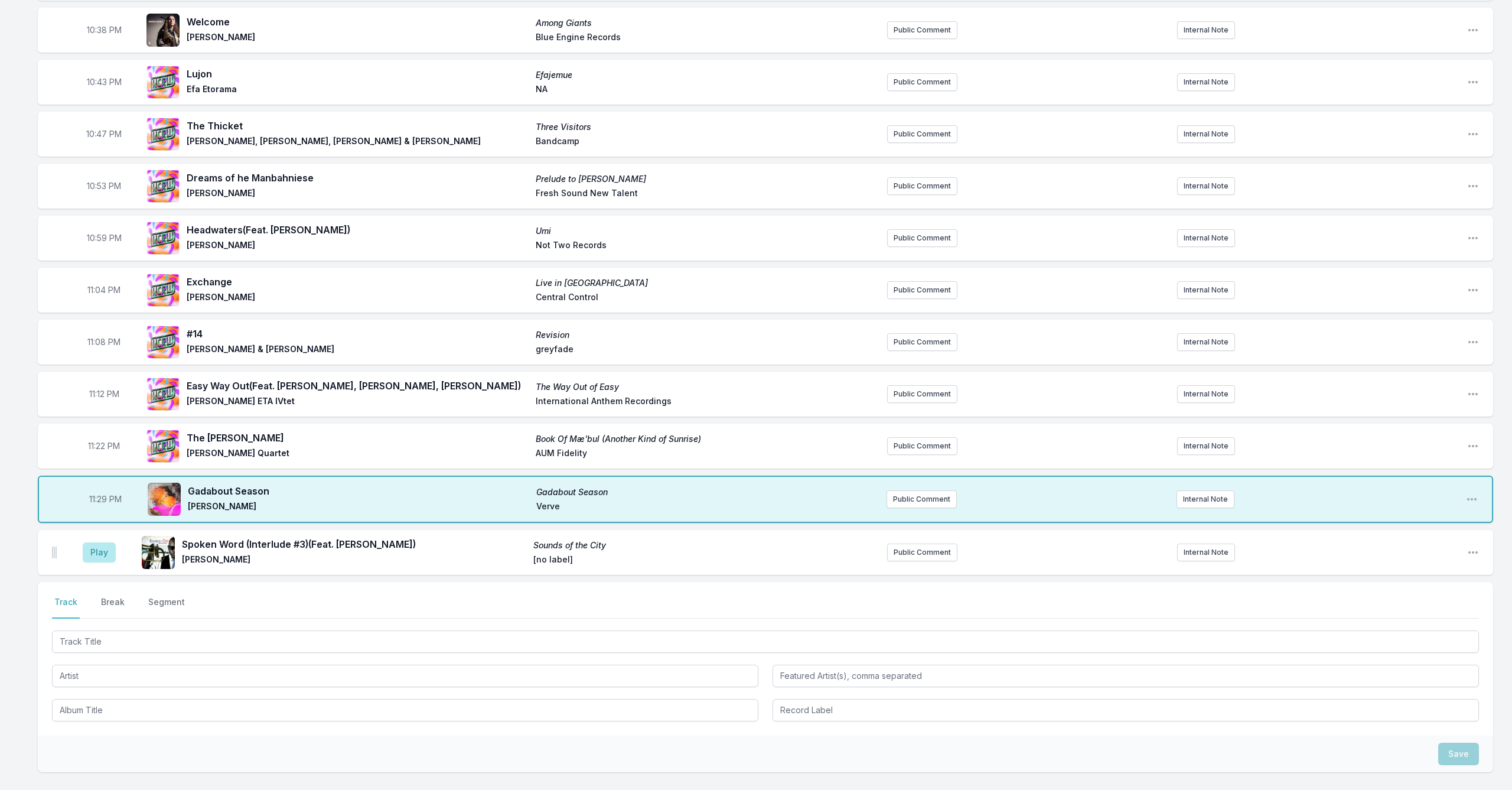
scroll to position [422, 0]
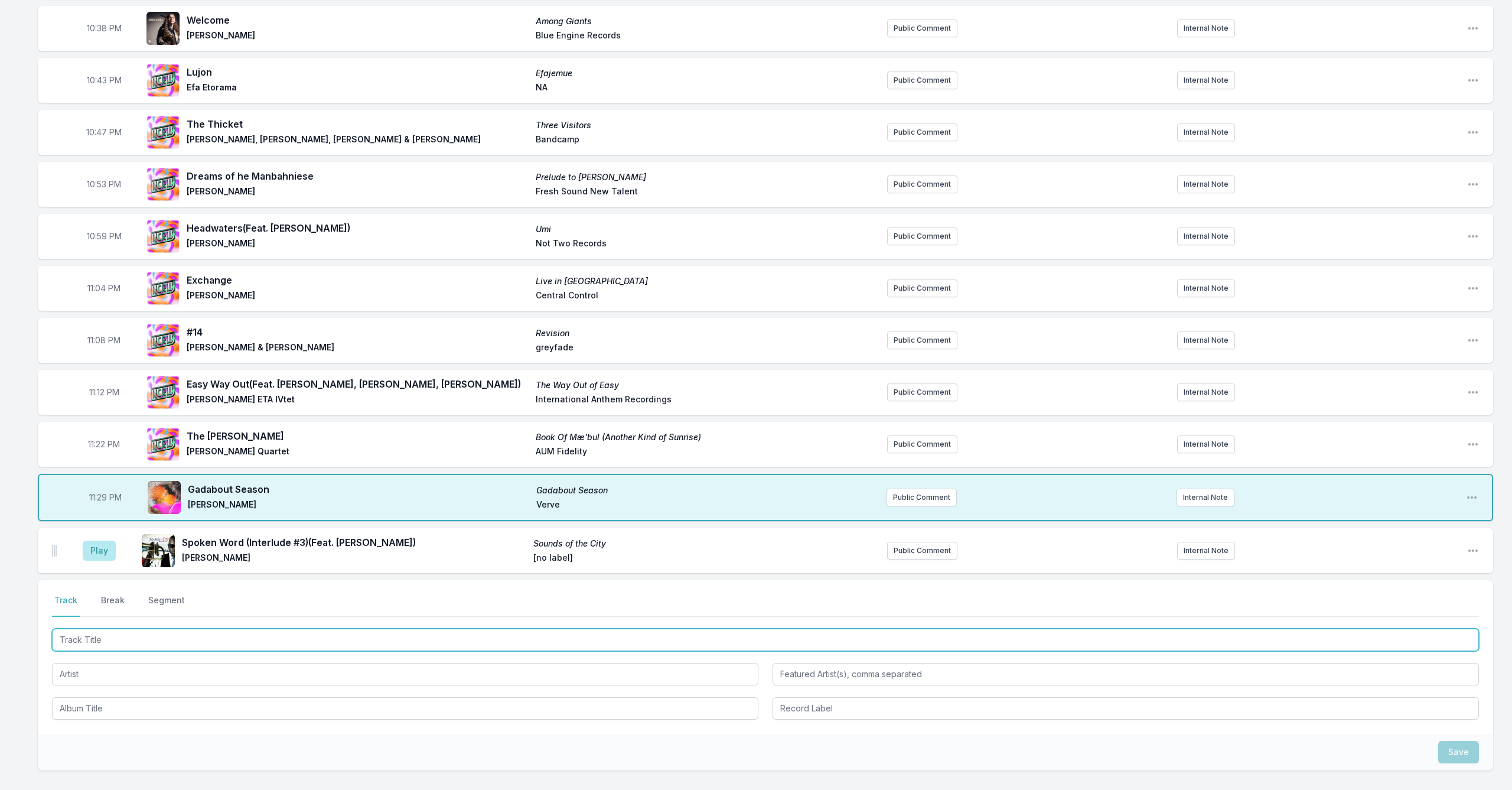
click at [513, 644] on input "Track Title" at bounding box center [765, 639] width 1427 height 22
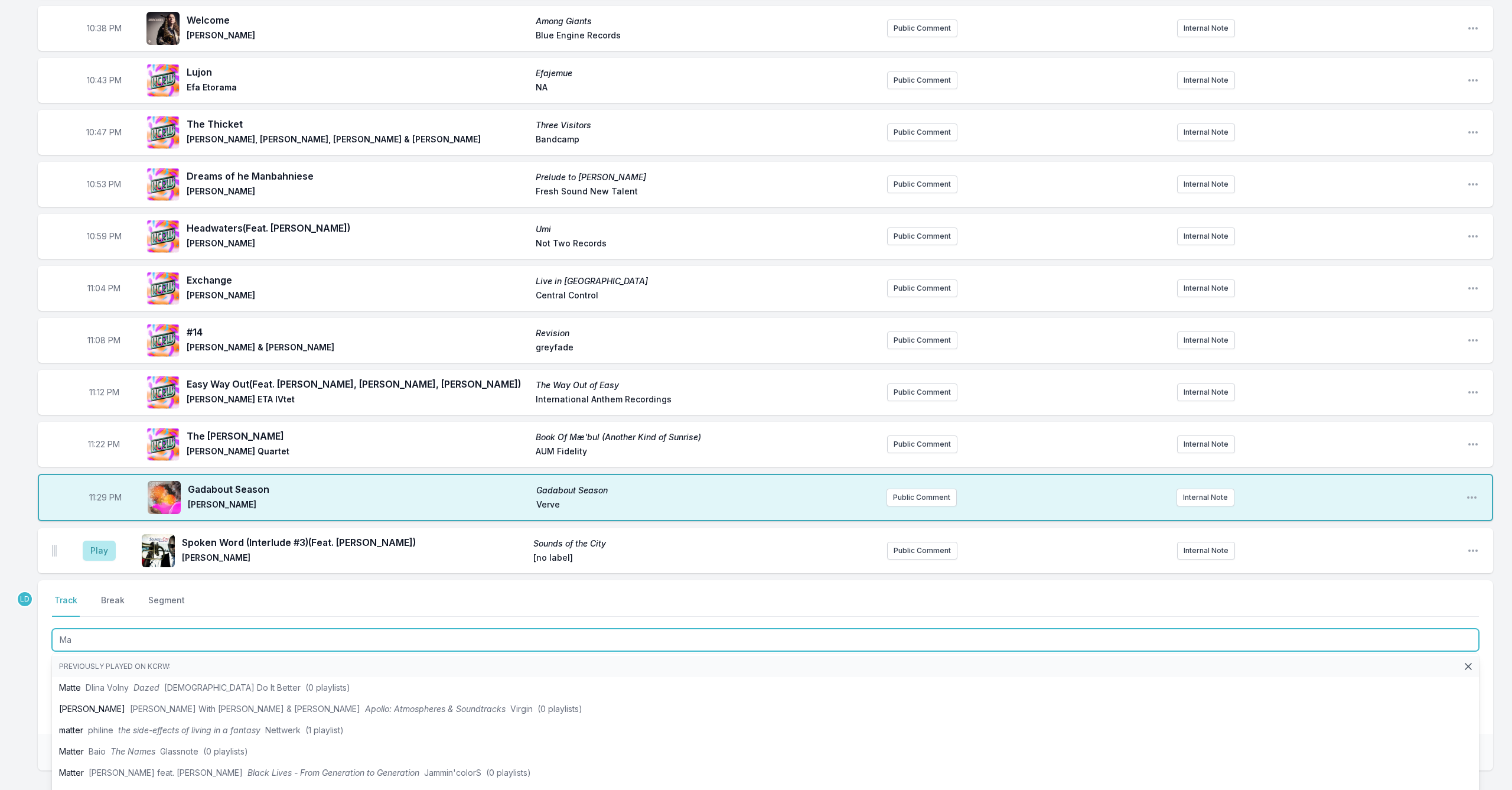
type input "M"
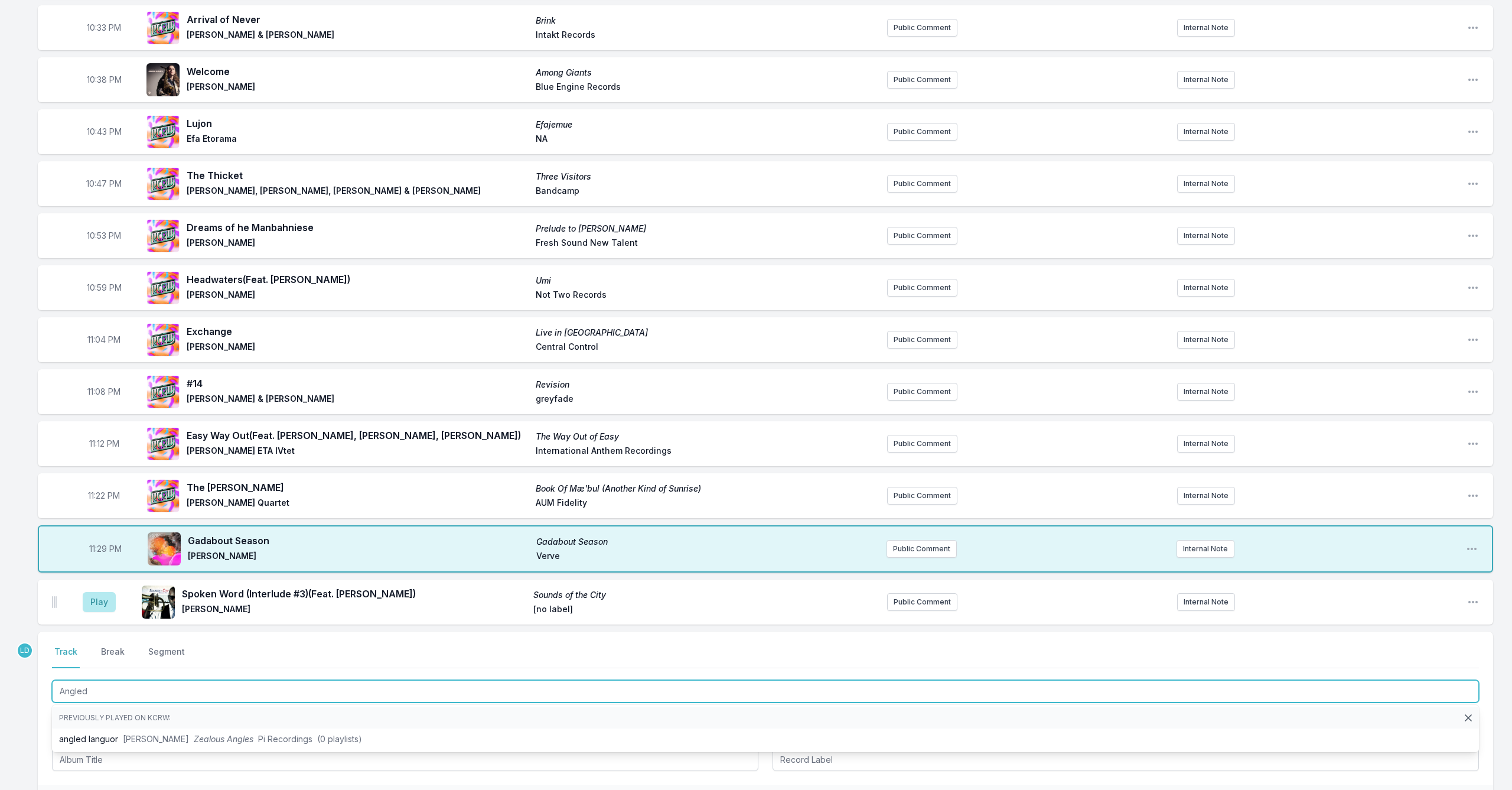
type input "Angled"
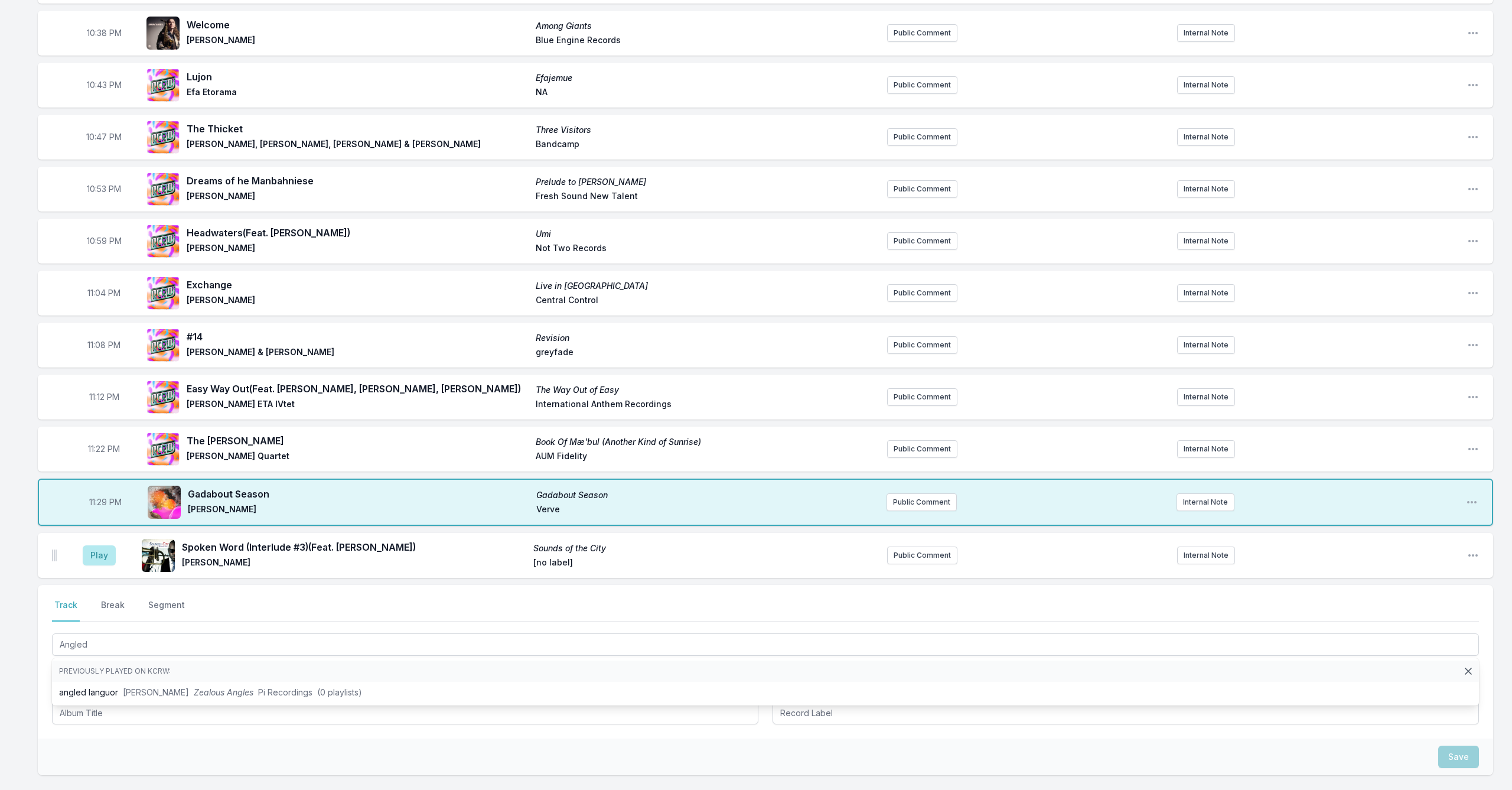
scroll to position [418, 0]
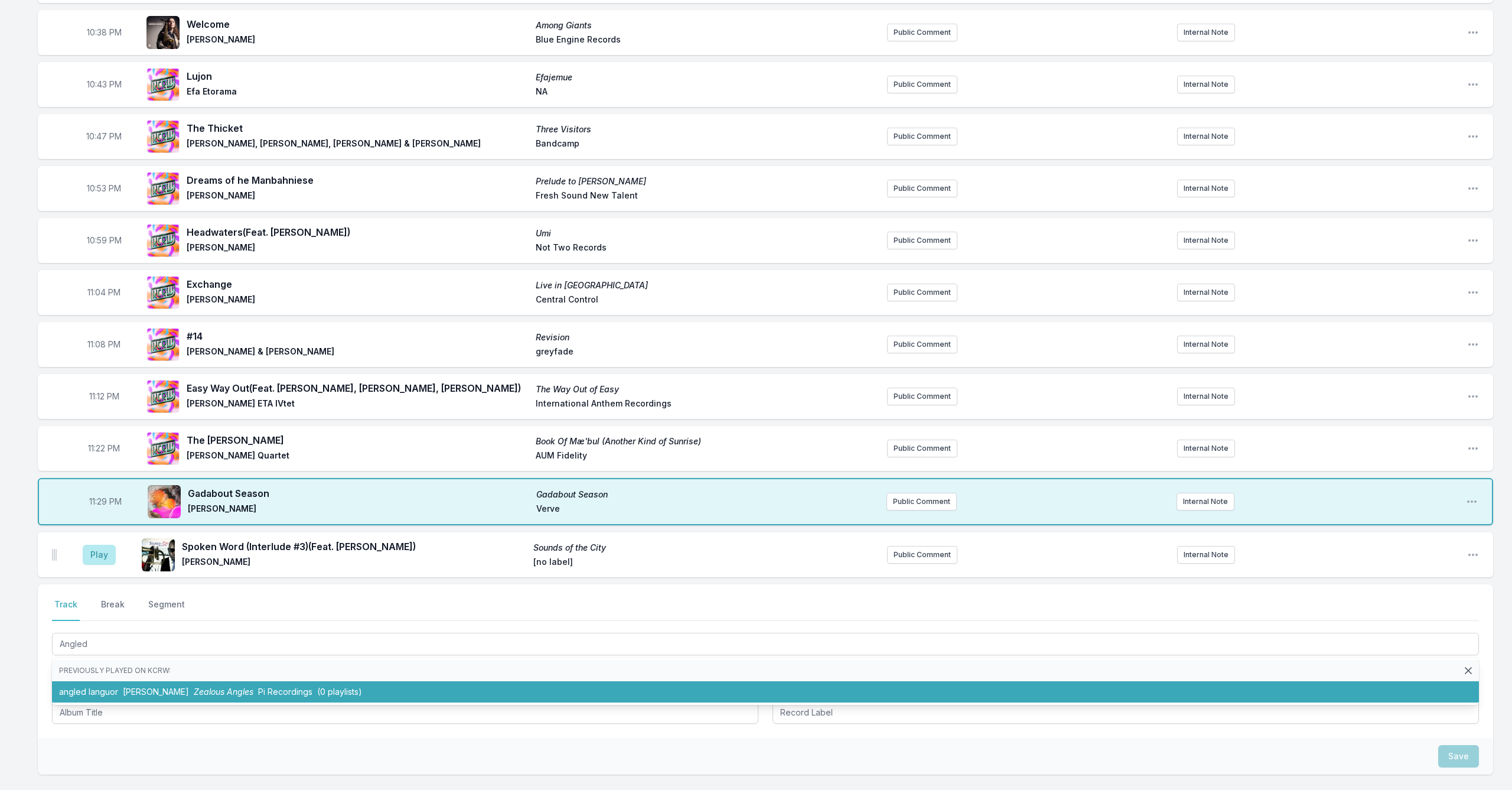
click at [397, 662] on li "angled languor [PERSON_NAME] Zealous Angles Pi Recordings (0 playlists)" at bounding box center [765, 692] width 1427 height 21
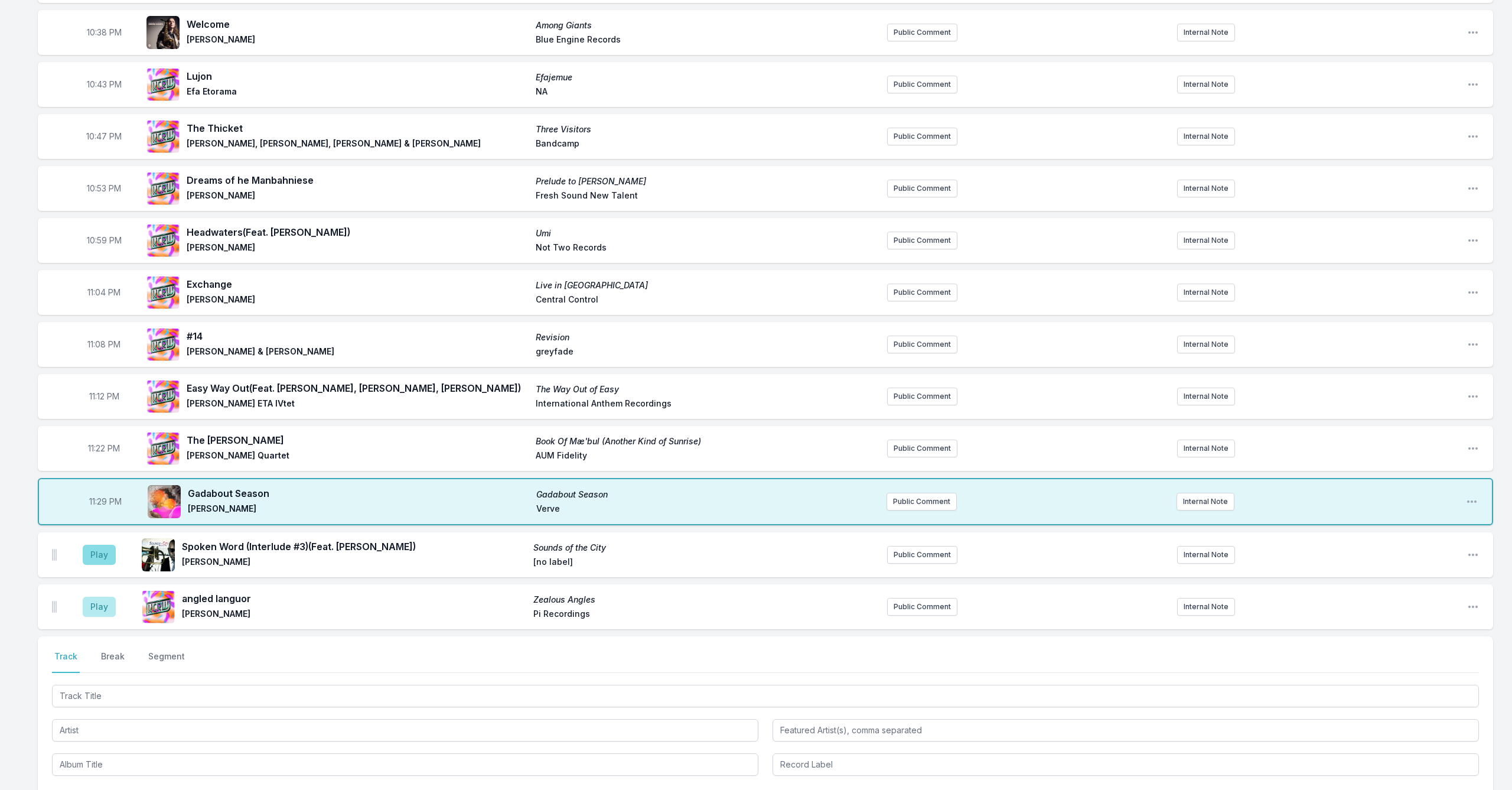
click at [99, 551] on button "Play" at bounding box center [99, 554] width 33 height 20
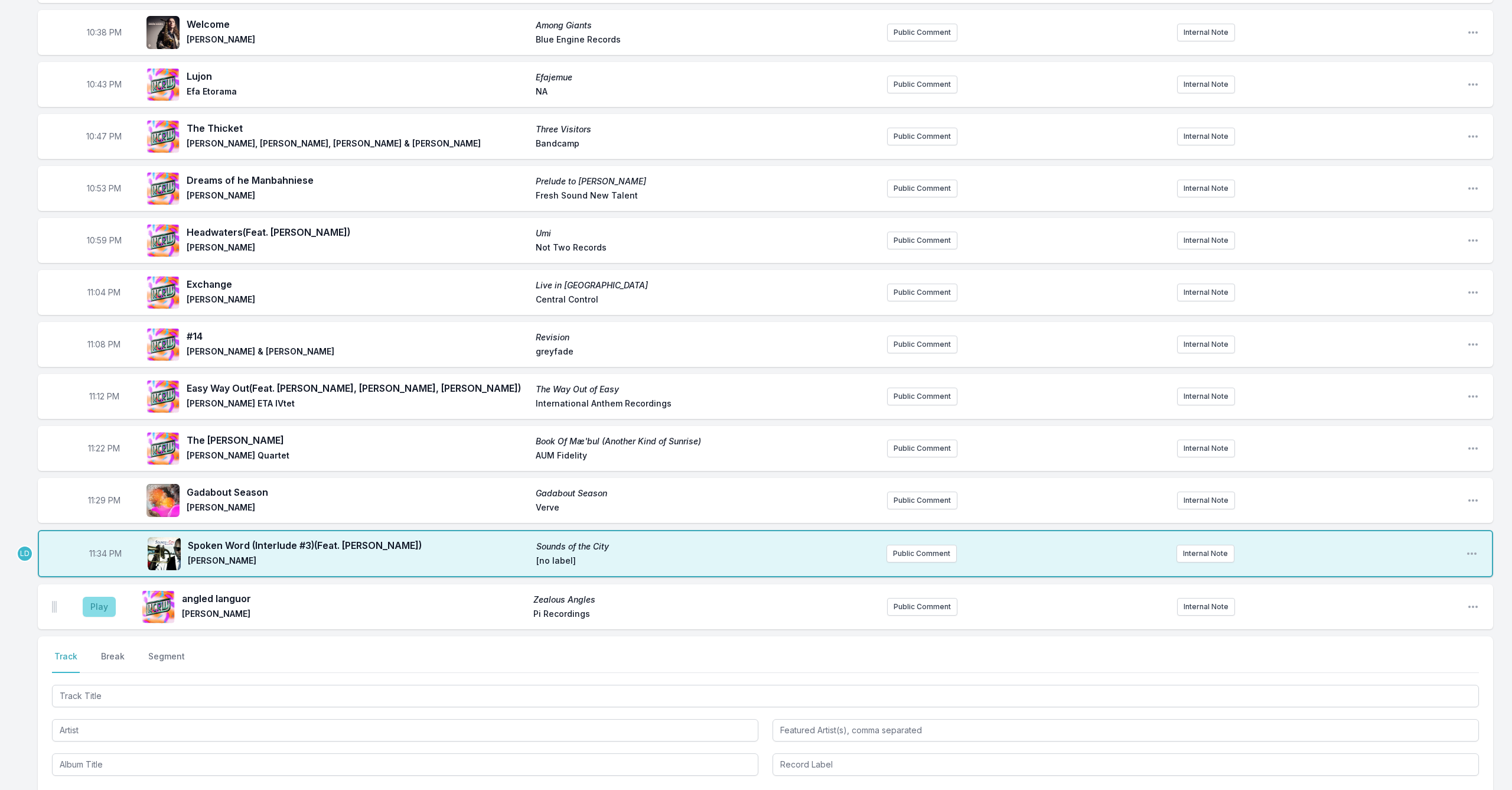
click at [100, 603] on button "Play" at bounding box center [99, 606] width 33 height 20
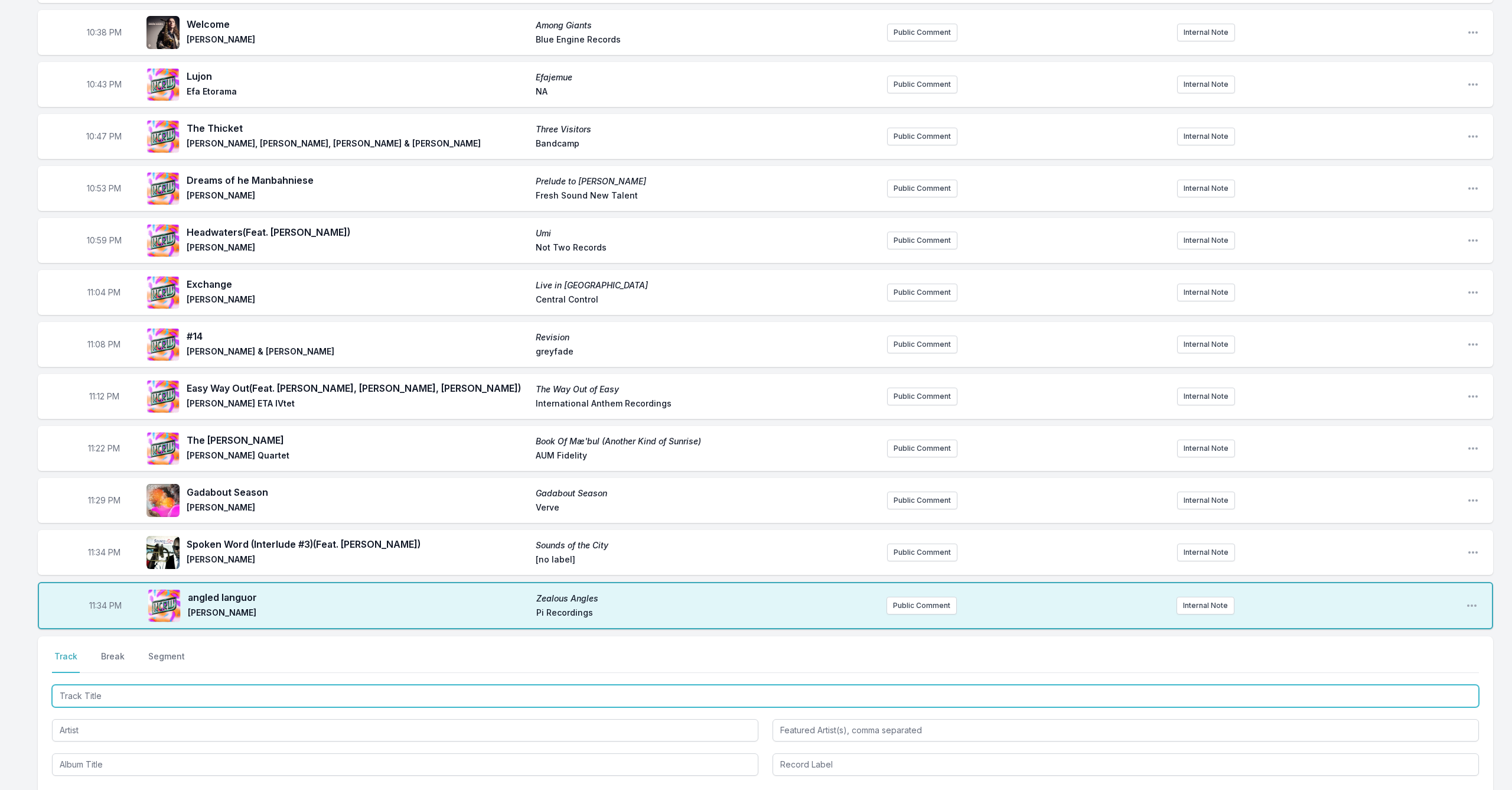
click at [221, 662] on input "Track Title" at bounding box center [765, 696] width 1427 height 22
type input "North Star"
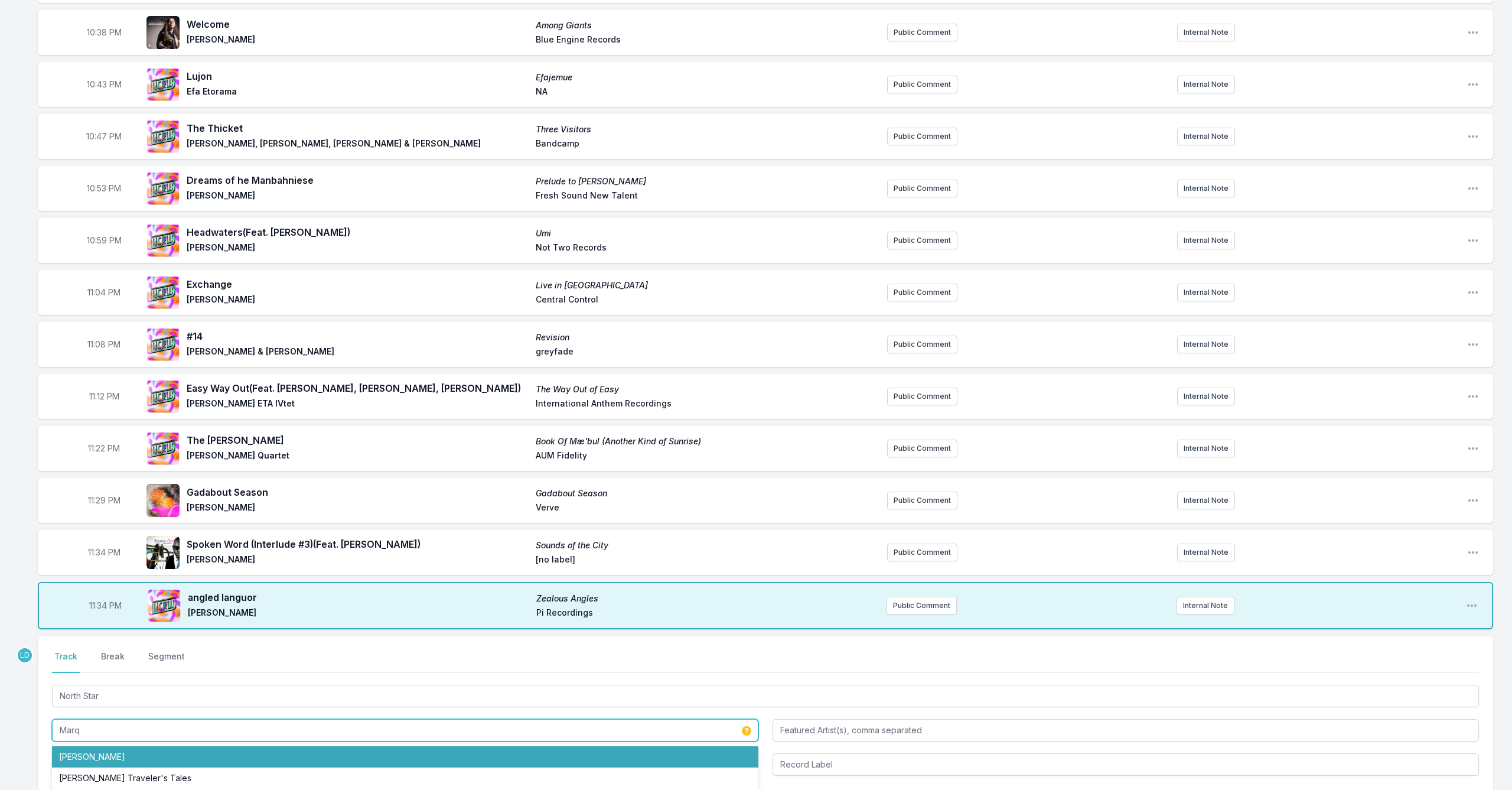
click at [201, 662] on li "[PERSON_NAME]" at bounding box center [404, 757] width 706 height 21
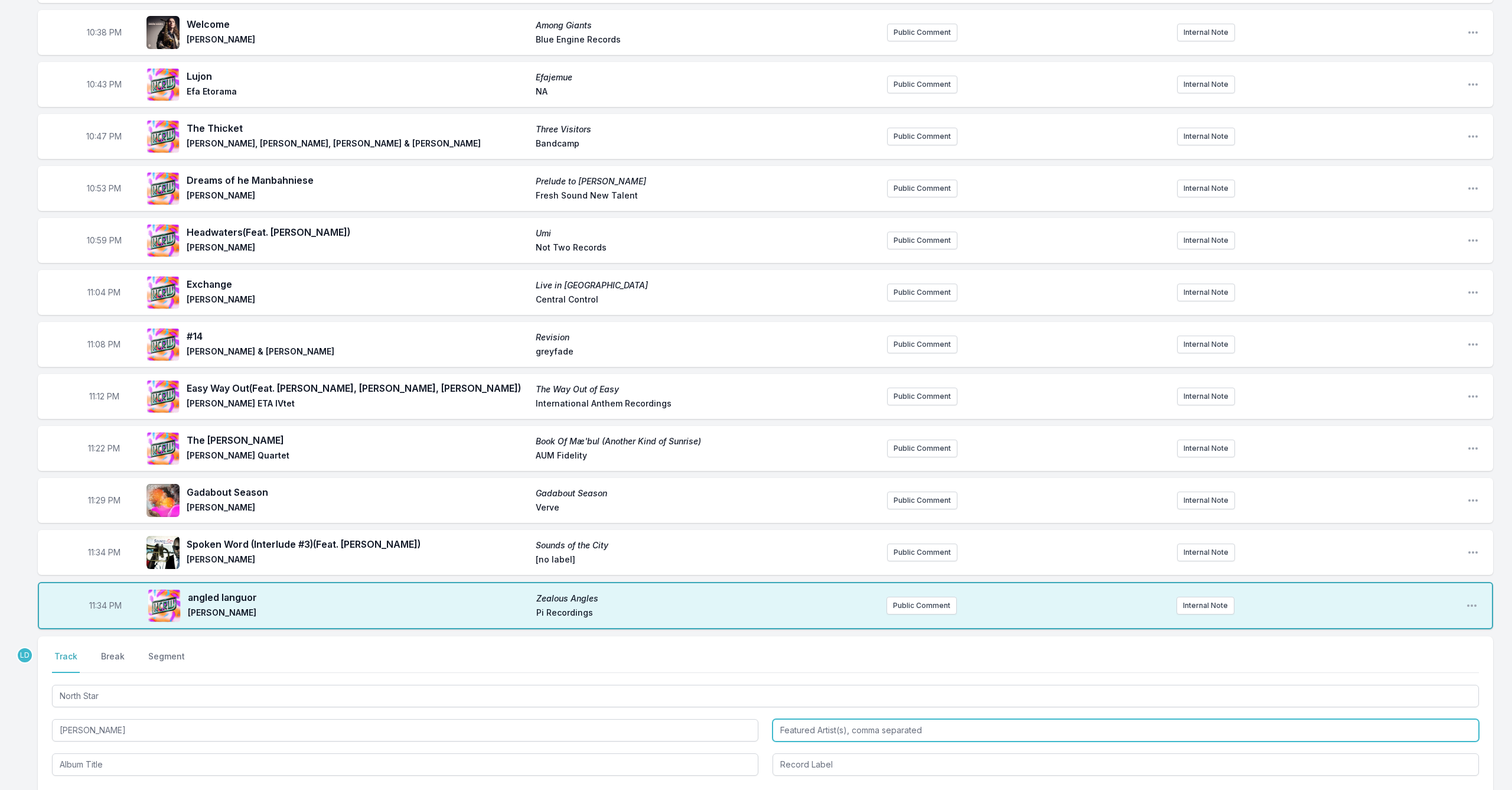
type input "[PERSON_NAME]"
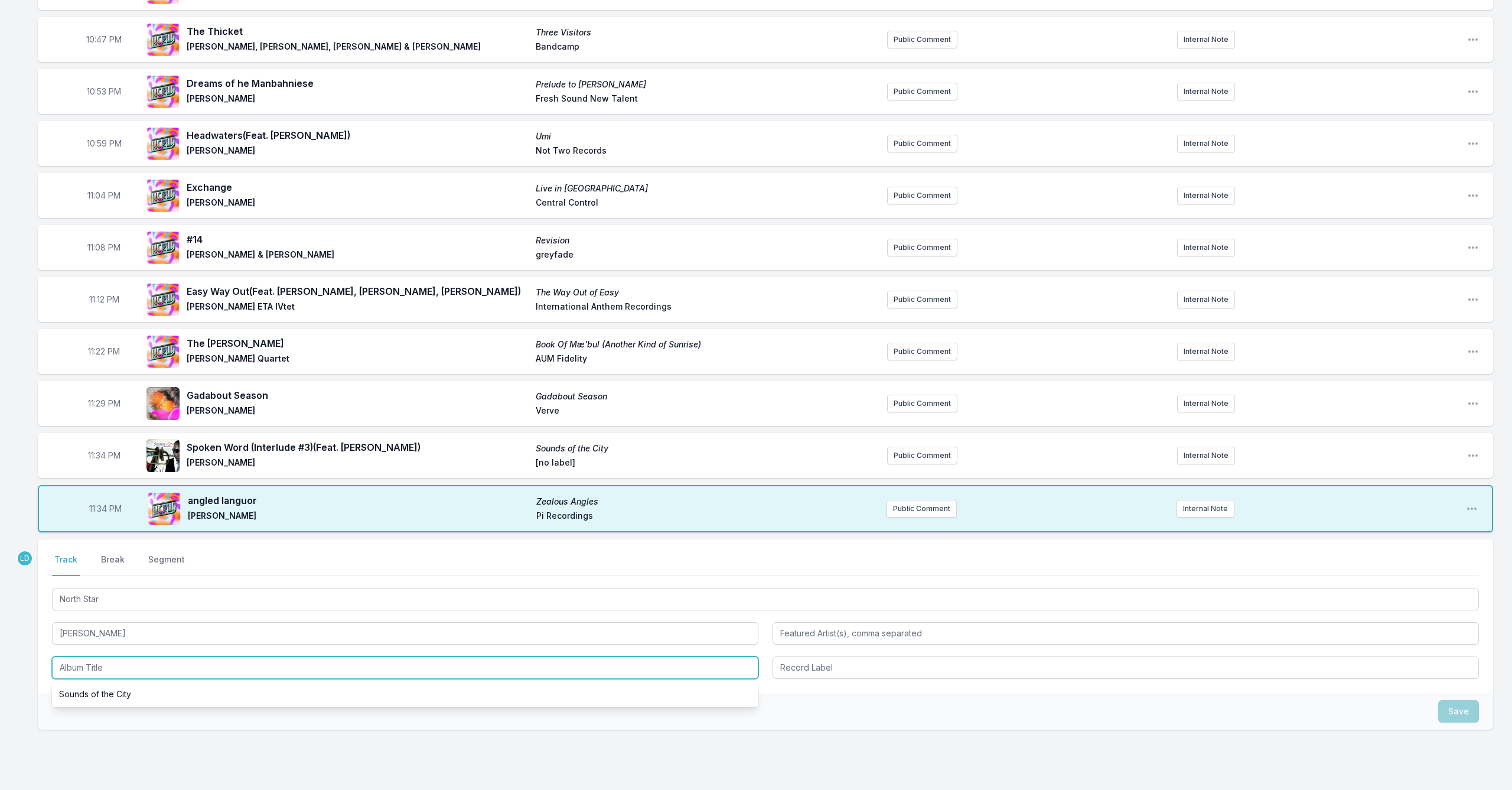
scroll to position [516, 0]
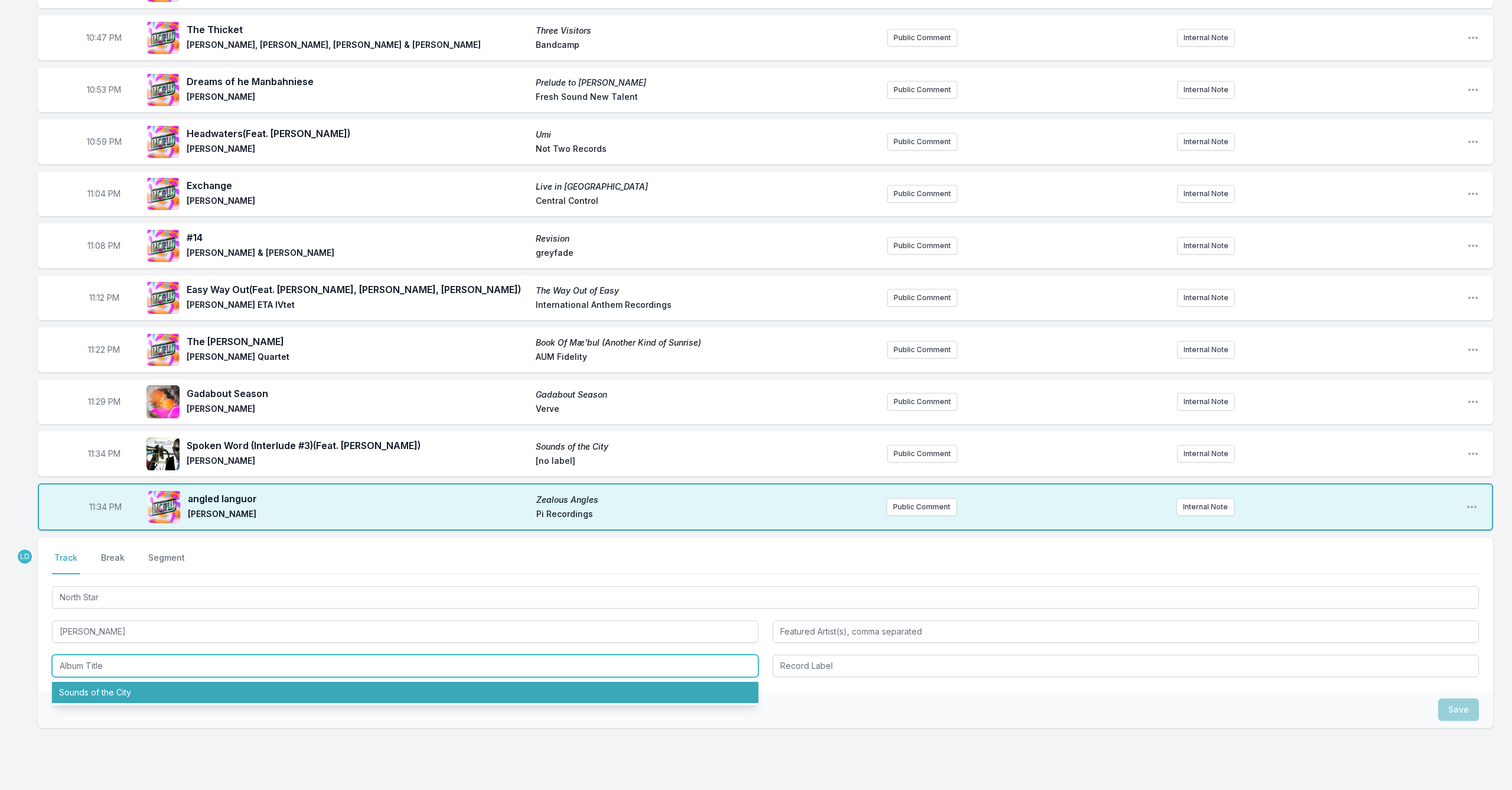
click at [181, 662] on li "Sounds of the City" at bounding box center [404, 693] width 706 height 21
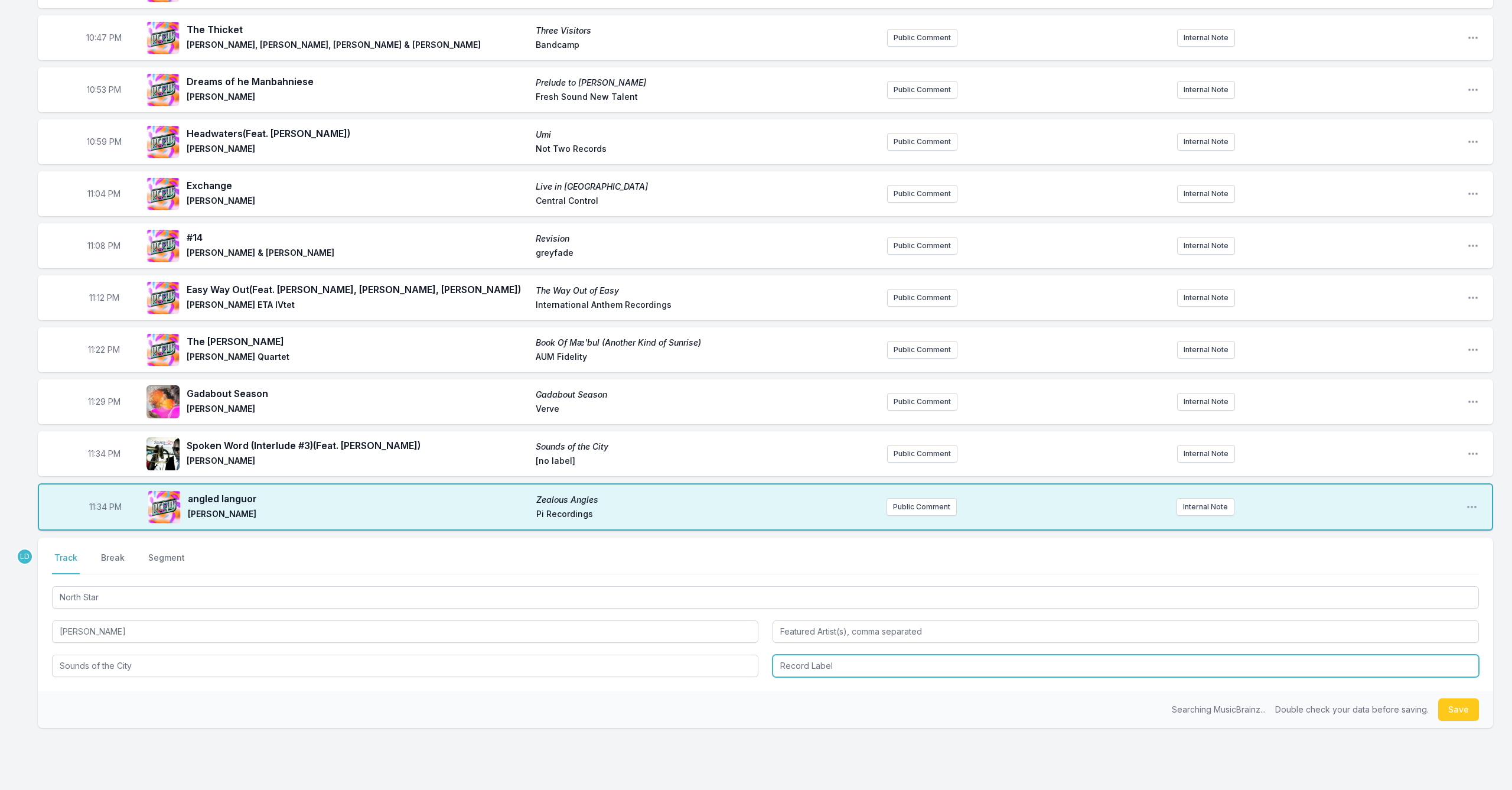
type input "Sounds of the City"
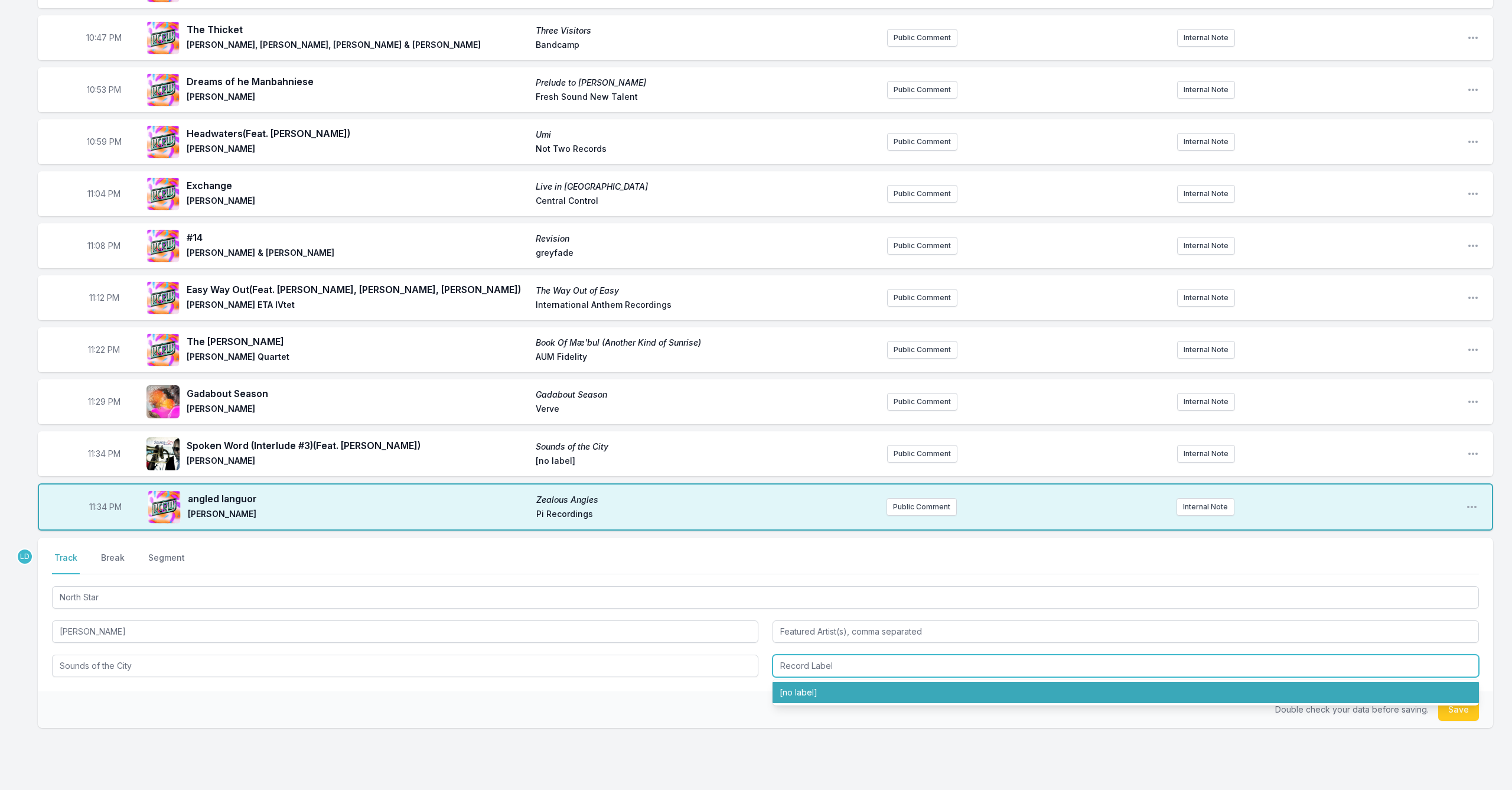
click at [781, 662] on li "[no label]" at bounding box center [1125, 693] width 706 height 21
type input "[no label]"
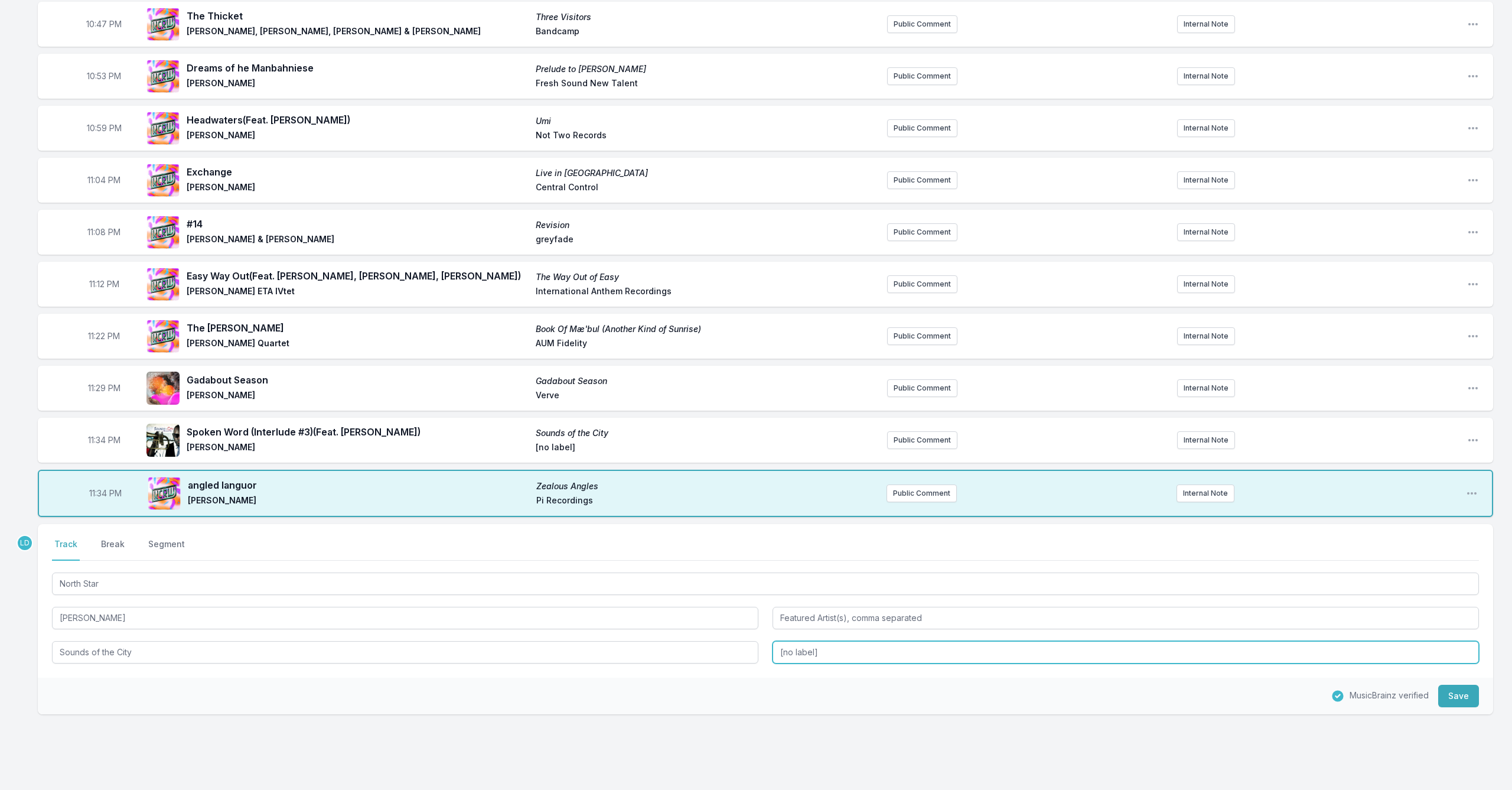
scroll to position [540, 0]
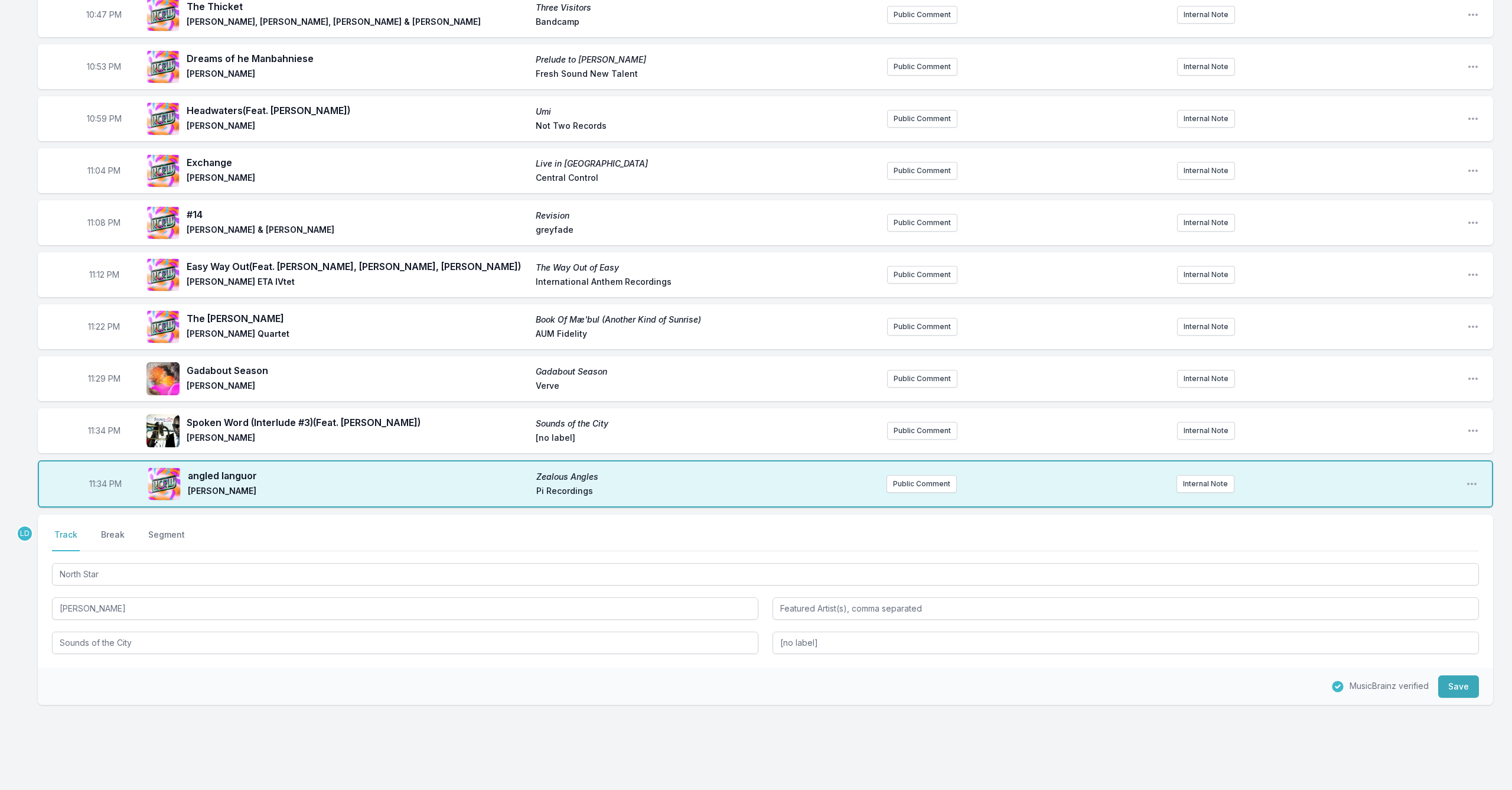
drag, startPoint x: 1473, startPoint y: 687, endPoint x: 1389, endPoint y: 684, distance: 84.1
click at [781, 662] on button "Save" at bounding box center [1458, 686] width 41 height 22
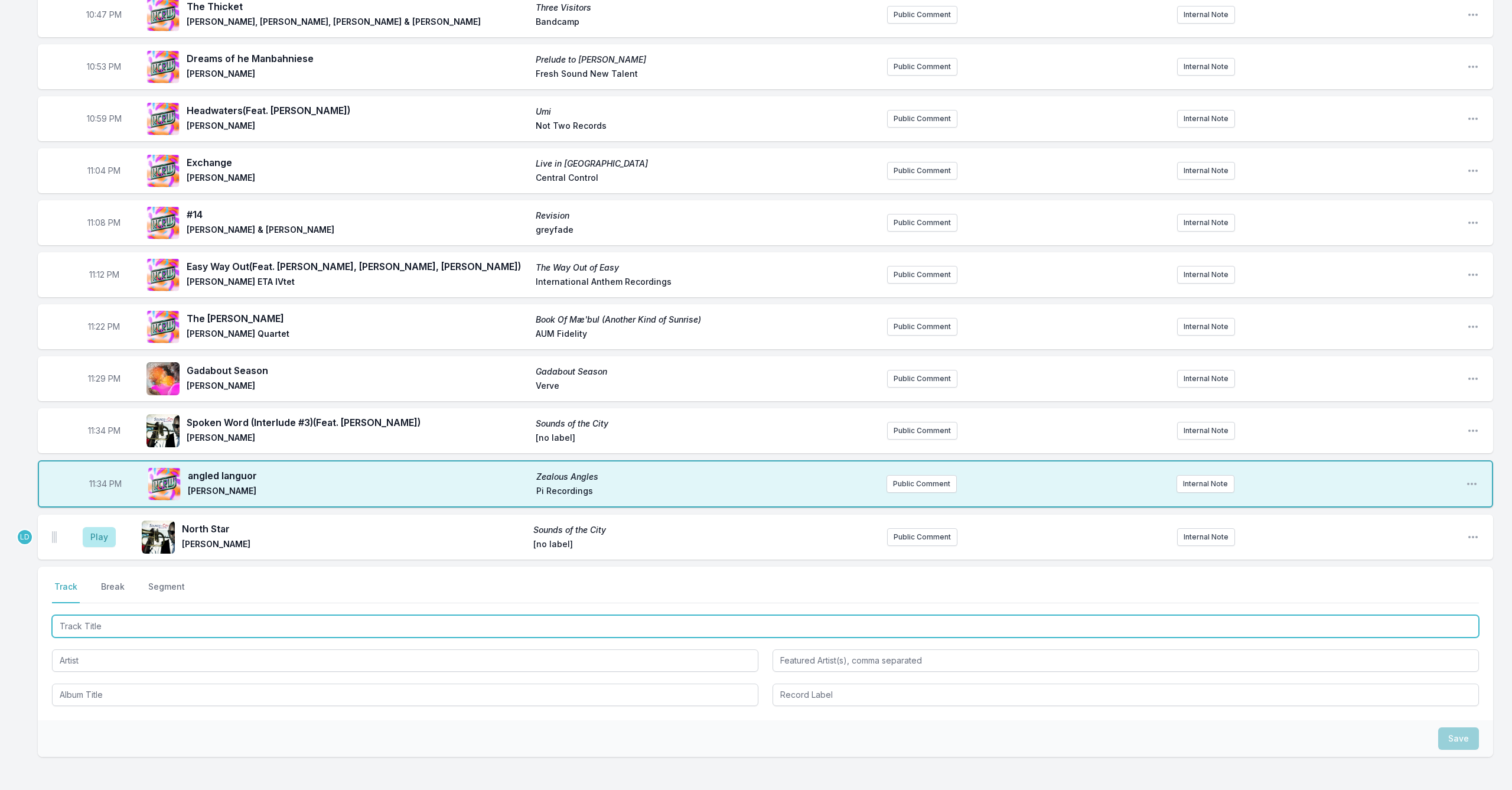
click at [190, 623] on input "Track Title" at bounding box center [765, 625] width 1427 height 22
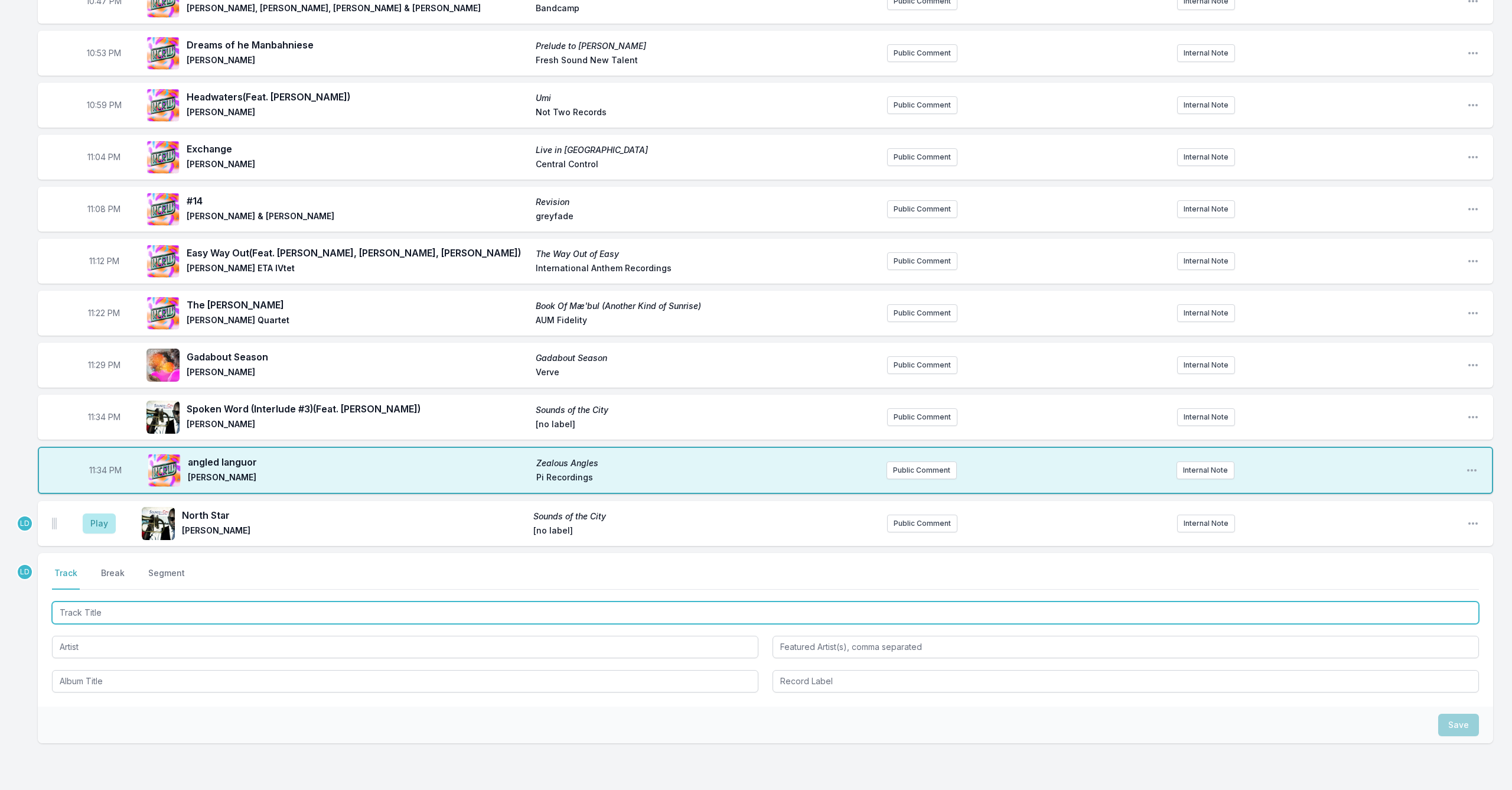
scroll to position [553, 0]
click at [262, 617] on input "Track Title" at bounding box center [765, 612] width 1427 height 22
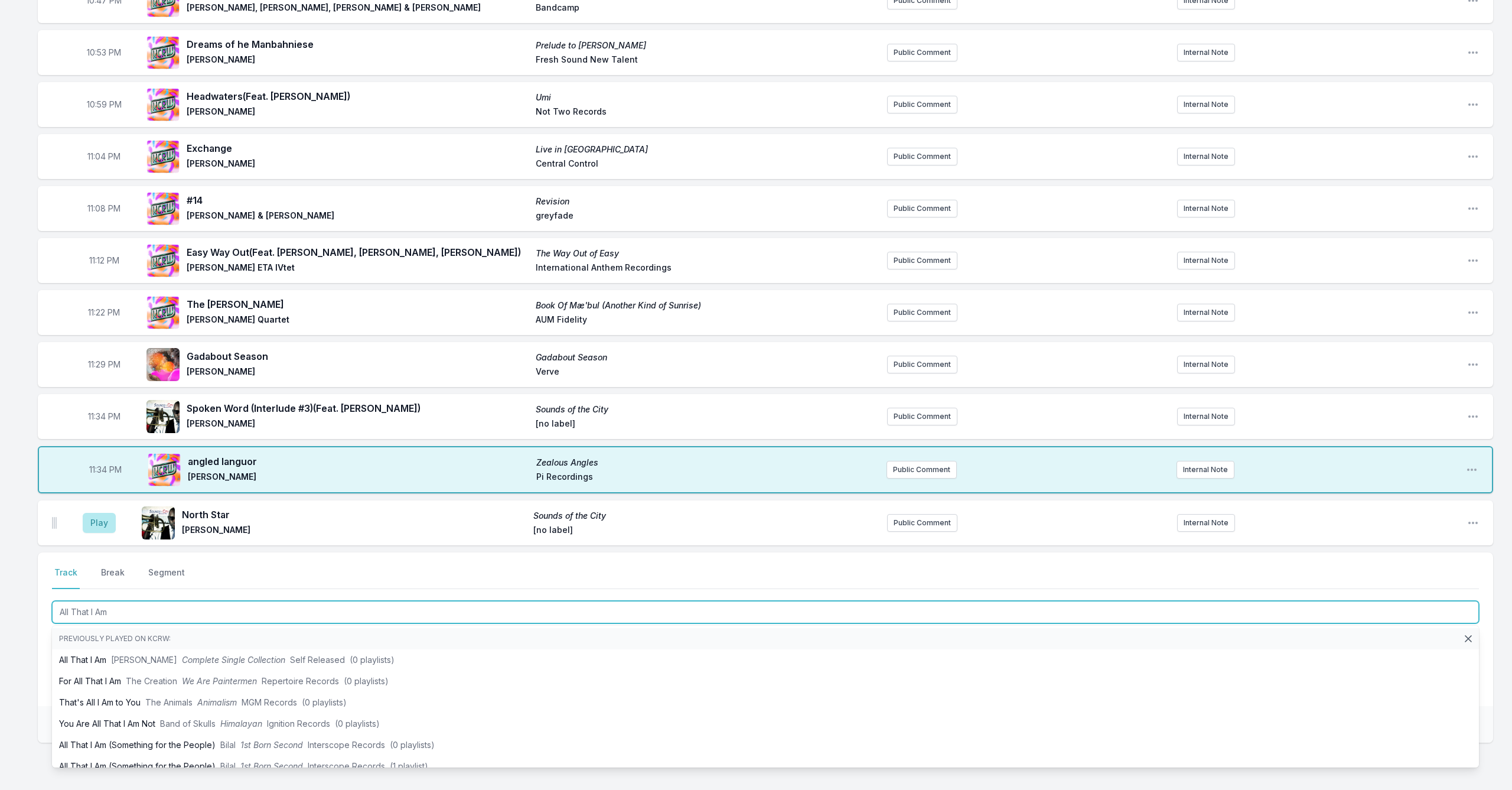
type input "All That I Am"
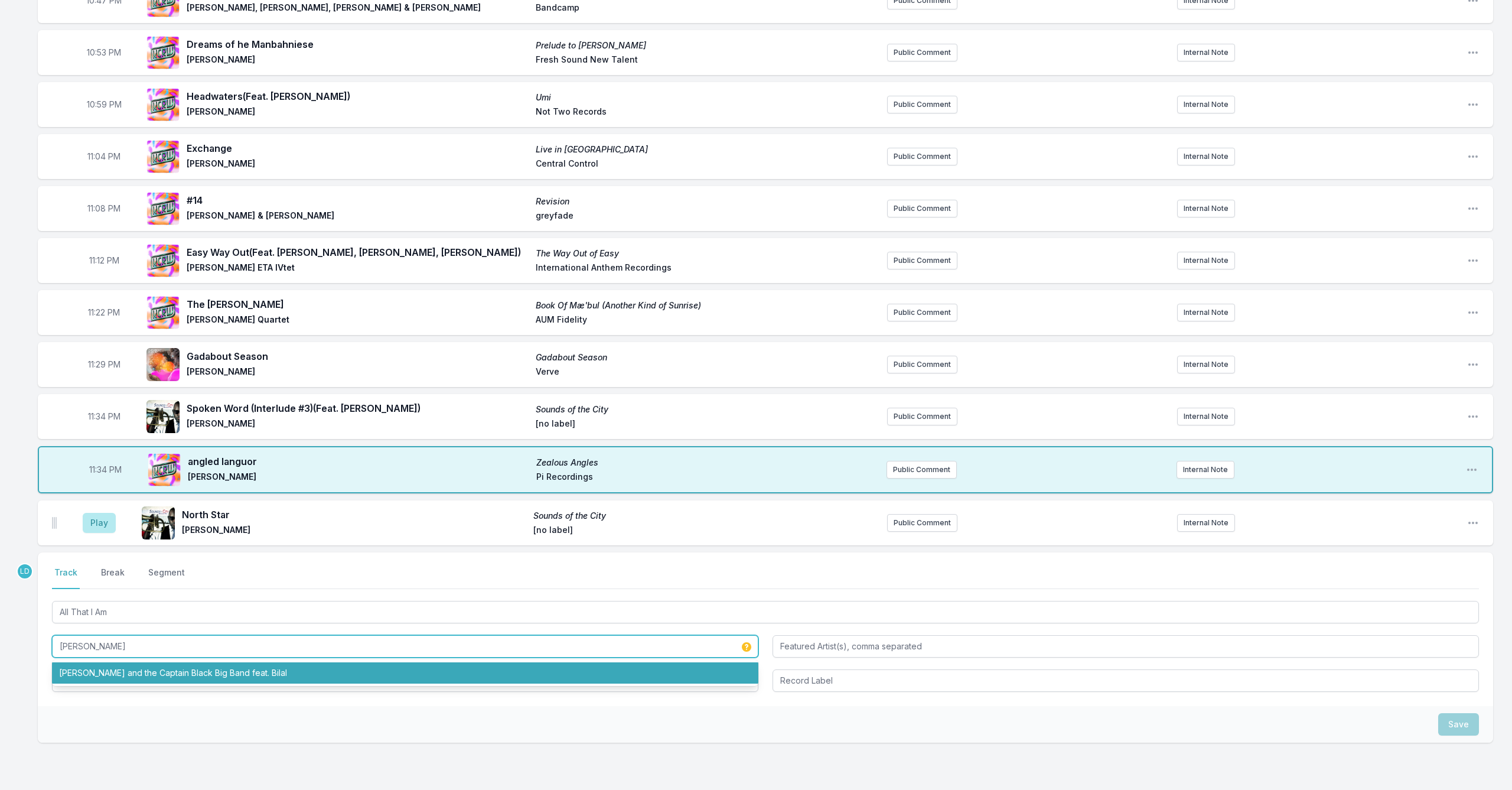
click at [204, 662] on li "[PERSON_NAME] and the Captain Black Big Band feat. Bilal" at bounding box center [404, 673] width 706 height 21
type input "[PERSON_NAME] and the Captain [PERSON_NAME] Big Band"
type input "Bilal"
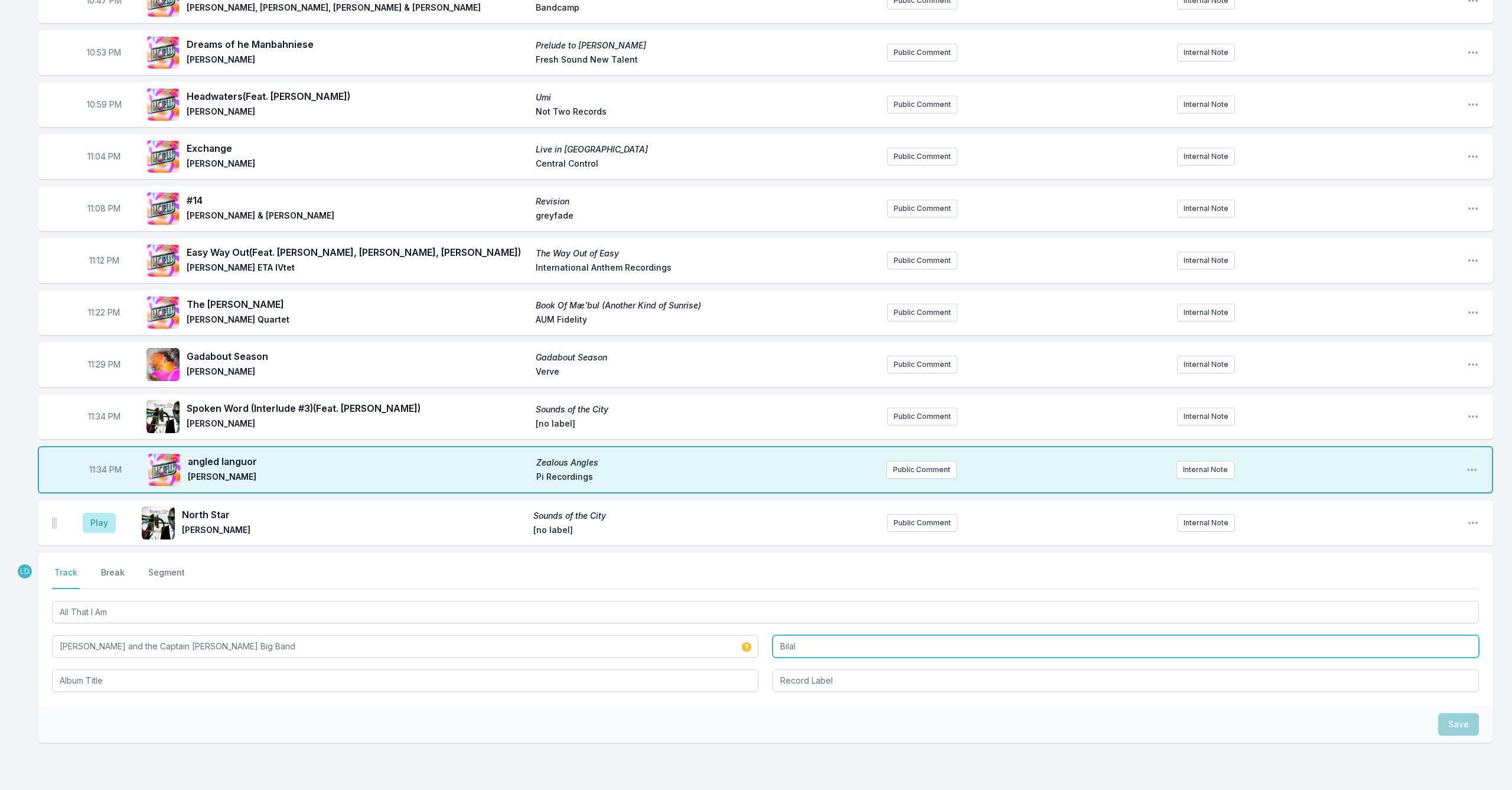
type input "[PERSON_NAME] and the Captain [PERSON_NAME] Big Band"
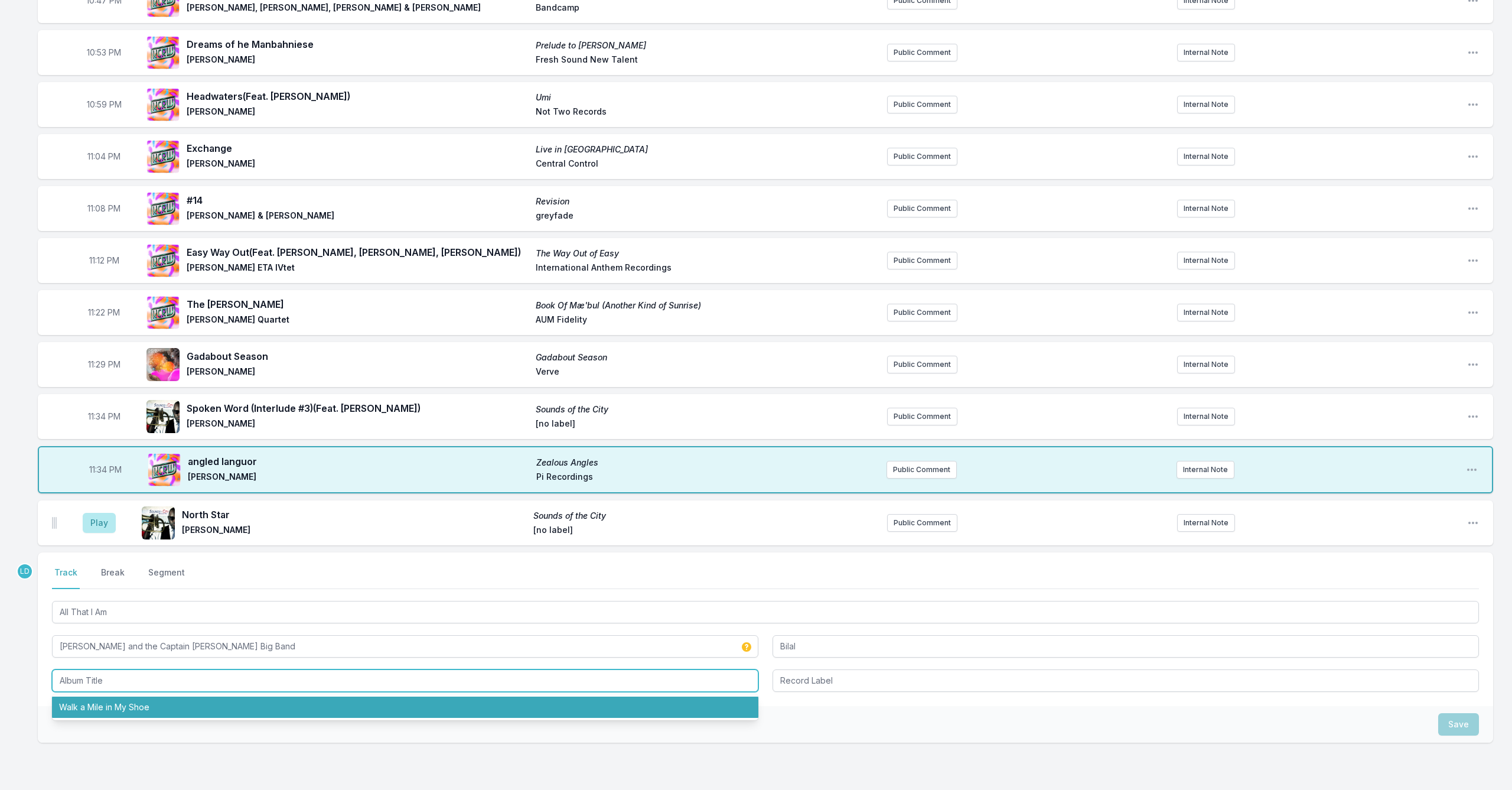
click at [389, 662] on li "Walk a Mile in My Shoe" at bounding box center [404, 707] width 706 height 21
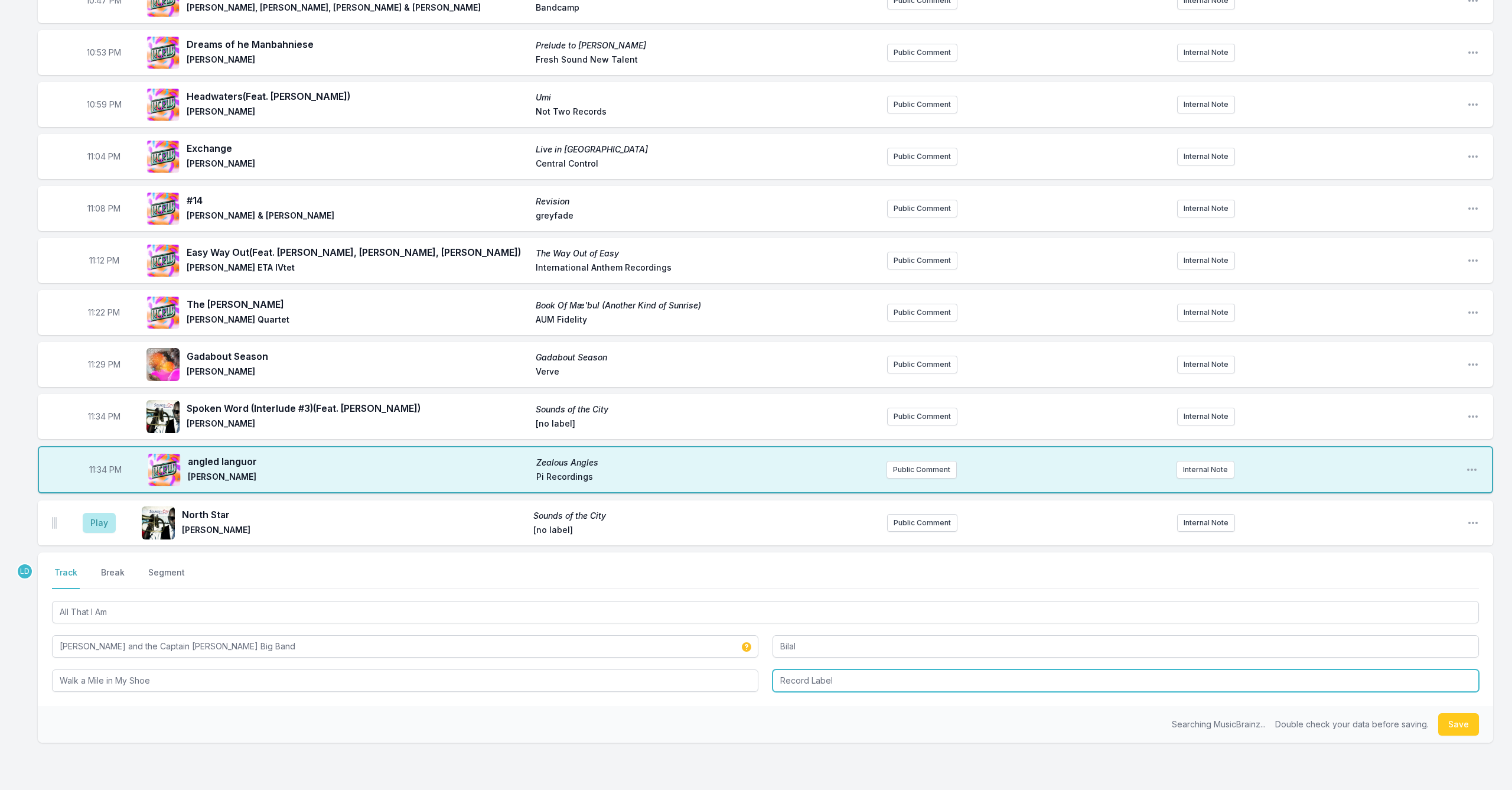
type input "Walk a Mile in My Shoe"
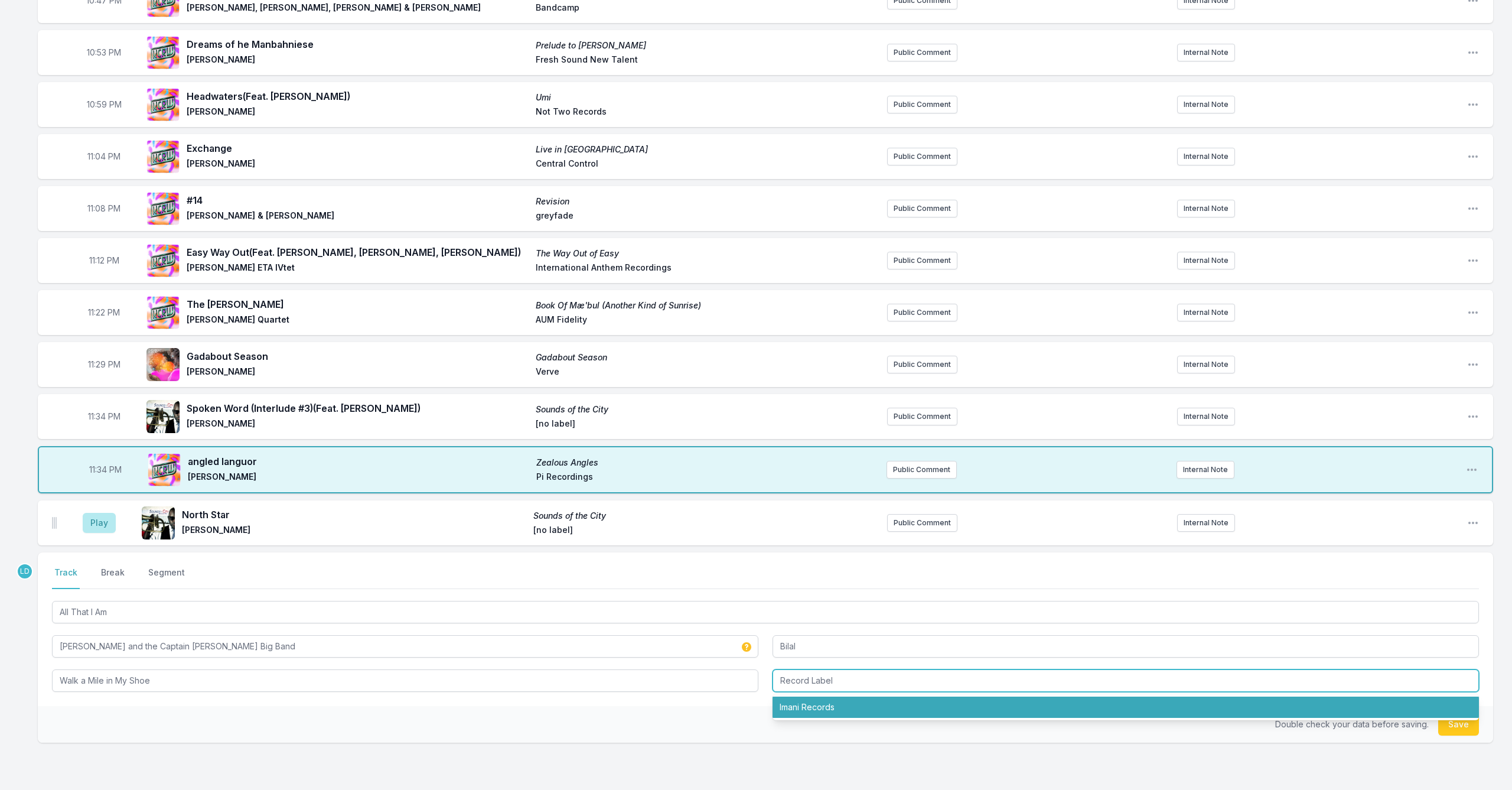
drag, startPoint x: 804, startPoint y: 707, endPoint x: 797, endPoint y: 712, distance: 8.6
click at [781, 662] on li "Imani Records" at bounding box center [1125, 707] width 706 height 21
type input "Imani Records"
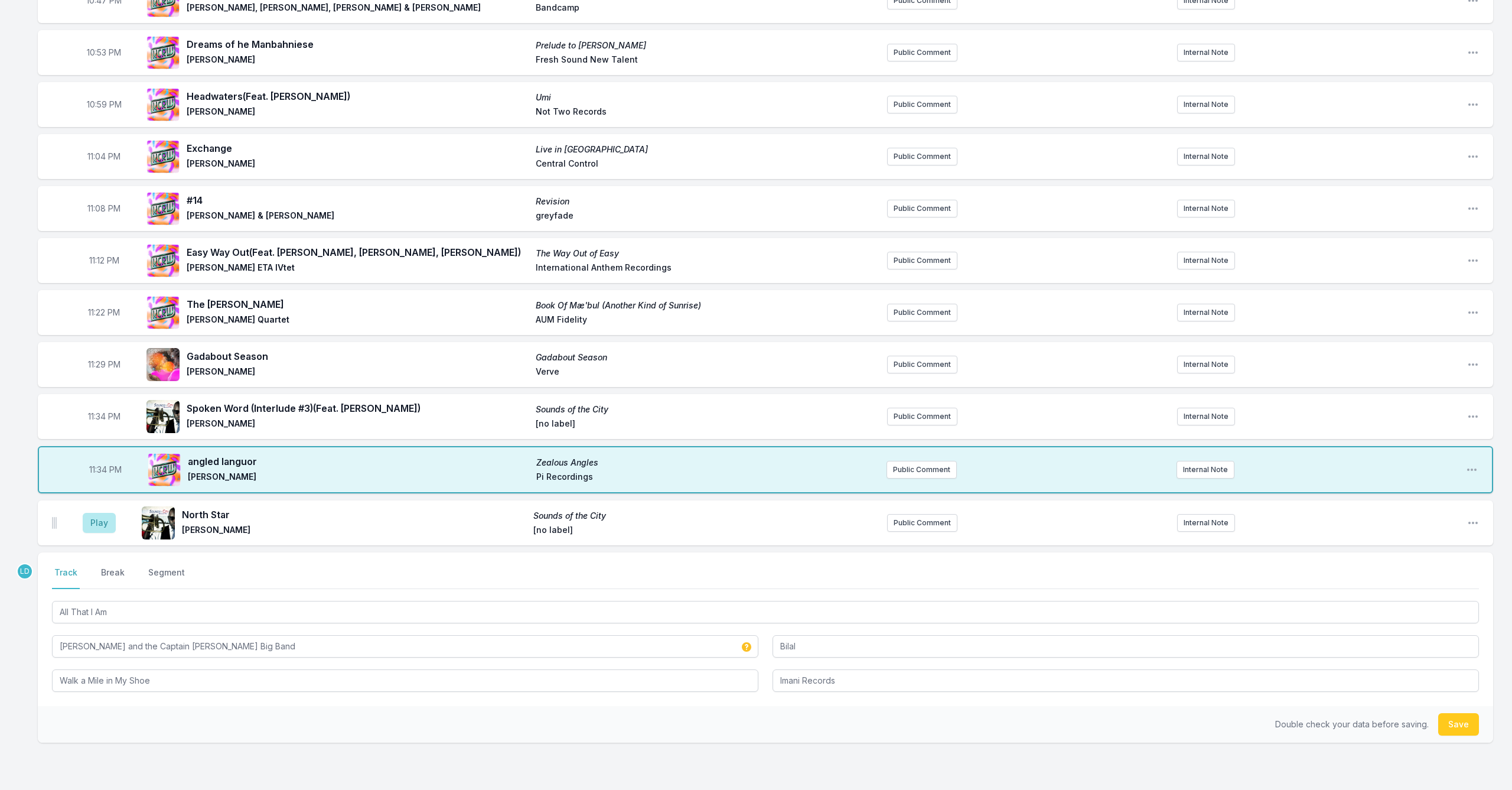
drag, startPoint x: 1461, startPoint y: 726, endPoint x: 1455, endPoint y: 726, distance: 6.0
click at [781, 662] on button "Save" at bounding box center [1458, 724] width 41 height 22
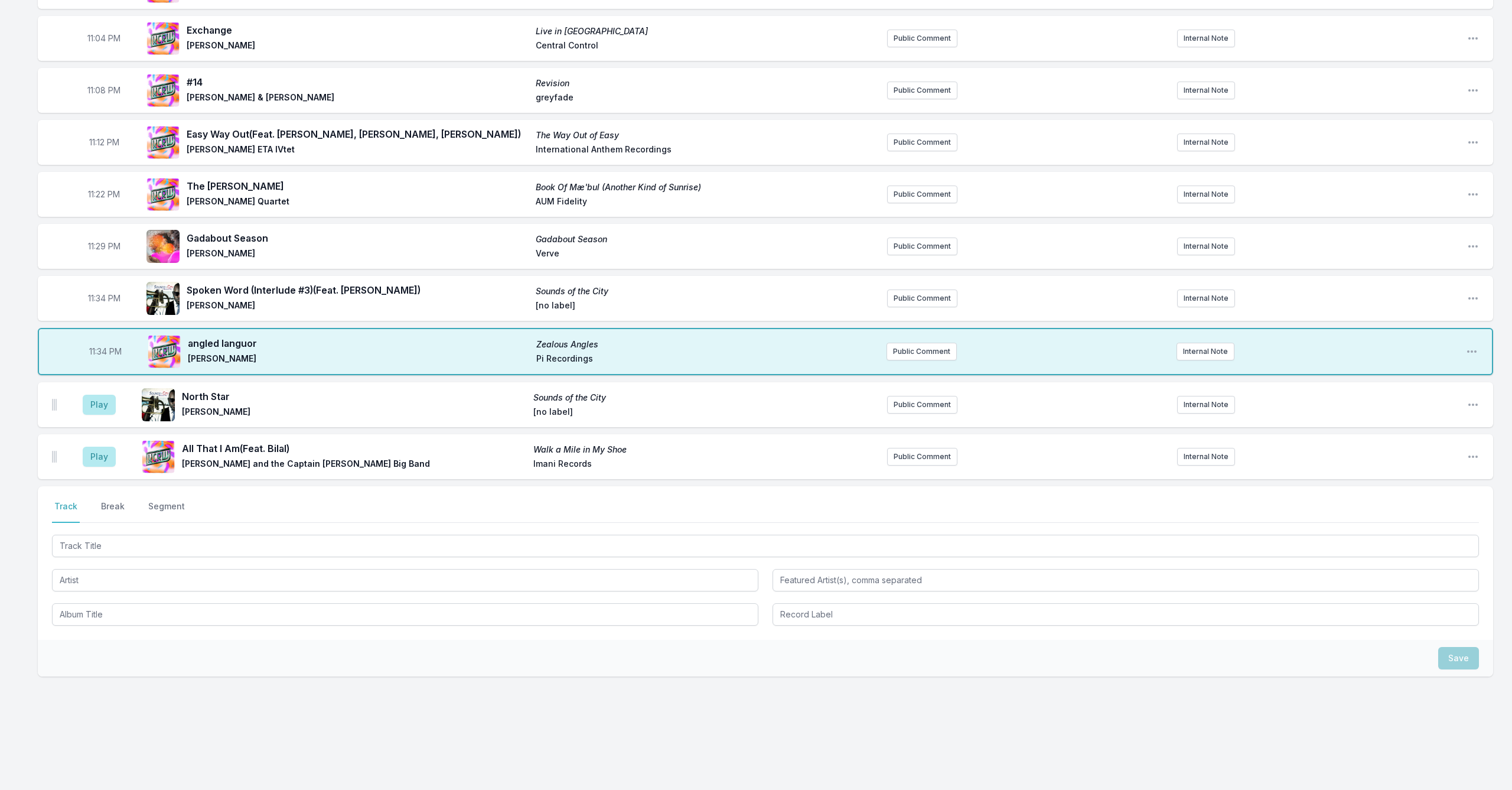
scroll to position [671, 0]
click at [96, 402] on button "Play" at bounding box center [99, 404] width 33 height 20
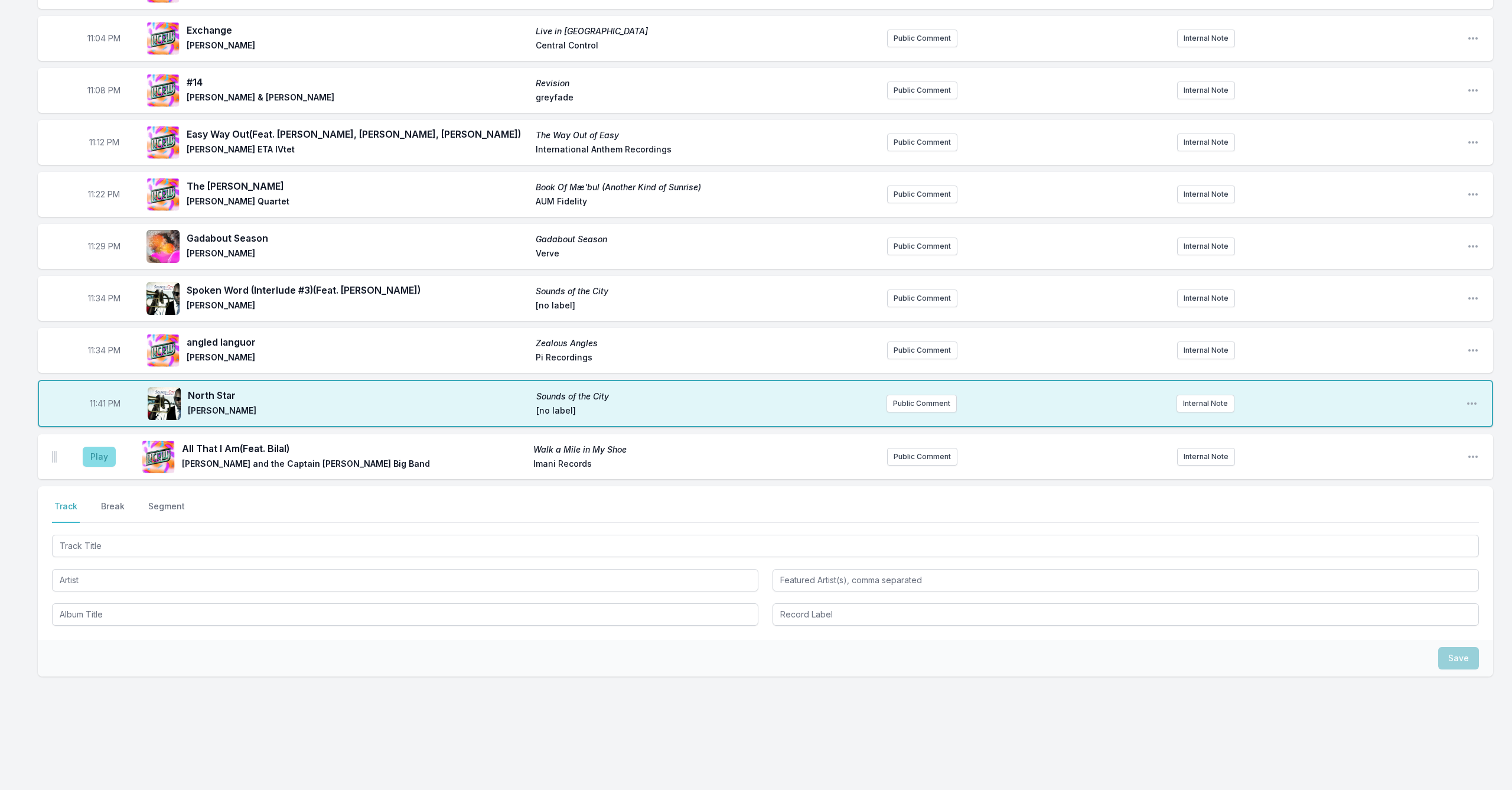
click at [99, 462] on button "Play" at bounding box center [99, 456] width 33 height 20
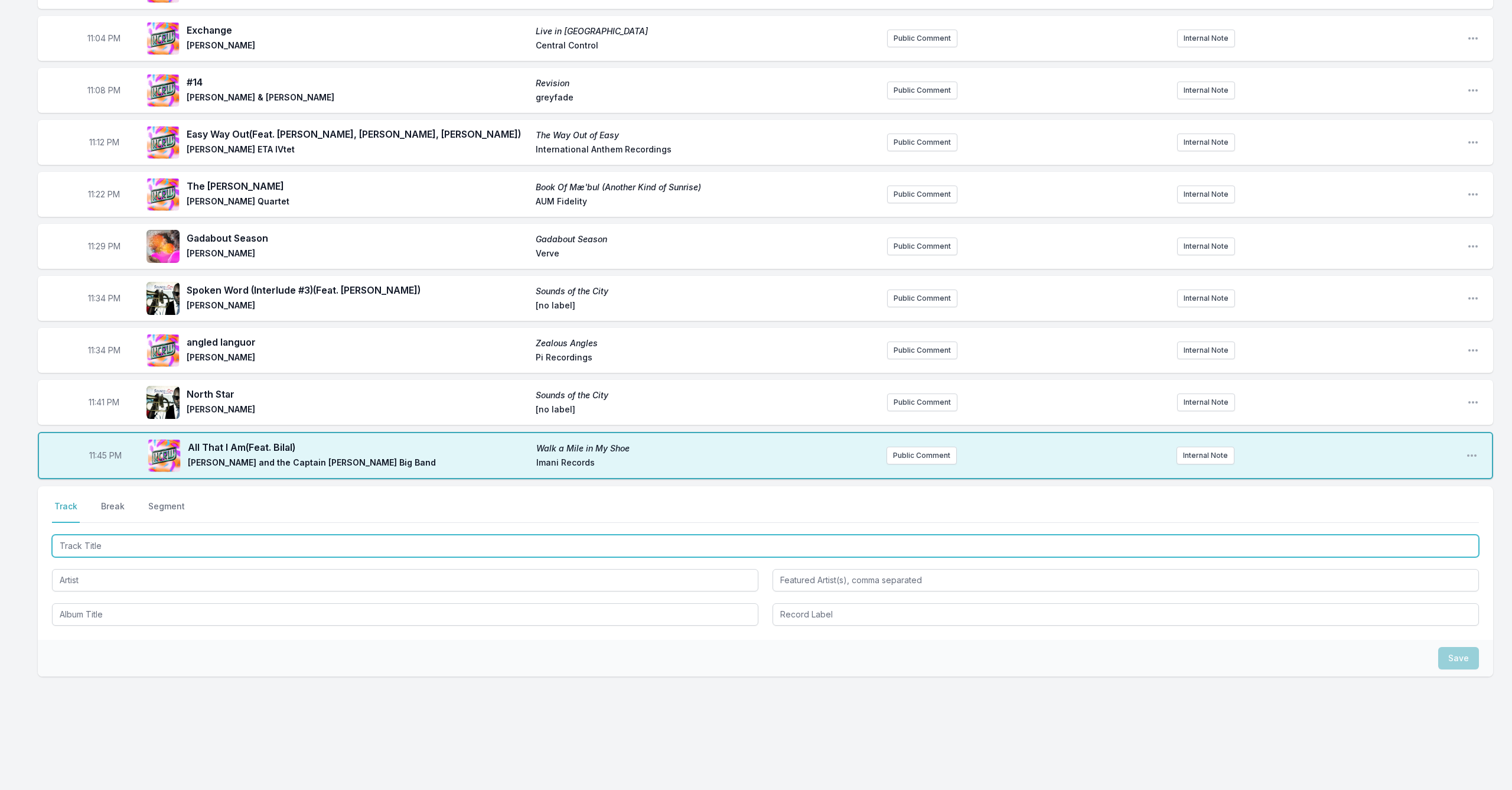
click at [162, 543] on input "Track Title" at bounding box center [765, 545] width 1427 height 22
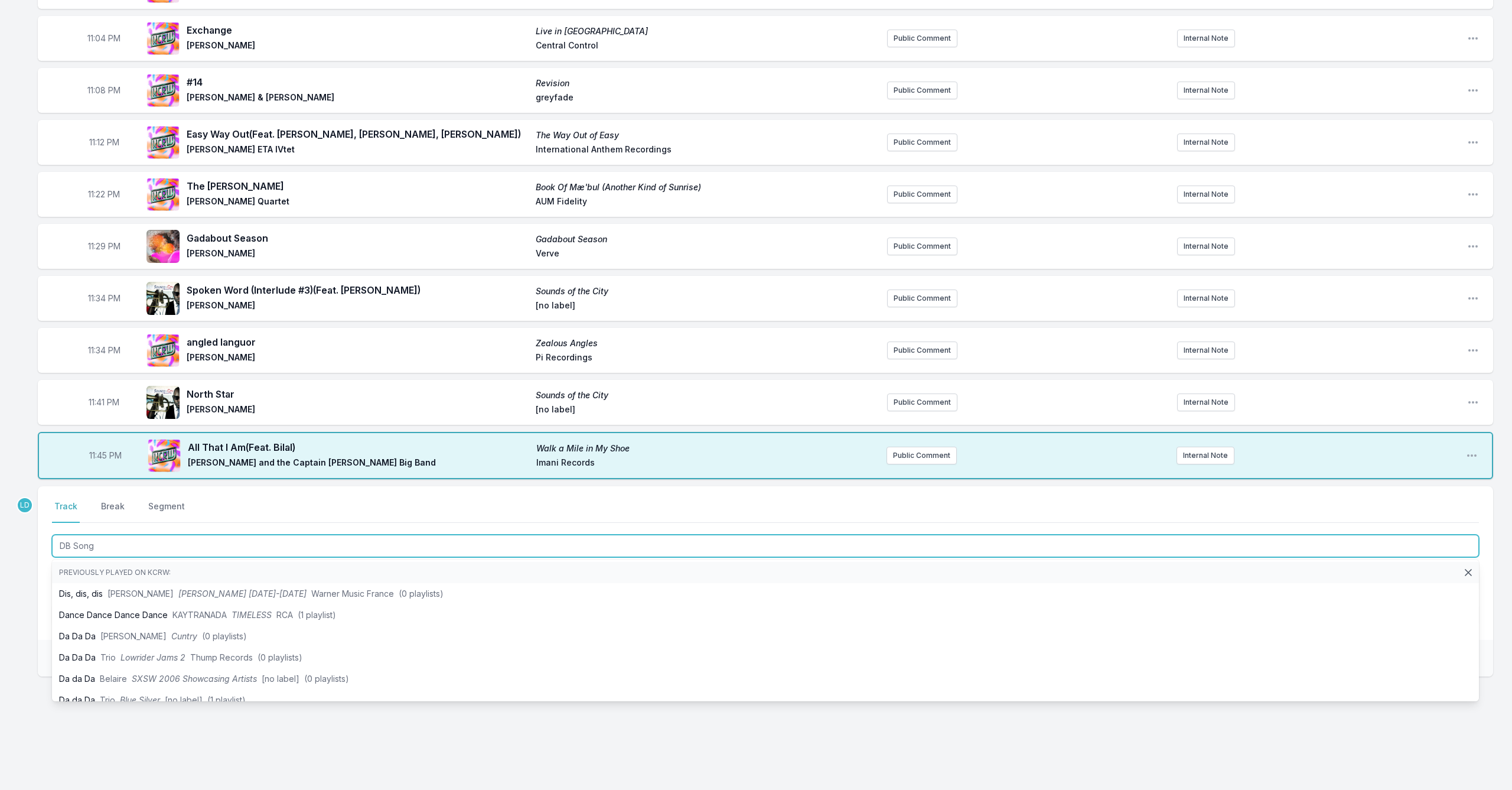
type input "DB Song"
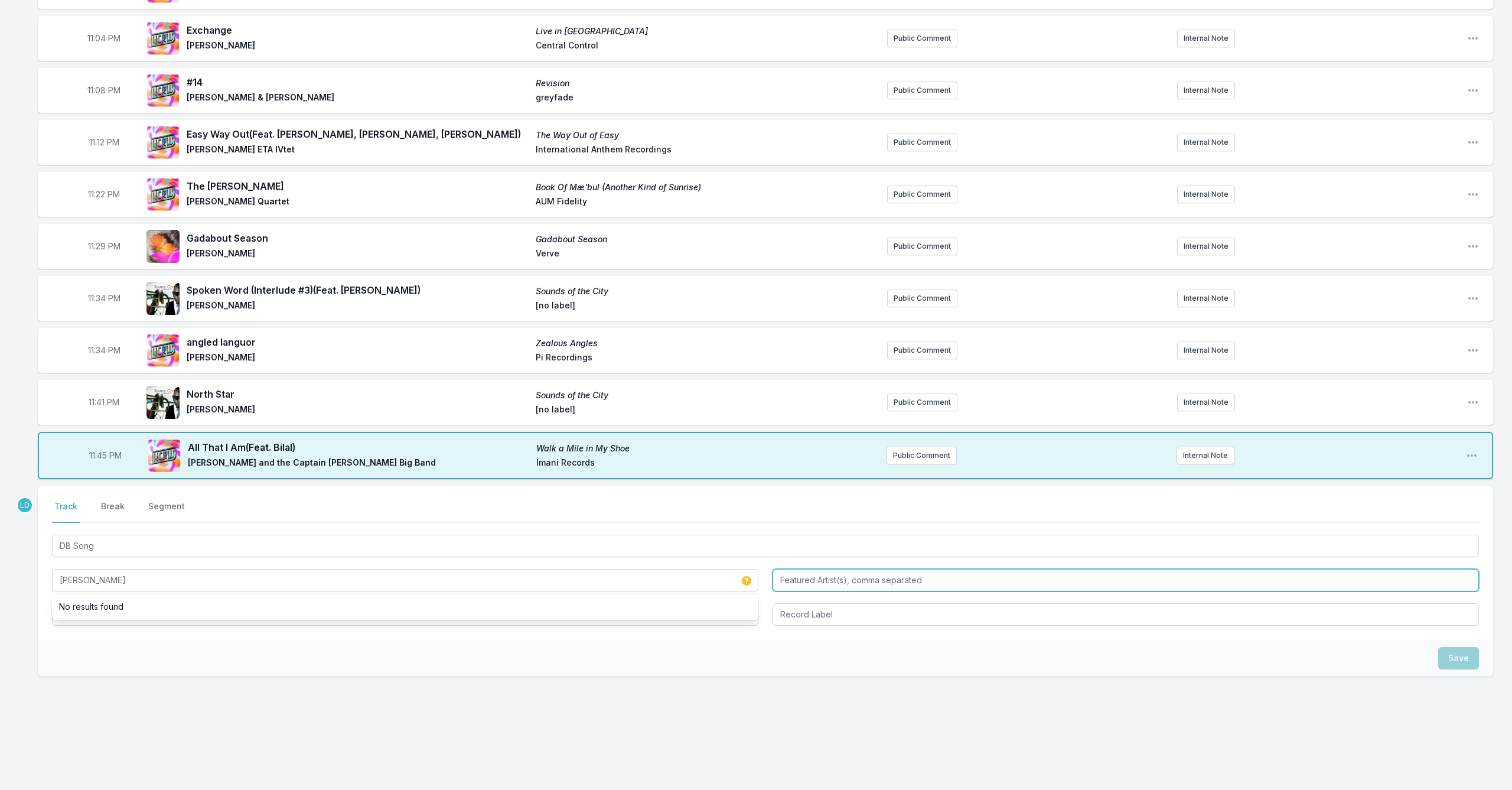
type input "[PERSON_NAME]"
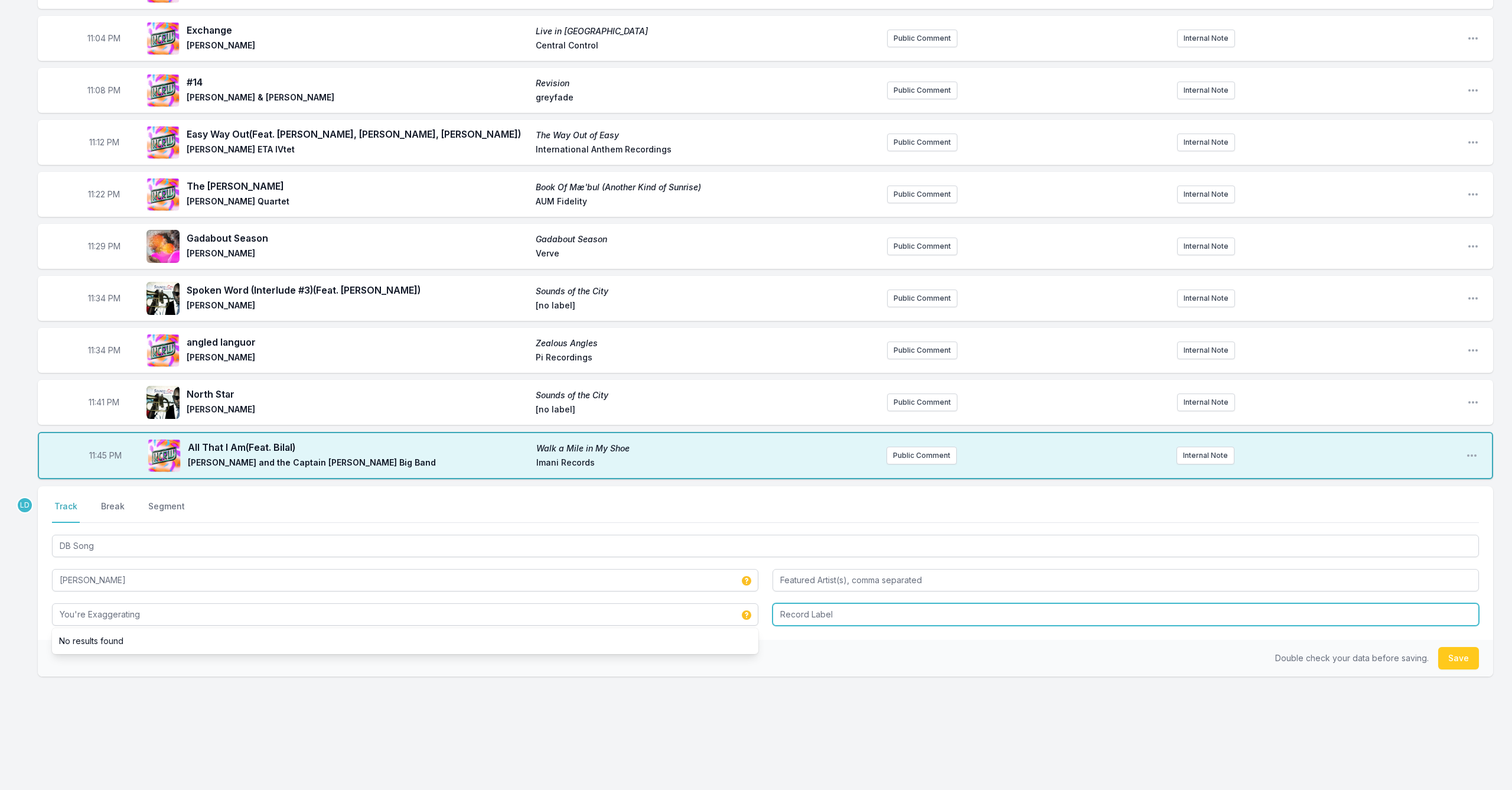
type input "You're Exaggerating"
type input "Blue Note"
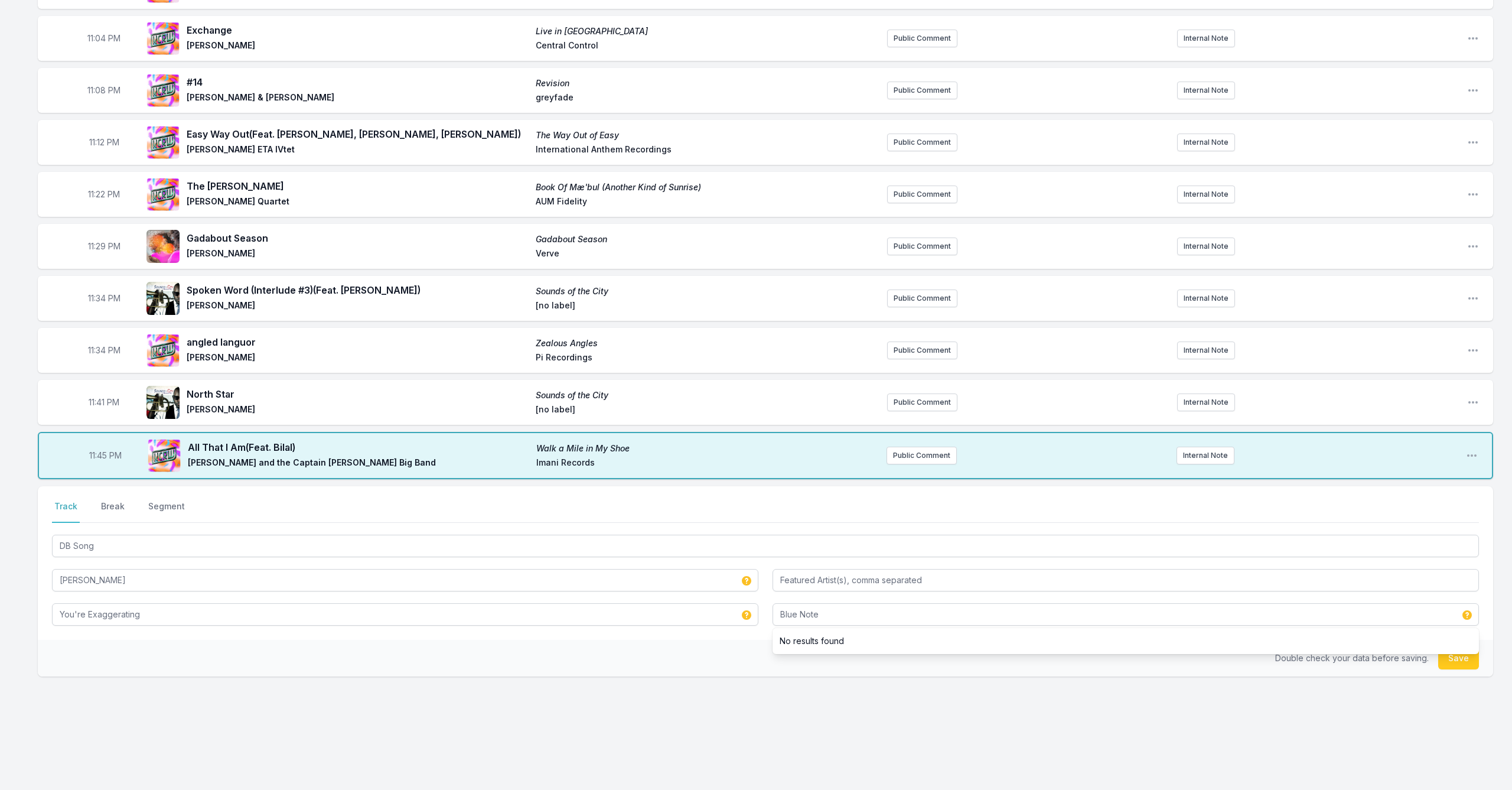
click at [781, 659] on button "Save" at bounding box center [1458, 658] width 41 height 22
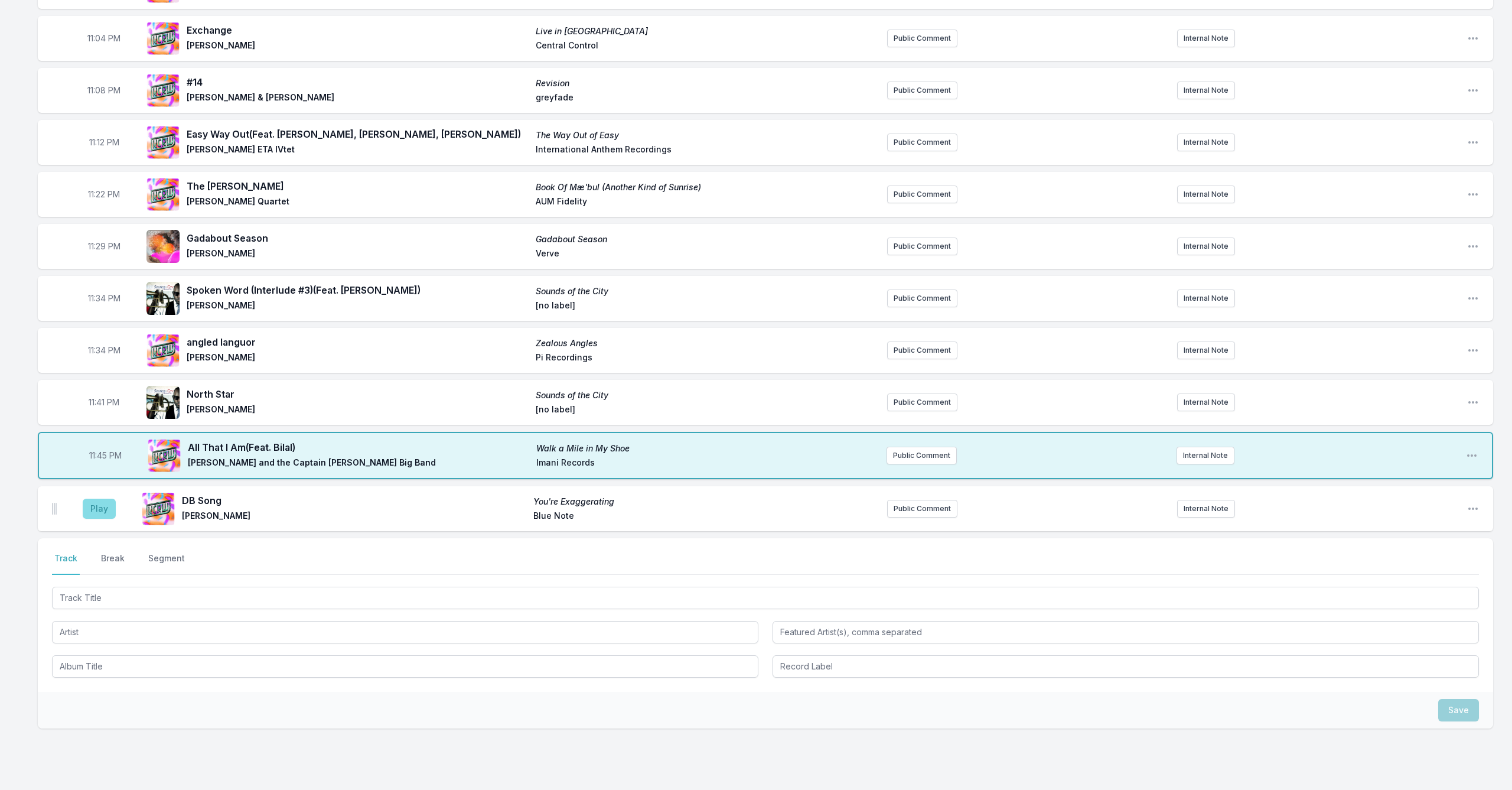
click at [95, 514] on button "Play" at bounding box center [99, 508] width 33 height 20
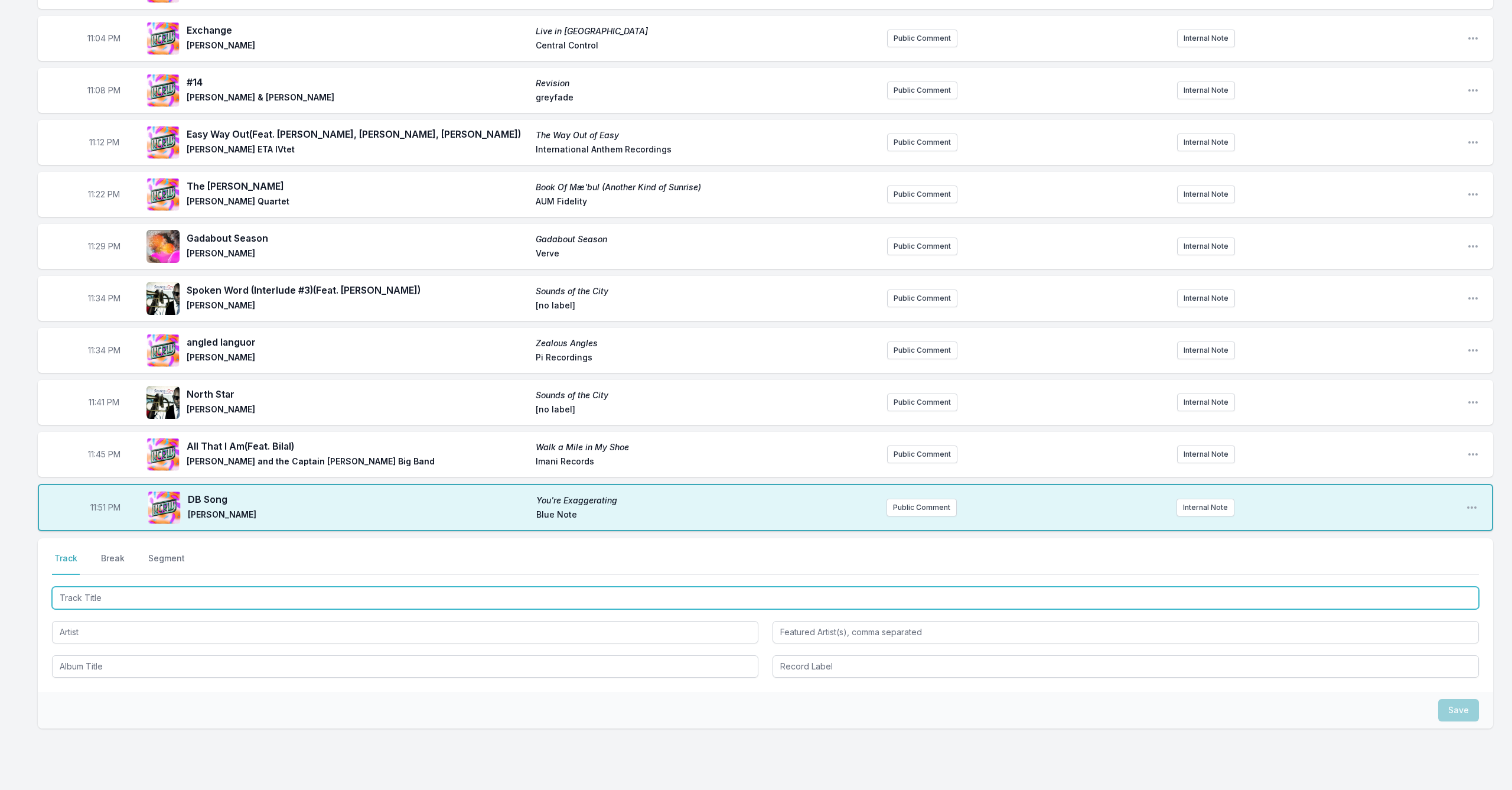
click at [176, 599] on input "Track Title" at bounding box center [765, 597] width 1427 height 22
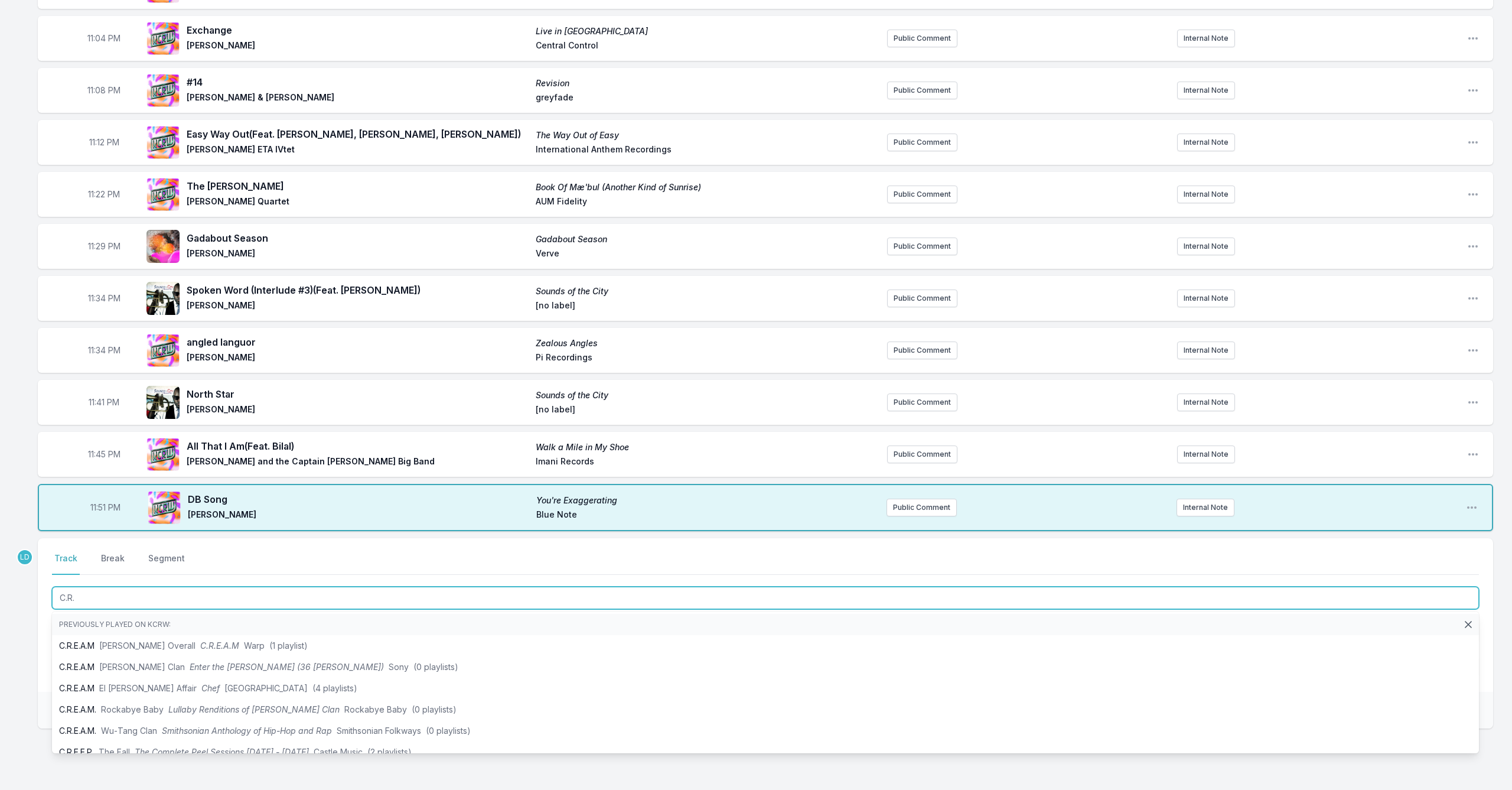
type input "C.R.E"
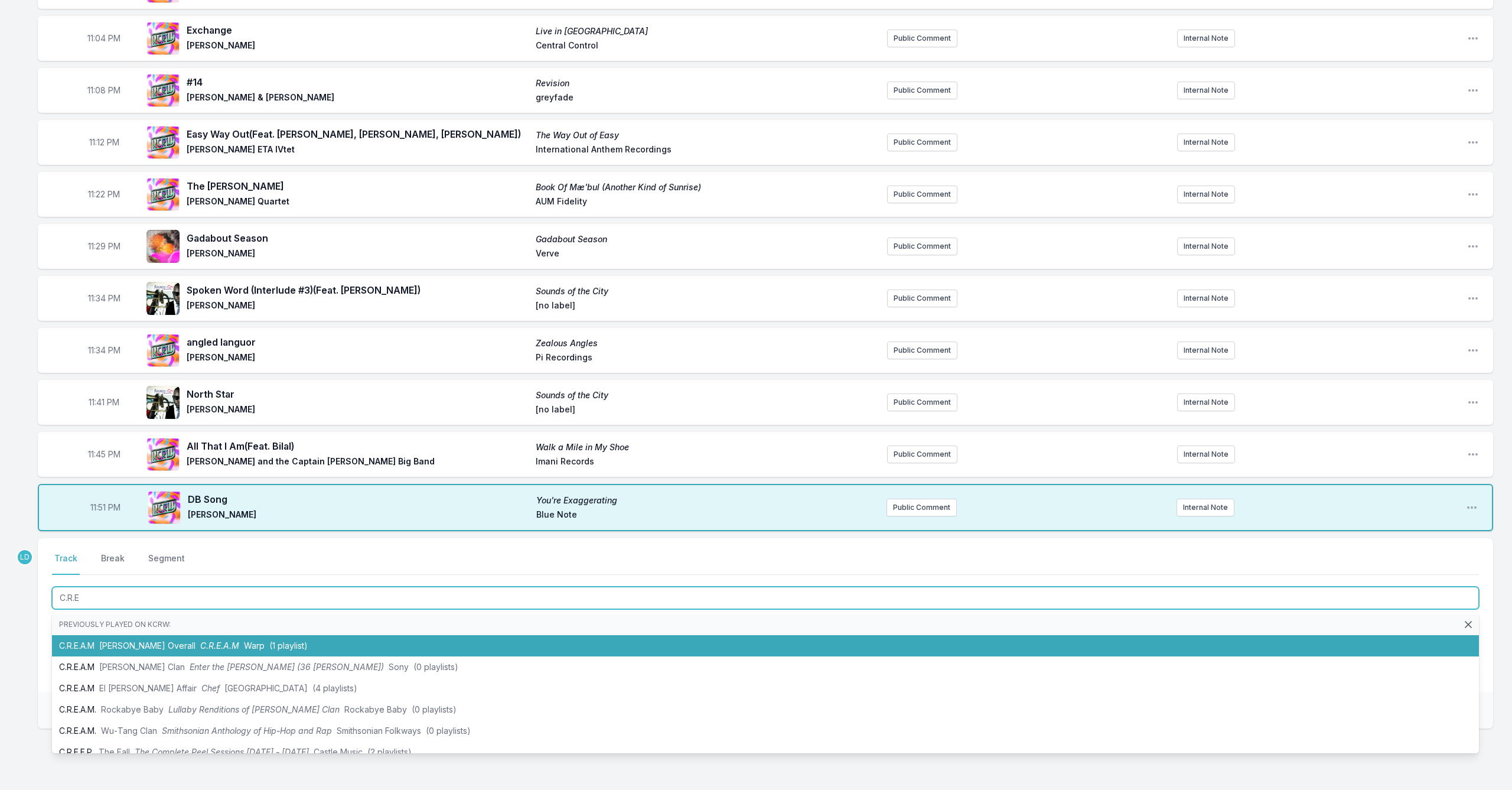
click at [201, 641] on span "C.R.E.A.M" at bounding box center [220, 645] width 39 height 10
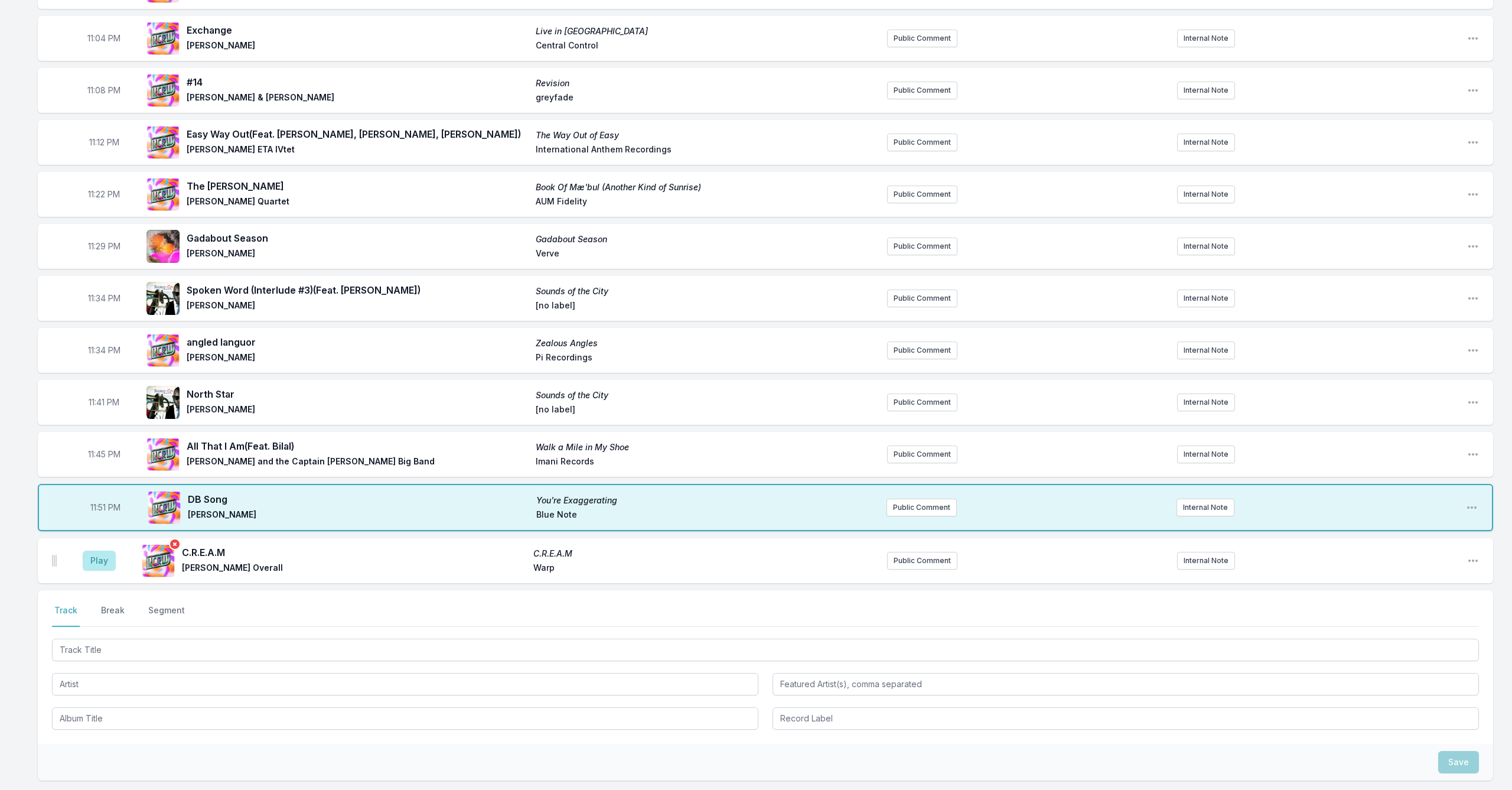
drag, startPoint x: 104, startPoint y: 564, endPoint x: 147, endPoint y: 577, distance: 44.9
click at [104, 564] on button "Play" at bounding box center [99, 560] width 33 height 20
